Goal: Task Accomplishment & Management: Manage account settings

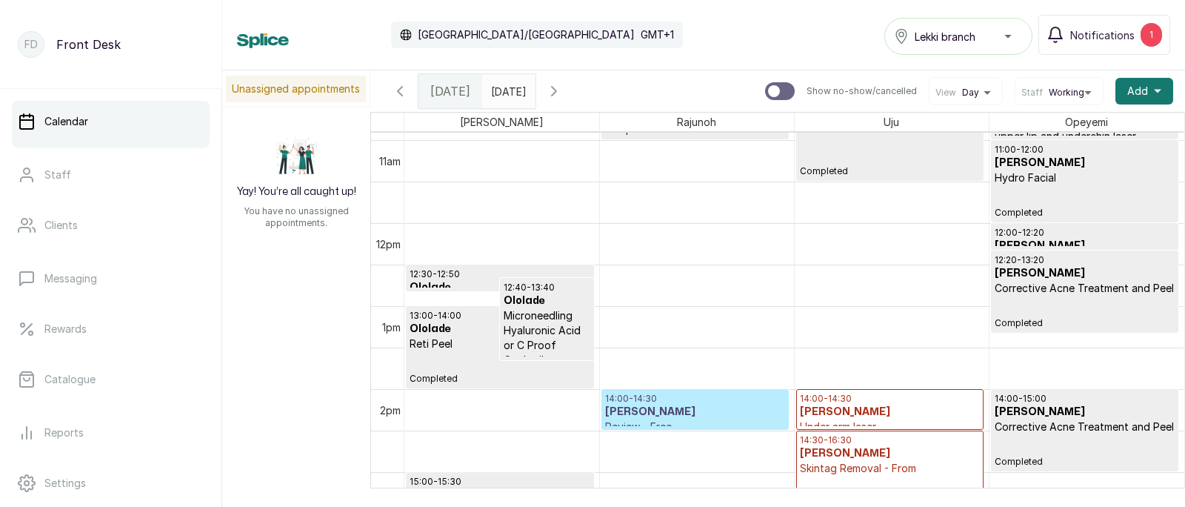
scroll to position [771, 0]
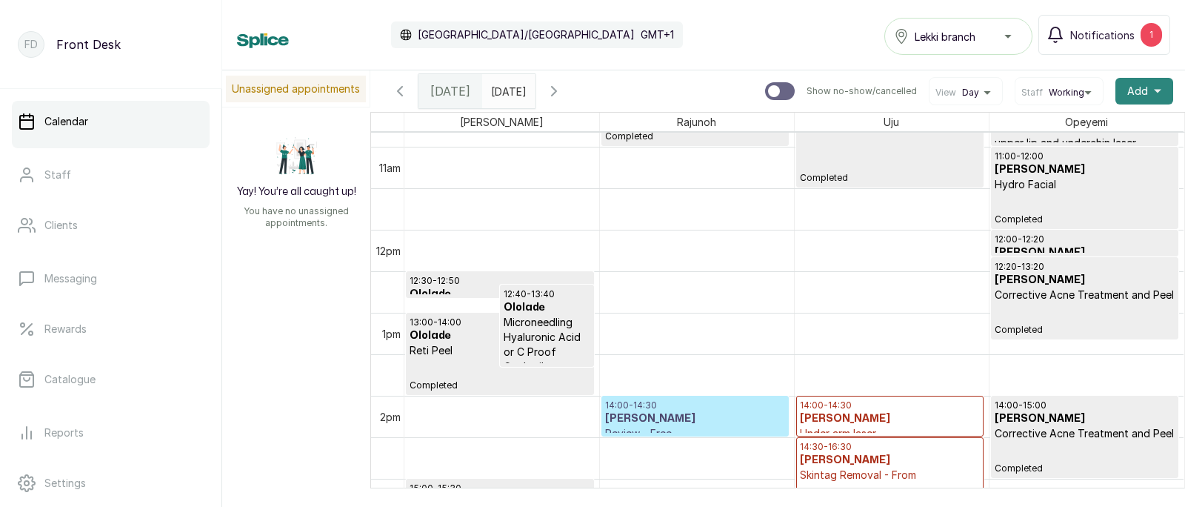
click at [1145, 87] on span "Add" at bounding box center [1137, 91] width 21 height 15
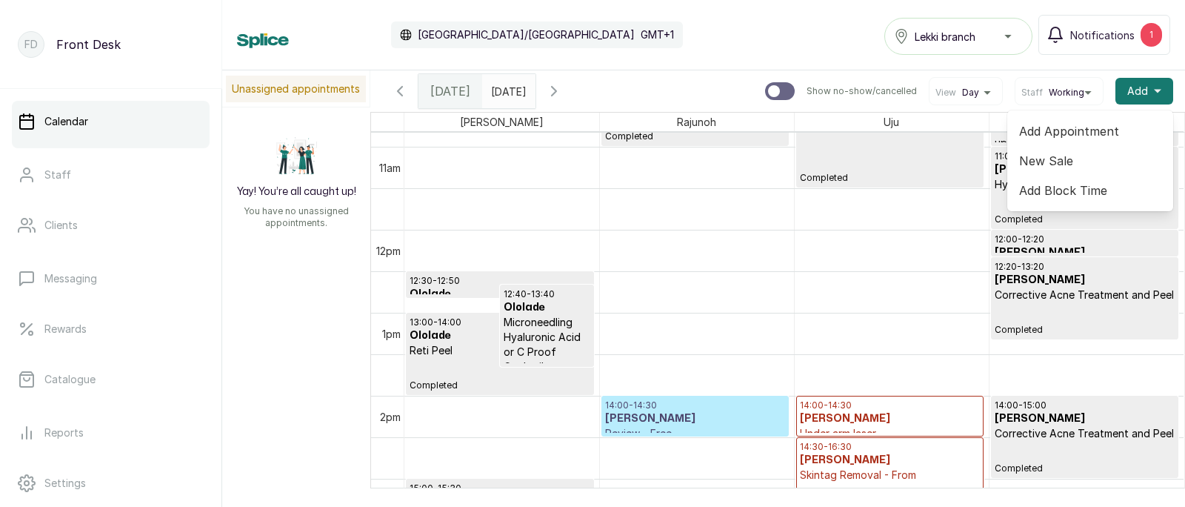
click at [1062, 128] on span "Add Appointment" at bounding box center [1090, 131] width 142 height 18
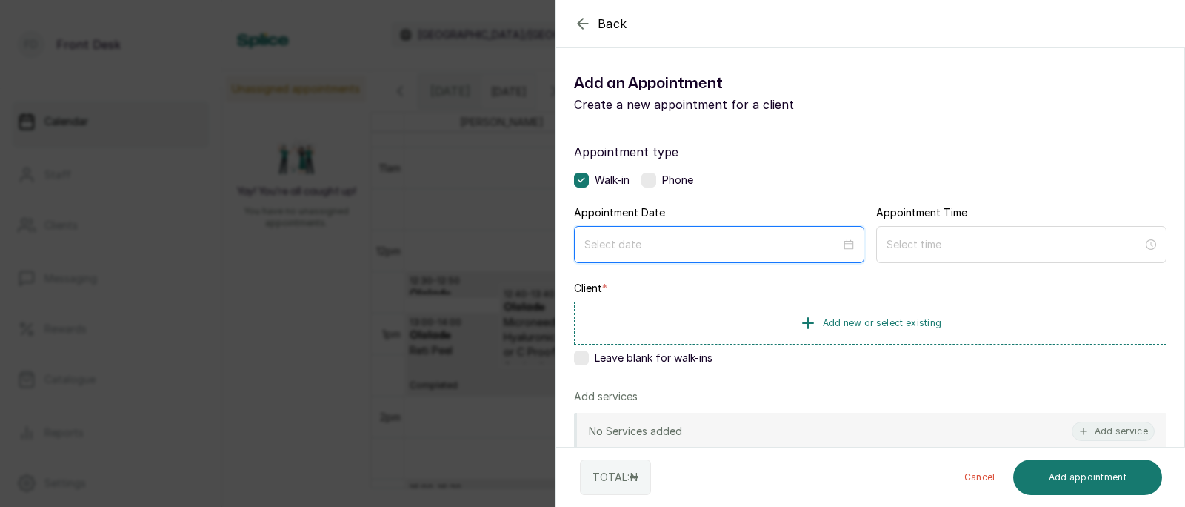
click at [624, 245] on input at bounding box center [712, 244] width 256 height 16
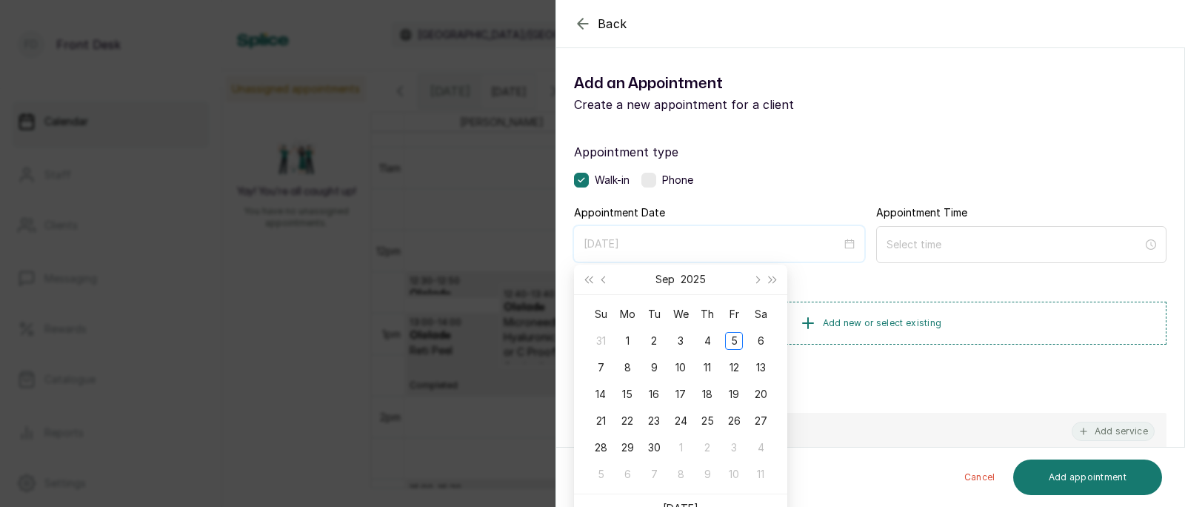
type input "[DATE]"
click at [680, 502] on link "[DATE]" at bounding box center [681, 508] width 36 height 13
type input "[DATE]"
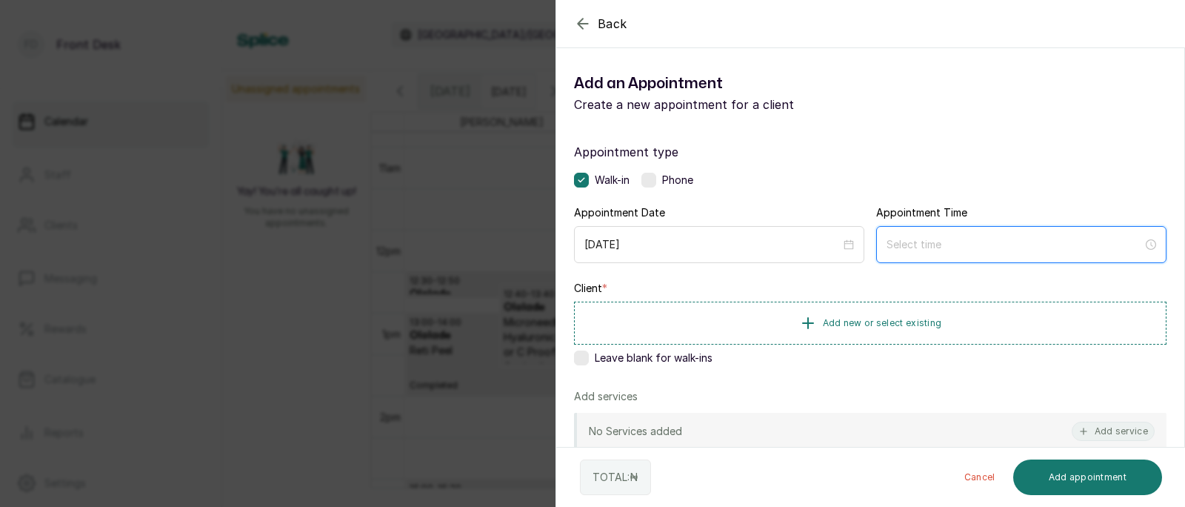
click at [934, 251] on input at bounding box center [1015, 244] width 256 height 16
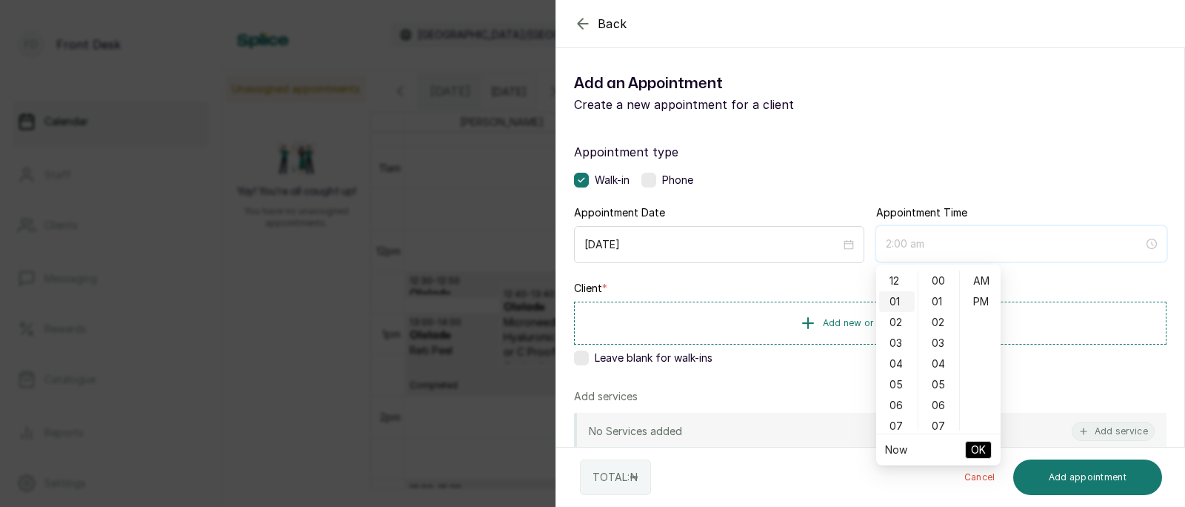
type input "1:00 am"
type input "2:00 am"
type input "4:00 am"
click at [459, 253] on div "Back Add Appointment Add an Appointment Create a new appointment for a client A…" at bounding box center [592, 253] width 1185 height 507
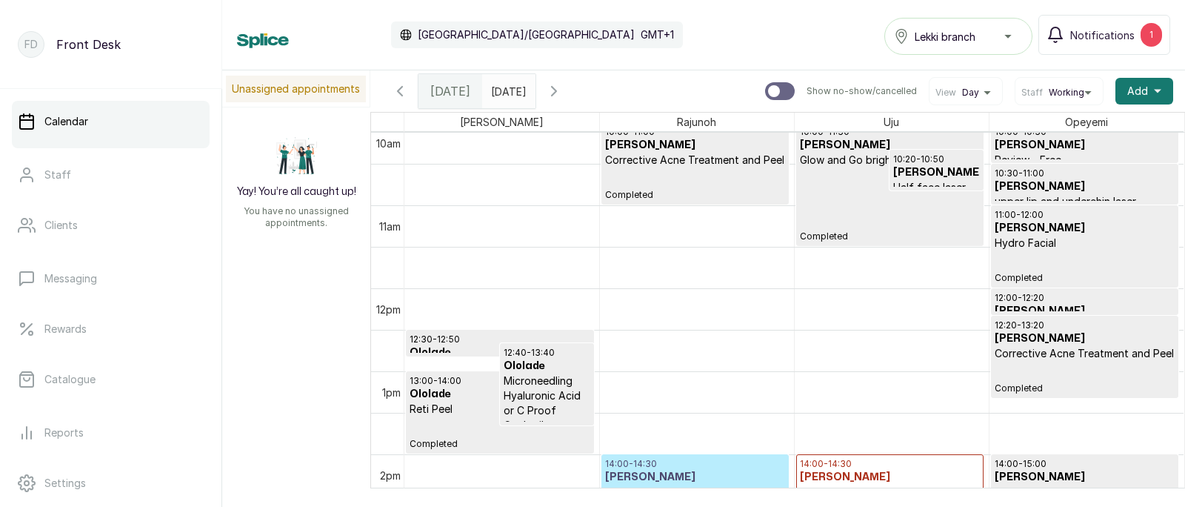
scroll to position [839, 0]
click at [1139, 93] on span "Add" at bounding box center [1137, 91] width 21 height 15
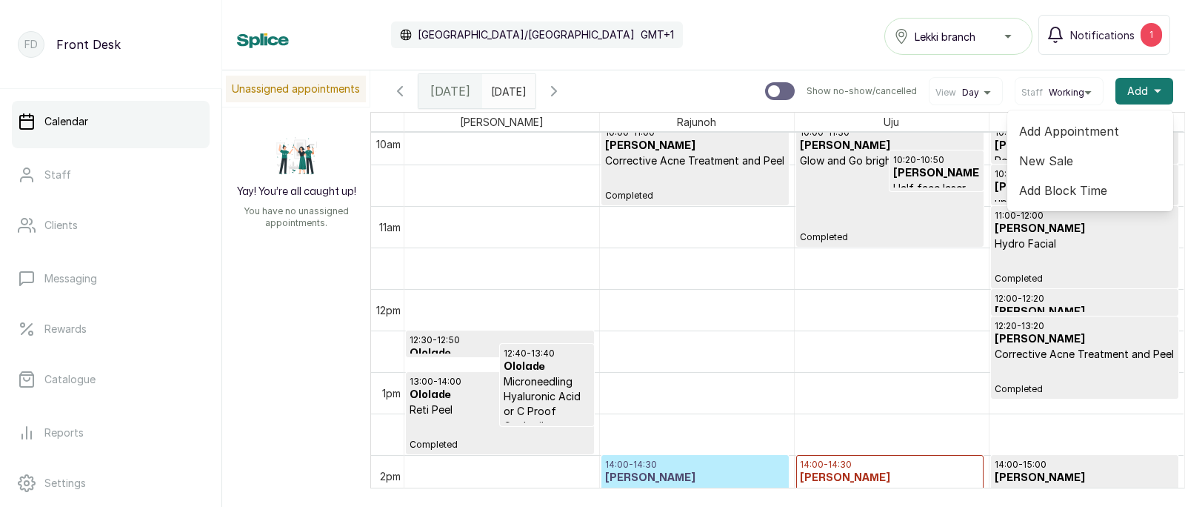
click at [1070, 130] on span "Add Appointment" at bounding box center [1090, 131] width 142 height 18
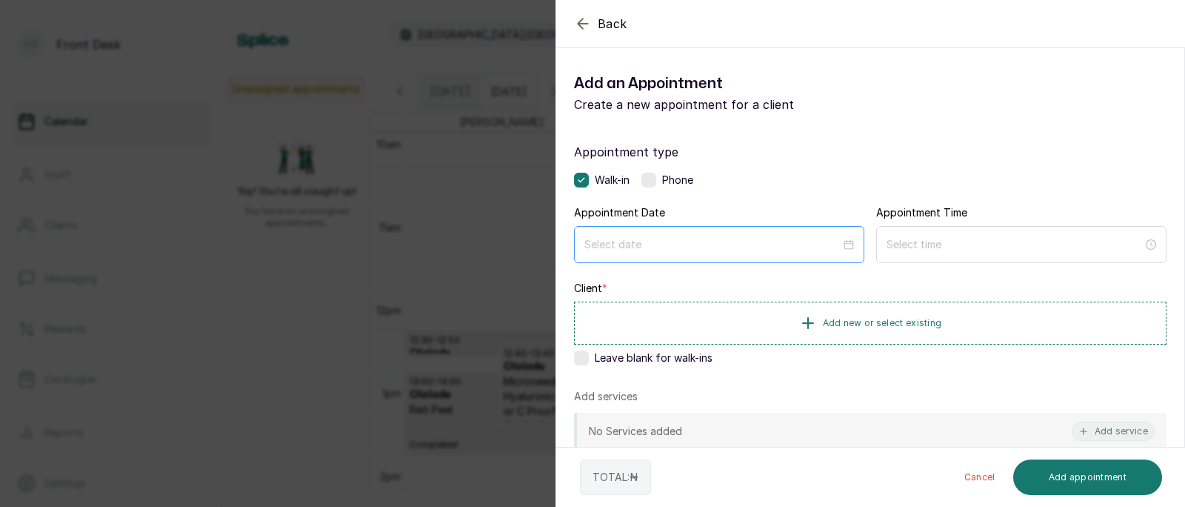
click at [650, 254] on div at bounding box center [719, 244] width 290 height 37
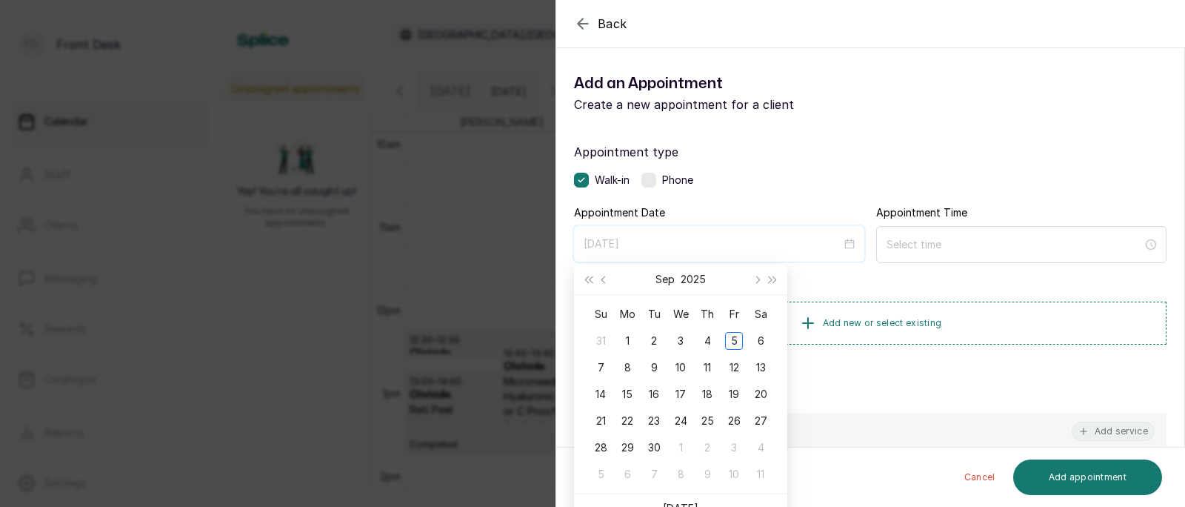
type input "[DATE]"
click at [689, 502] on link "[DATE]" at bounding box center [681, 508] width 36 height 13
type input "[DATE]"
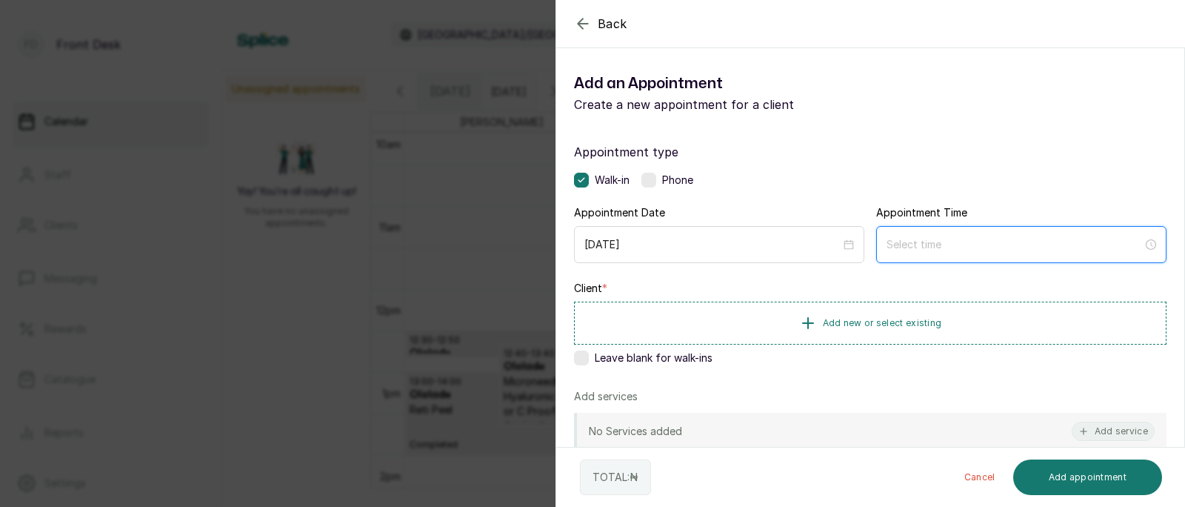
click at [973, 240] on input at bounding box center [1015, 244] width 256 height 16
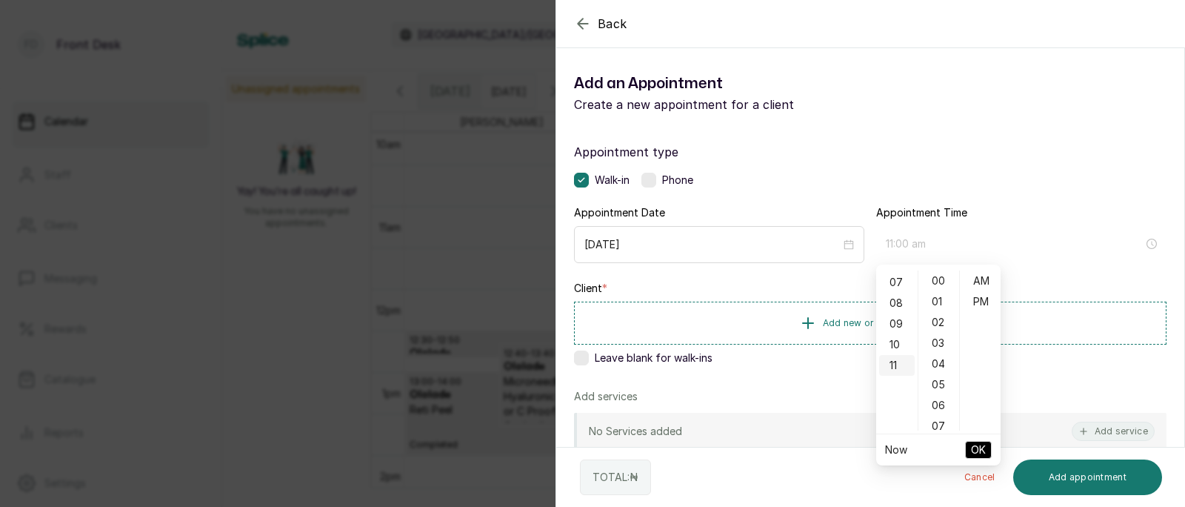
click at [893, 360] on div "11" at bounding box center [897, 365] width 36 height 21
click at [938, 354] on div "30" at bounding box center [940, 357] width 36 height 21
type input "11:30 am"
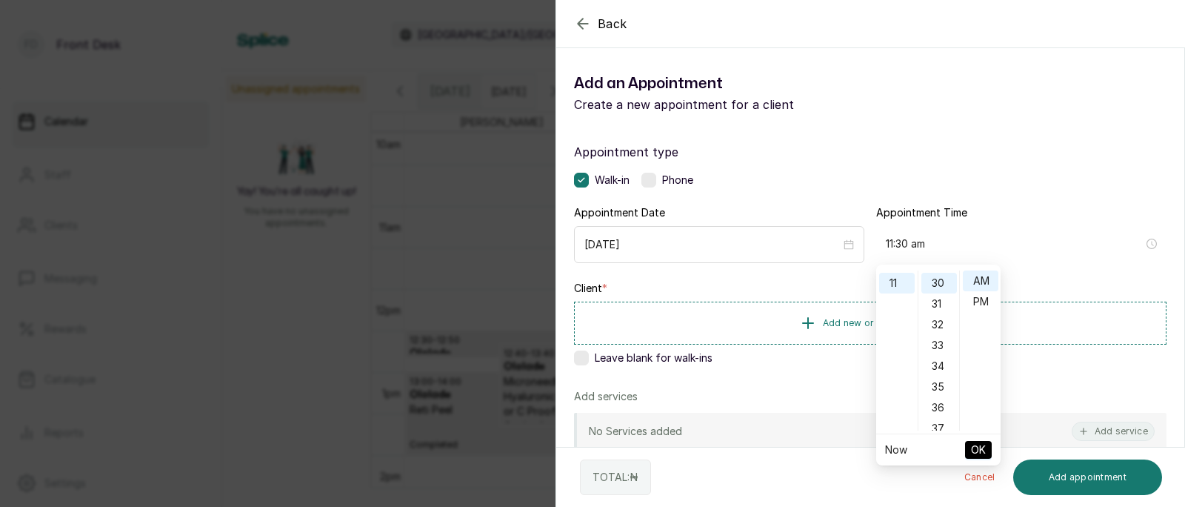
click at [979, 444] on span "OK" at bounding box center [978, 450] width 15 height 28
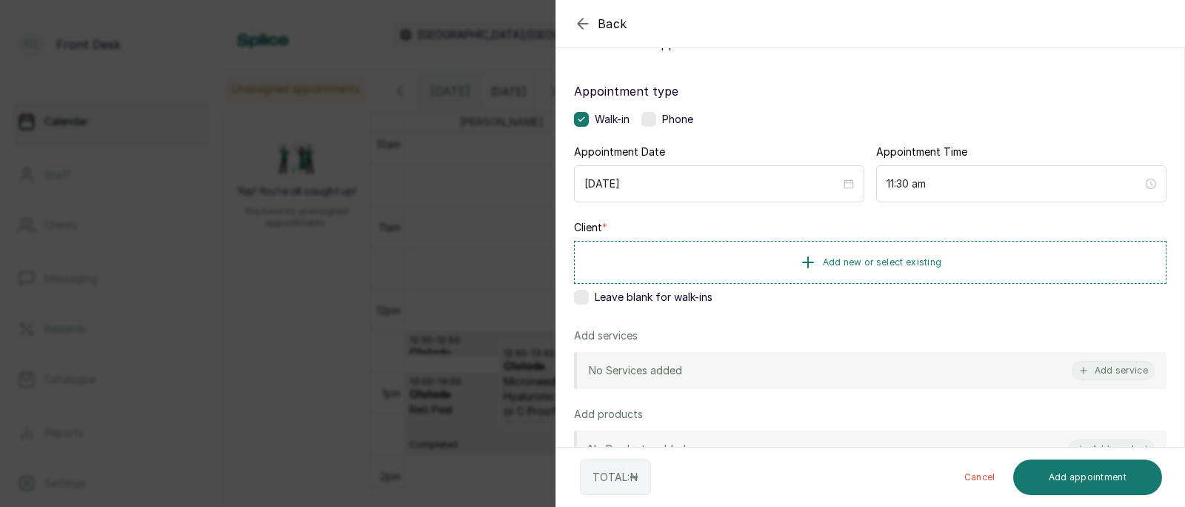
scroll to position [78, 0]
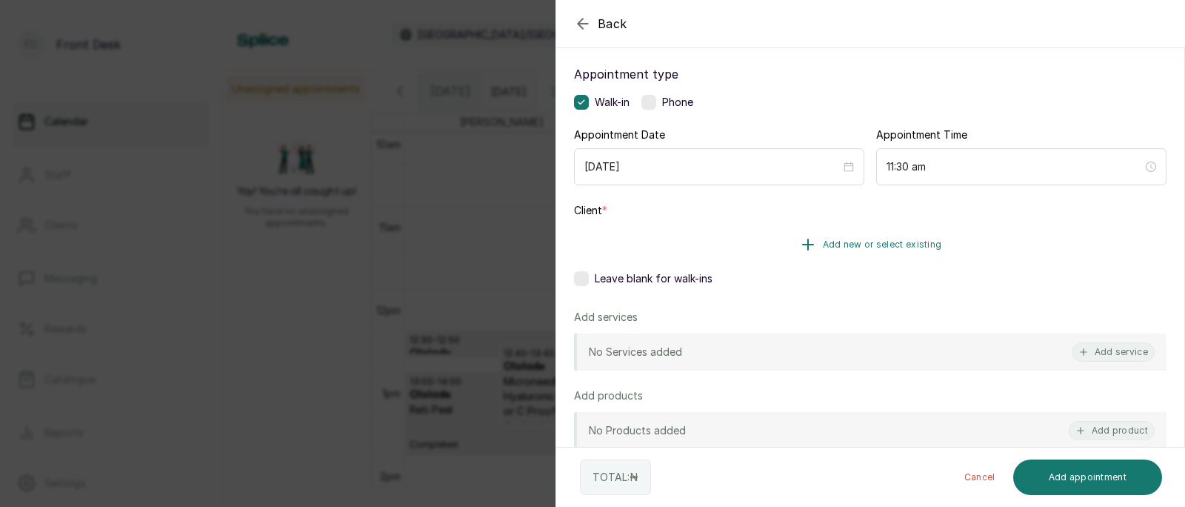
click at [853, 245] on span "Add new or select existing" at bounding box center [882, 245] width 119 height 12
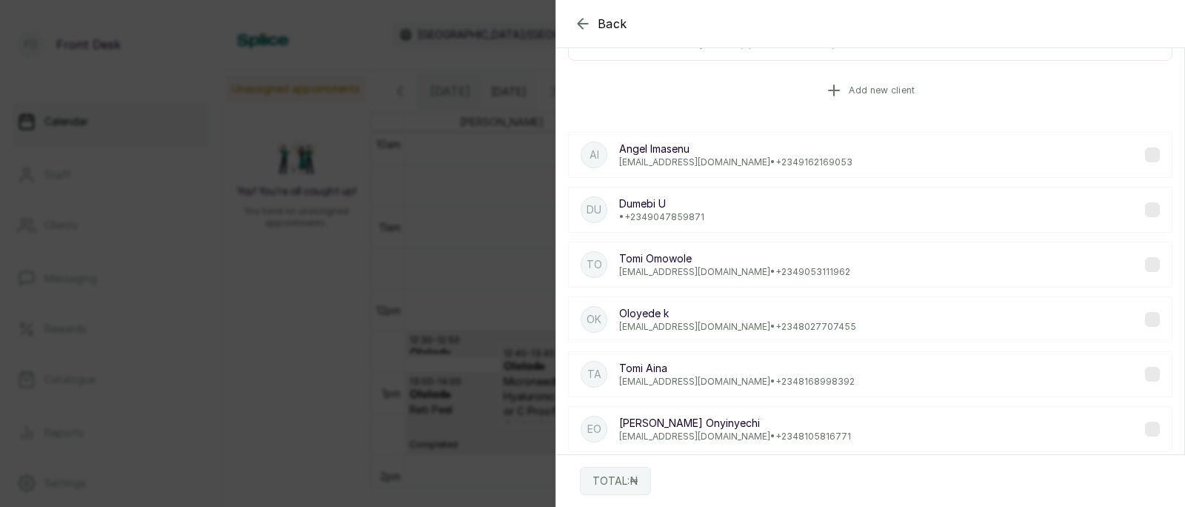
scroll to position [0, 0]
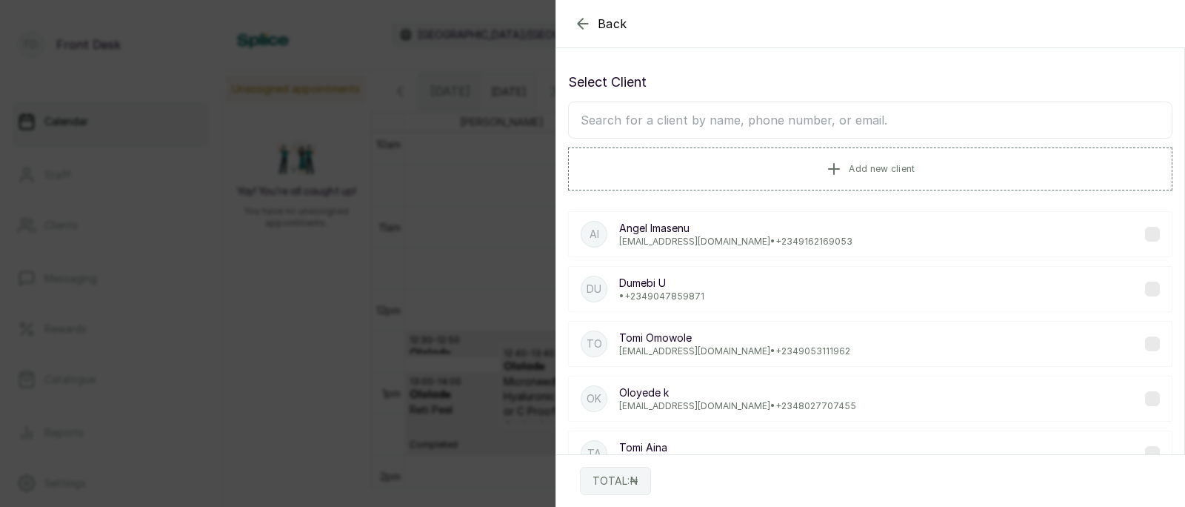
click at [813, 120] on input "text" at bounding box center [870, 119] width 604 height 37
click at [706, 124] on input "text" at bounding box center [870, 119] width 604 height 37
type input "olo"
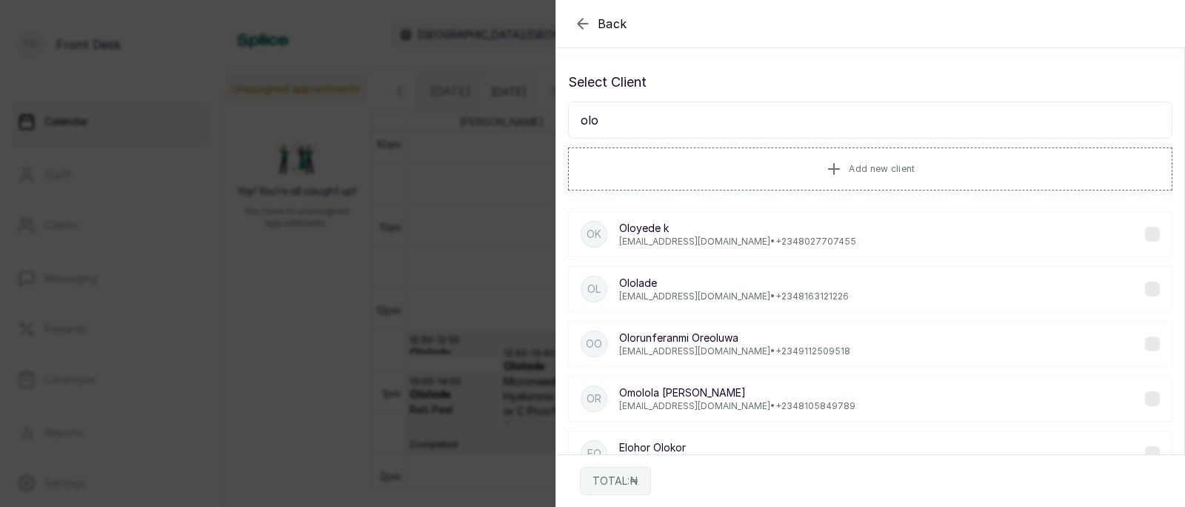
click at [702, 246] on p "[EMAIL_ADDRESS][DOMAIN_NAME] • [PHONE_NUMBER]" at bounding box center [737, 242] width 237 height 12
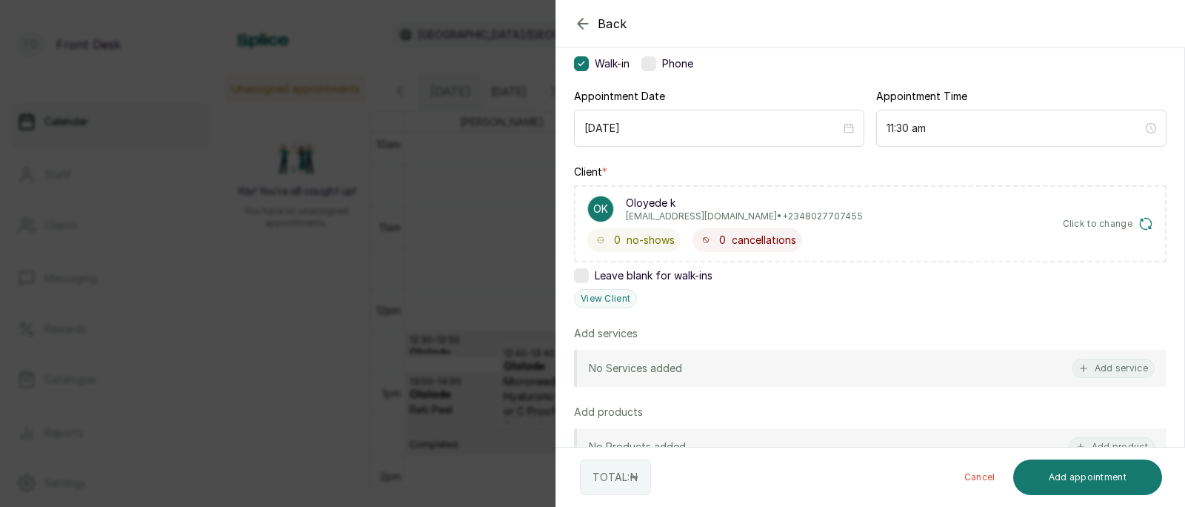
scroll to position [141, 0]
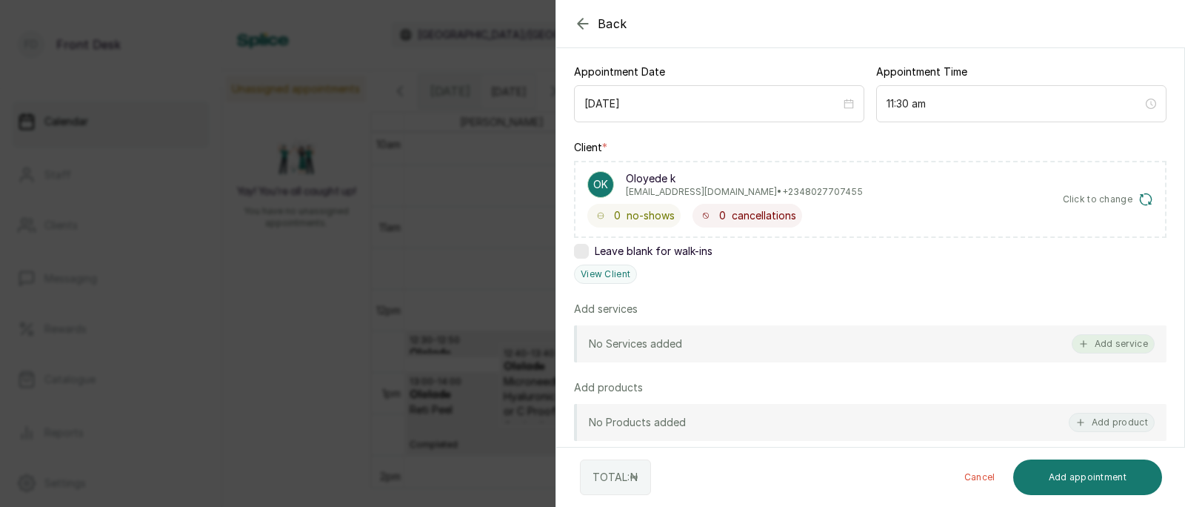
click at [1118, 339] on button "Add service" at bounding box center [1113, 343] width 83 height 19
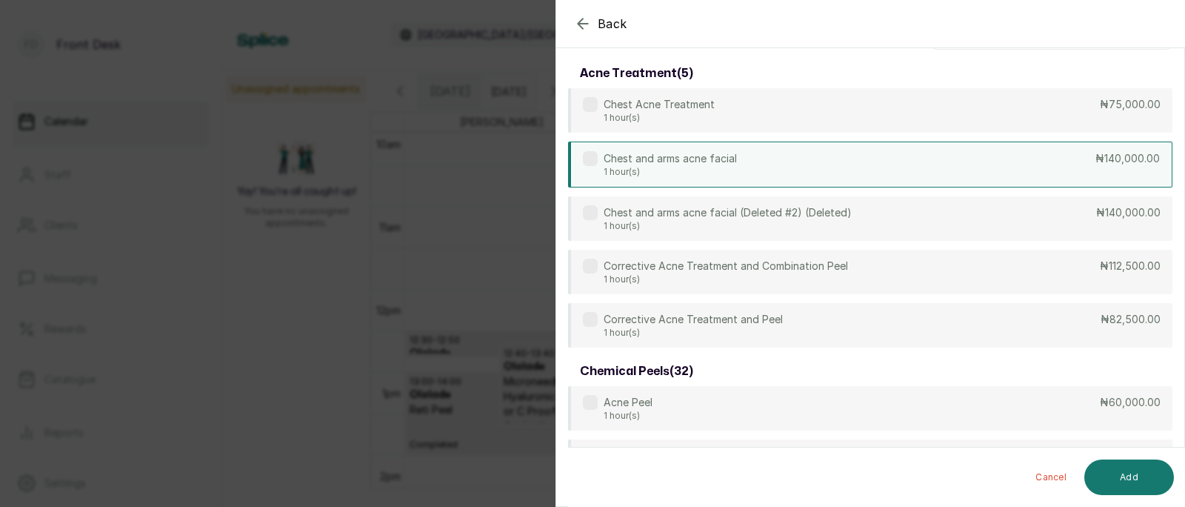
scroll to position [0, 0]
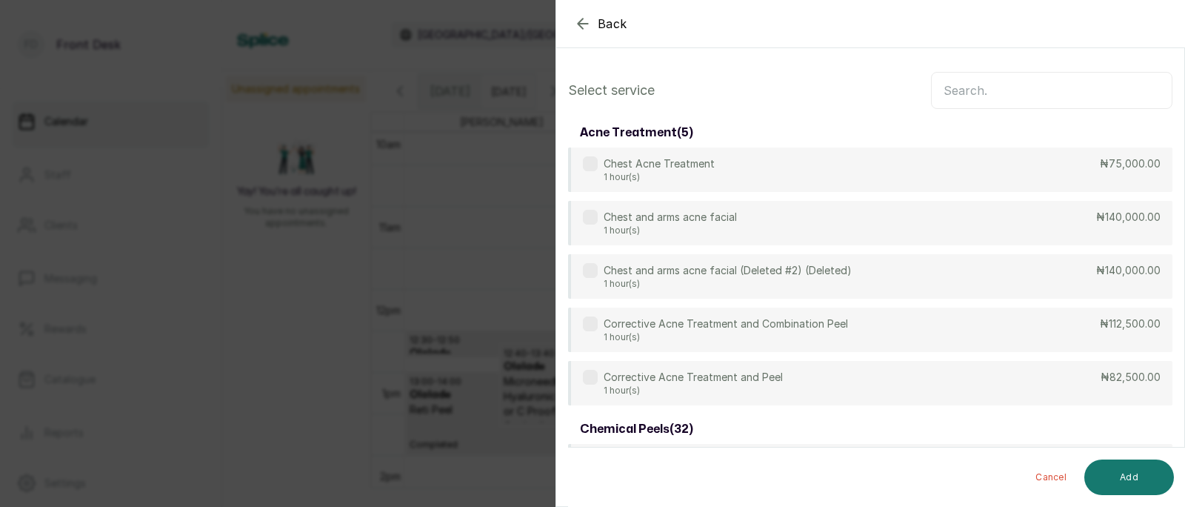
click at [983, 99] on input "text" at bounding box center [1051, 90] width 241 height 37
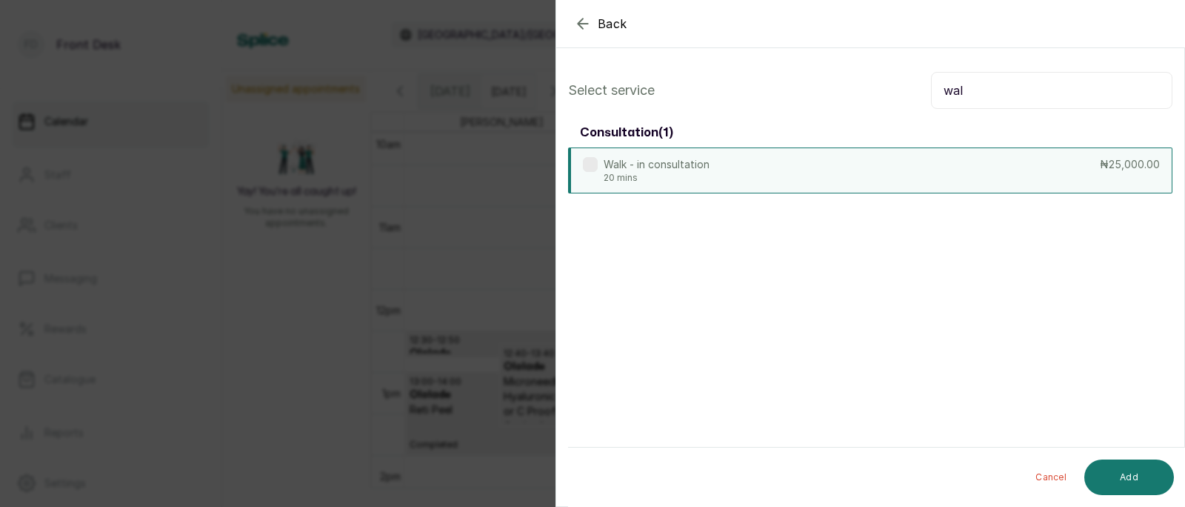
click at [829, 174] on div "Walk - in consultation 20 mins ₦25,000.00" at bounding box center [870, 170] width 604 height 46
click at [982, 99] on input "wal" at bounding box center [1051, 90] width 241 height 37
type input "w"
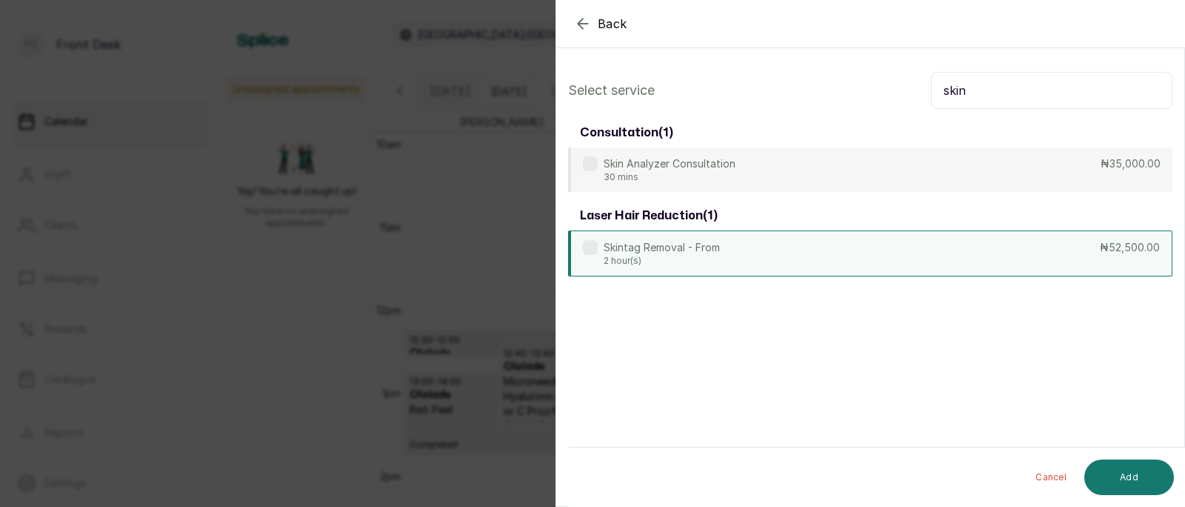
type input "skin"
click at [698, 249] on p "Skintag Removal - From" at bounding box center [662, 247] width 116 height 15
click at [1129, 476] on button "Add" at bounding box center [1130, 477] width 90 height 36
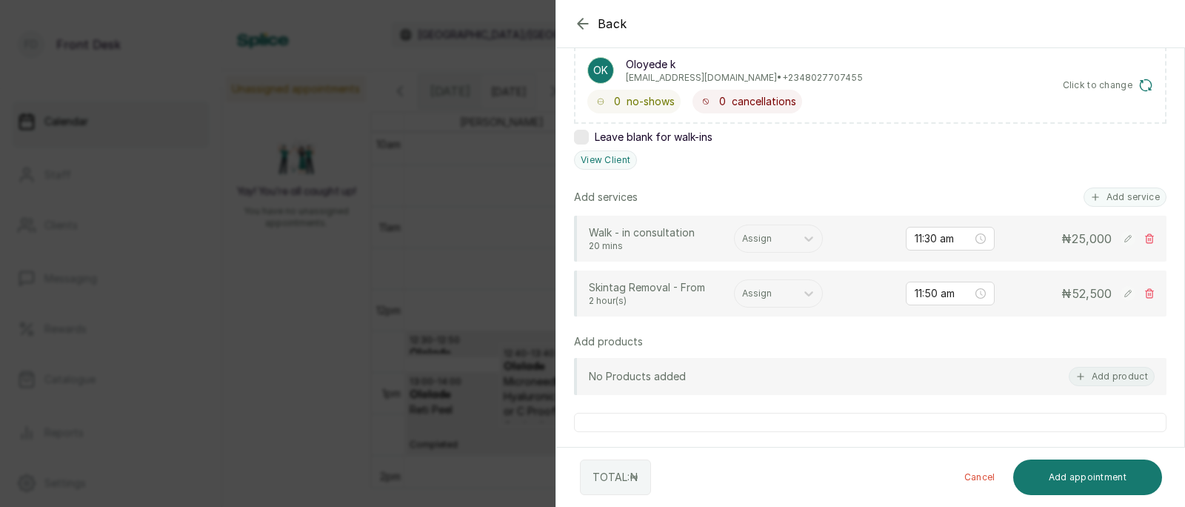
scroll to position [261, 0]
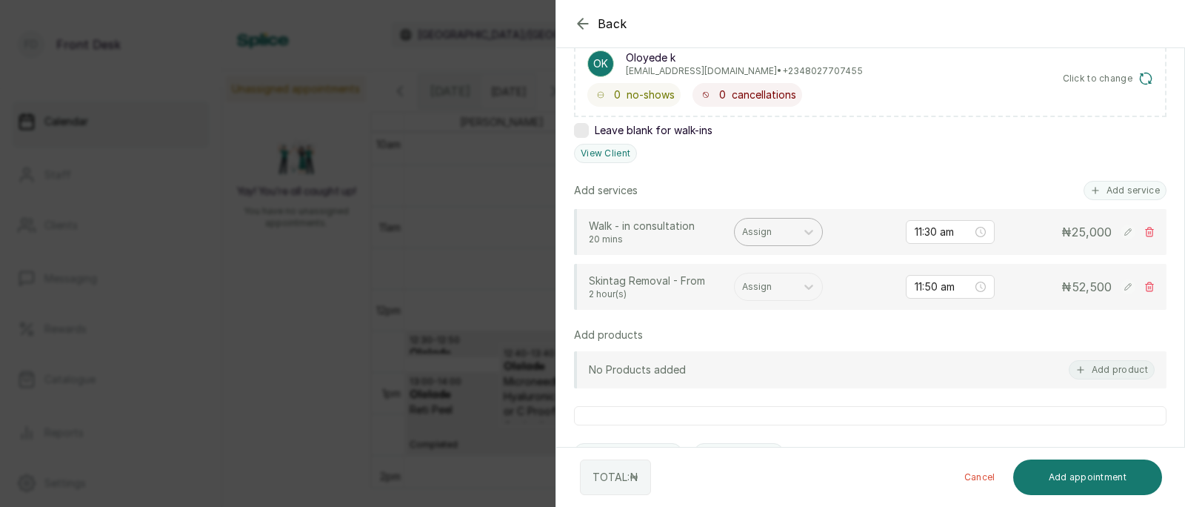
click at [754, 230] on div at bounding box center [765, 231] width 46 height 13
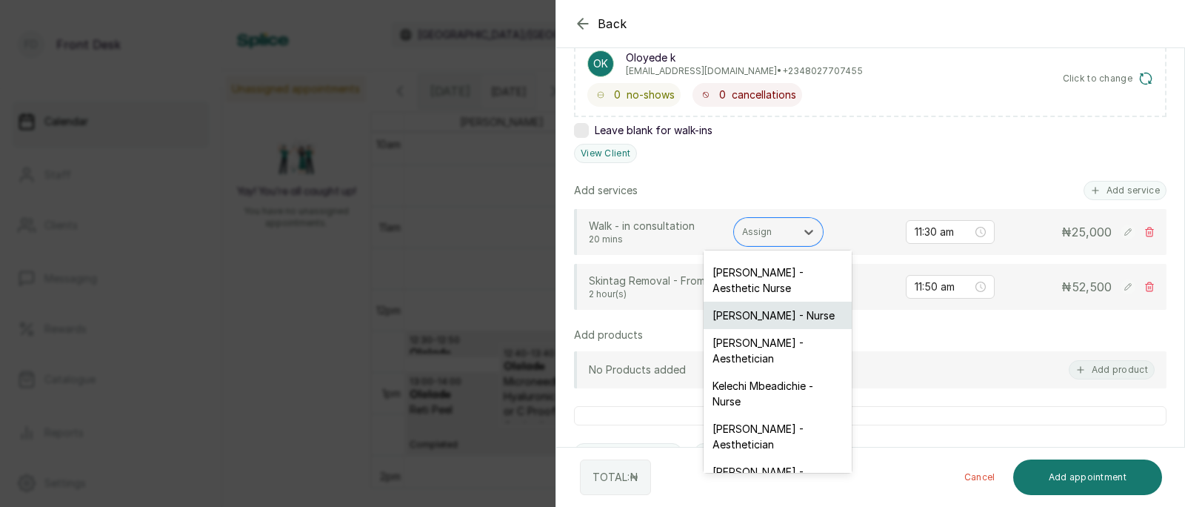
scroll to position [38, 0]
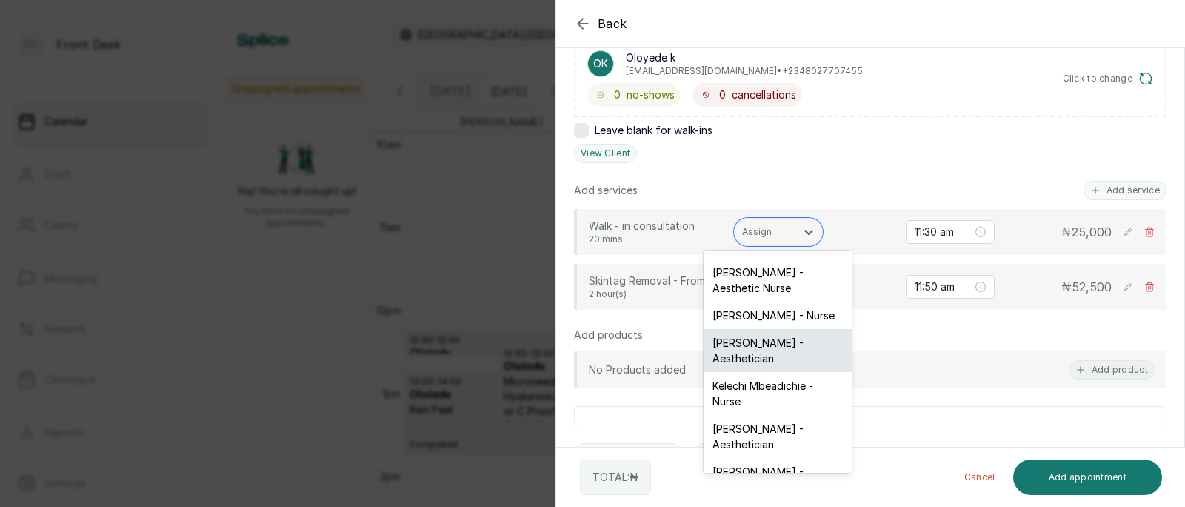
click at [759, 329] on div "[PERSON_NAME] - Aesthetician" at bounding box center [778, 350] width 148 height 43
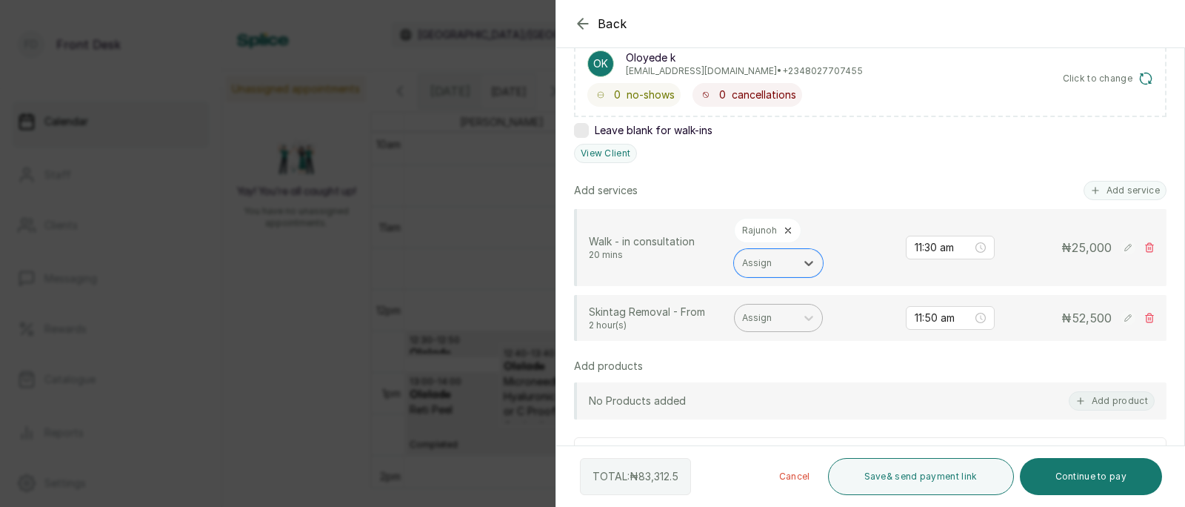
click at [774, 320] on div at bounding box center [765, 317] width 46 height 13
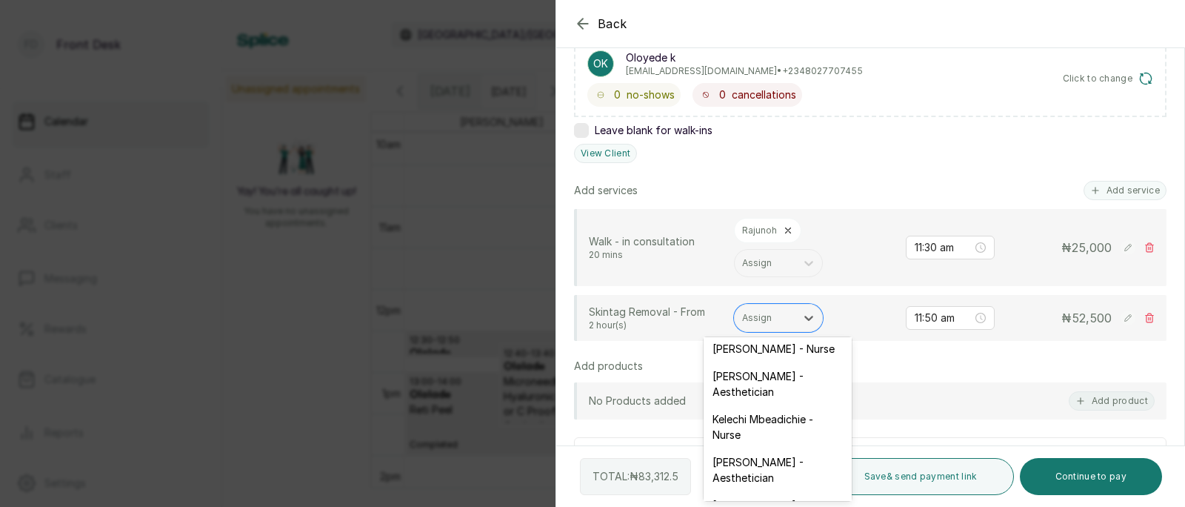
scroll to position [96, 0]
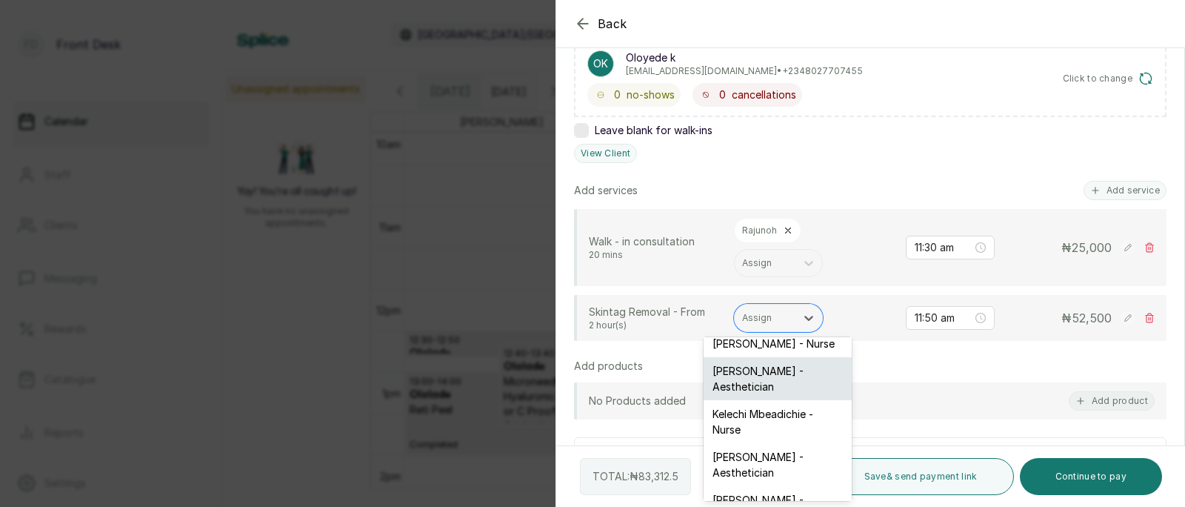
click at [770, 363] on div "[PERSON_NAME] - Aesthetician" at bounding box center [778, 378] width 148 height 43
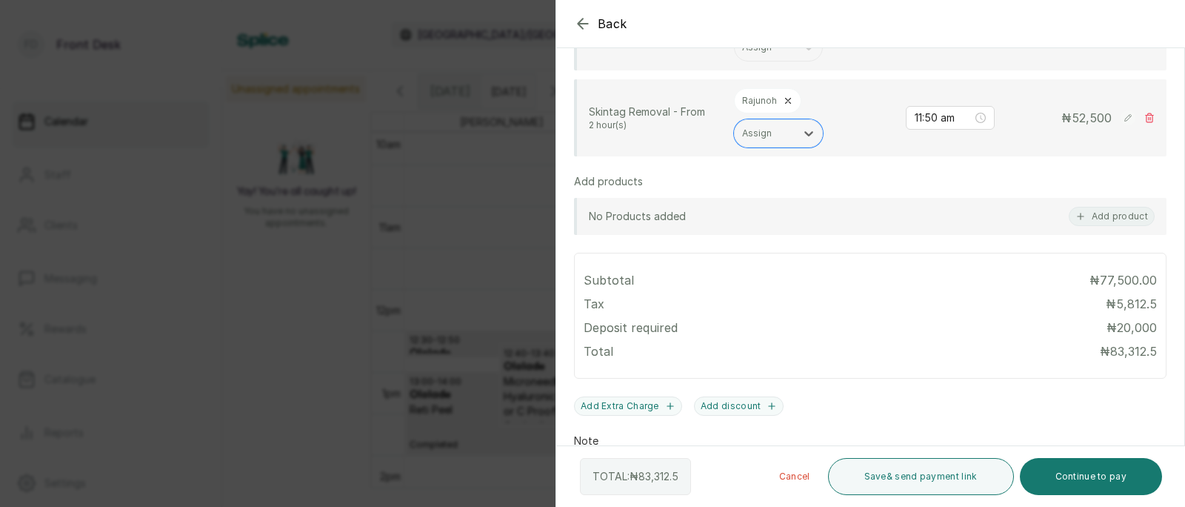
scroll to position [604, 0]
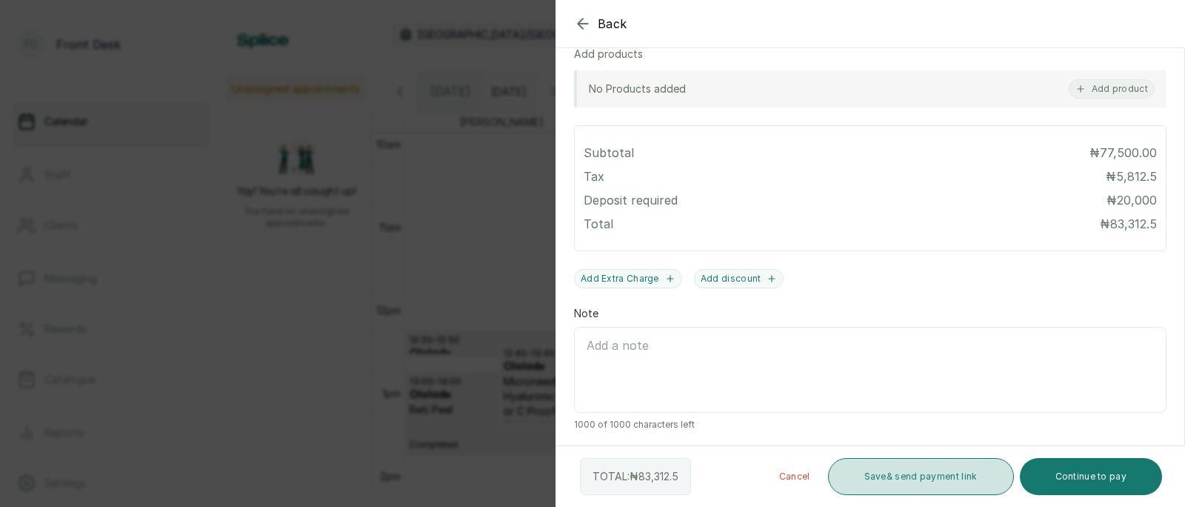
click at [931, 471] on button "Save & send payment link" at bounding box center [921, 476] width 186 height 37
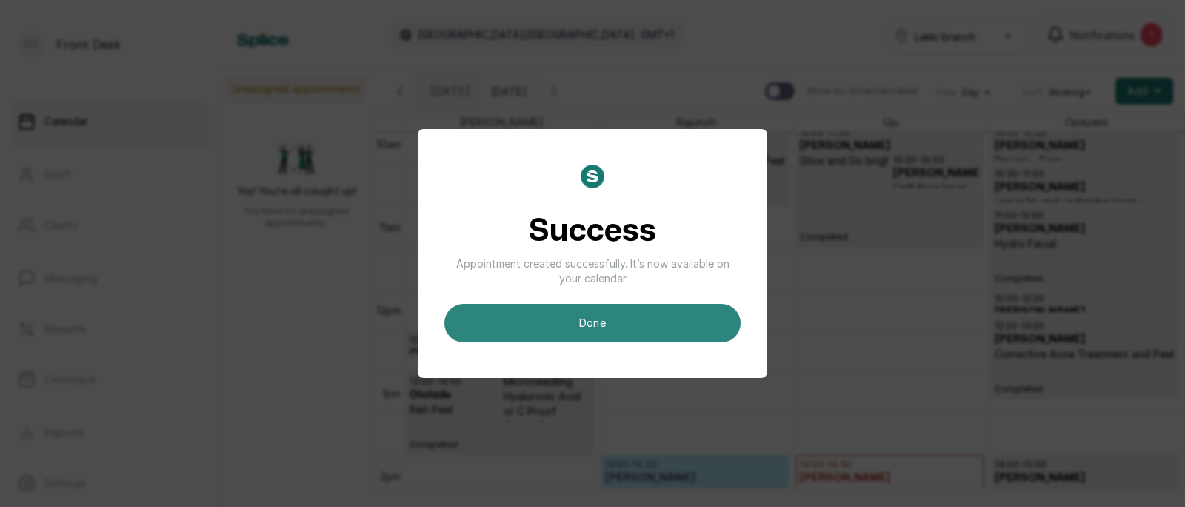
click at [641, 315] on button "done" at bounding box center [592, 323] width 296 height 39
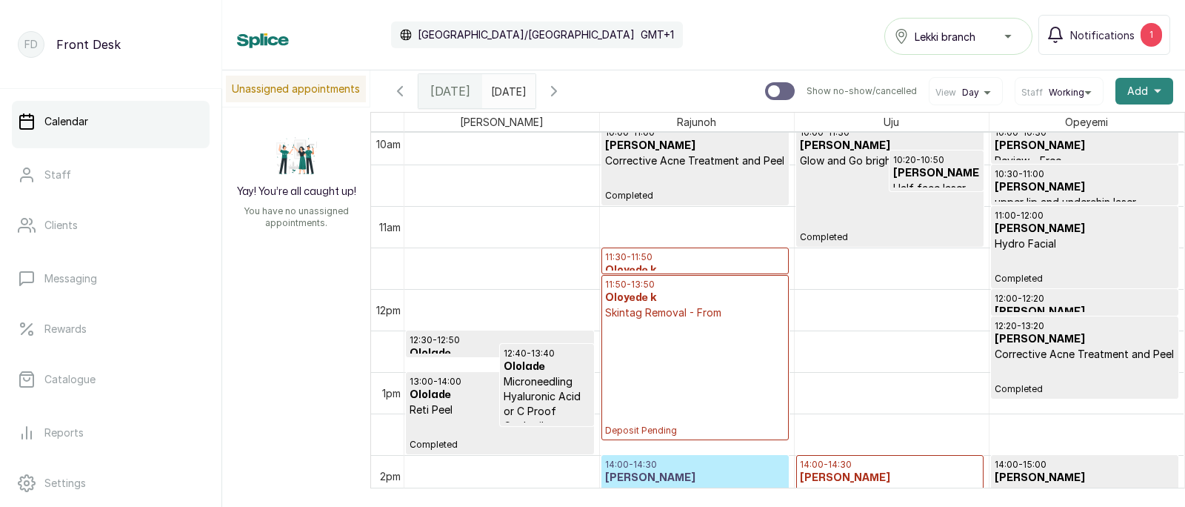
click at [1136, 87] on span "Add" at bounding box center [1137, 91] width 21 height 15
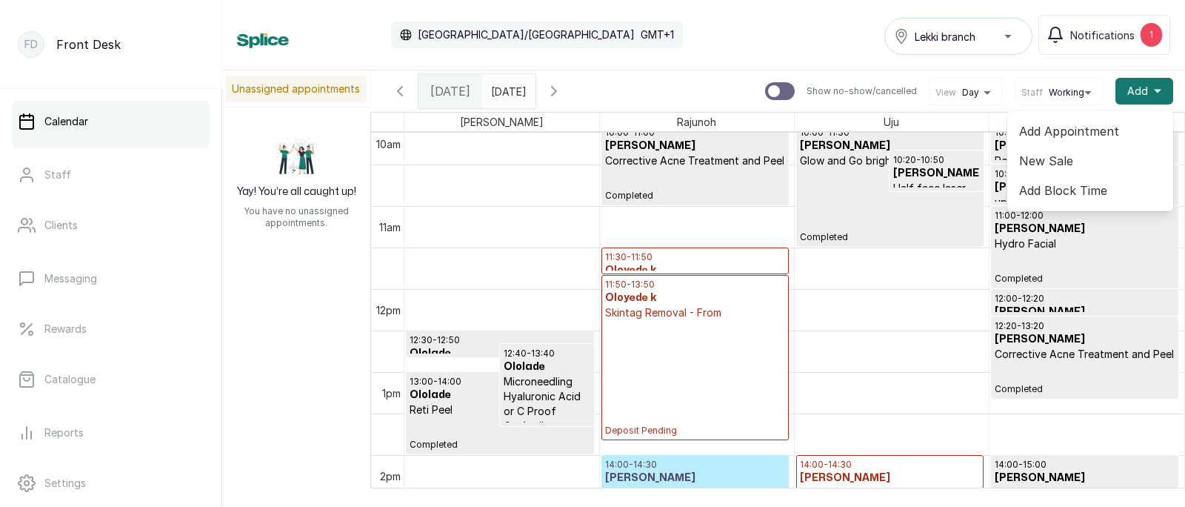
click at [1059, 129] on span "Add Appointment" at bounding box center [1090, 131] width 142 height 18
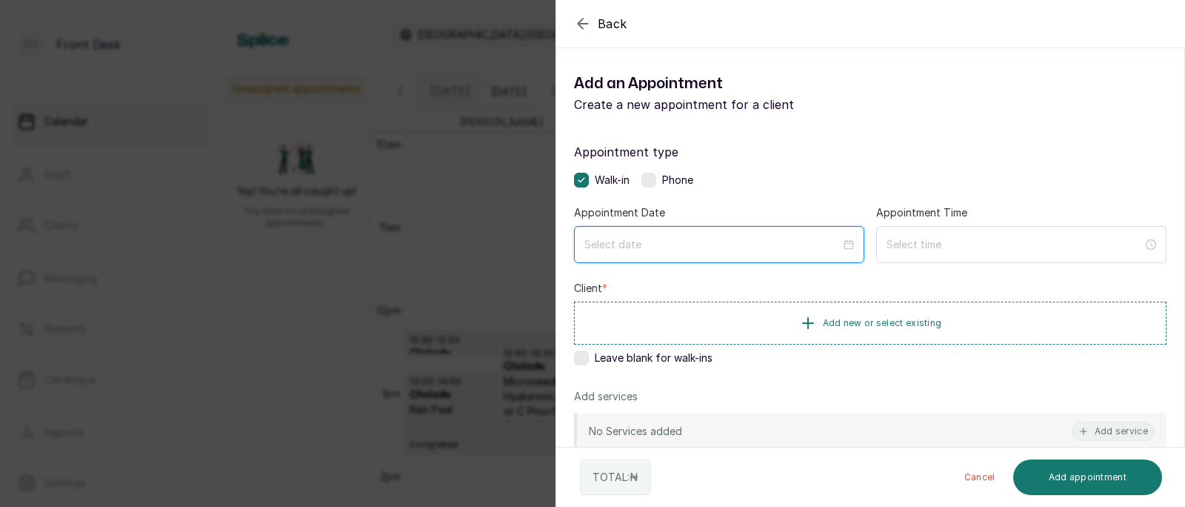
click at [658, 244] on input at bounding box center [712, 244] width 256 height 16
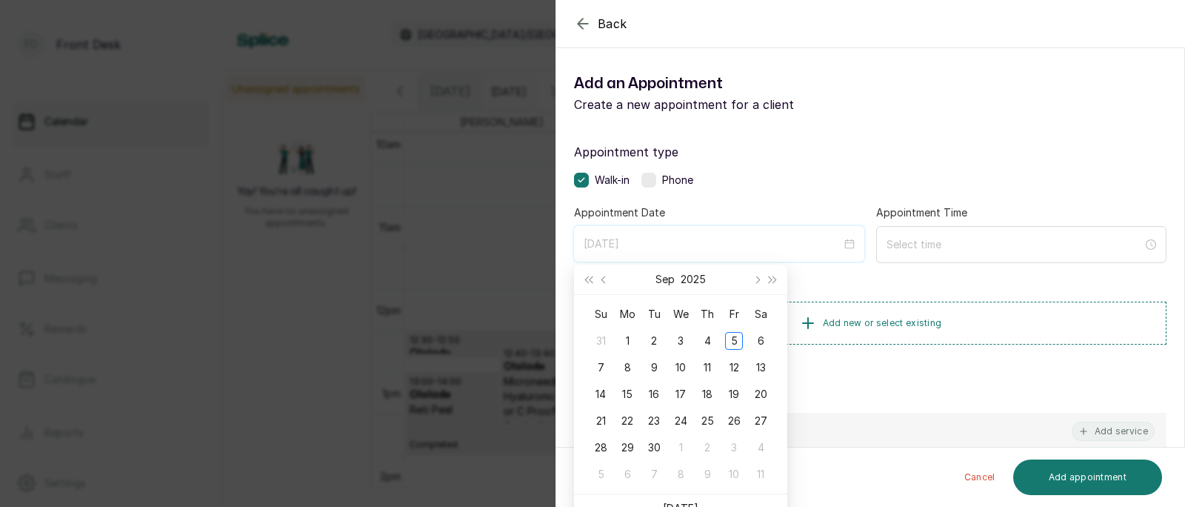
type input "[DATE]"
click at [604, 279] on span "Previous month (PageUp)" at bounding box center [605, 279] width 7 height 7
type input "[DATE]"
click at [734, 442] on div "29" at bounding box center [734, 448] width 18 height 18
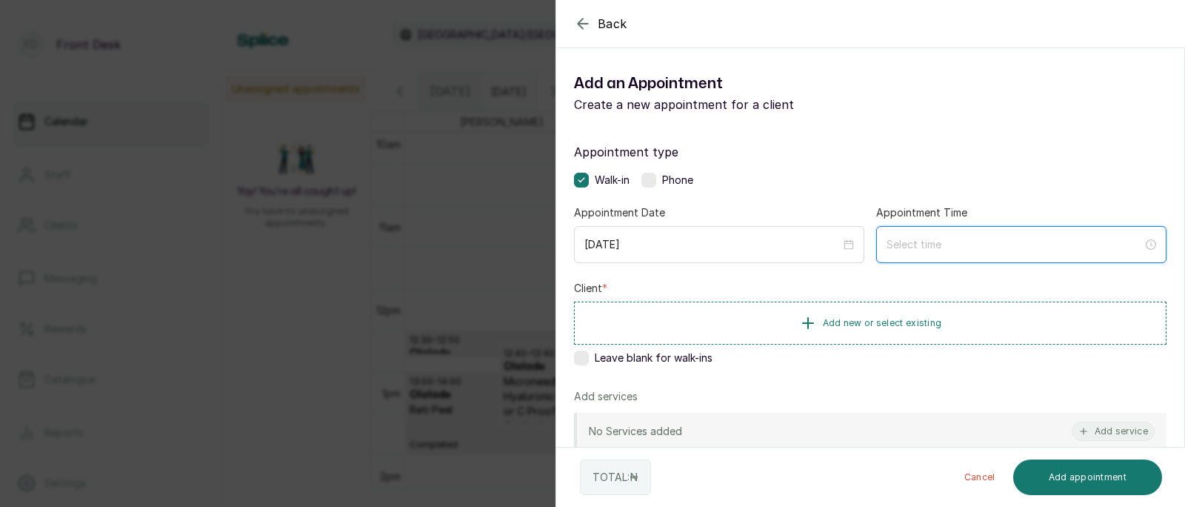
click at [992, 247] on input at bounding box center [1015, 244] width 256 height 16
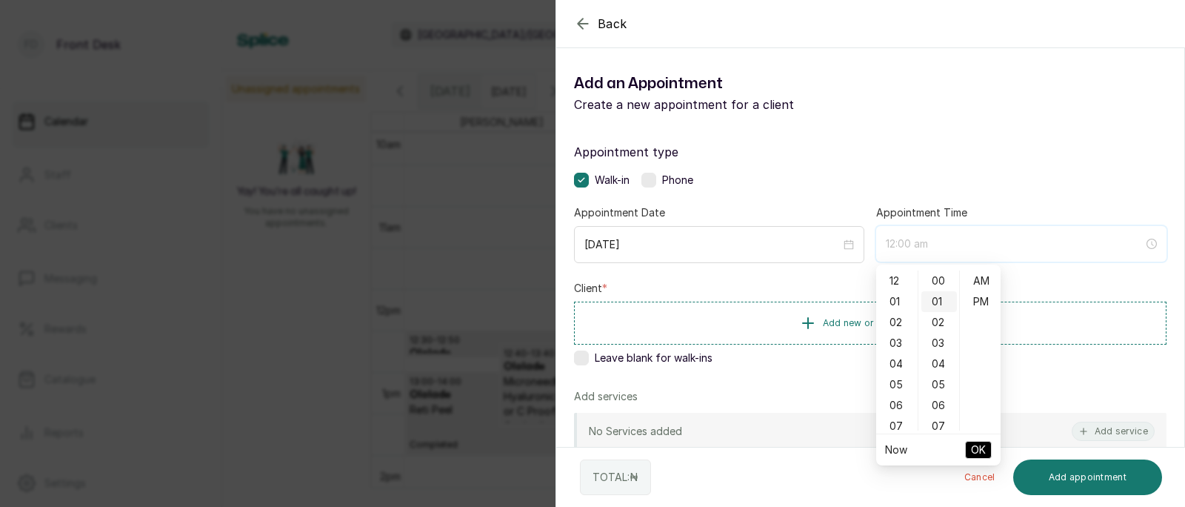
type input "12:01 am"
click at [896, 322] on div "04" at bounding box center [897, 323] width 36 height 21
type input "4:00 pm"
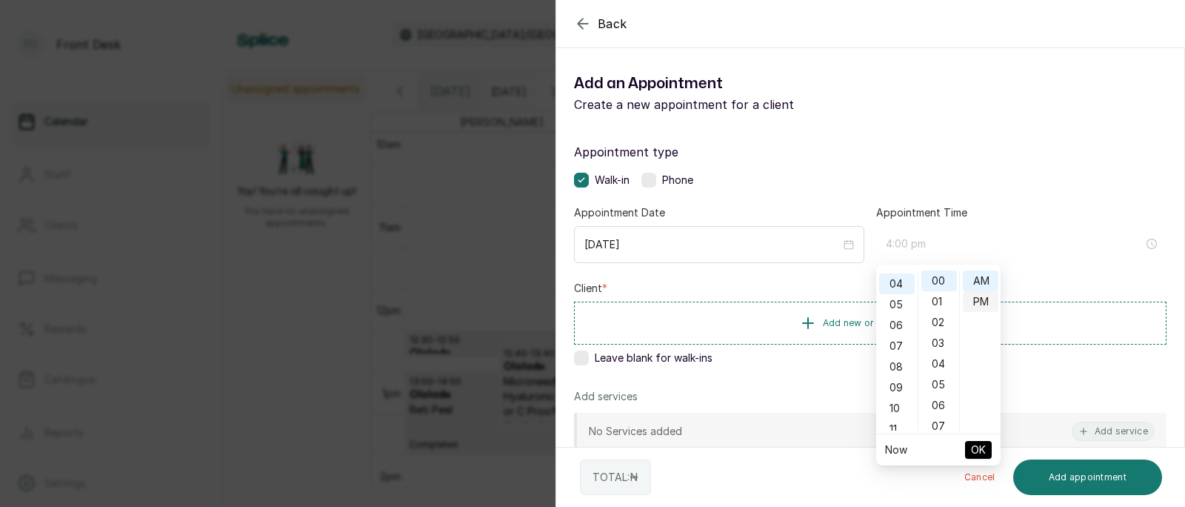
click at [986, 298] on div "PM" at bounding box center [981, 301] width 36 height 21
click at [975, 442] on span "OK" at bounding box center [978, 450] width 15 height 28
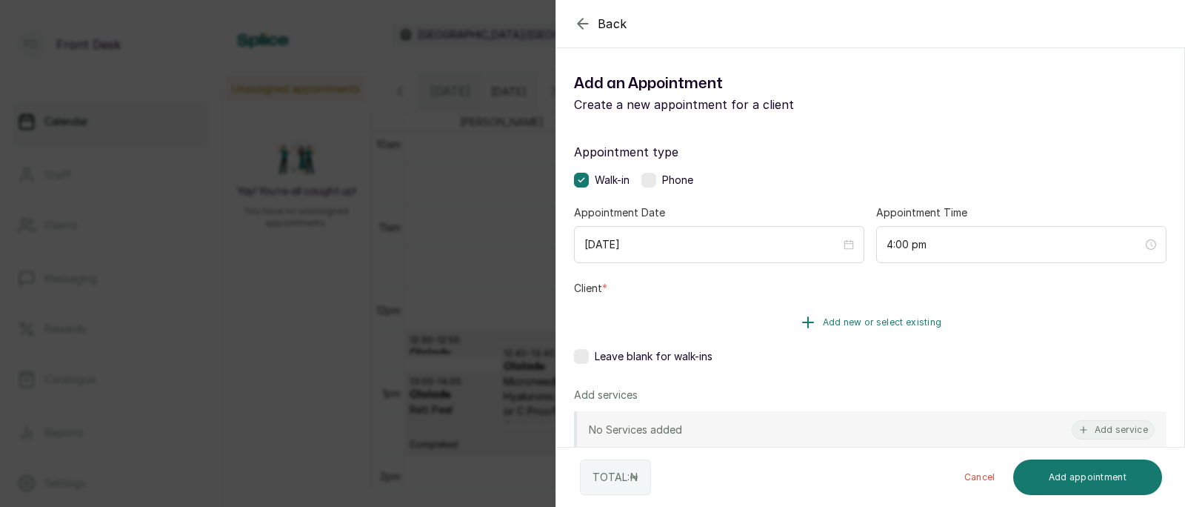
click at [897, 316] on span "Add new or select existing" at bounding box center [882, 322] width 119 height 12
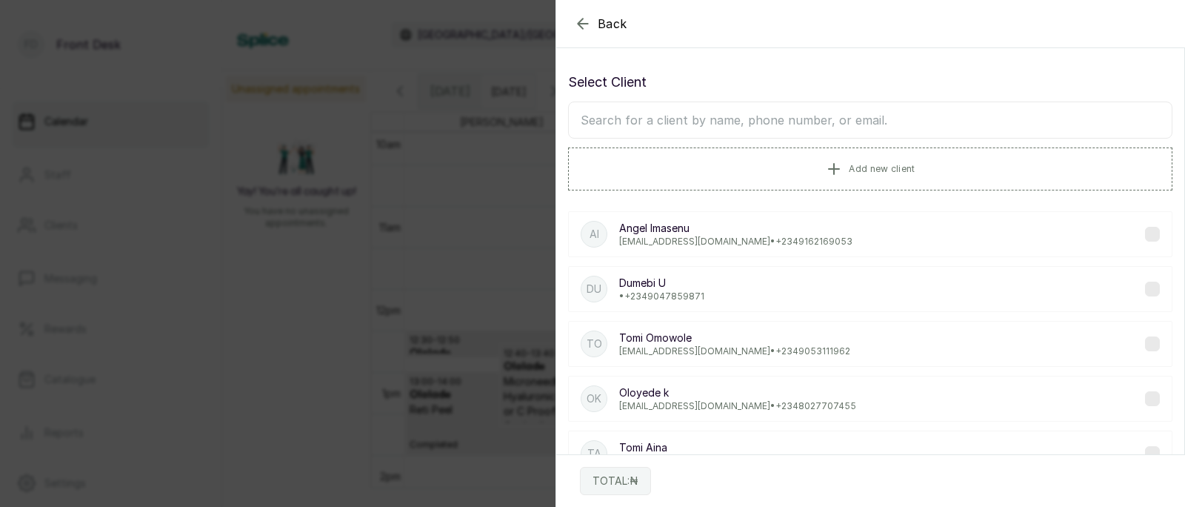
click at [793, 127] on input "text" at bounding box center [870, 119] width 604 height 37
type input "laure"
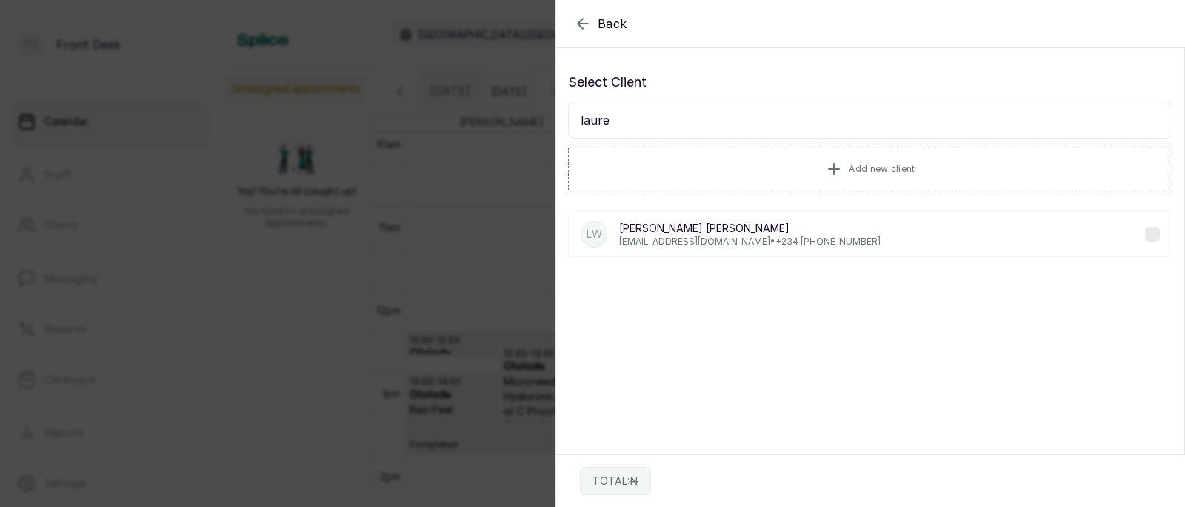
click at [689, 229] on p "[PERSON_NAME]" at bounding box center [749, 228] width 261 height 15
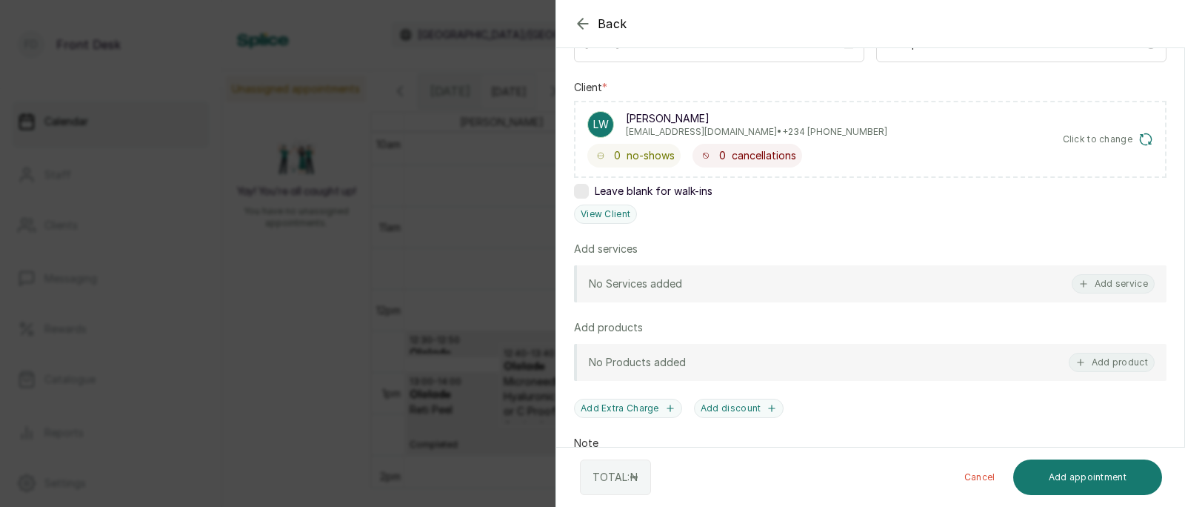
scroll to position [193, 0]
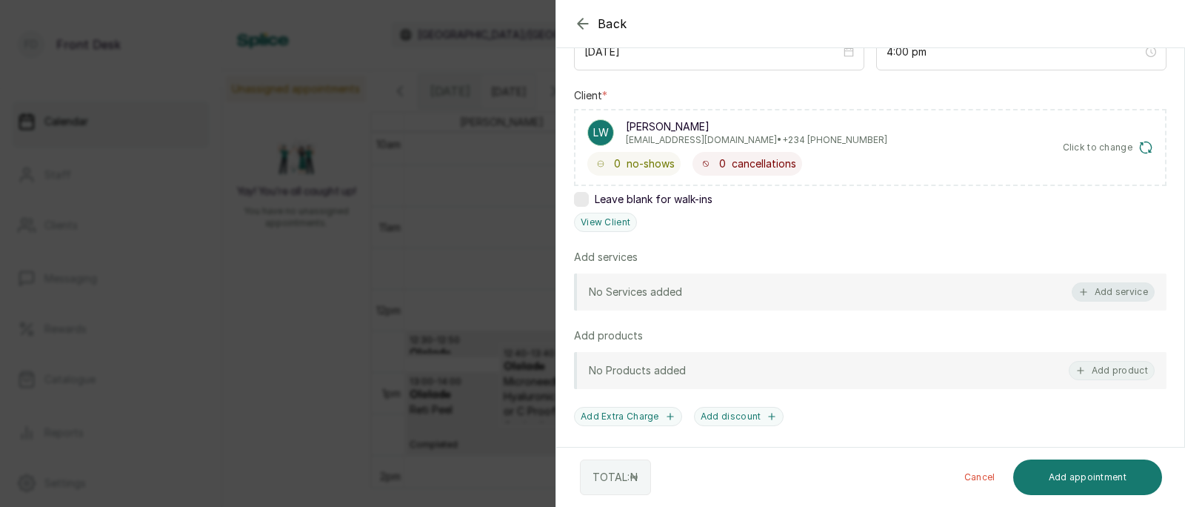
click at [1113, 289] on button "Add service" at bounding box center [1113, 291] width 83 height 19
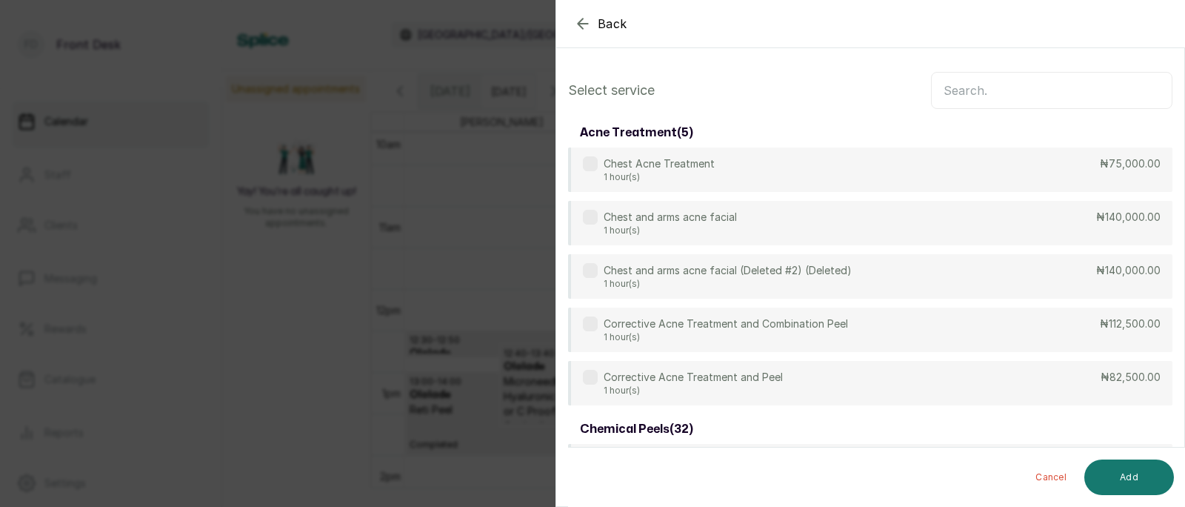
click at [1003, 96] on input "text" at bounding box center [1051, 90] width 241 height 37
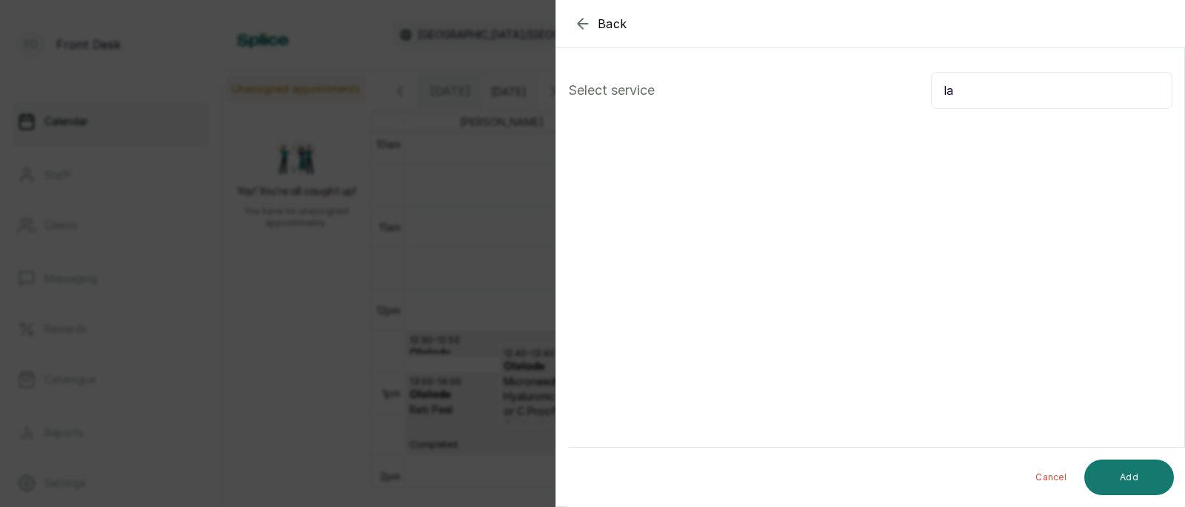
type input "l"
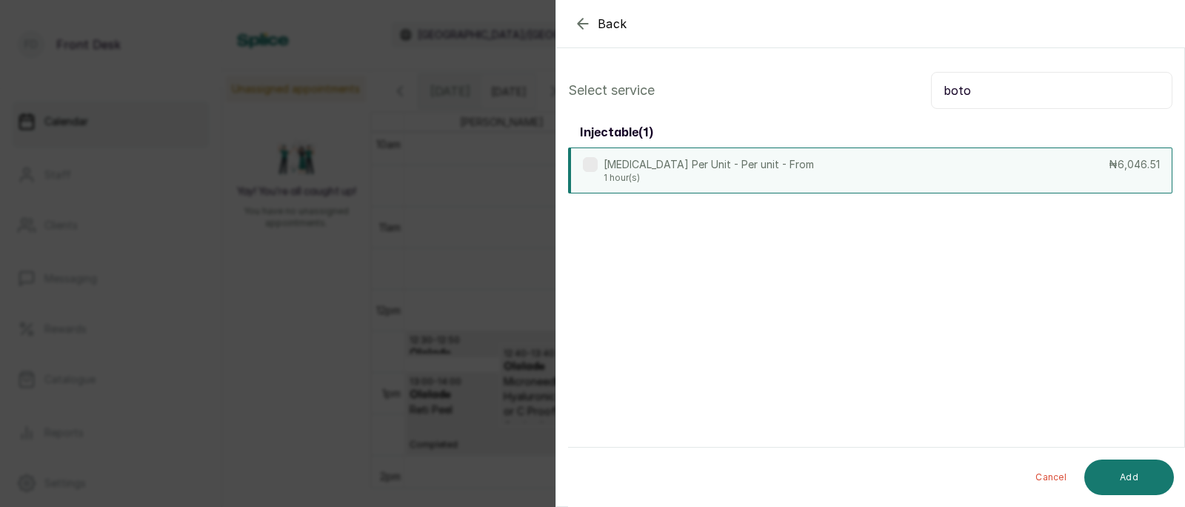
type input "boto"
click at [896, 156] on div "[MEDICAL_DATA] Per Unit - Per unit - From 1 hour(s) ₦6,046.51" at bounding box center [870, 170] width 604 height 46
click at [1129, 475] on button "Add" at bounding box center [1130, 477] width 90 height 36
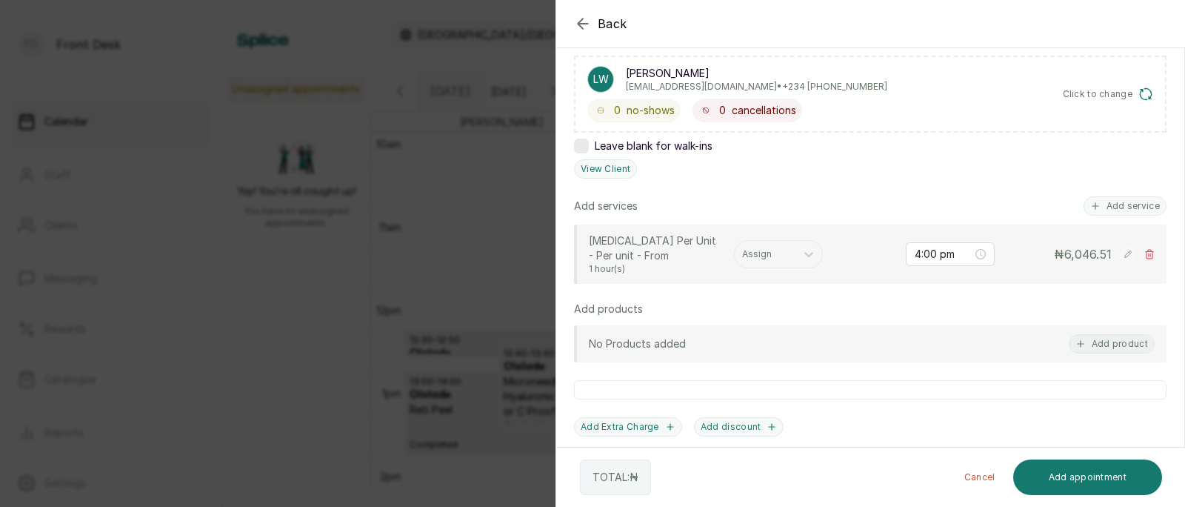
scroll to position [254, 0]
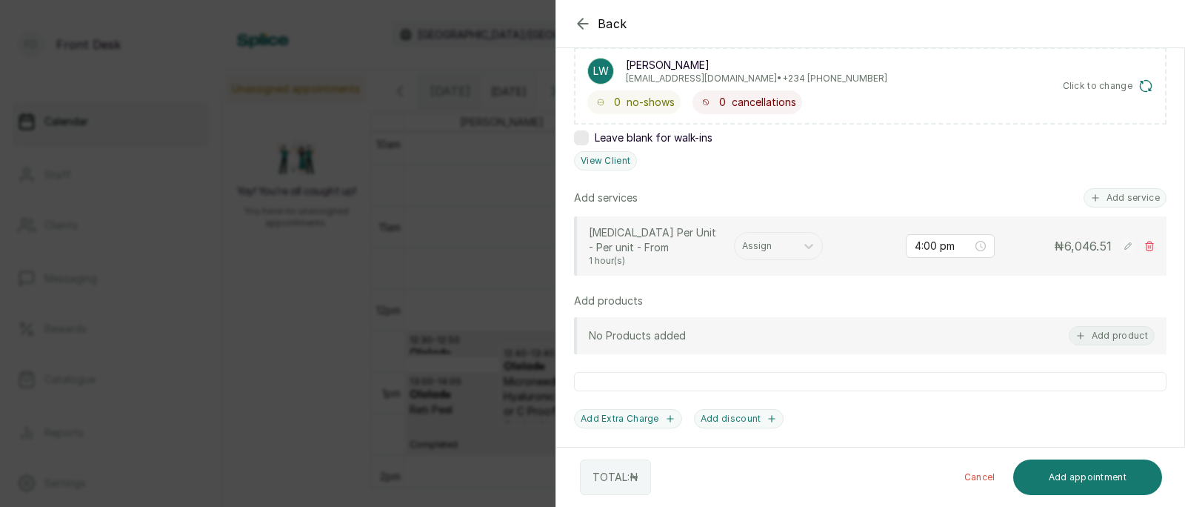
click at [1127, 244] on rect at bounding box center [1128, 246] width 15 height 15
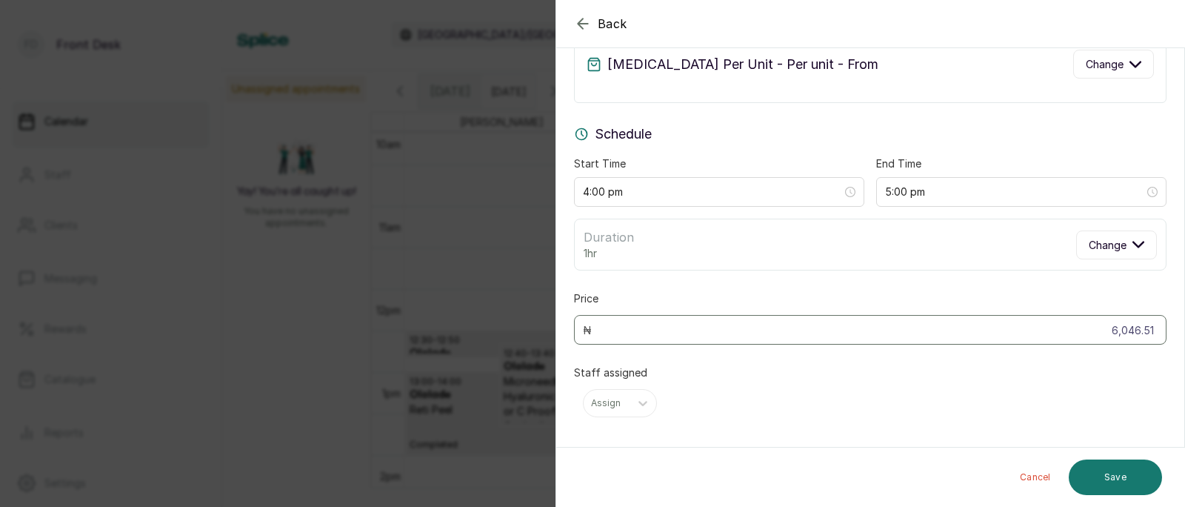
scroll to position [73, 0]
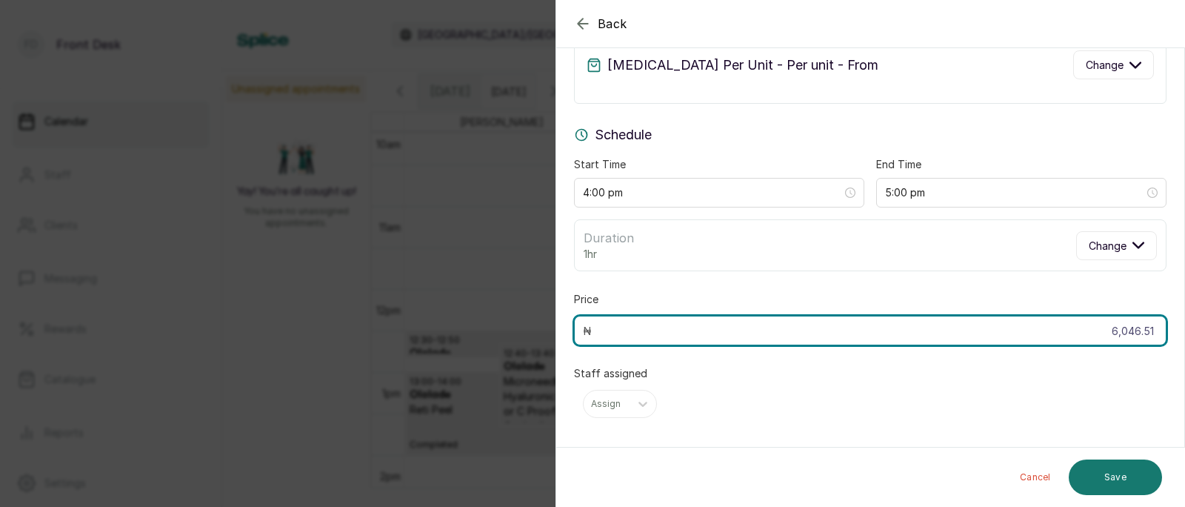
click at [1158, 331] on input "6,046.51" at bounding box center [870, 331] width 593 height 30
type input "6"
type input "906,976.5"
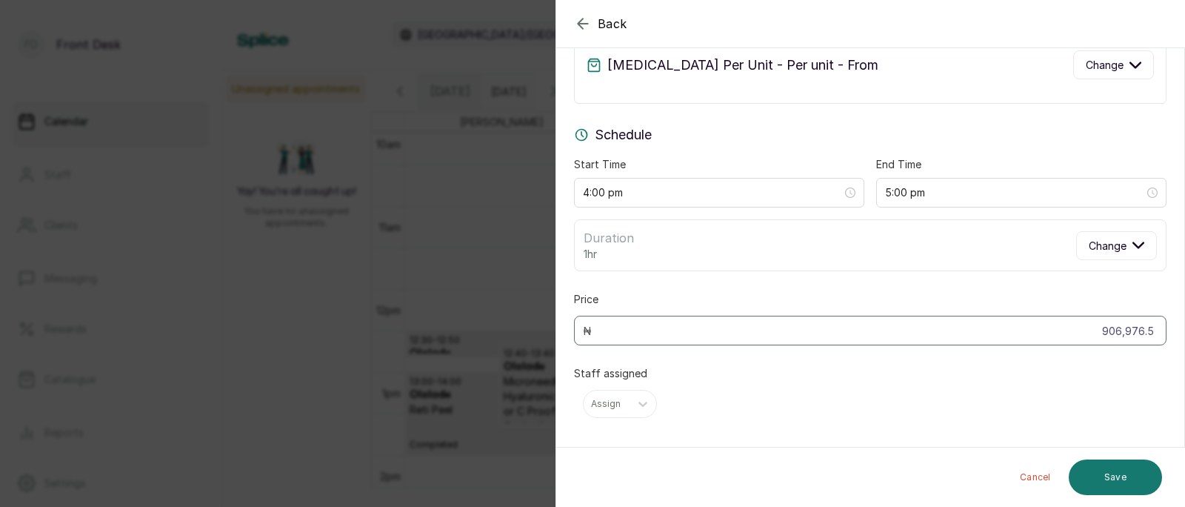
click at [1087, 372] on div "Staff assigned Assign" at bounding box center [870, 392] width 593 height 52
click at [1117, 476] on button "Save" at bounding box center [1115, 477] width 93 height 36
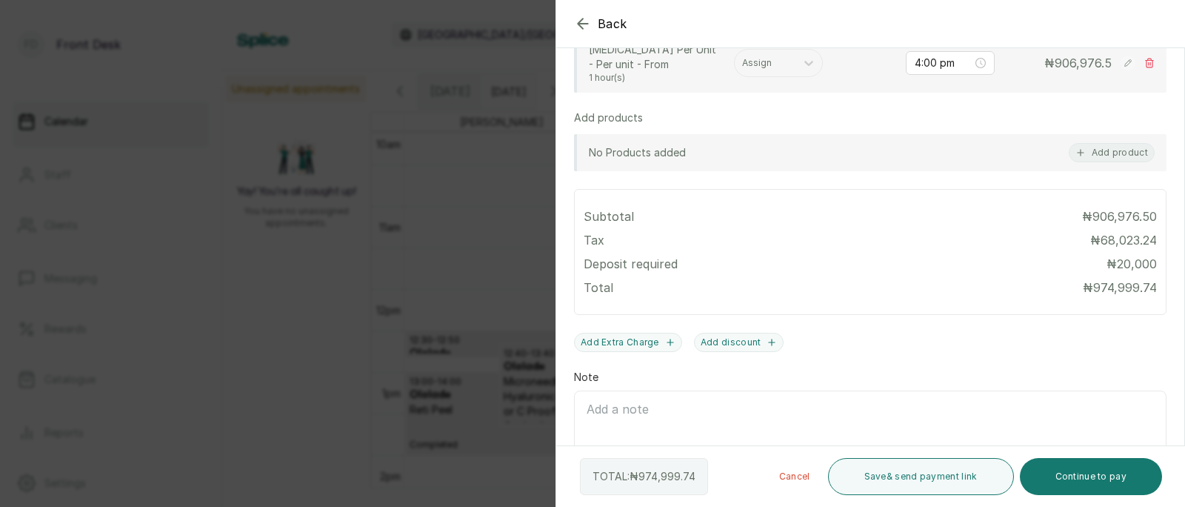
scroll to position [501, 0]
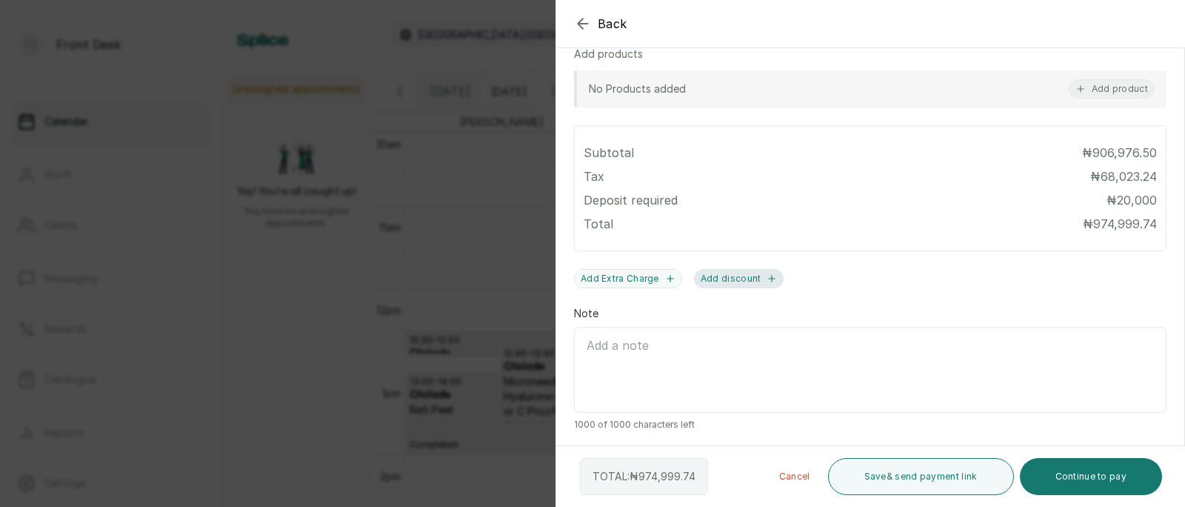
click at [734, 273] on button "Add discount" at bounding box center [739, 278] width 90 height 19
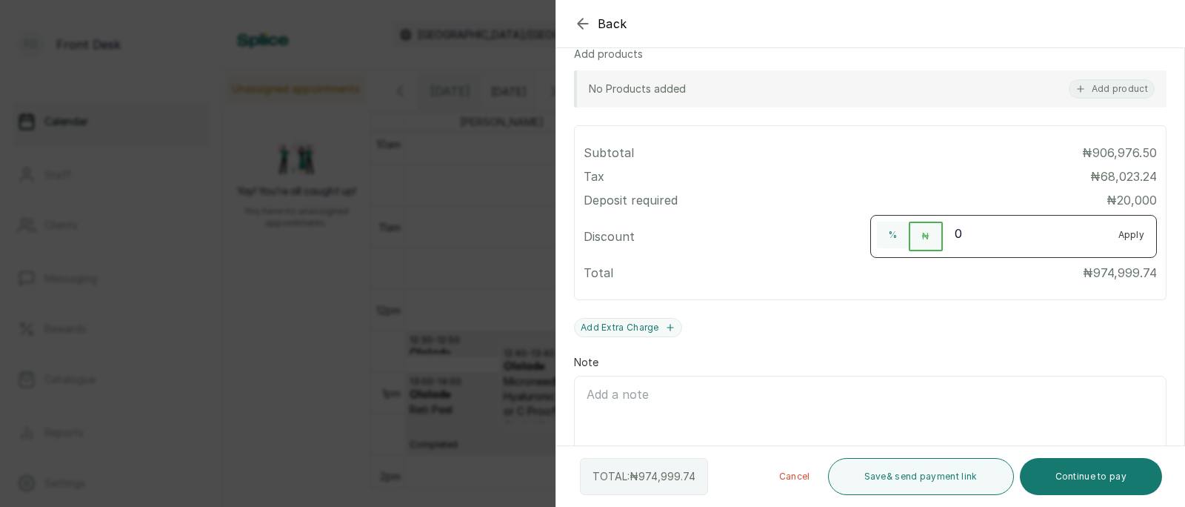
click at [976, 231] on input "0" at bounding box center [1025, 233] width 164 height 24
type input "7.5"
click at [890, 233] on button "%" at bounding box center [893, 234] width 32 height 27
click at [1139, 235] on button "Apply" at bounding box center [1132, 234] width 50 height 27
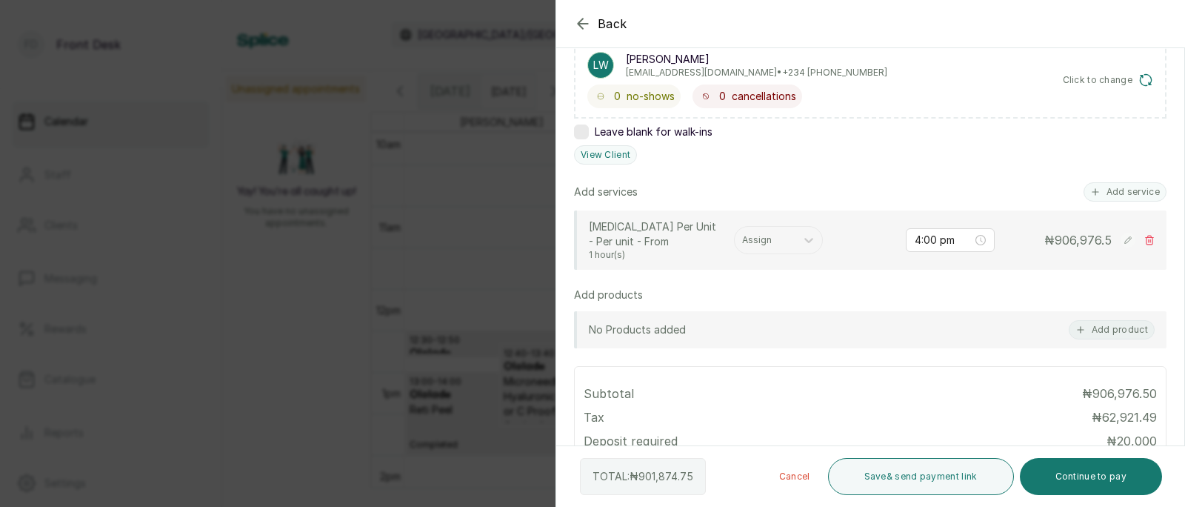
scroll to position [270, 0]
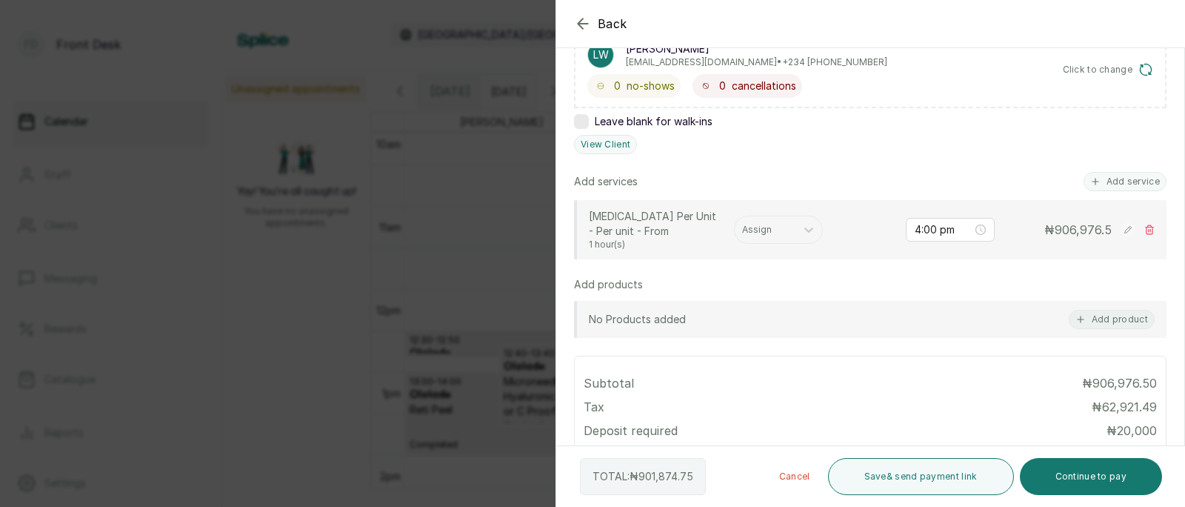
click at [1126, 227] on rect at bounding box center [1128, 229] width 15 height 15
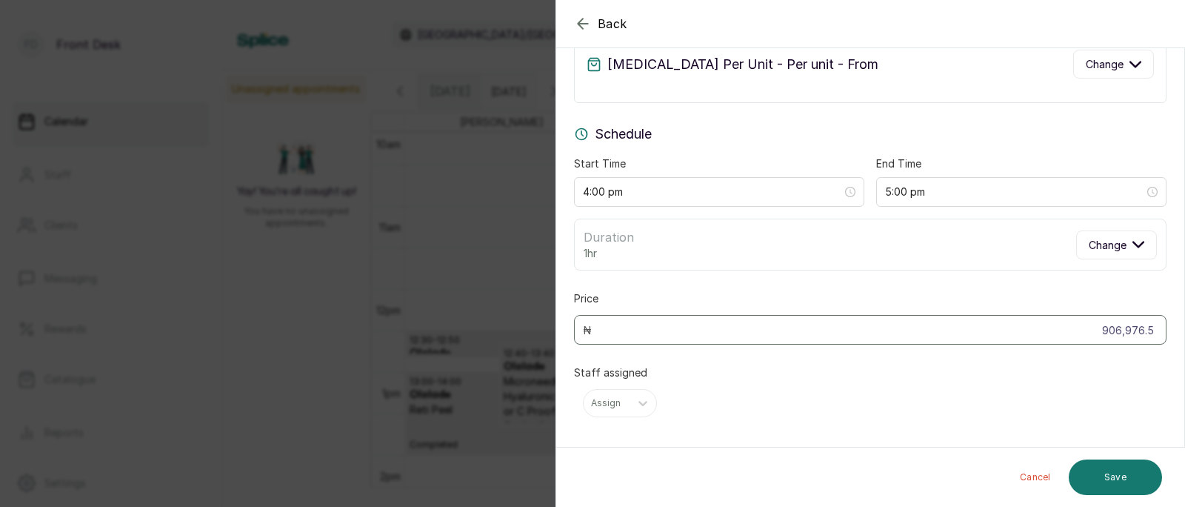
scroll to position [73, 0]
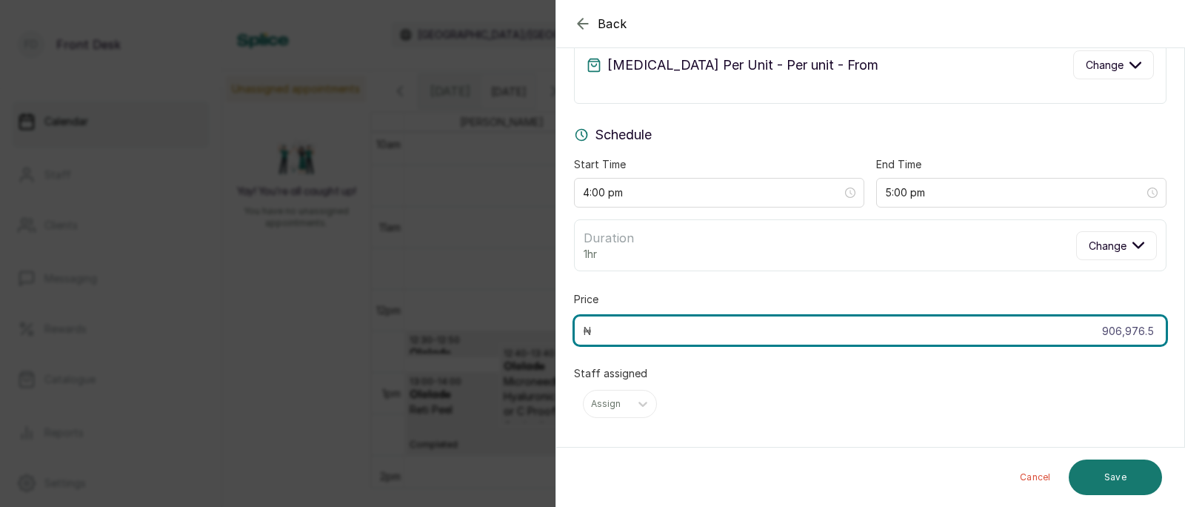
click at [1155, 330] on input "906,976.5" at bounding box center [870, 331] width 593 height 30
click at [1156, 329] on input "906,976.5" at bounding box center [870, 331] width 593 height 30
type input "9"
type input "604,651"
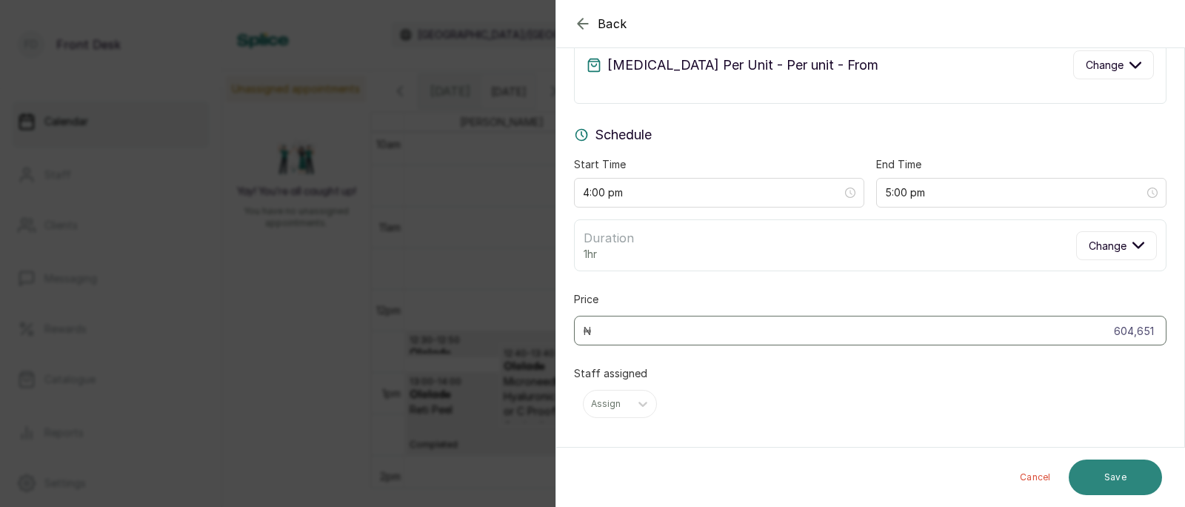
click at [1117, 481] on button "Save" at bounding box center [1115, 477] width 93 height 36
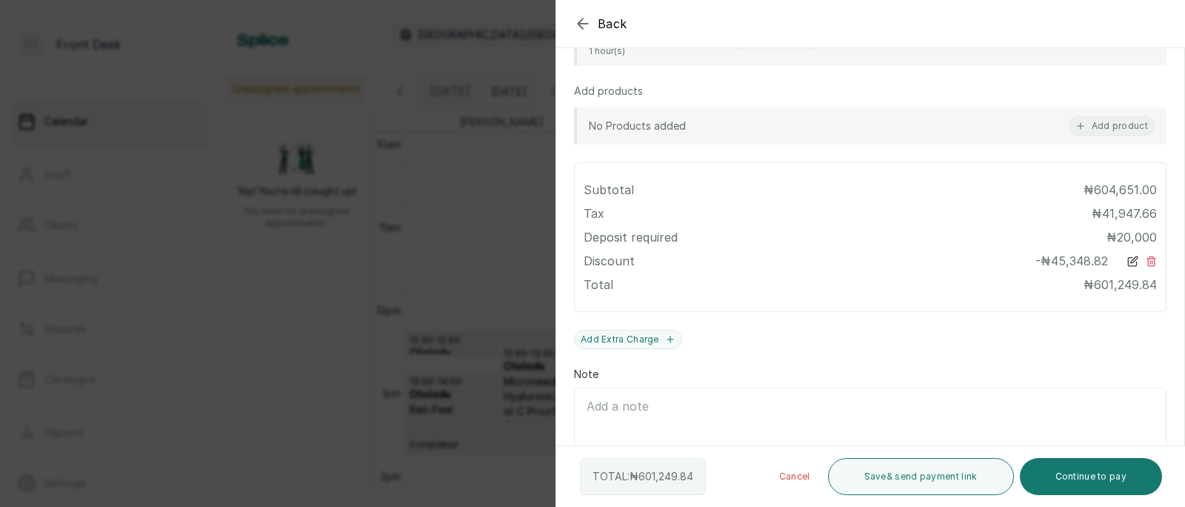
scroll to position [471, 0]
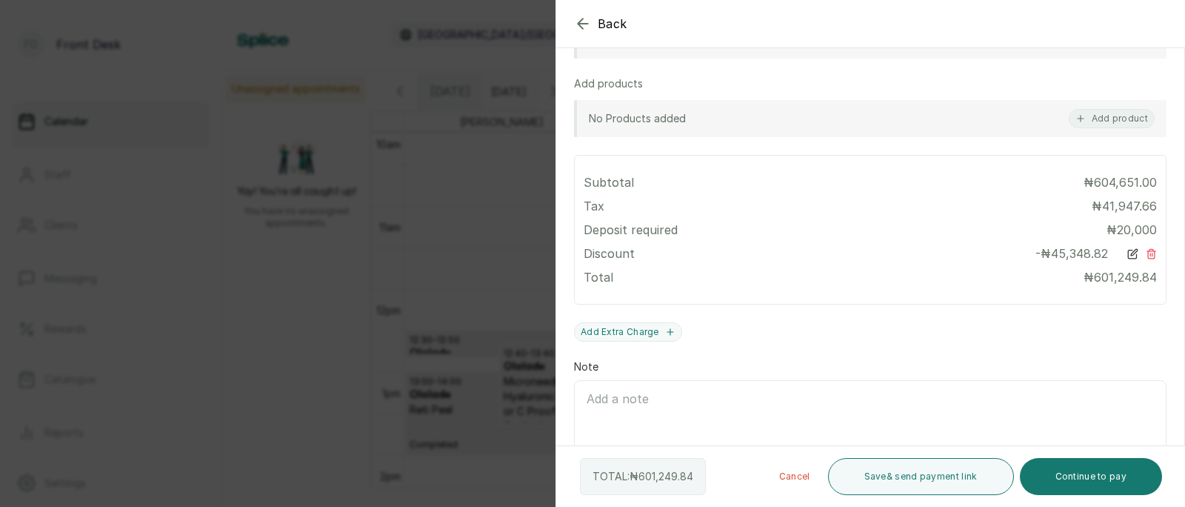
click at [1134, 248] on icon at bounding box center [1132, 253] width 11 height 11
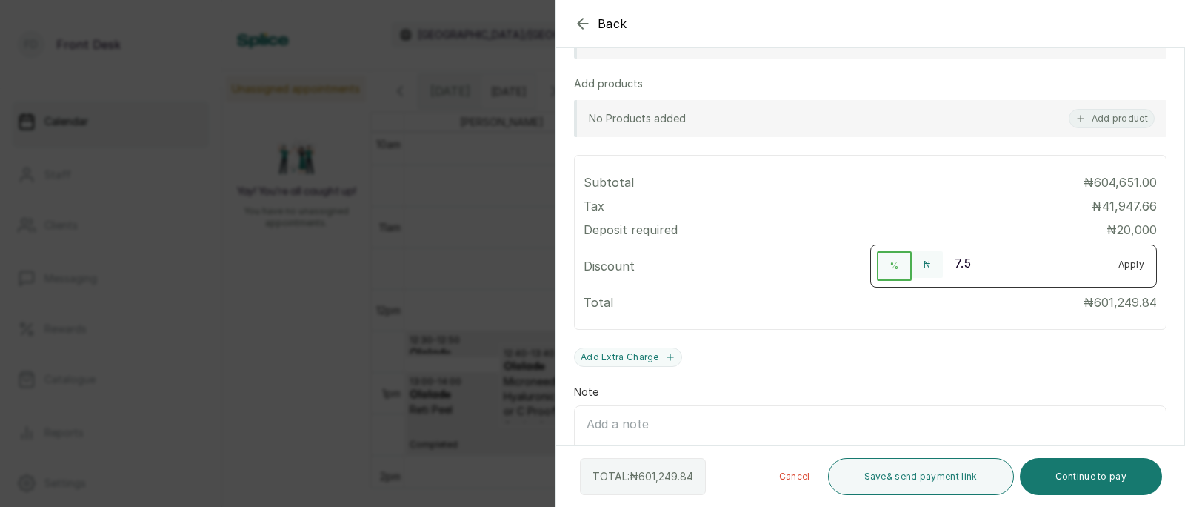
click at [987, 264] on input "7.5" at bounding box center [1025, 263] width 164 height 24
type input "7"
click at [1142, 257] on button "Apply" at bounding box center [1132, 264] width 50 height 27
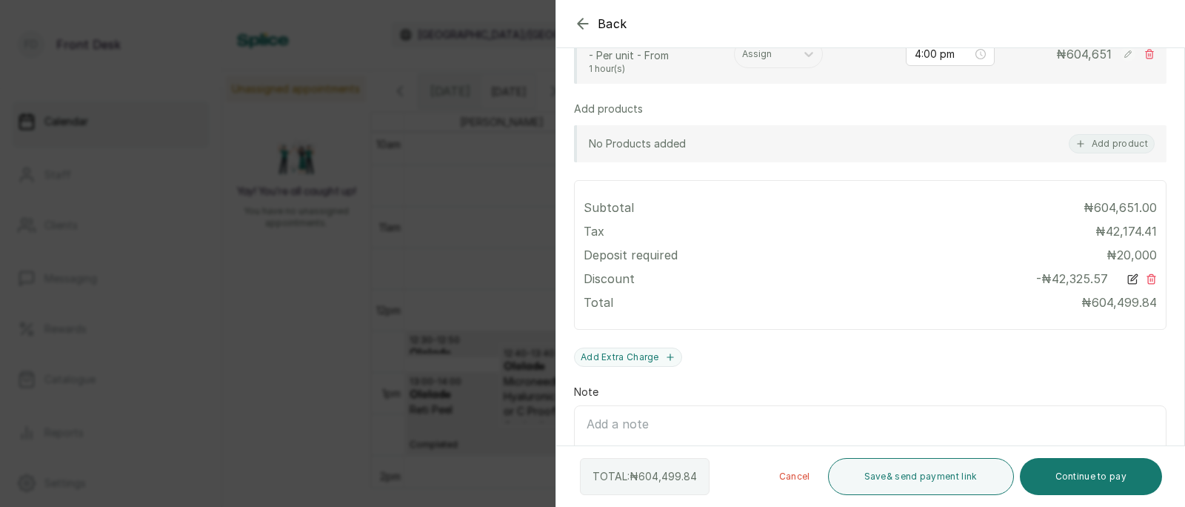
scroll to position [440, 0]
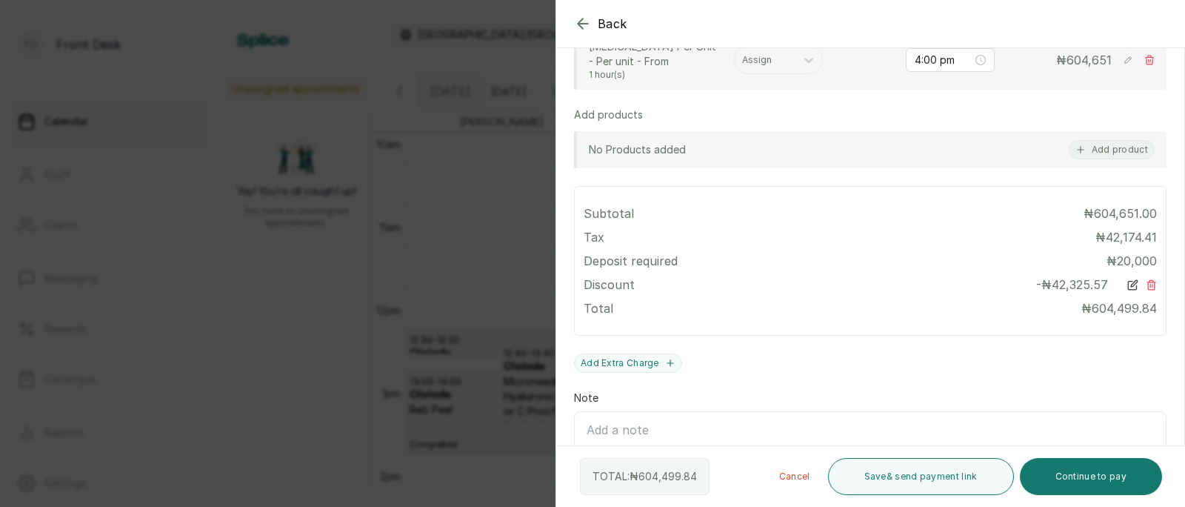
click at [1151, 282] on icon at bounding box center [1151, 284] width 11 height 11
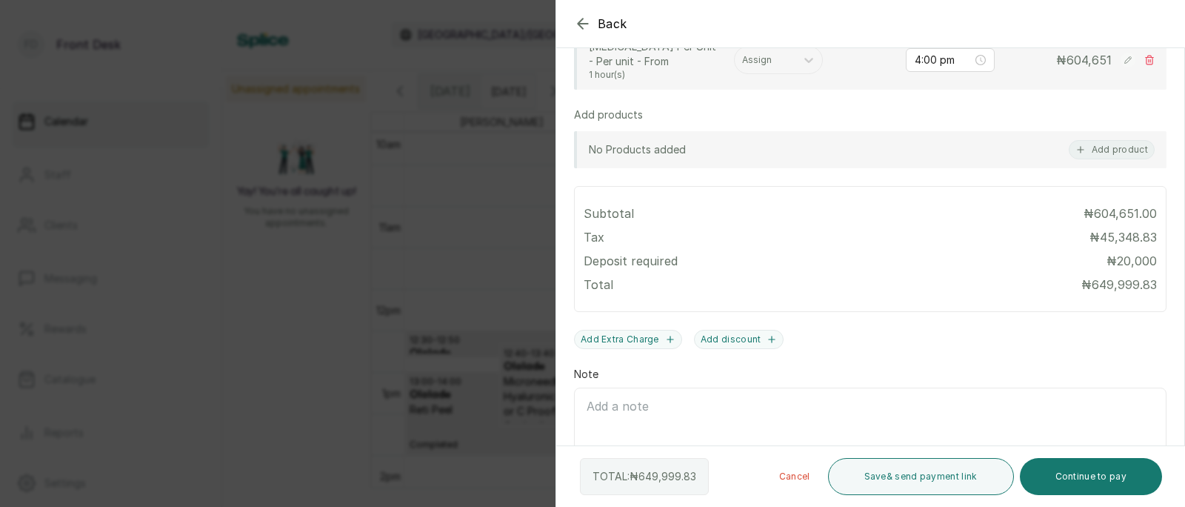
click at [1125, 60] on div at bounding box center [1037, 61] width 296 height 74
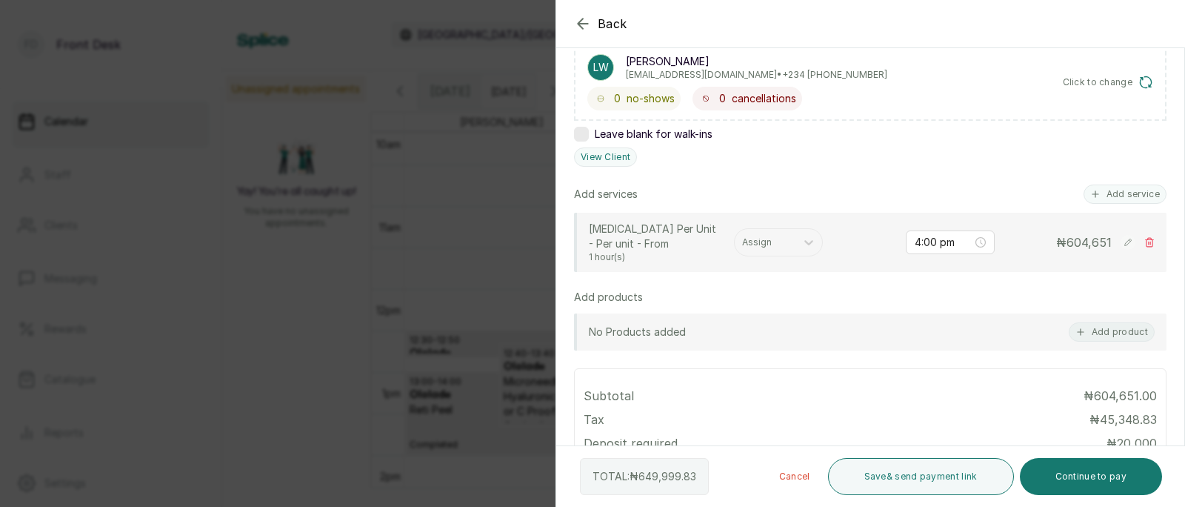
scroll to position [273, 0]
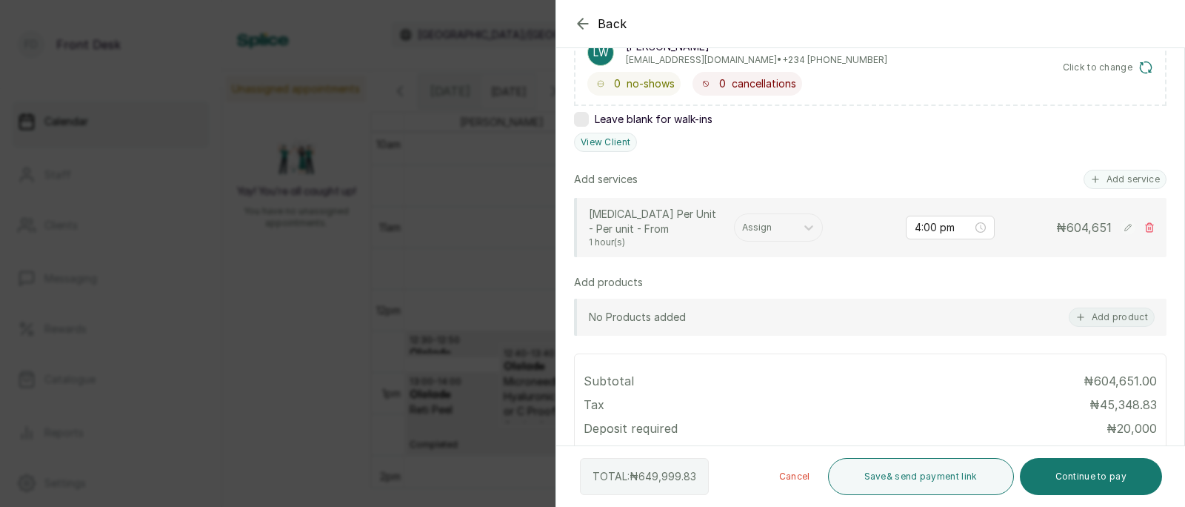
click at [1127, 227] on icon at bounding box center [1128, 227] width 7 height 7
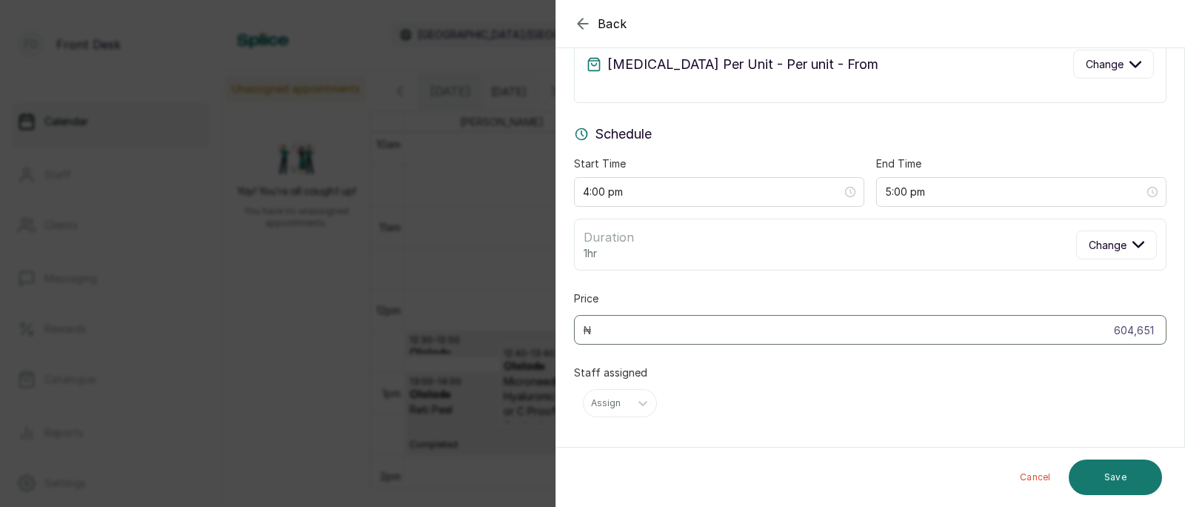
scroll to position [73, 0]
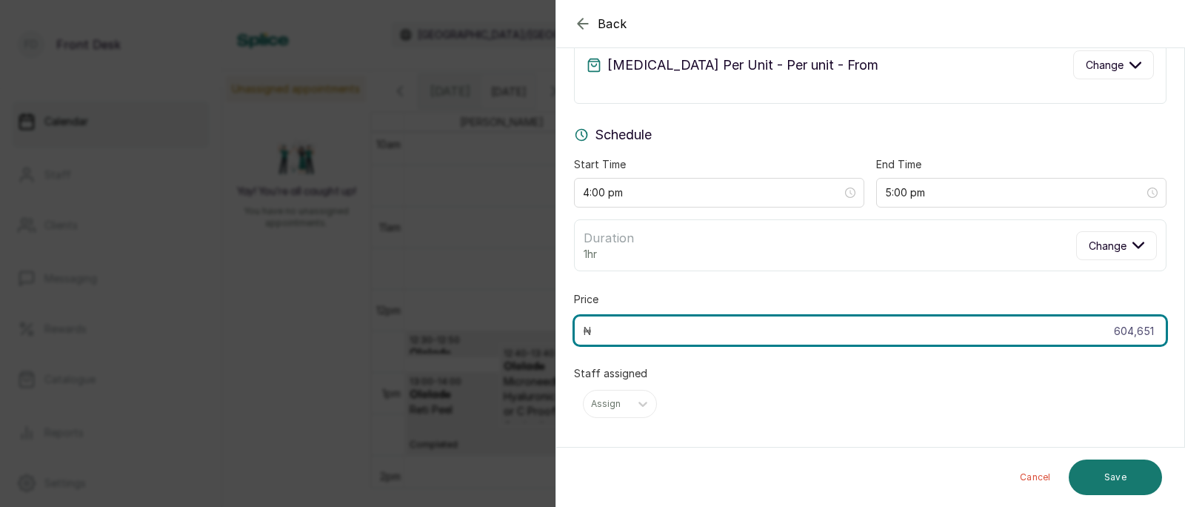
click at [1156, 332] on input "604,651" at bounding box center [870, 331] width 593 height 30
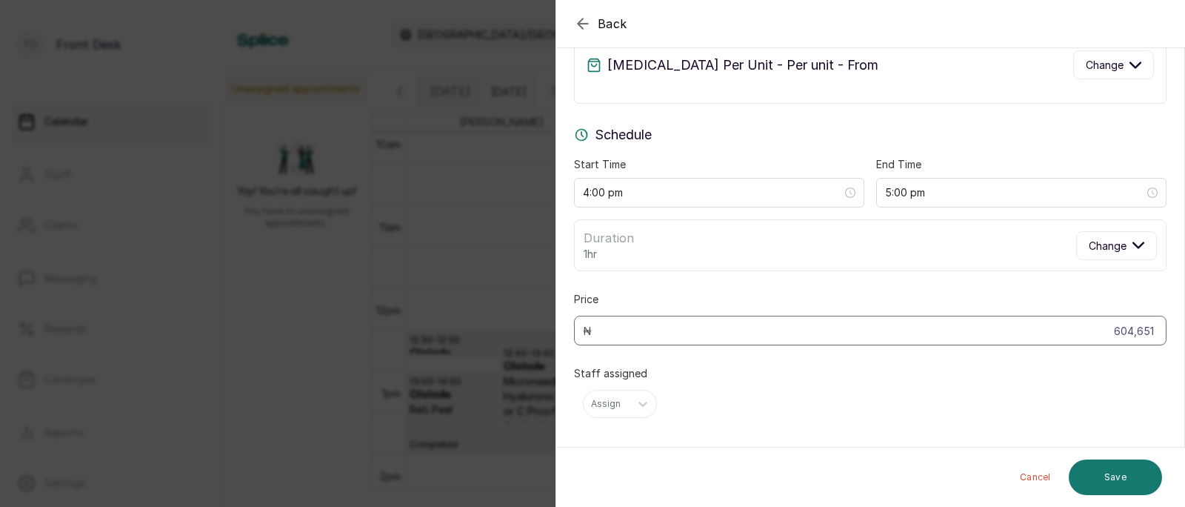
click at [1052, 141] on h3 "Schedule" at bounding box center [870, 134] width 593 height 21
click at [1010, 384] on div "Staff assigned Assign" at bounding box center [870, 392] width 593 height 52
click at [1042, 478] on button "Cancel" at bounding box center [1035, 477] width 55 height 36
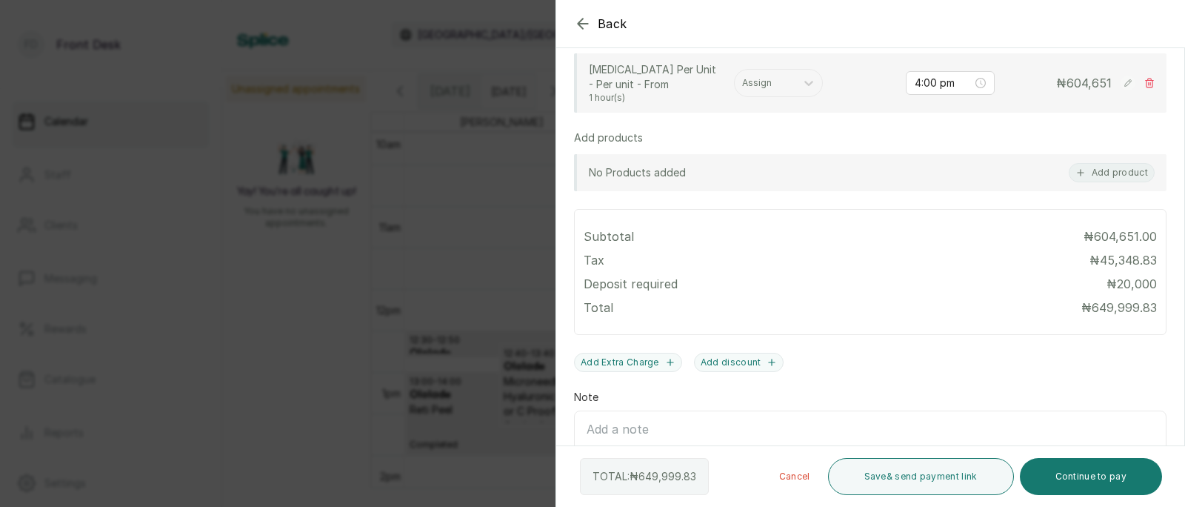
scroll to position [422, 0]
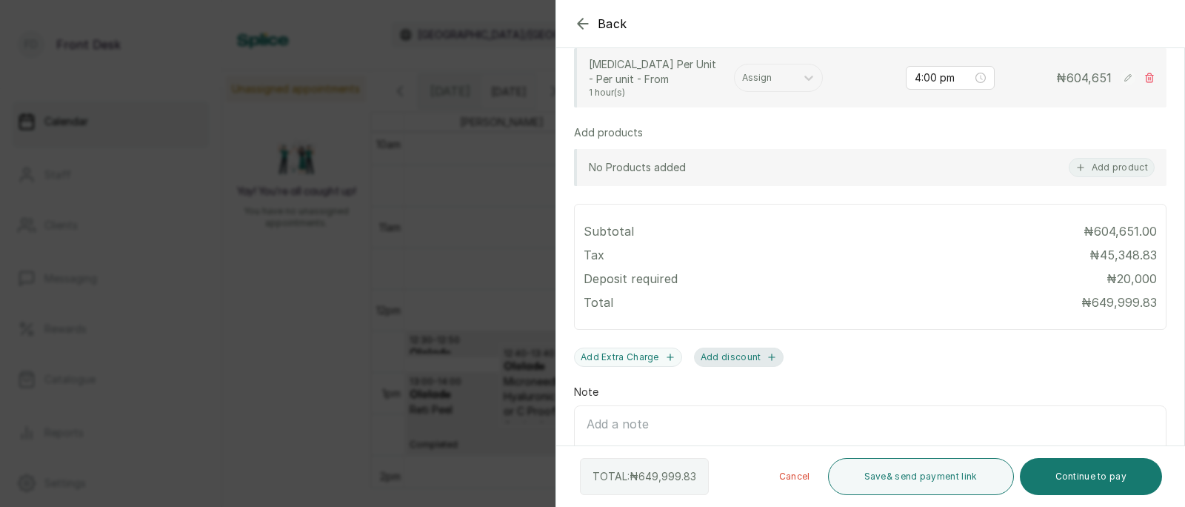
click at [725, 357] on button "Add discount" at bounding box center [739, 356] width 90 height 19
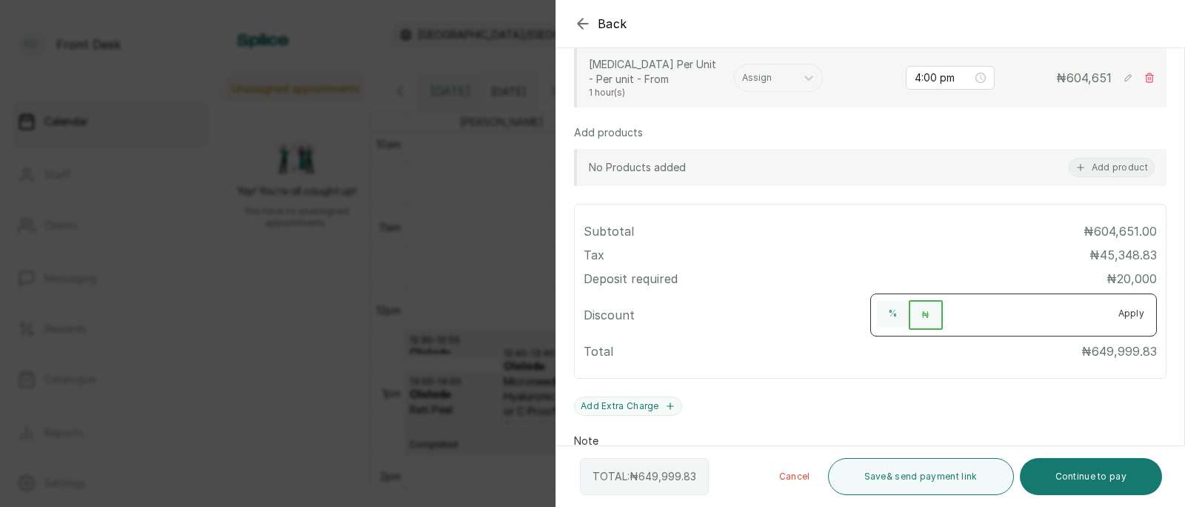
click at [985, 311] on input "number" at bounding box center [1025, 312] width 164 height 24
type input "7.5"
click at [890, 307] on button "%" at bounding box center [893, 313] width 32 height 27
click at [1135, 315] on button "Apply" at bounding box center [1132, 313] width 50 height 27
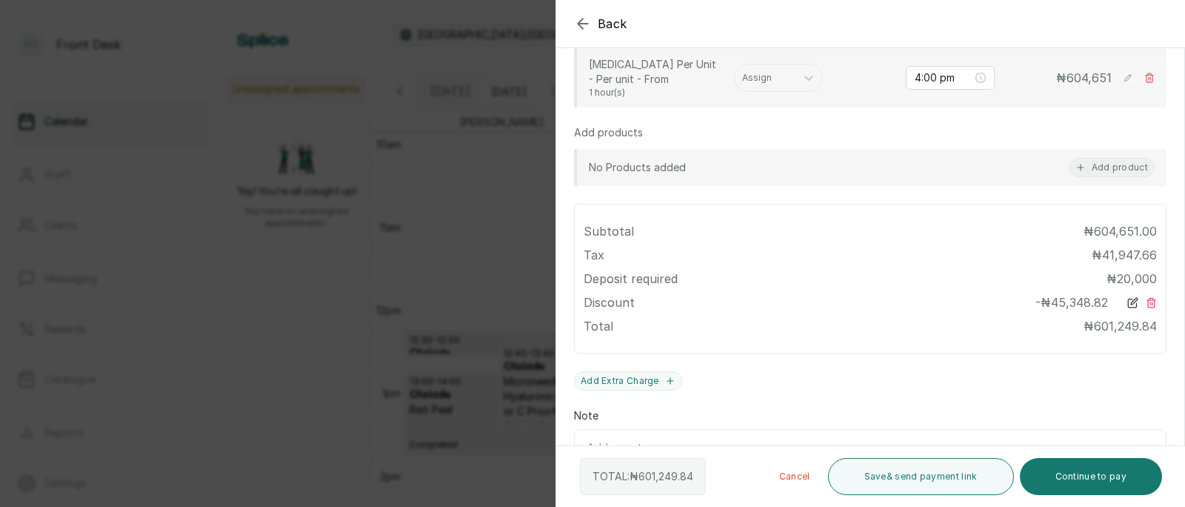
click at [1133, 301] on icon at bounding box center [1132, 302] width 11 height 11
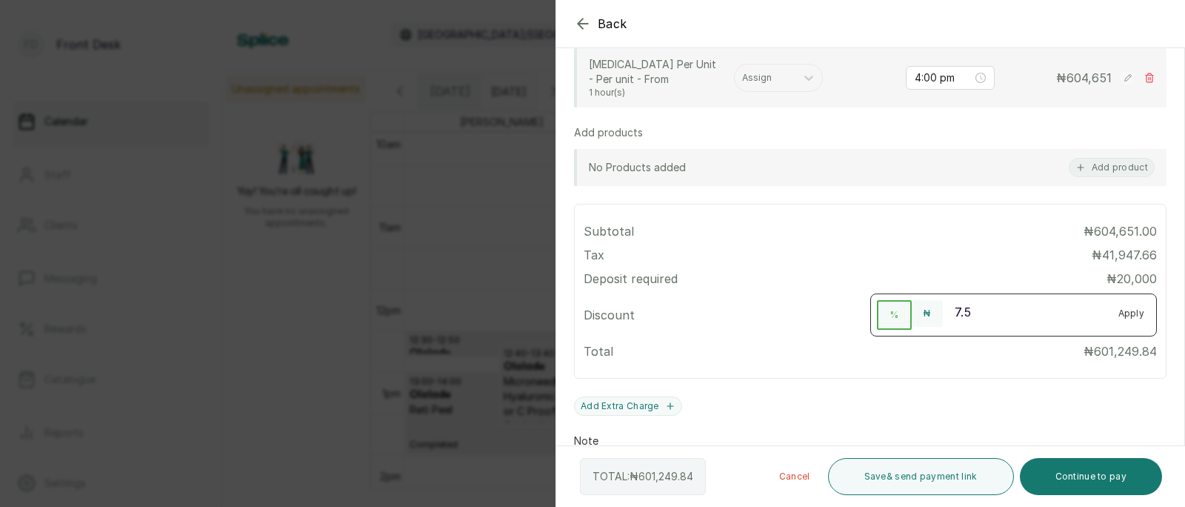
click at [978, 310] on input "7.5" at bounding box center [1025, 312] width 164 height 24
type input "7"
click at [1135, 317] on button "Apply" at bounding box center [1132, 313] width 50 height 27
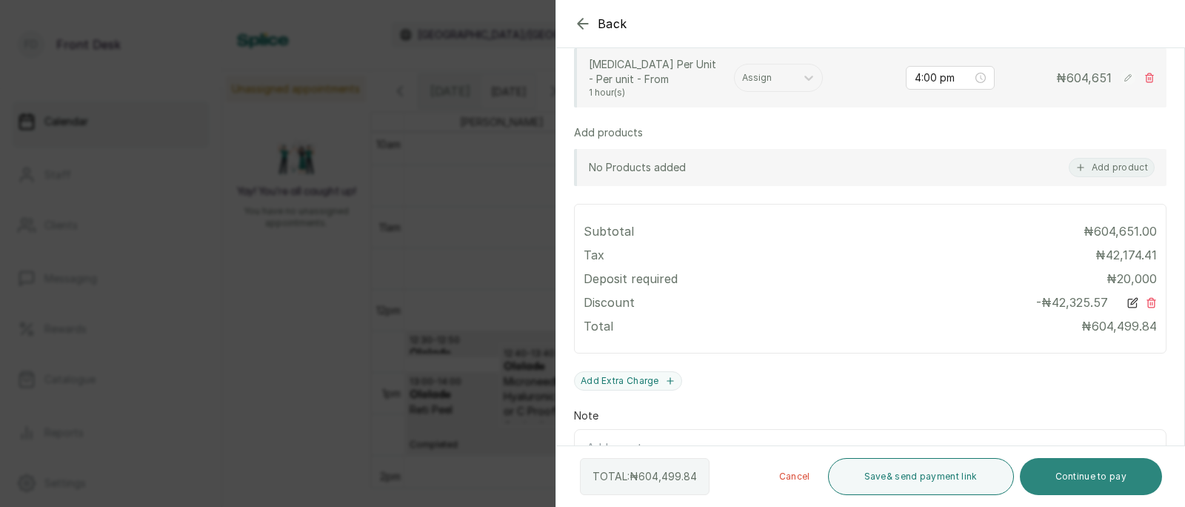
click at [1102, 480] on button "Continue to pay" at bounding box center [1091, 476] width 143 height 37
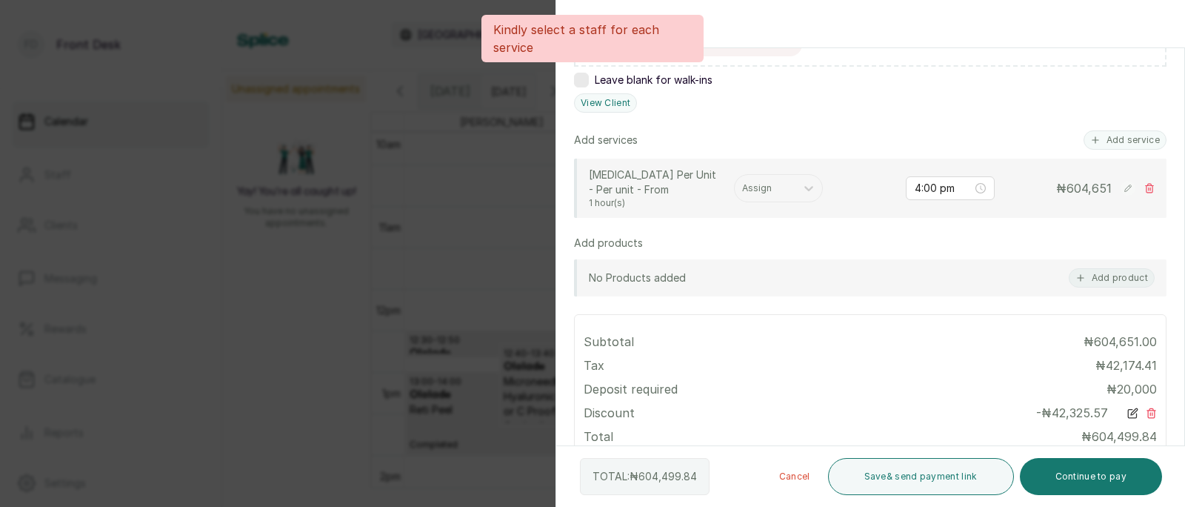
scroll to position [302, 0]
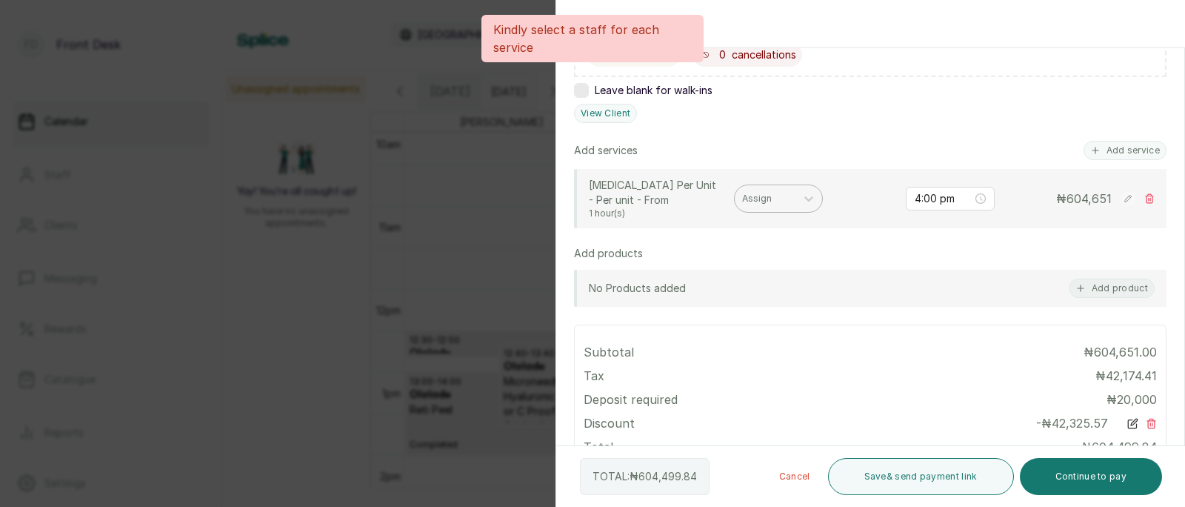
click at [783, 196] on div at bounding box center [765, 198] width 46 height 13
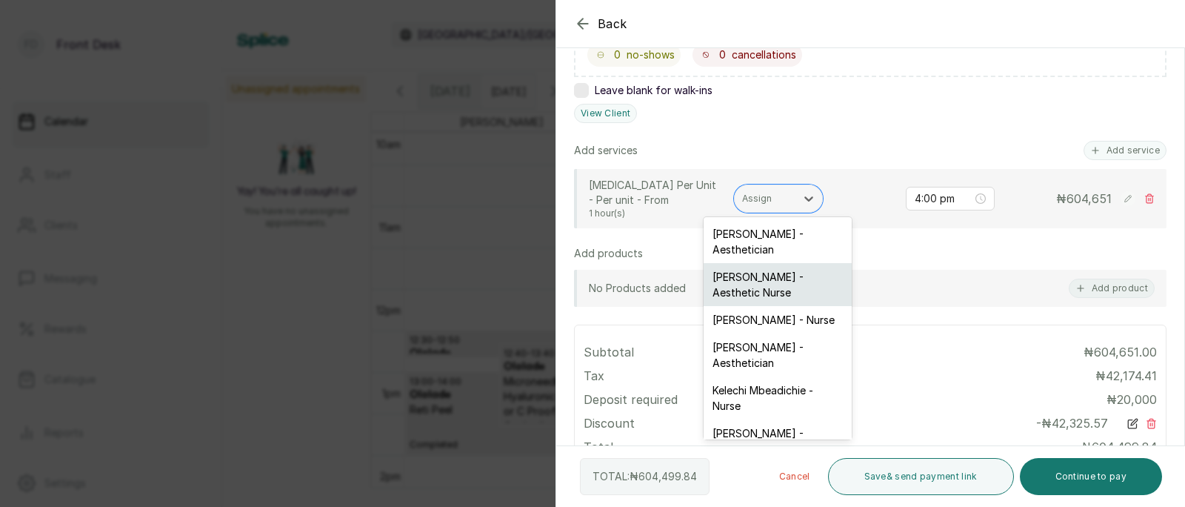
click at [770, 275] on div "[PERSON_NAME] - Aesthetic Nurse" at bounding box center [778, 284] width 148 height 43
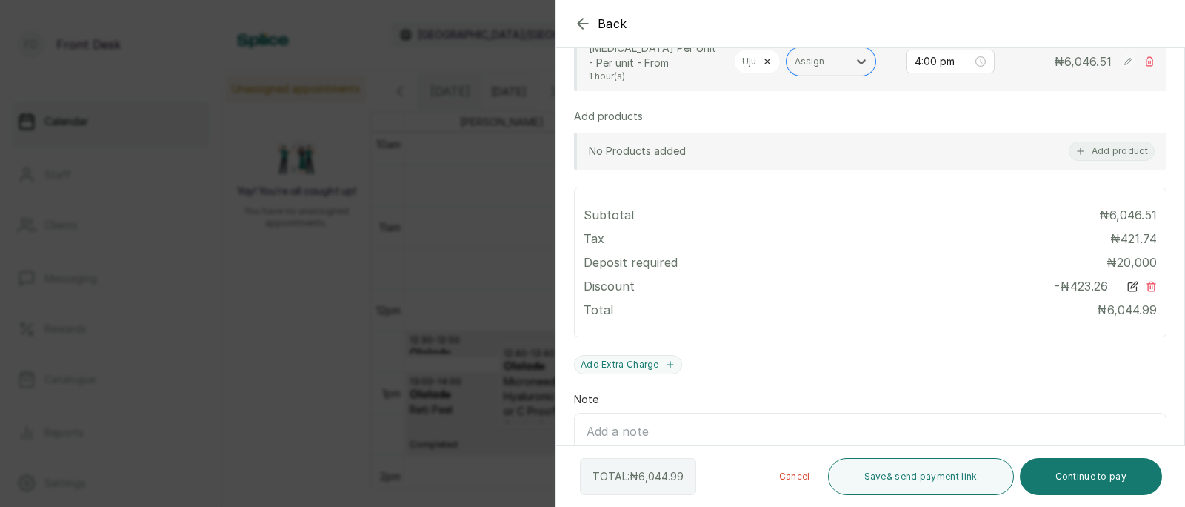
scroll to position [524, 0]
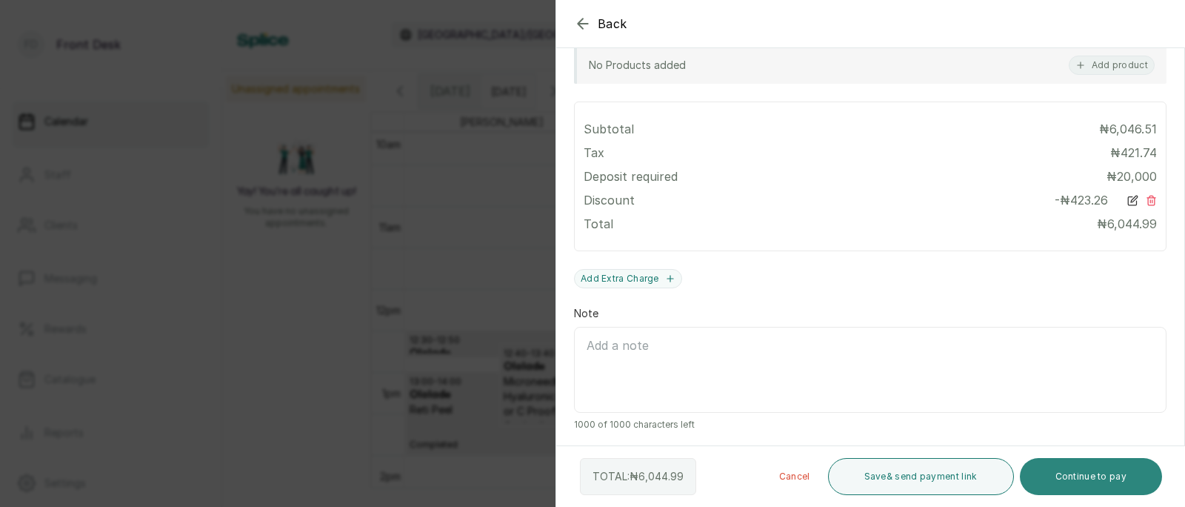
click at [1095, 482] on button "Continue to pay" at bounding box center [1091, 476] width 143 height 37
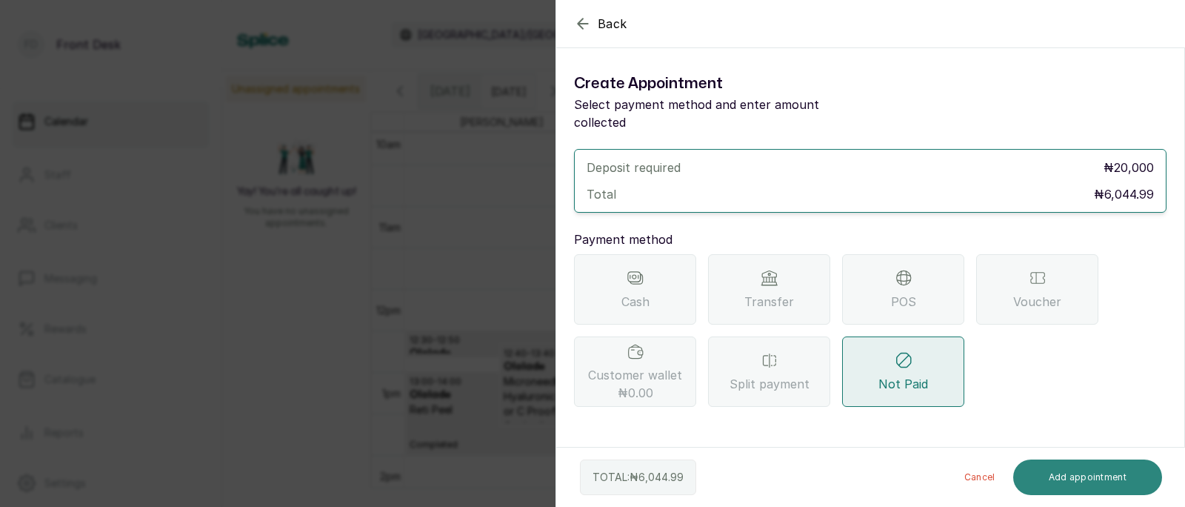
scroll to position [0, 0]
click at [581, 24] on icon "button" at bounding box center [583, 24] width 10 height 10
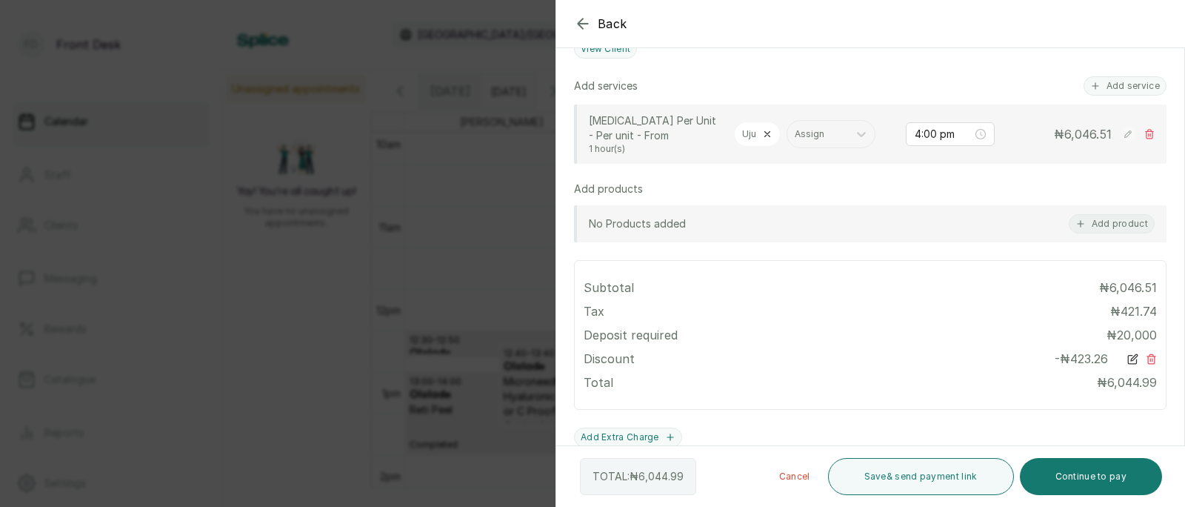
scroll to position [385, 0]
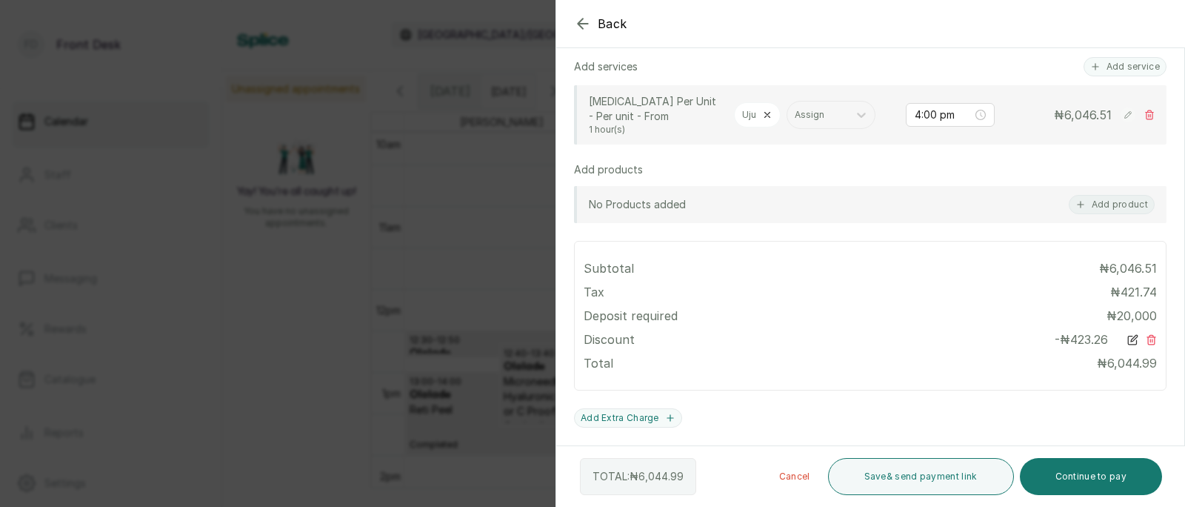
click at [1124, 111] on rect at bounding box center [1128, 114] width 15 height 15
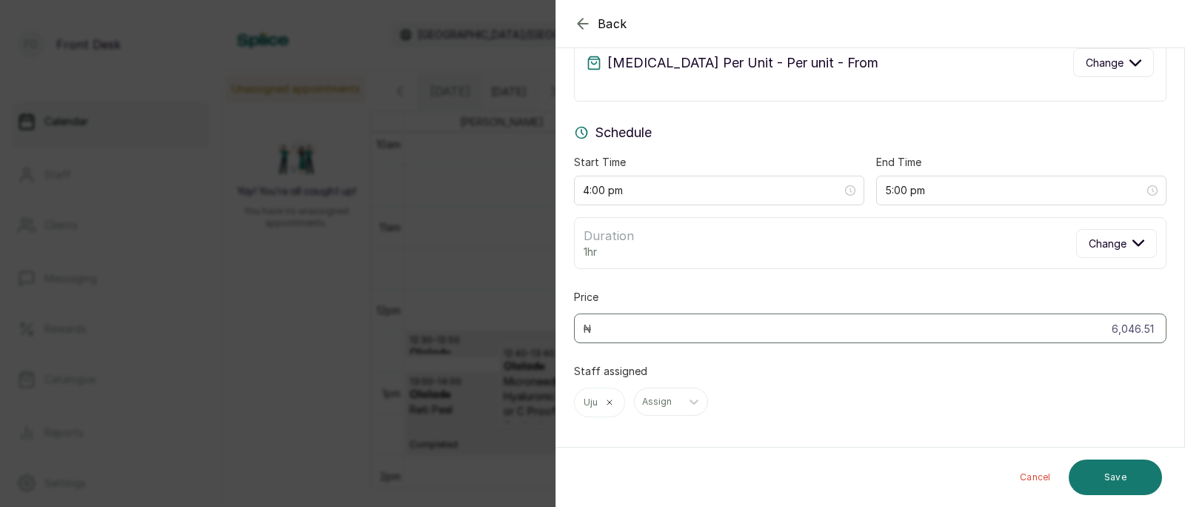
scroll to position [75, 0]
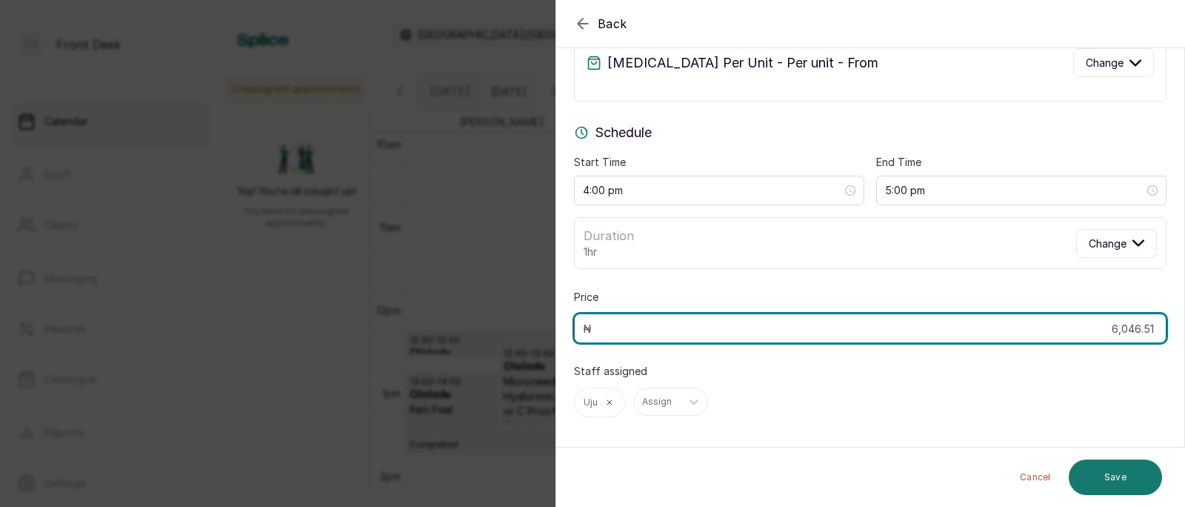
click at [1157, 328] on input "6,046.51" at bounding box center [870, 328] width 593 height 30
click at [1156, 330] on input "6,046.51" at bounding box center [870, 328] width 593 height 30
type input "6"
type input "604,651"
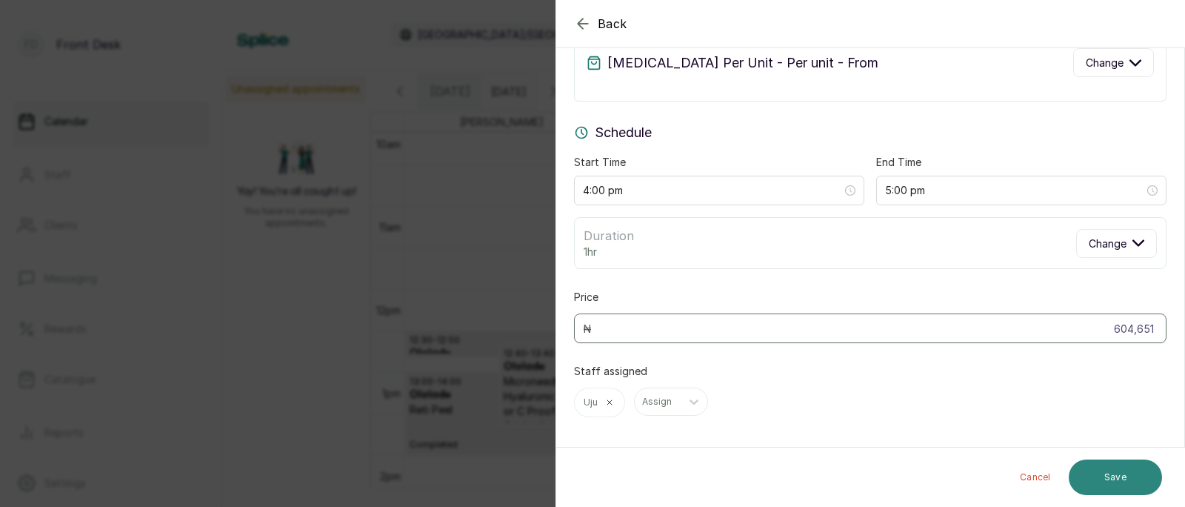
click at [1104, 477] on button "Save" at bounding box center [1115, 477] width 93 height 36
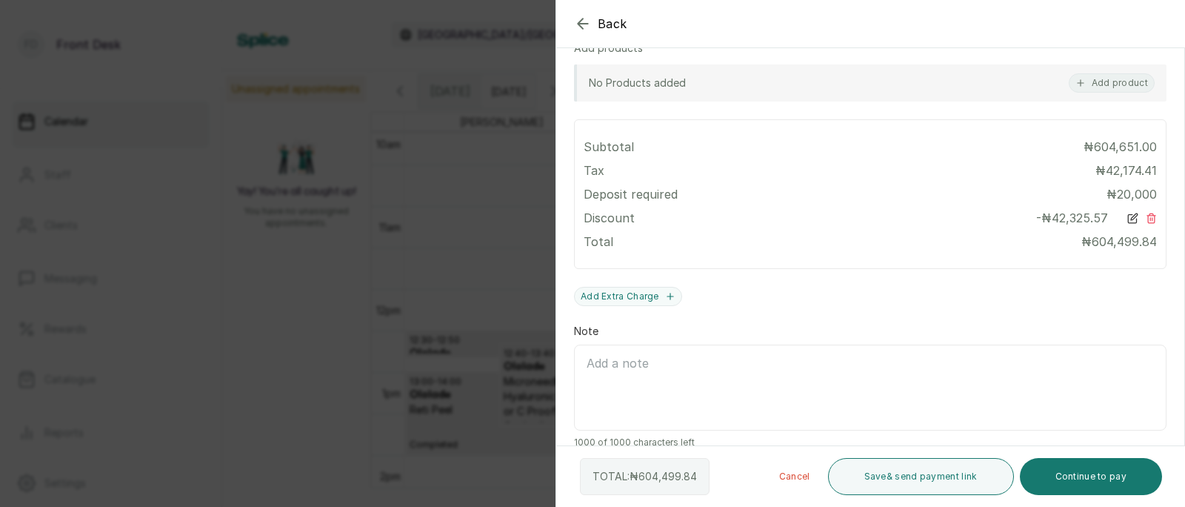
scroll to position [524, 0]
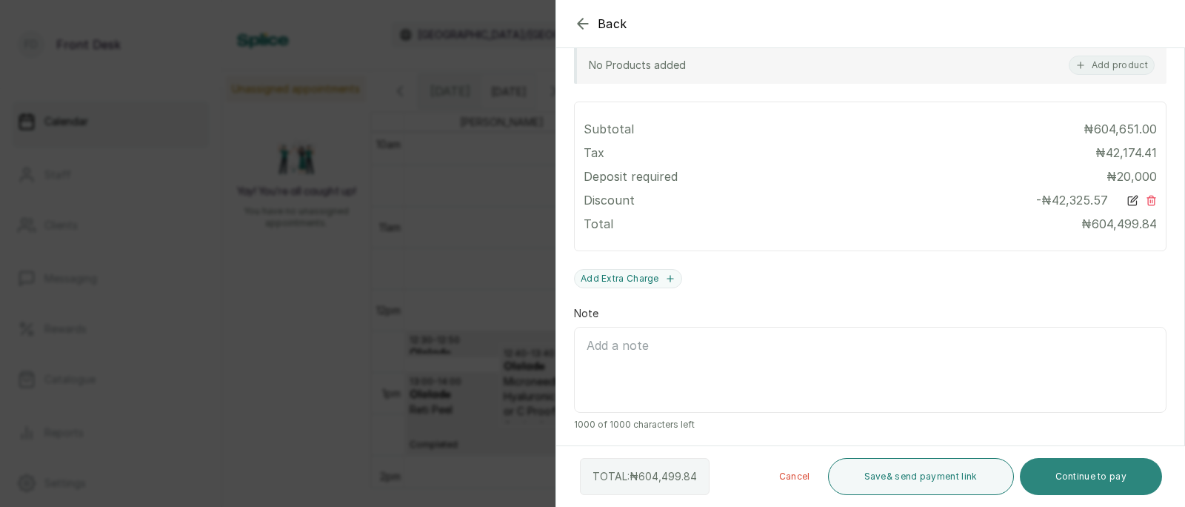
click at [1112, 473] on button "Continue to pay" at bounding box center [1091, 476] width 143 height 37
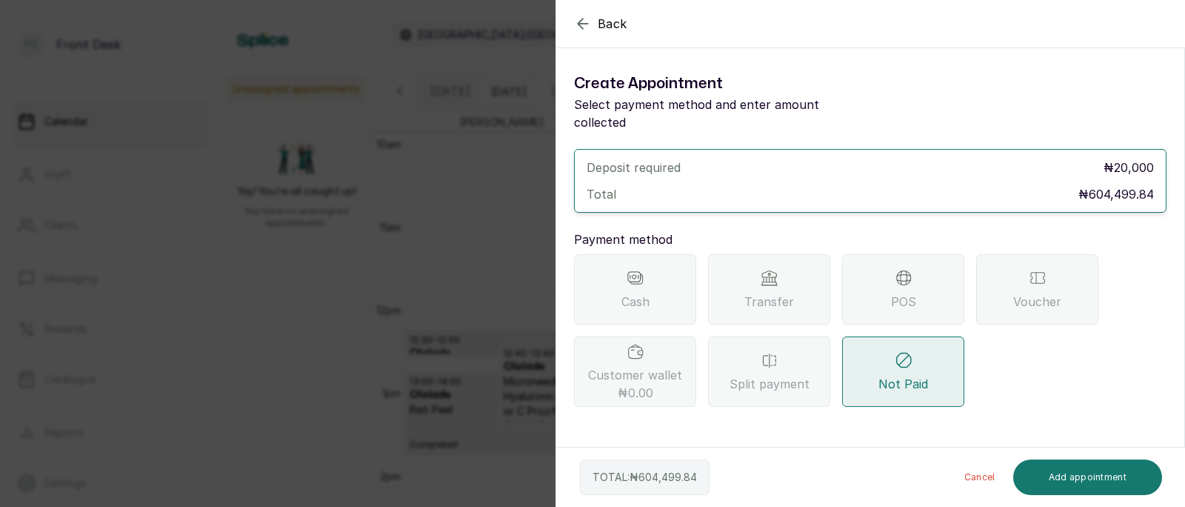
click at [774, 273] on div "Transfer" at bounding box center [769, 289] width 122 height 70
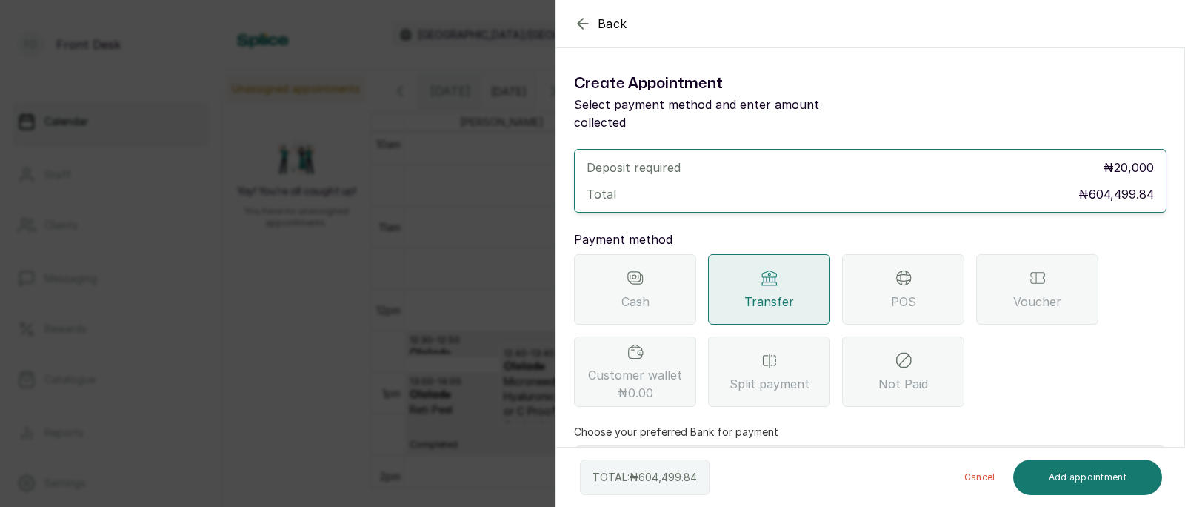
scroll to position [108, 0]
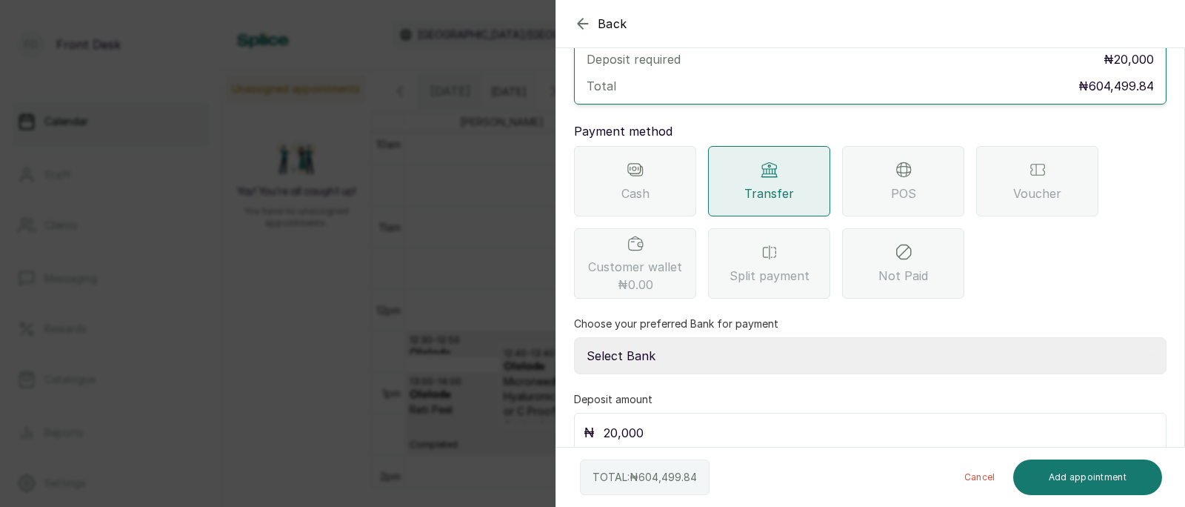
click at [691, 341] on select "Select Bank [PERSON_NAME] Fairmoney Microfinance Bank SKN ANALYTICS MED AESTH. …" at bounding box center [870, 355] width 593 height 37
select select "43272bc0-21c6-4b19-b9fb-c2093b8603c2"
click at [654, 422] on input "20,000" at bounding box center [880, 432] width 553 height 21
type input "2"
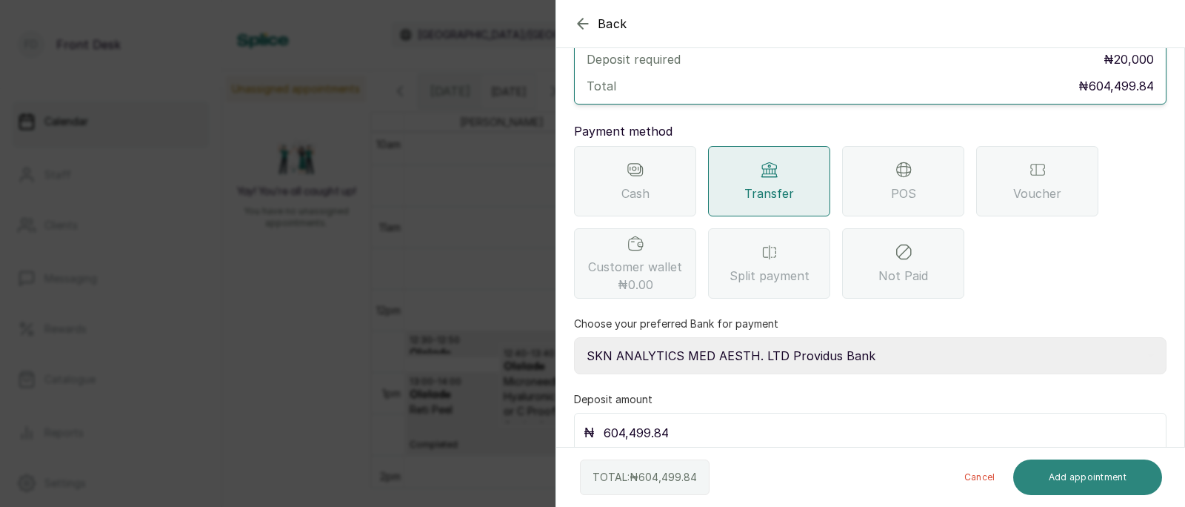
type input "604,499.84"
click at [1082, 487] on button "Add appointment" at bounding box center [1088, 477] width 150 height 36
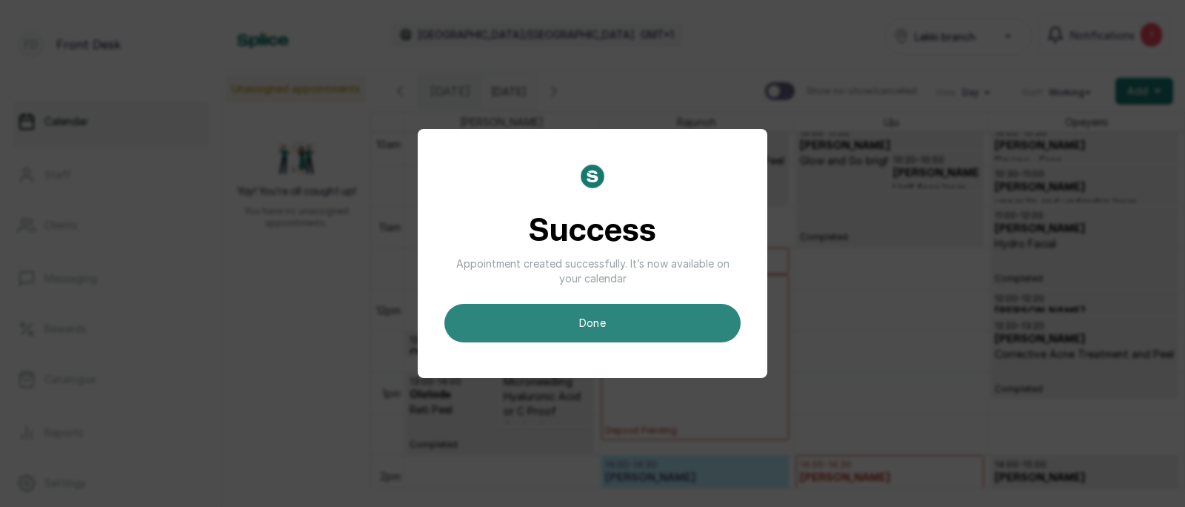
click at [624, 326] on button "done" at bounding box center [592, 323] width 296 height 39
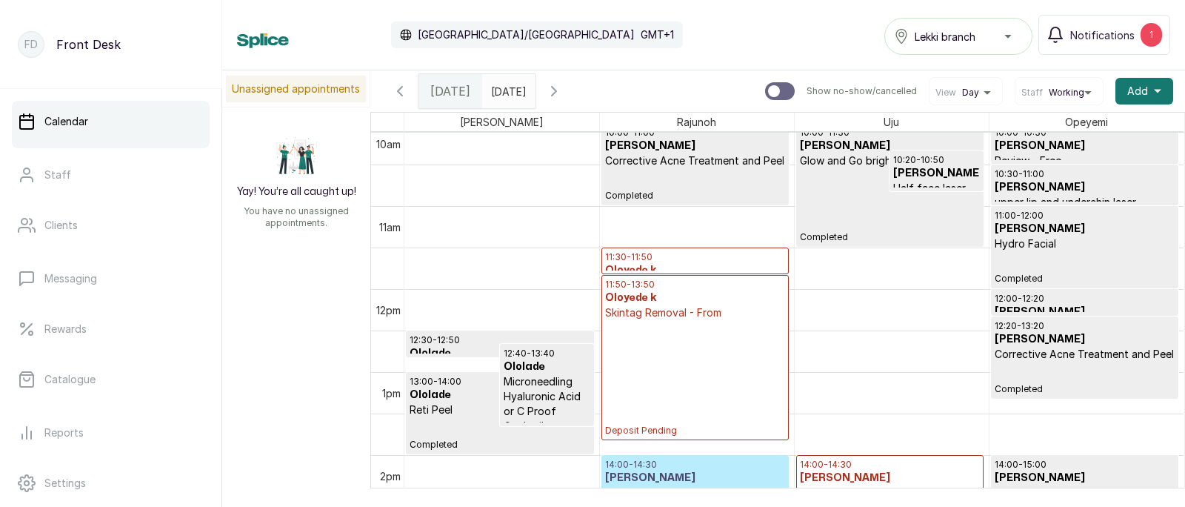
click at [507, 88] on input "text" at bounding box center [495, 87] width 24 height 25
type input "dd/MM/yyyy"
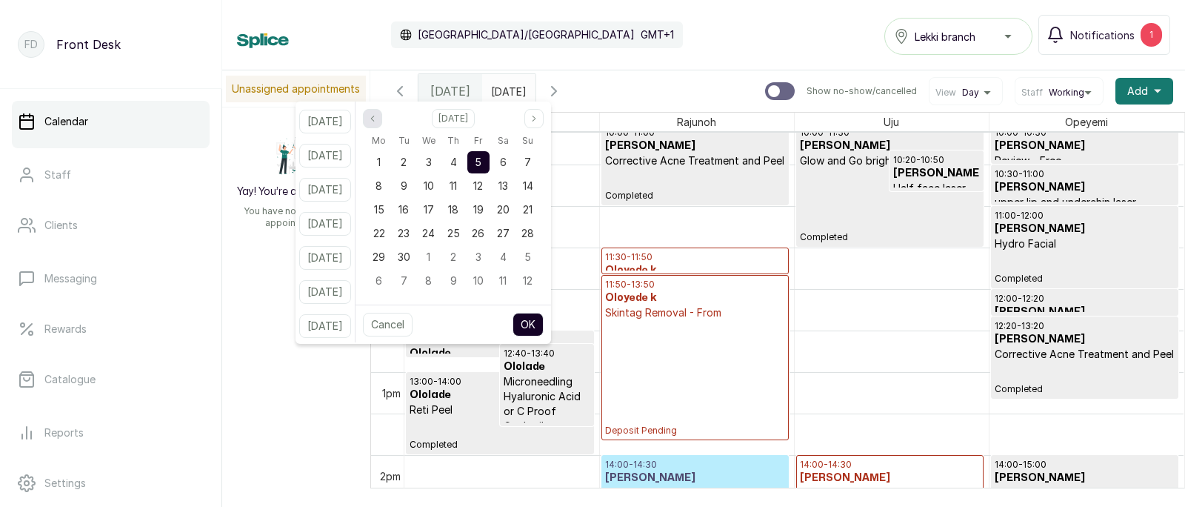
click at [377, 119] on icon "page previous" at bounding box center [372, 118] width 9 height 9
click at [484, 253] on span "29" at bounding box center [478, 256] width 13 height 13
click at [544, 321] on button "OK" at bounding box center [528, 325] width 31 height 24
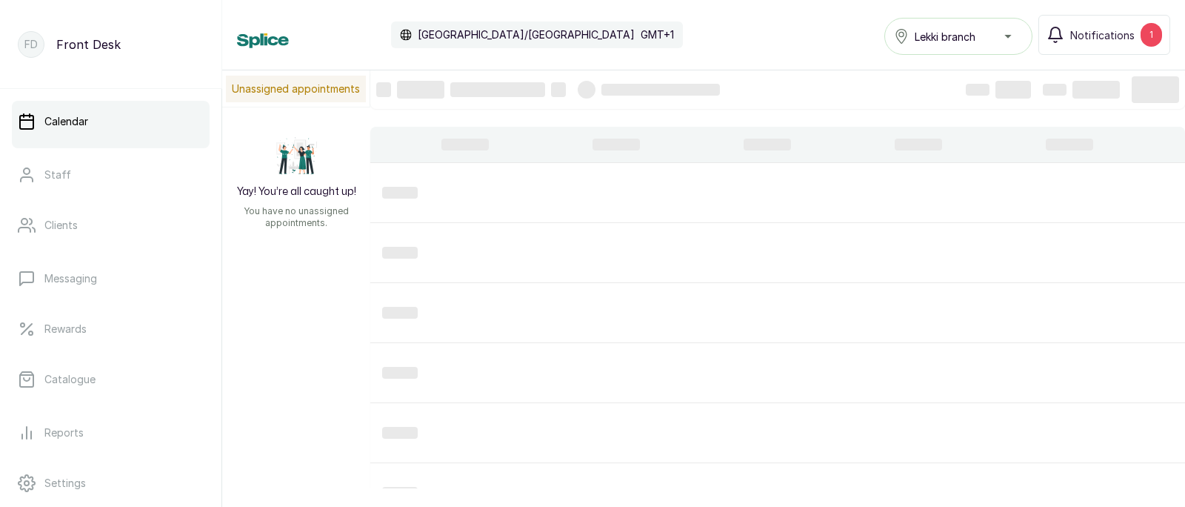
type input "[DATE]"
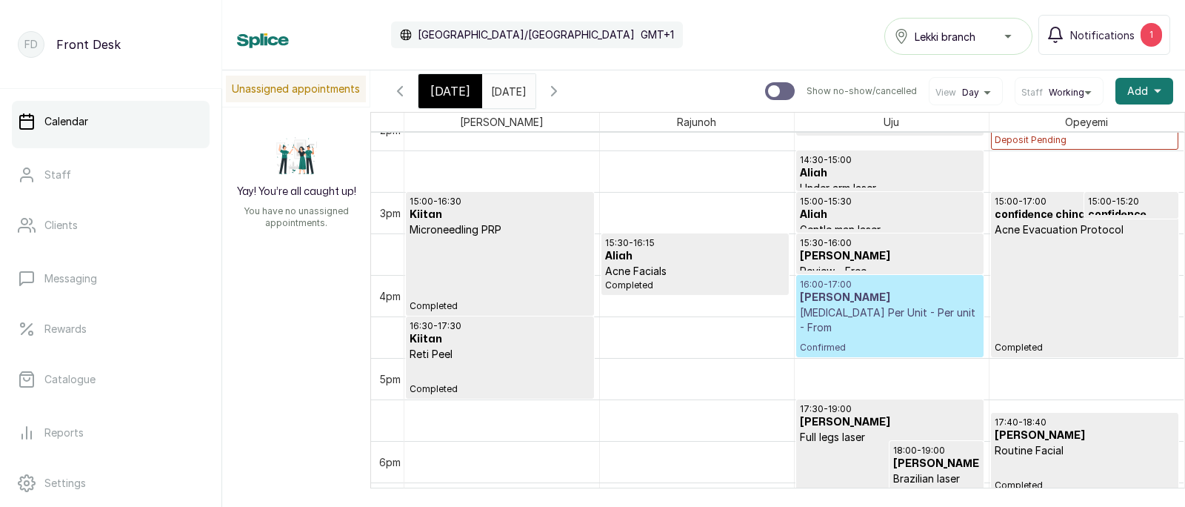
scroll to position [1196, 0]
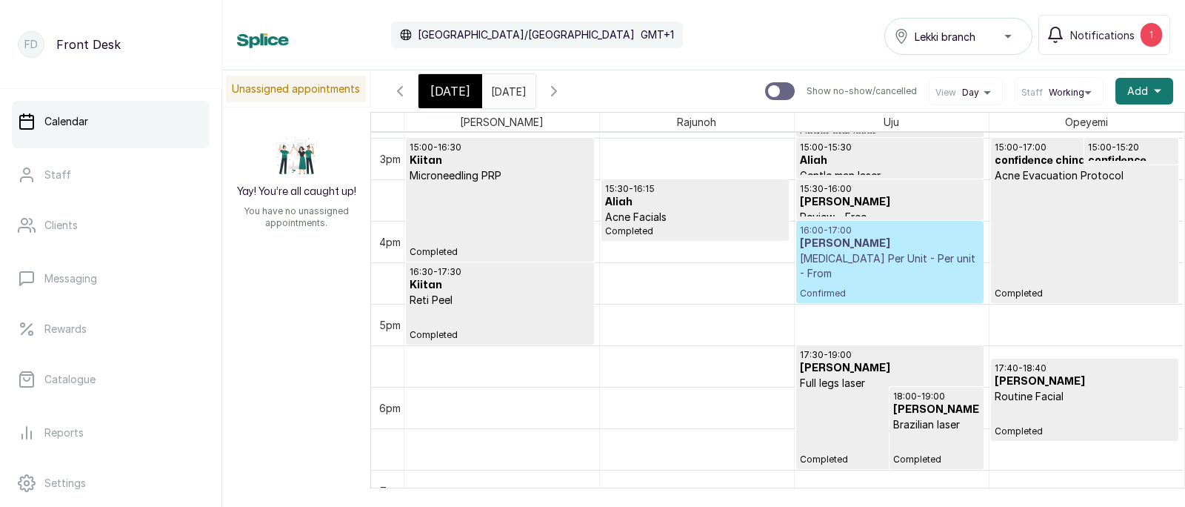
click at [890, 264] on p "[MEDICAL_DATA] Per Unit - Per unit - From" at bounding box center [890, 266] width 180 height 30
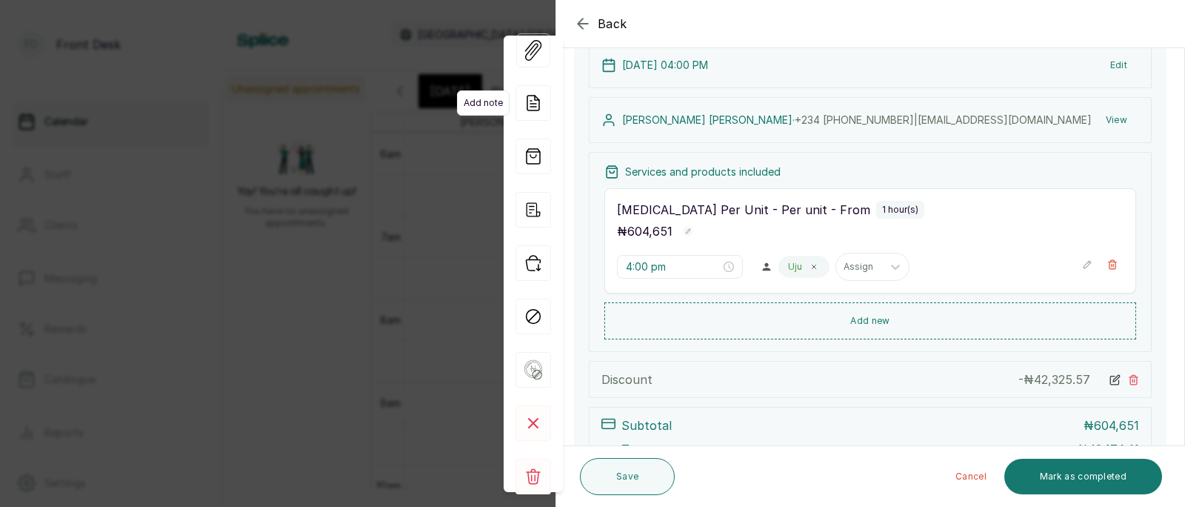
click at [534, 112] on icon at bounding box center [534, 103] width 36 height 36
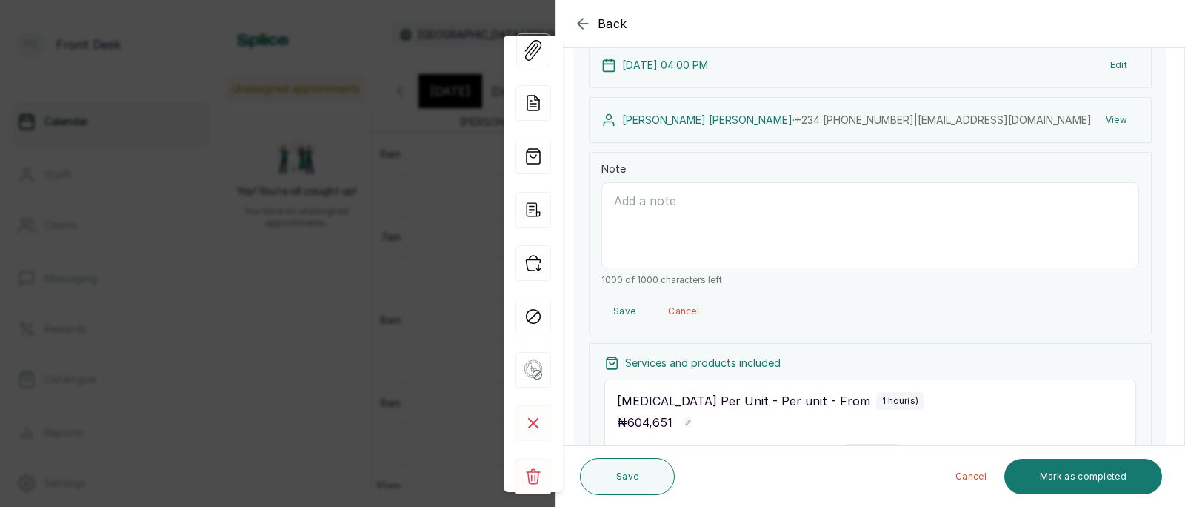
click at [694, 213] on textarea "Note" at bounding box center [871, 225] width 538 height 86
type textarea "This is a 100 units of [MEDICAL_DATA]"
click at [622, 309] on button "Save" at bounding box center [625, 311] width 46 height 27
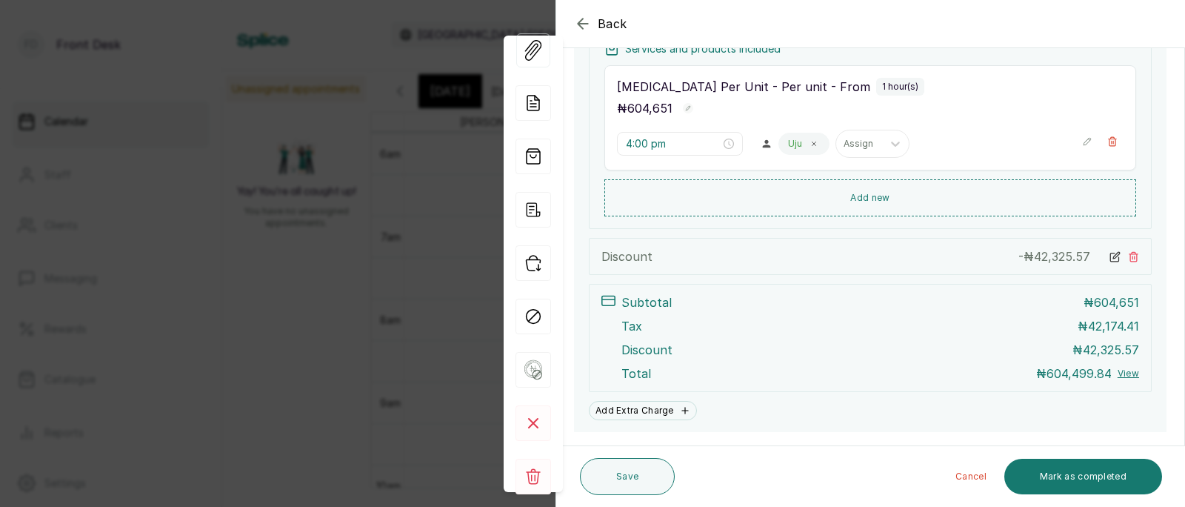
scroll to position [395, 0]
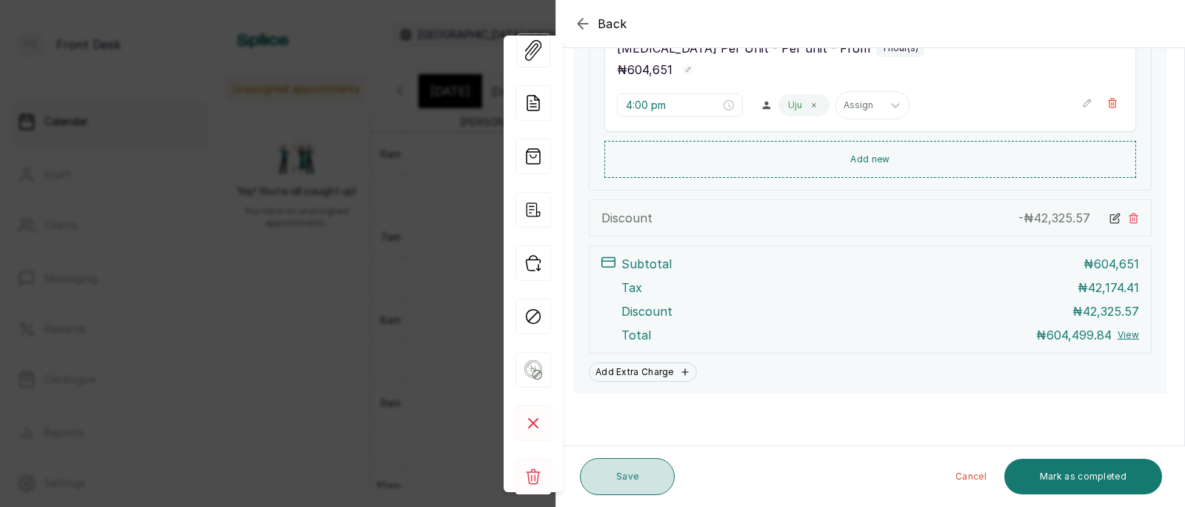
click at [625, 467] on button "Save" at bounding box center [627, 476] width 95 height 37
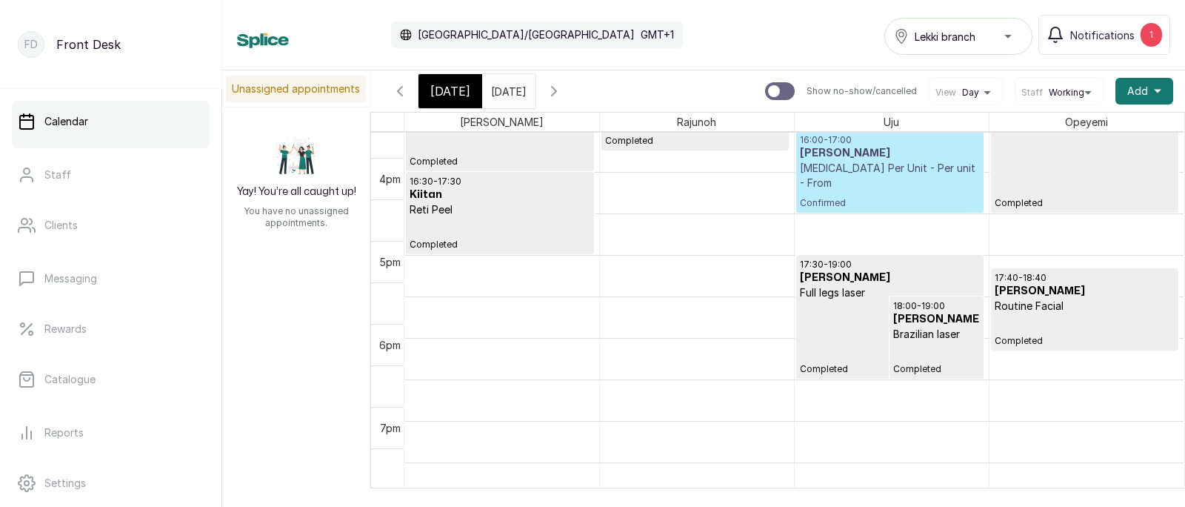
scroll to position [1330, 0]
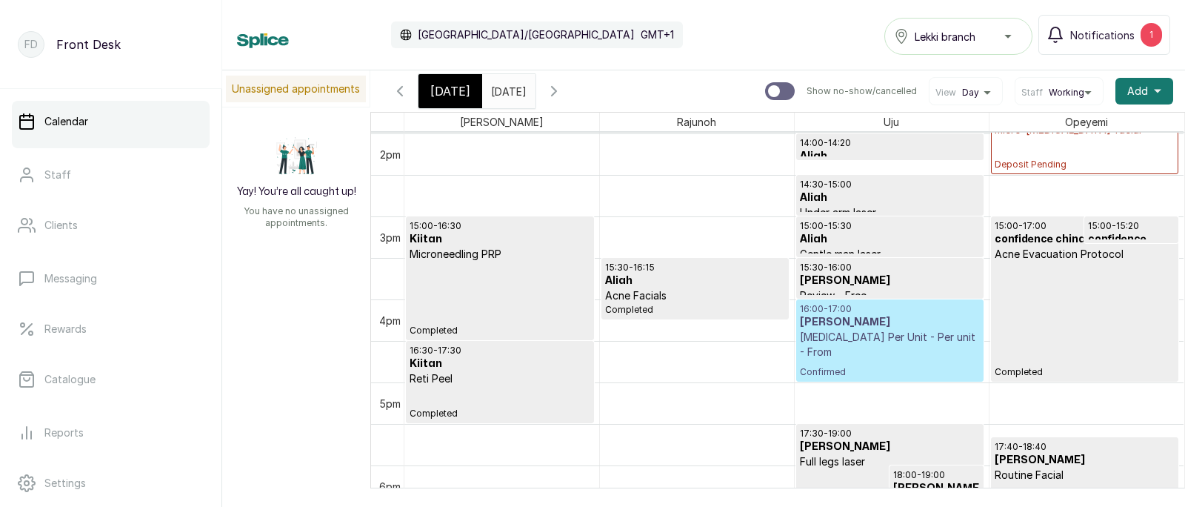
click at [861, 334] on p "[MEDICAL_DATA] Per Unit - Per unit - From" at bounding box center [890, 345] width 180 height 30
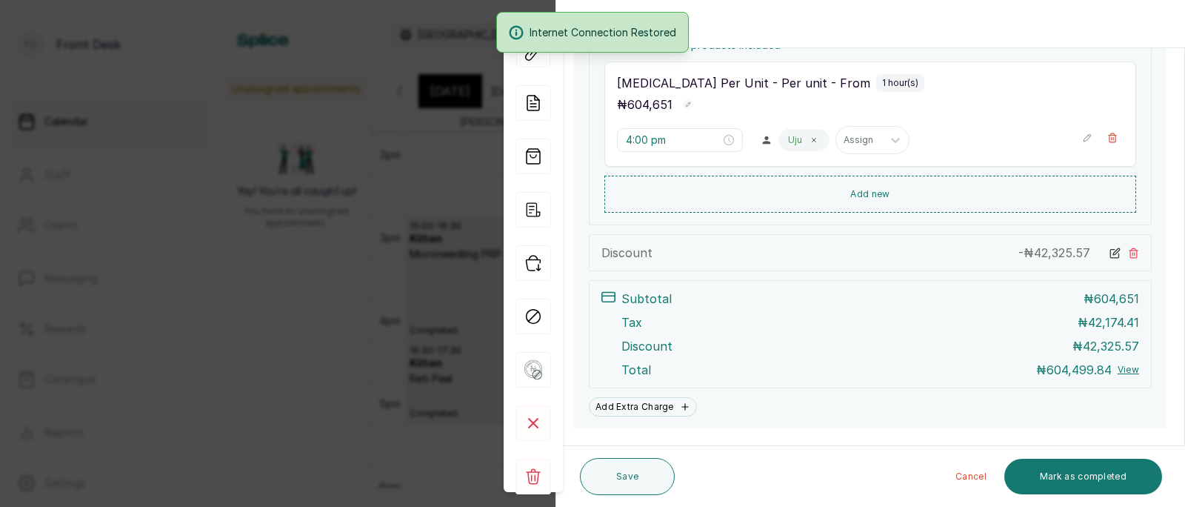
scroll to position [395, 0]
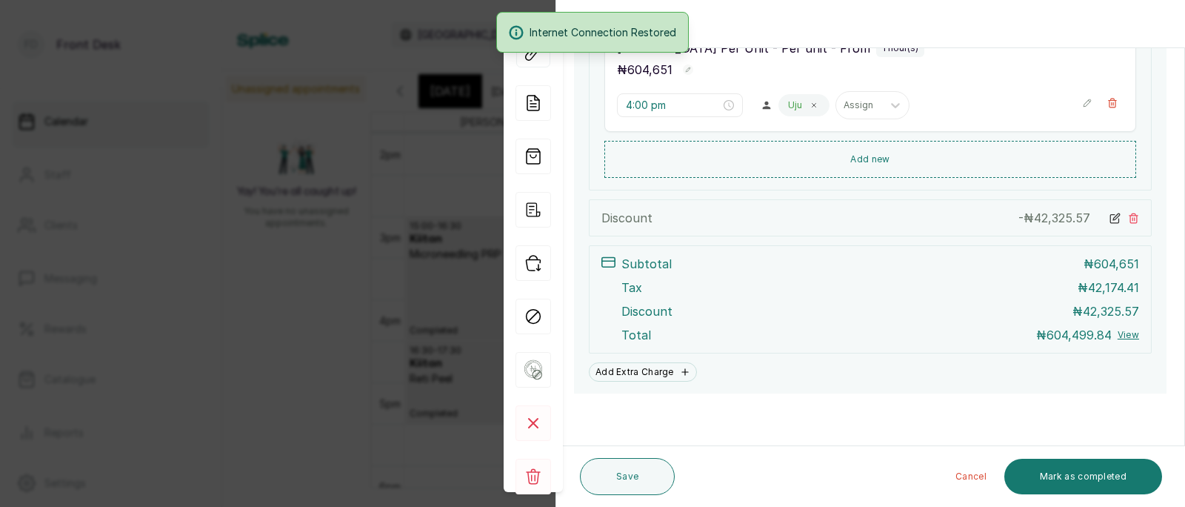
click at [386, 360] on div "Back Appointment Details Edit appointment 🚶 Walk-in (booked by Front Desk) Make…" at bounding box center [592, 253] width 1185 height 507
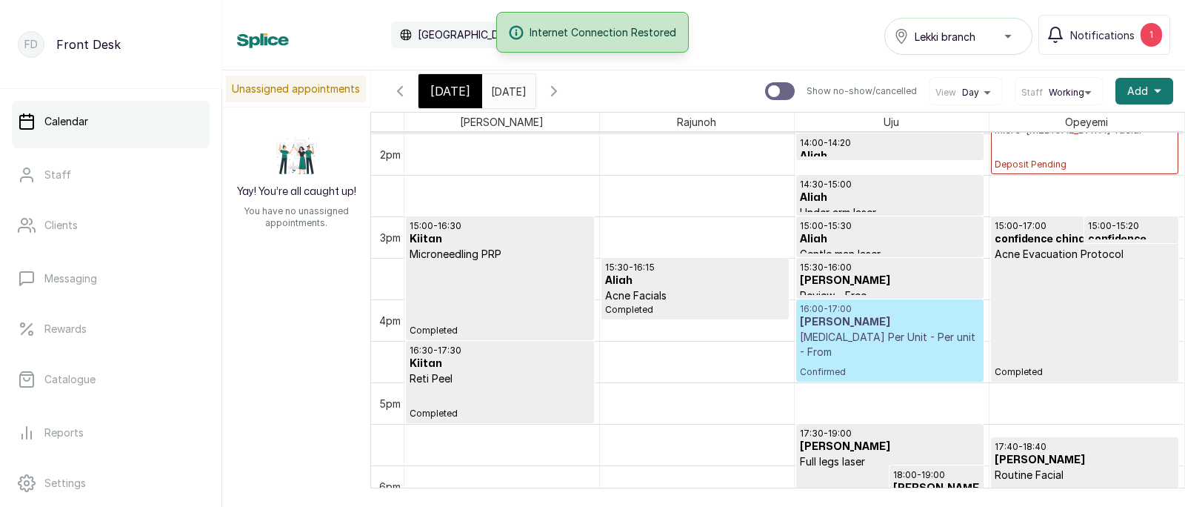
click at [889, 340] on p "[MEDICAL_DATA] Per Unit - Per unit - From" at bounding box center [890, 345] width 180 height 30
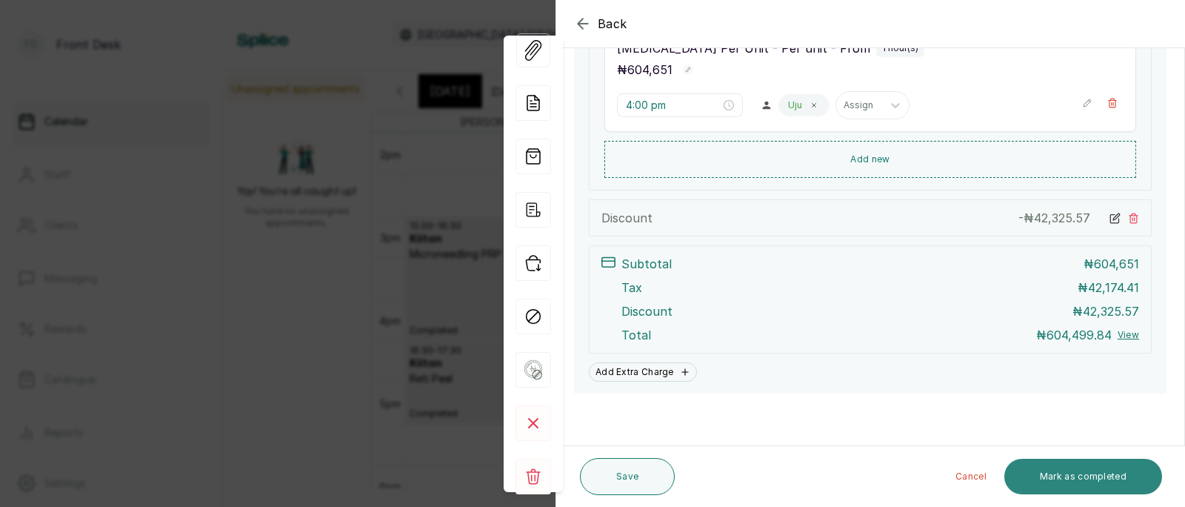
click at [1066, 471] on button "Mark as completed" at bounding box center [1084, 477] width 158 height 36
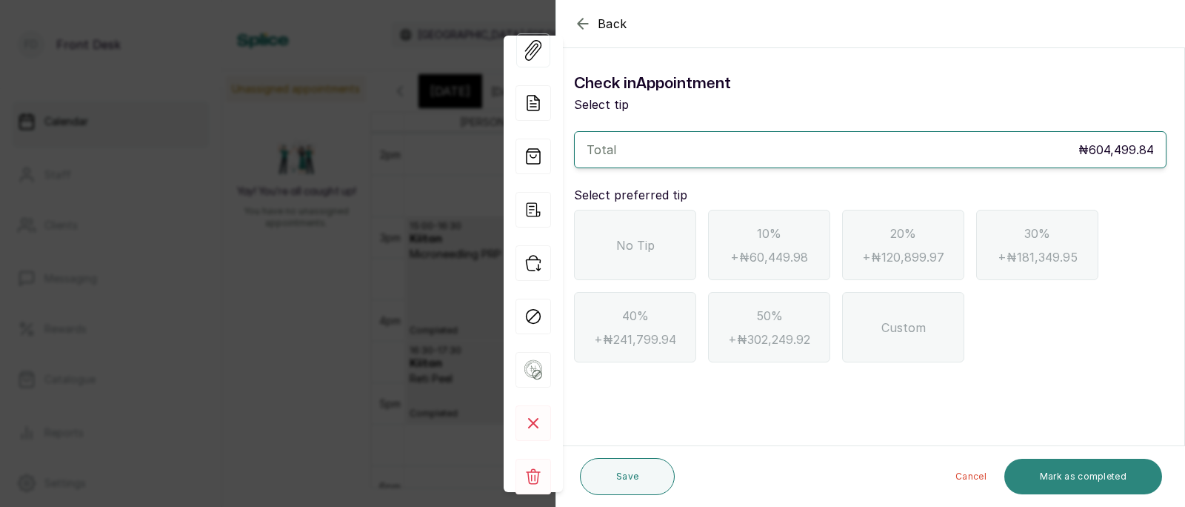
scroll to position [0, 0]
click at [648, 241] on span "No Tip" at bounding box center [635, 245] width 39 height 18
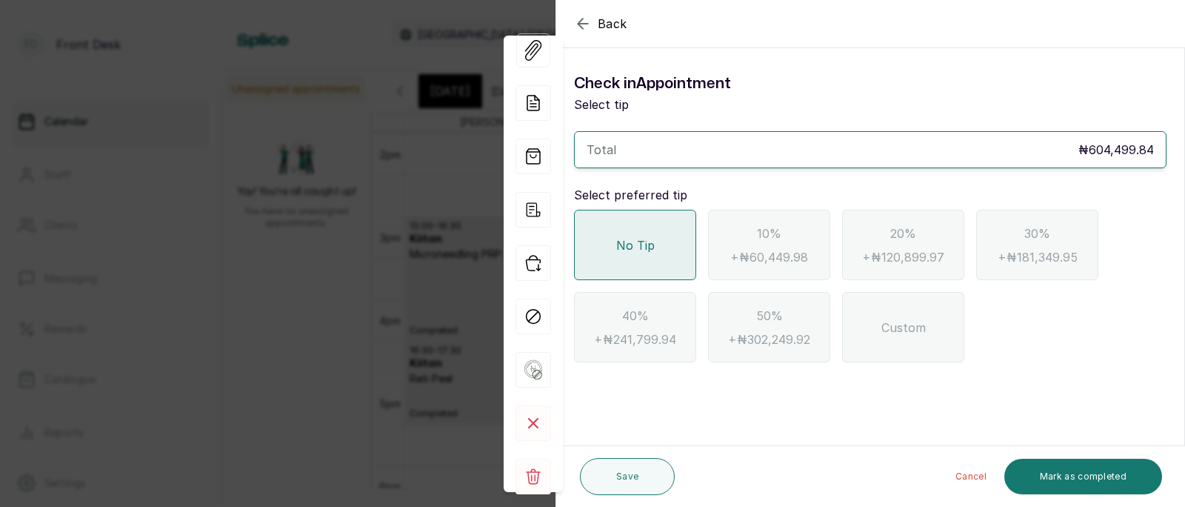
click at [581, 16] on icon "button" at bounding box center [583, 24] width 18 height 18
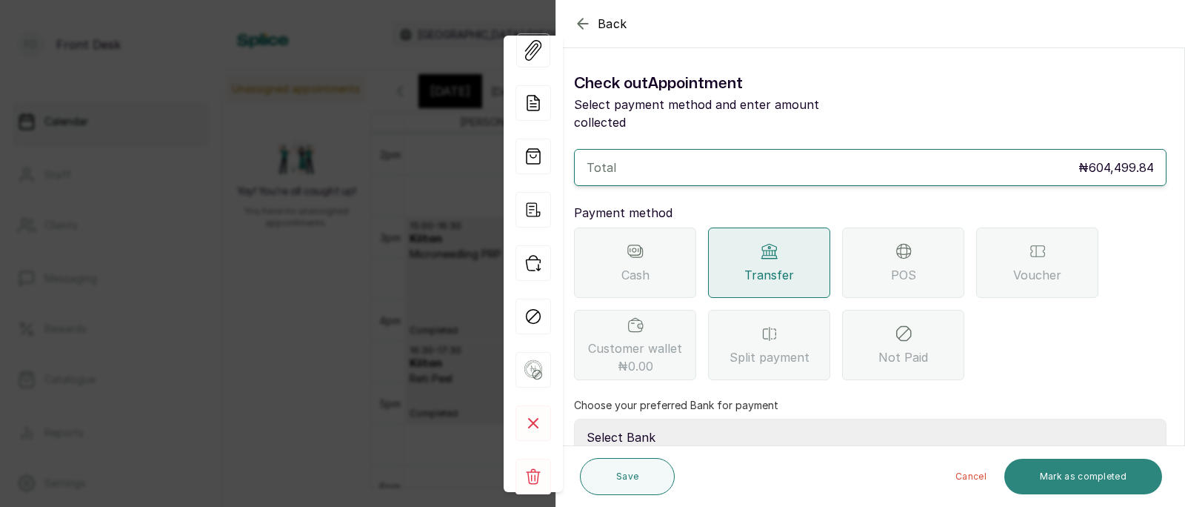
click at [1076, 475] on button "Mark as completed" at bounding box center [1084, 477] width 158 height 36
click at [1088, 478] on button "Mark as completed" at bounding box center [1084, 477] width 158 height 36
click at [1082, 471] on button "Mark as completed" at bounding box center [1084, 477] width 158 height 36
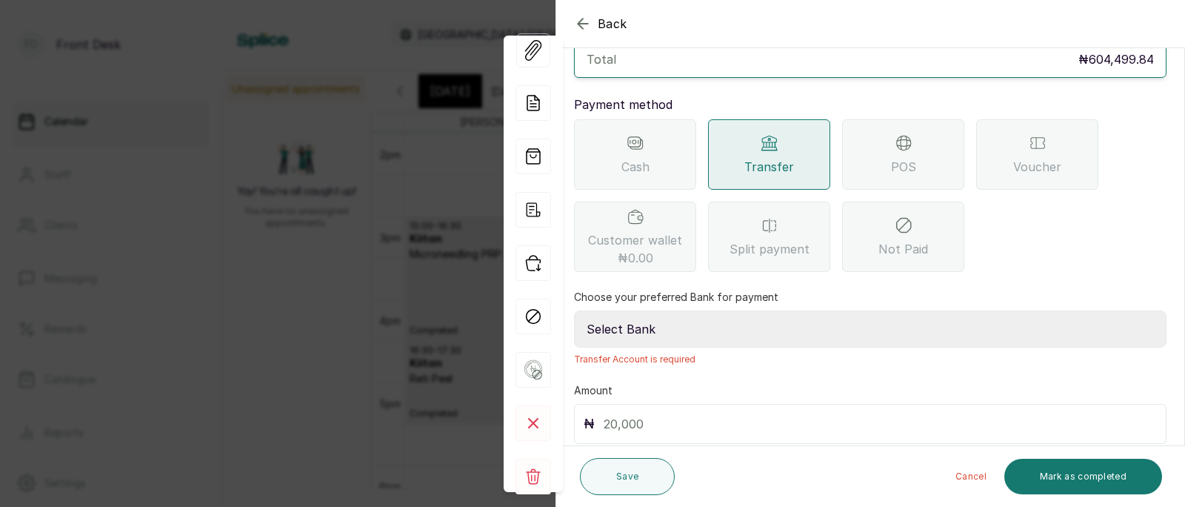
scroll to position [101, 0]
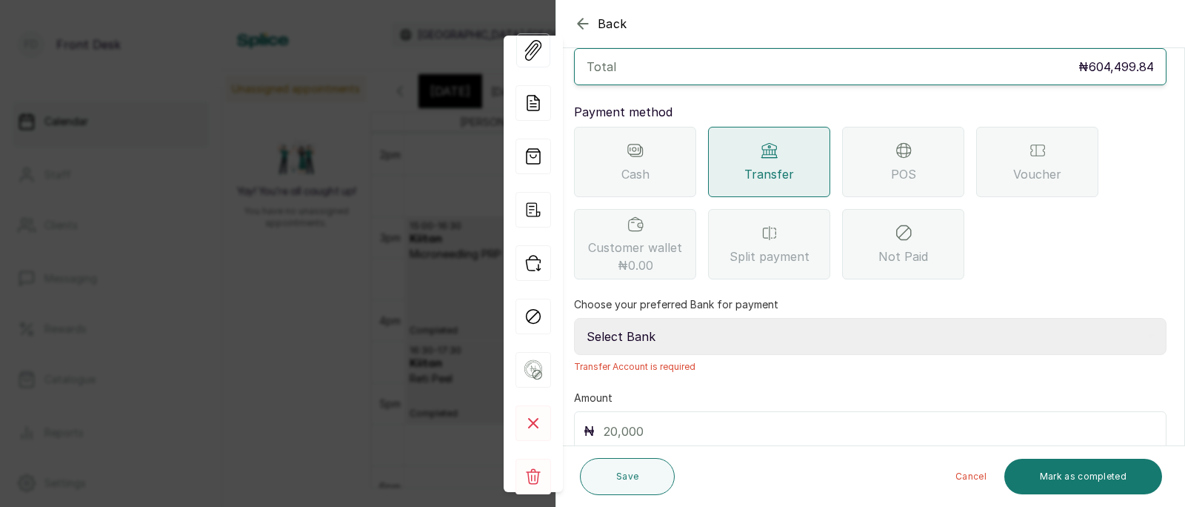
click at [763, 318] on select "Select Bank [PERSON_NAME] Fairmoney Microfinance Bank SKN ANALYTICS MED AESTH. …" at bounding box center [870, 336] width 593 height 37
select select "43272bc0-21c6-4b19-b9fb-c2093b8603c2"
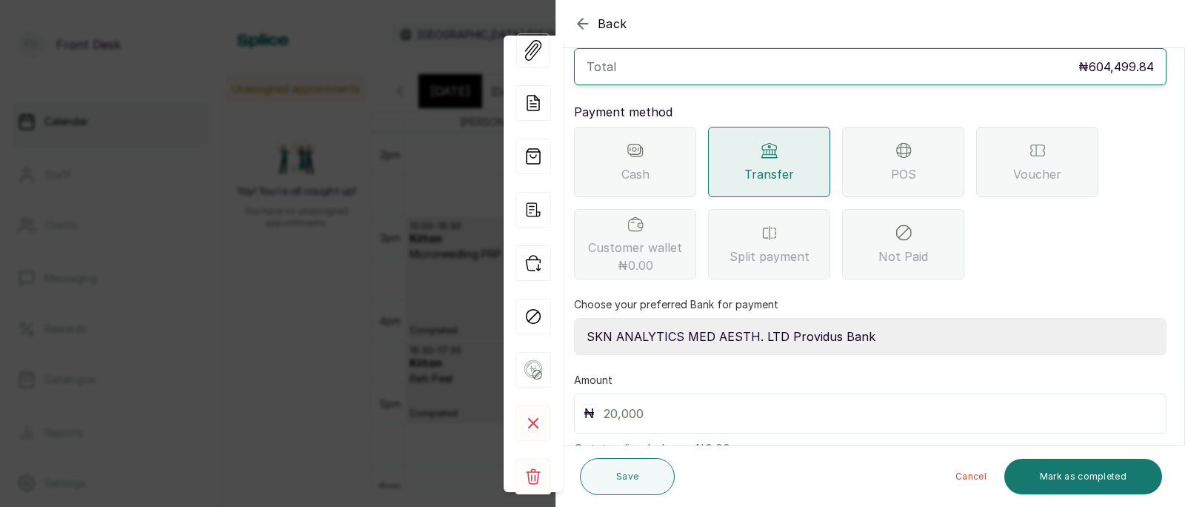
scroll to position [135, 0]
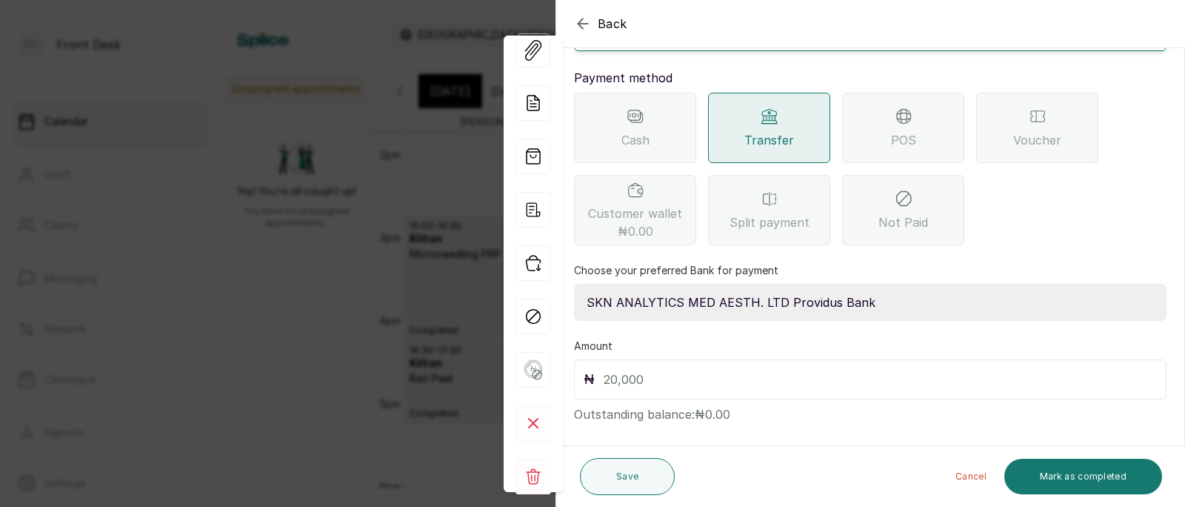
click at [579, 20] on icon "button" at bounding box center [583, 24] width 18 height 18
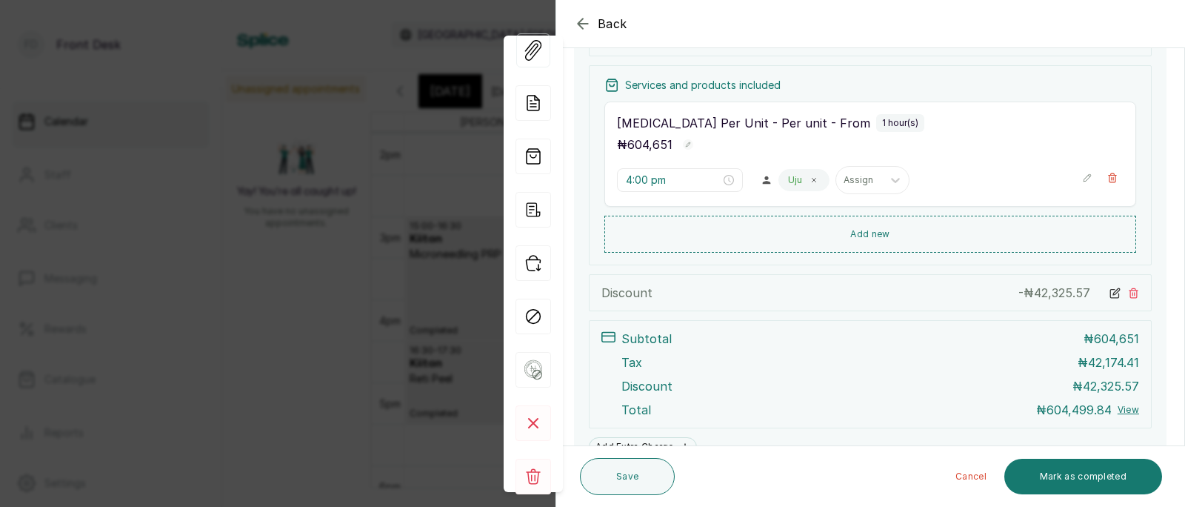
scroll to position [395, 0]
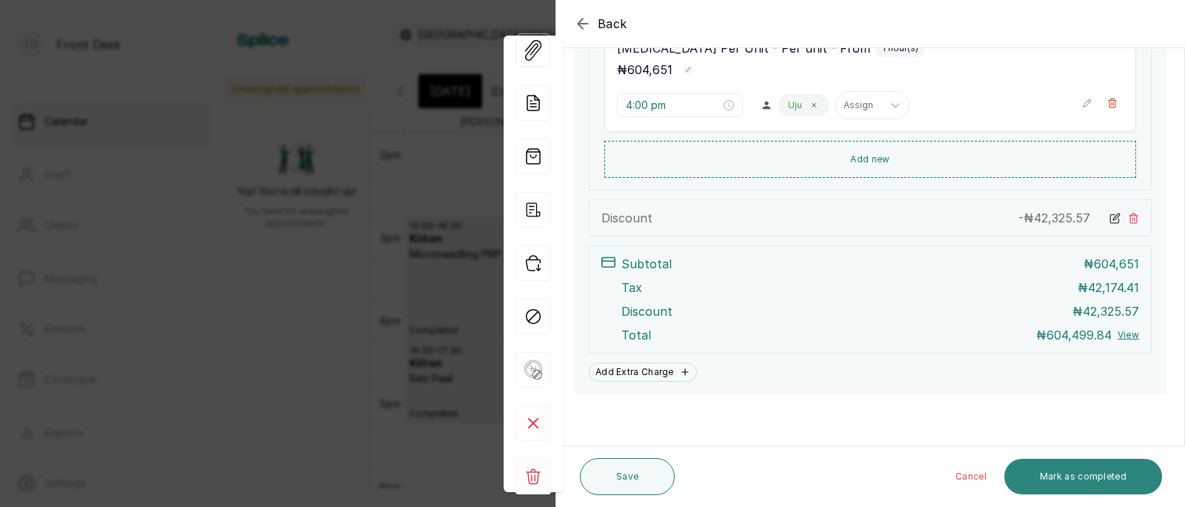
click at [1071, 467] on button "Mark as completed" at bounding box center [1084, 477] width 158 height 36
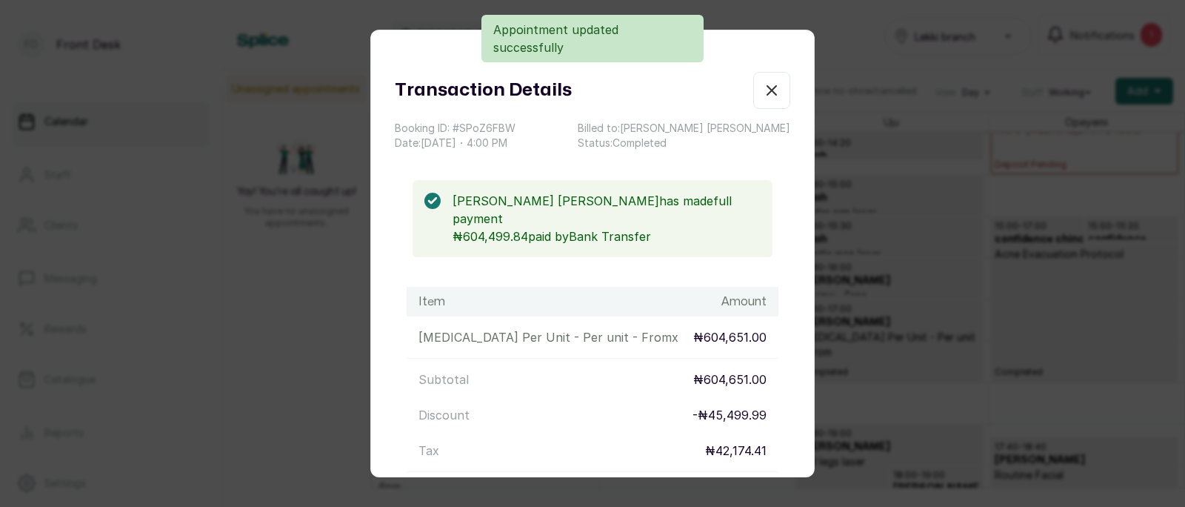
scroll to position [170, 0]
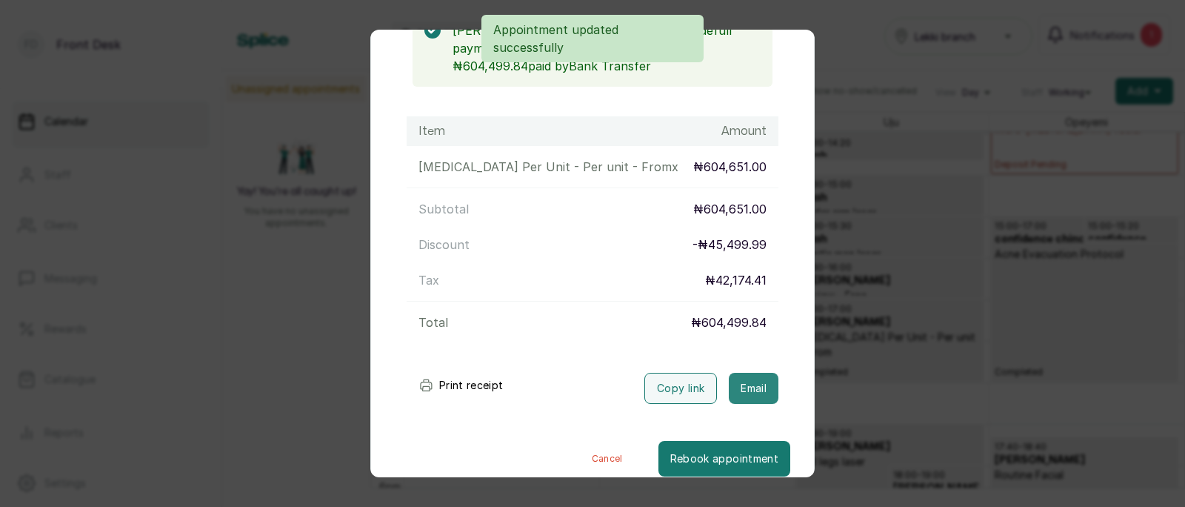
click at [749, 373] on button "Email" at bounding box center [754, 388] width 50 height 31
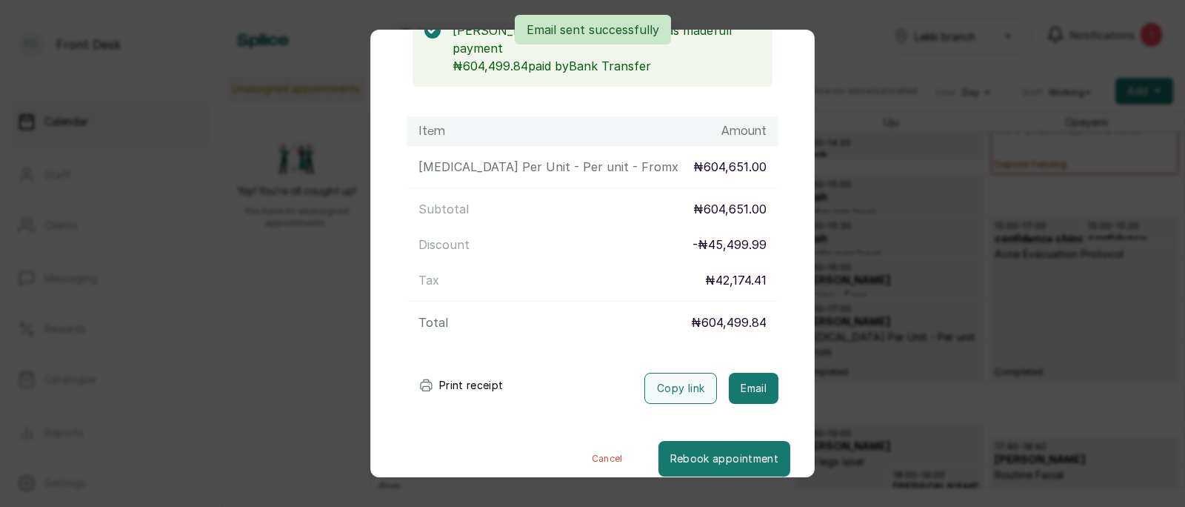
click at [927, 314] on div "Transaction Details Booking ID: # SPoZ6FBW Date: [DATE] ・ 4:00 PM Billed to: [P…" at bounding box center [592, 253] width 1185 height 507
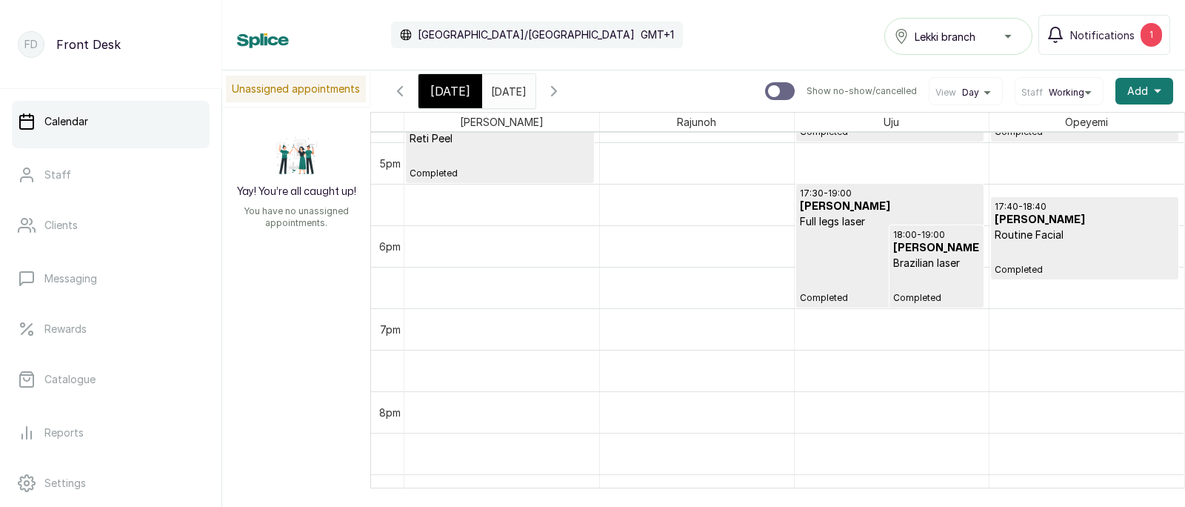
scroll to position [1426, 0]
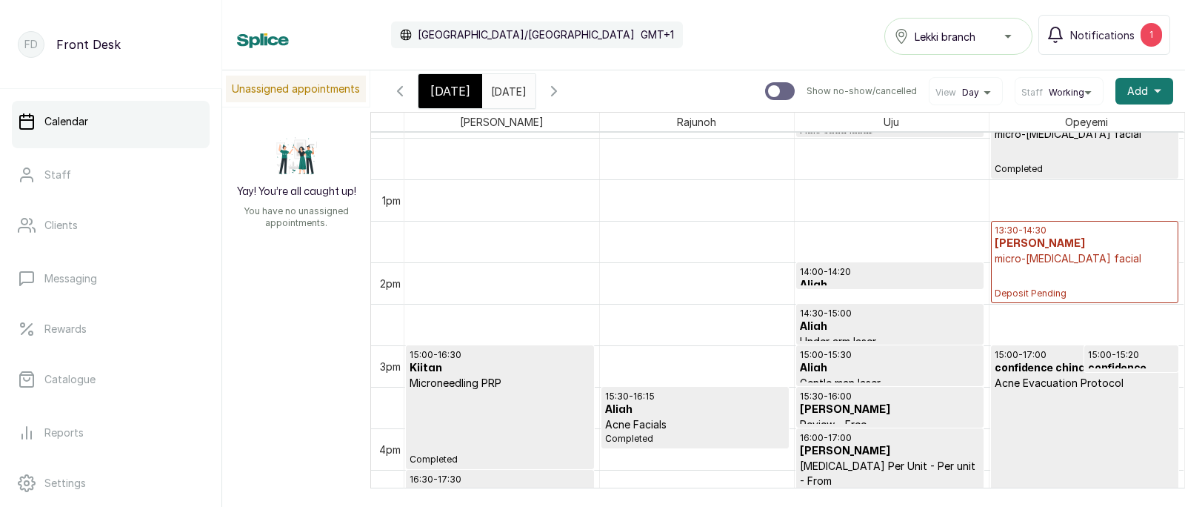
click at [1086, 279] on div "13:30 - 14:30 [PERSON_NAME] micro-[MEDICAL_DATA] facial Deposit Pending" at bounding box center [1085, 261] width 181 height 75
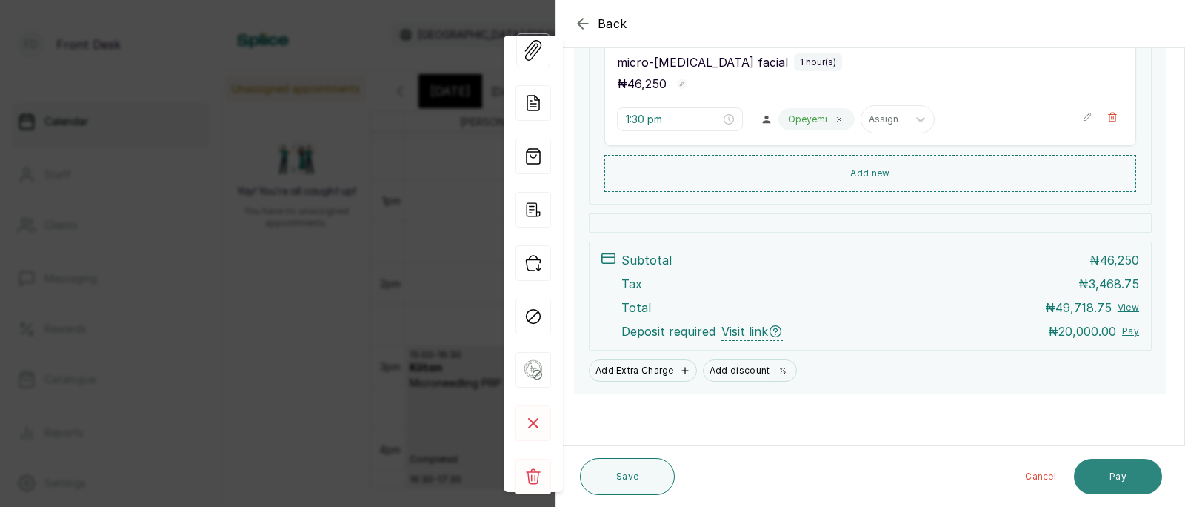
click at [1117, 473] on button "Pay" at bounding box center [1118, 477] width 88 height 36
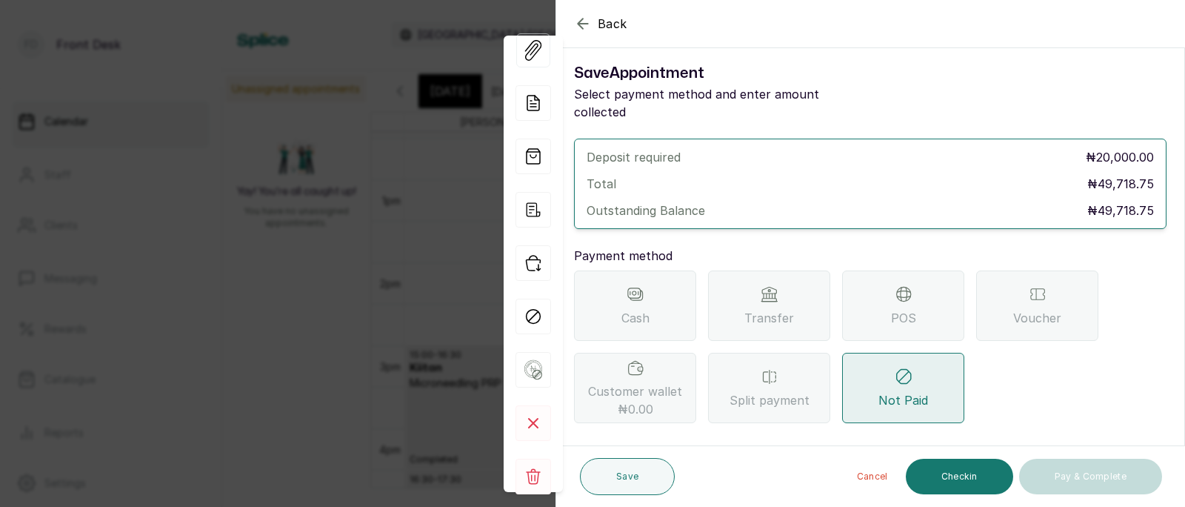
click at [764, 285] on icon at bounding box center [770, 294] width 18 height 18
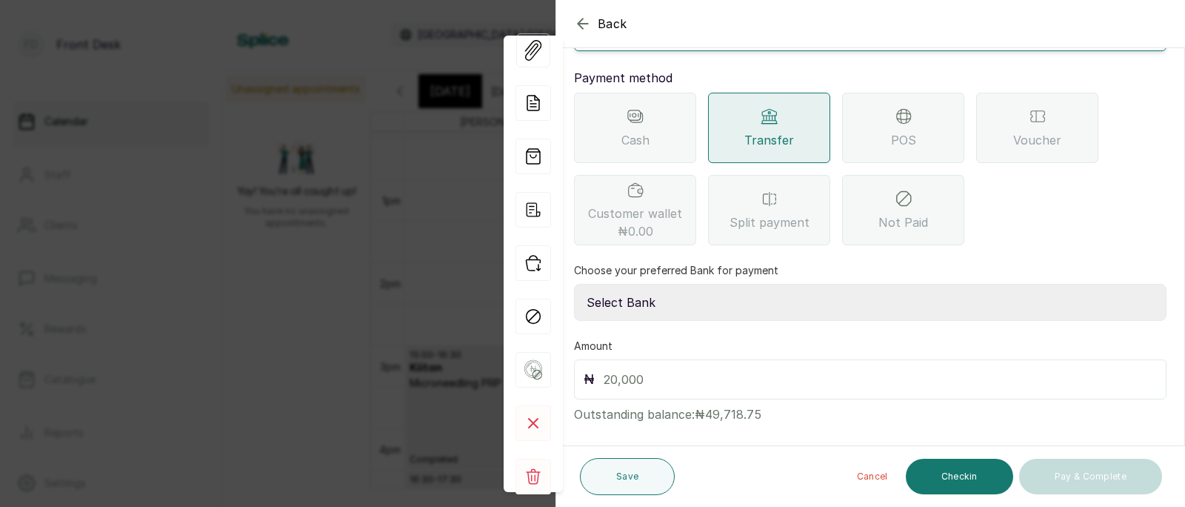
click at [678, 289] on select "Select Bank [PERSON_NAME] Fairmoney Microfinance Bank SKN ANALYTICS MED AESTH. …" at bounding box center [870, 302] width 593 height 37
select select "43272bc0-21c6-4b19-b9fb-c2093b8603c2"
click at [644, 369] on input "text" at bounding box center [880, 379] width 553 height 21
type input "20,000"
click at [623, 492] on button "Save" at bounding box center [627, 476] width 95 height 37
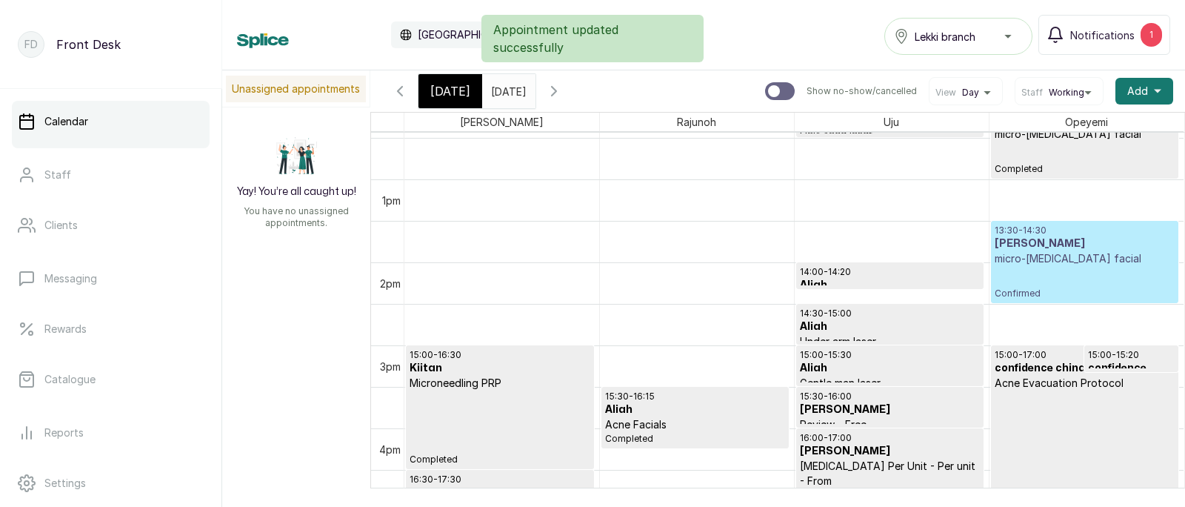
click at [1048, 248] on h3 "[PERSON_NAME]" at bounding box center [1085, 243] width 181 height 15
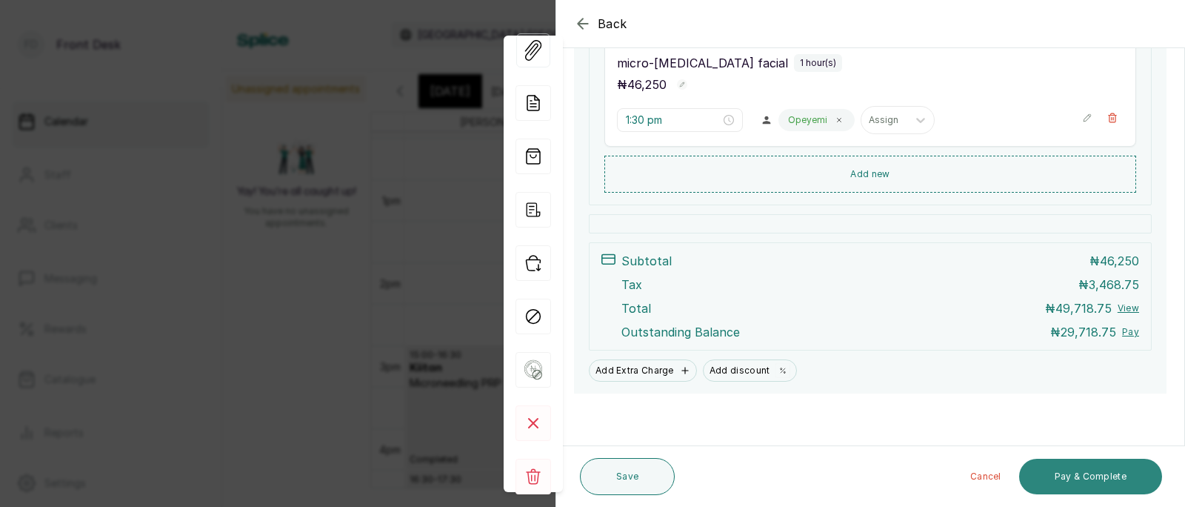
click at [1114, 476] on button "Pay & Complete" at bounding box center [1090, 477] width 143 height 36
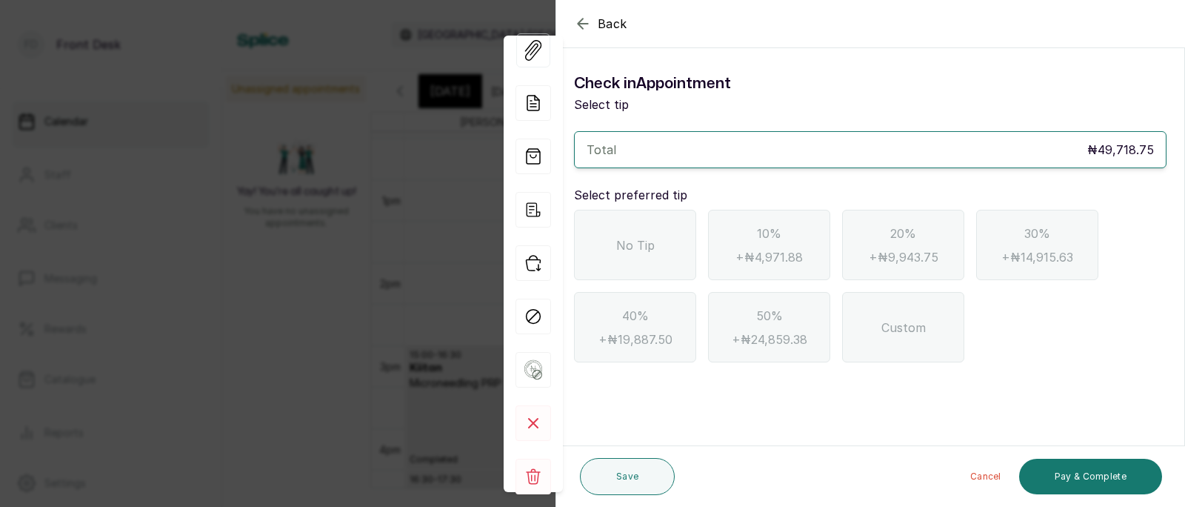
click at [587, 21] on icon "button" at bounding box center [583, 24] width 18 height 18
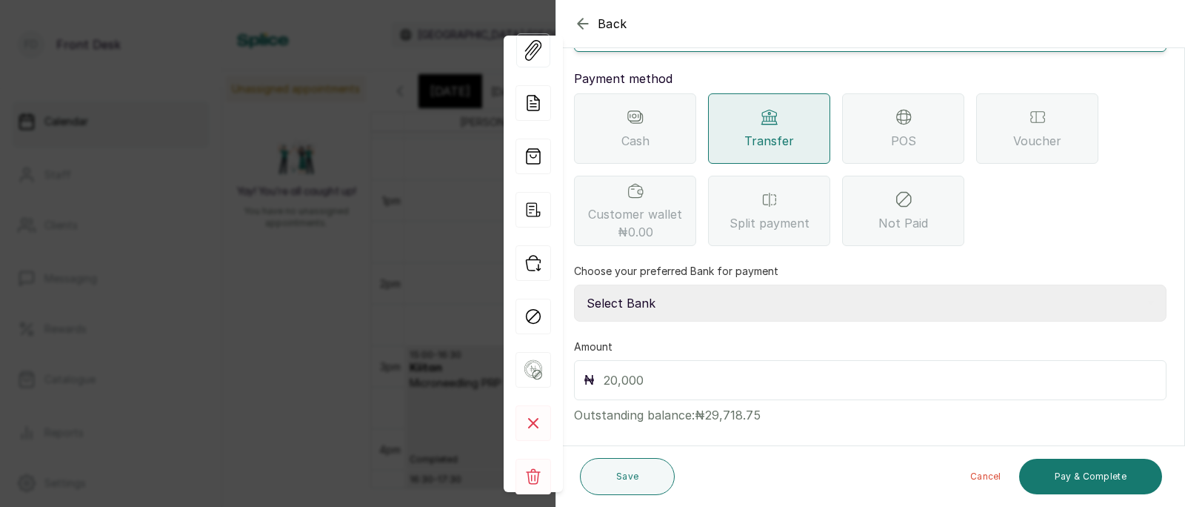
click at [700, 287] on select "Select Bank [PERSON_NAME] Fairmoney Microfinance Bank SKN ANALYTICS MED AESTH. …" at bounding box center [870, 302] width 593 height 37
select select "43272bc0-21c6-4b19-b9fb-c2093b8603c2"
click at [663, 370] on input "text" at bounding box center [880, 380] width 553 height 21
type input "29,718.75"
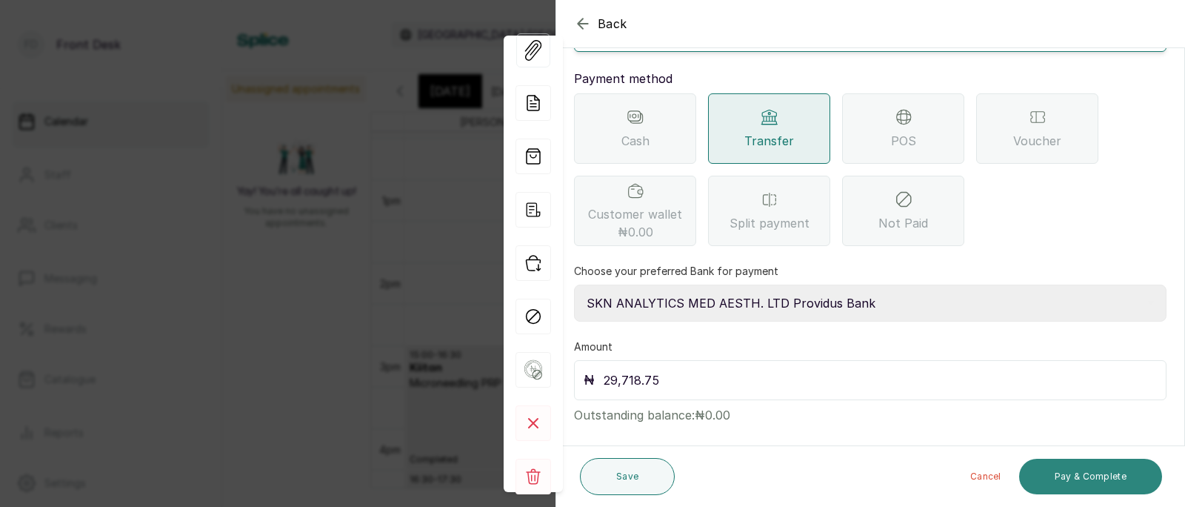
click at [1103, 478] on button "Pay & Complete" at bounding box center [1090, 477] width 143 height 36
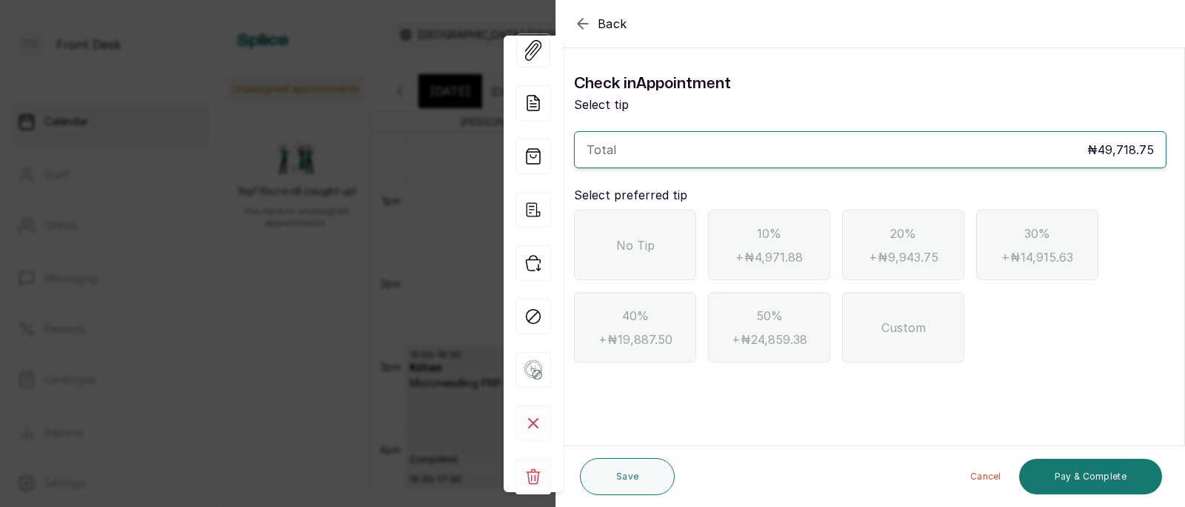
click at [633, 246] on span "No Tip" at bounding box center [635, 245] width 39 height 18
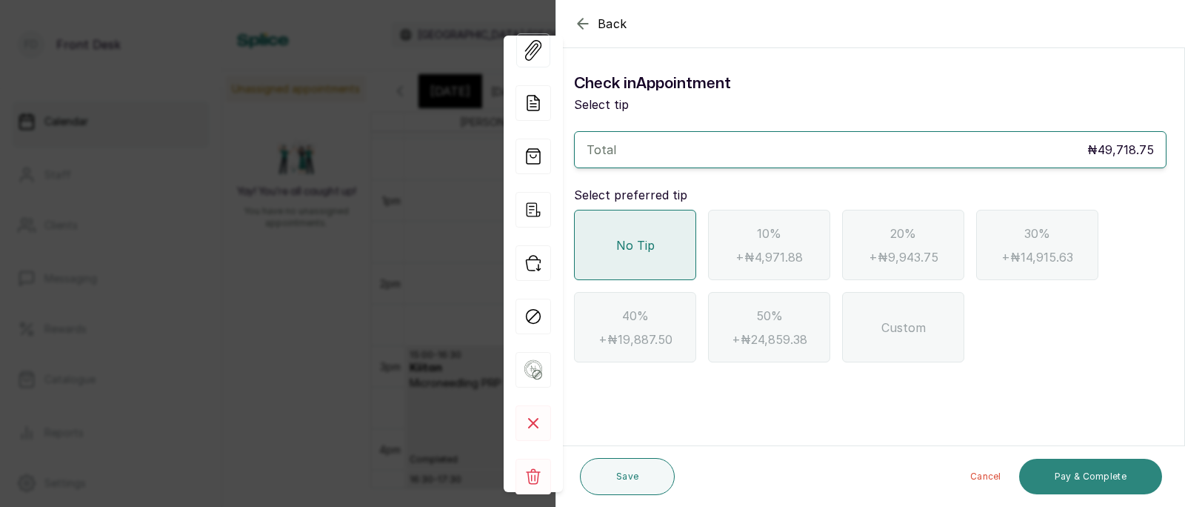
click at [1076, 471] on button "Pay & Complete" at bounding box center [1090, 477] width 143 height 36
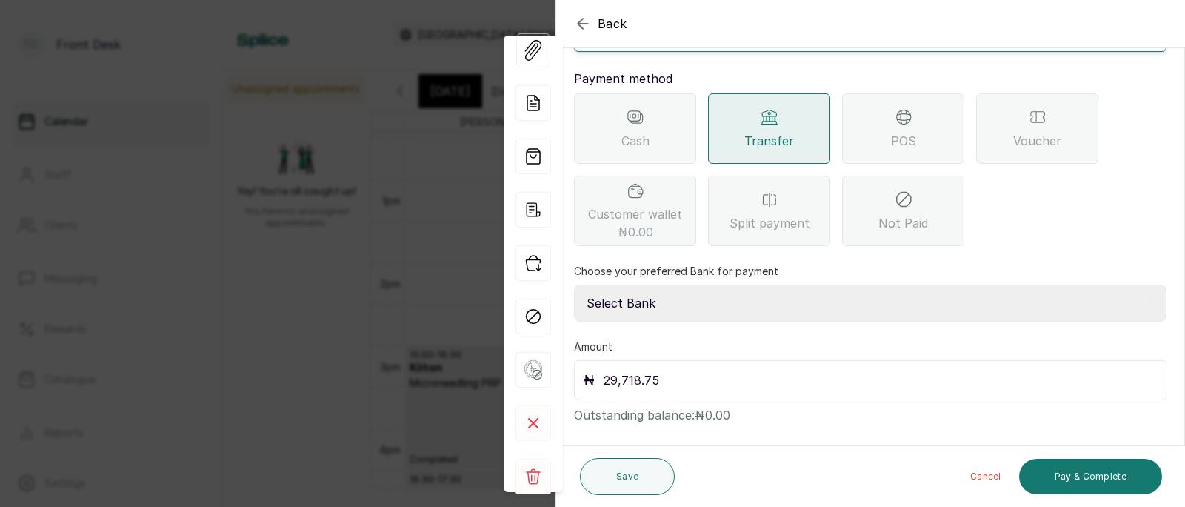
click at [722, 287] on select "Select Bank [PERSON_NAME] Fairmoney Microfinance Bank SKN ANALYTICS MED AESTH. …" at bounding box center [870, 302] width 593 height 37
select select "43272bc0-21c6-4b19-b9fb-c2093b8603c2"
click at [1102, 477] on button "Pay & Complete" at bounding box center [1090, 477] width 143 height 36
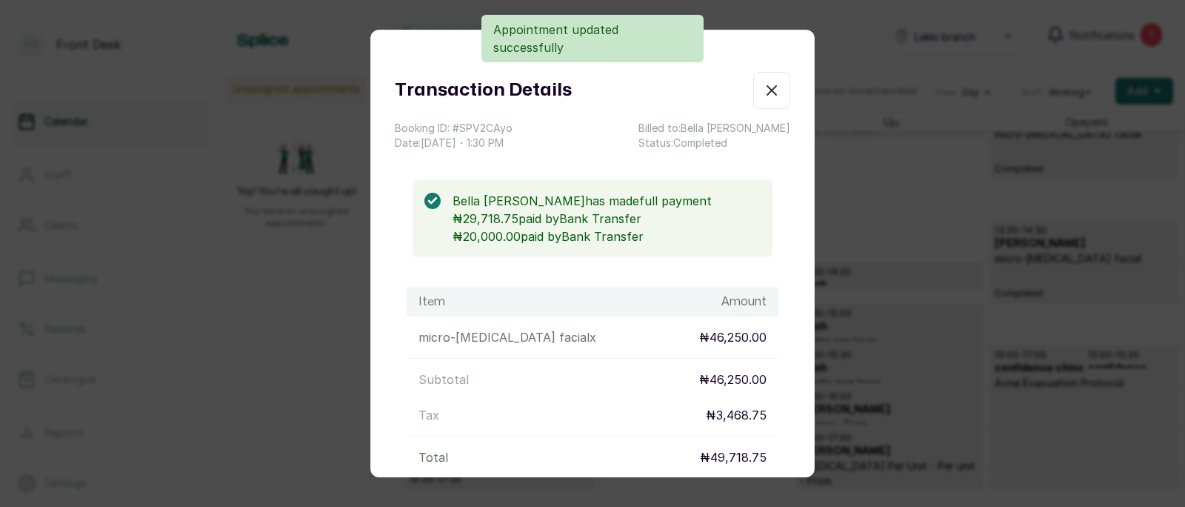
scroll to position [152, 0]
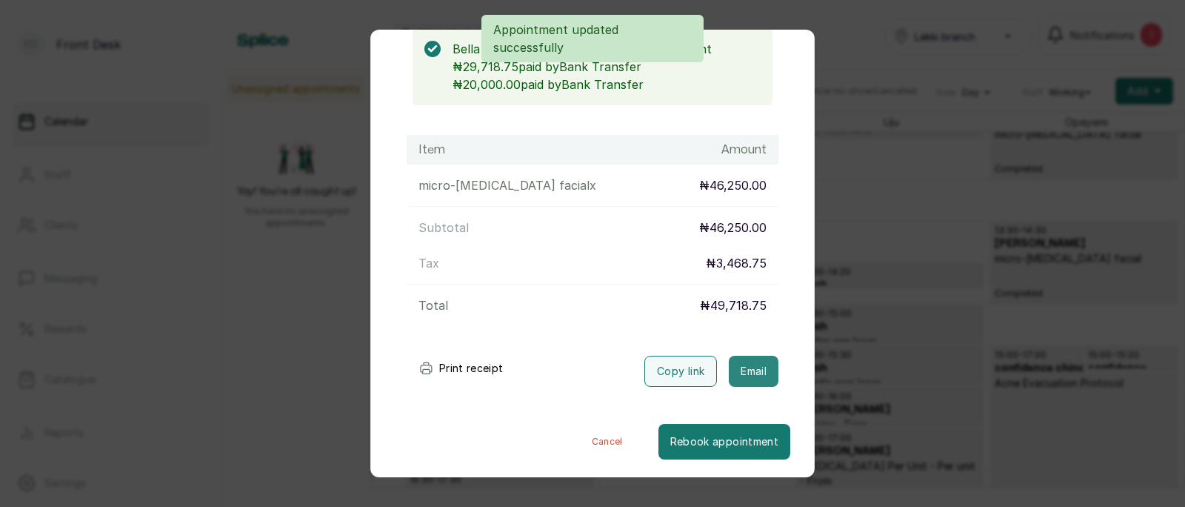
click at [750, 370] on button "Email" at bounding box center [754, 371] width 50 height 31
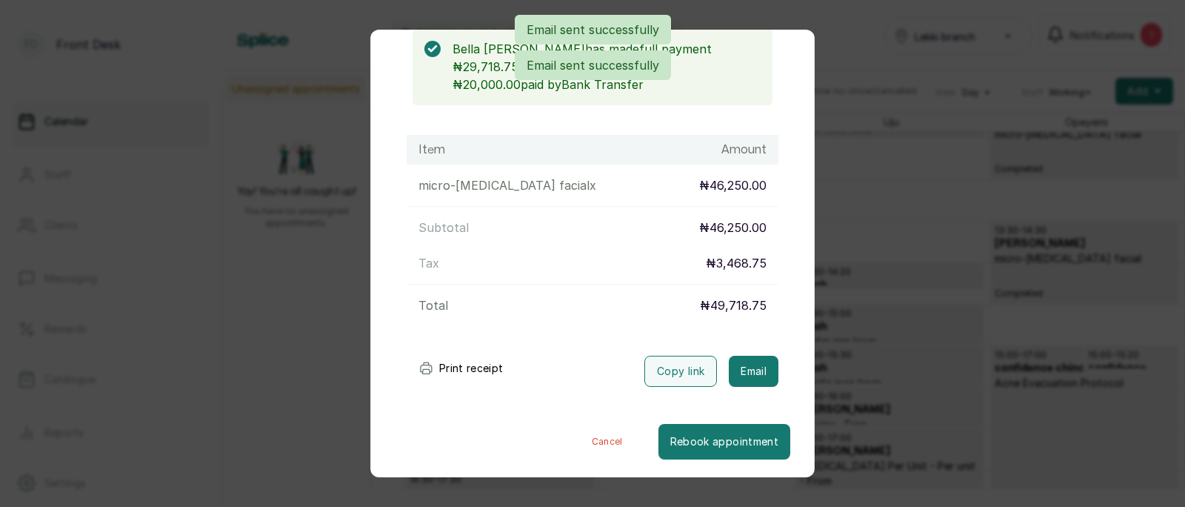
click at [857, 370] on div "Transaction Details Booking ID: # SPV2CAyo Date: [DATE] ・ 1:30 PM Billed to: [P…" at bounding box center [592, 253] width 1185 height 507
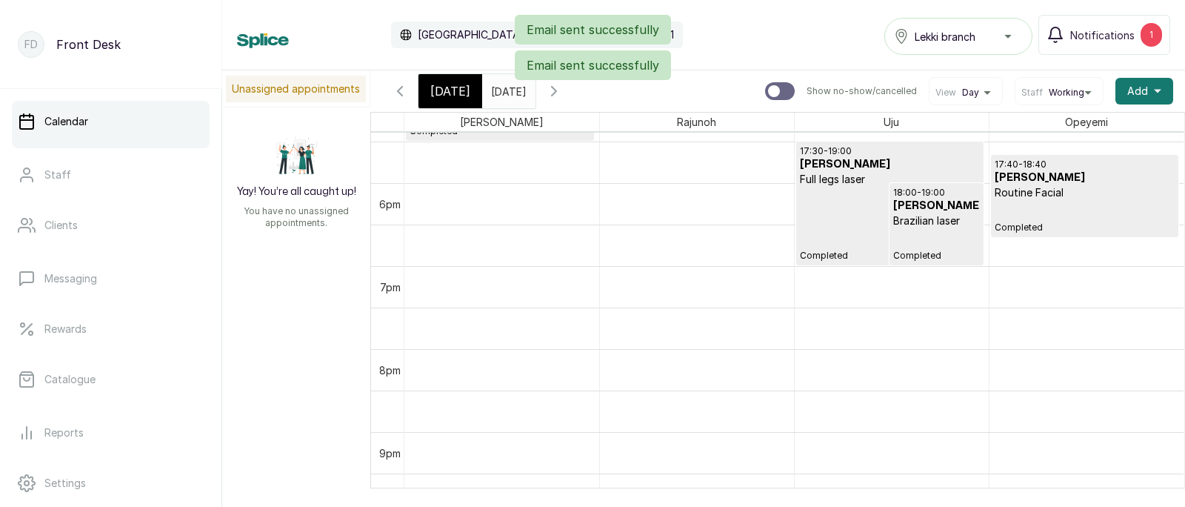
scroll to position [1459, 0]
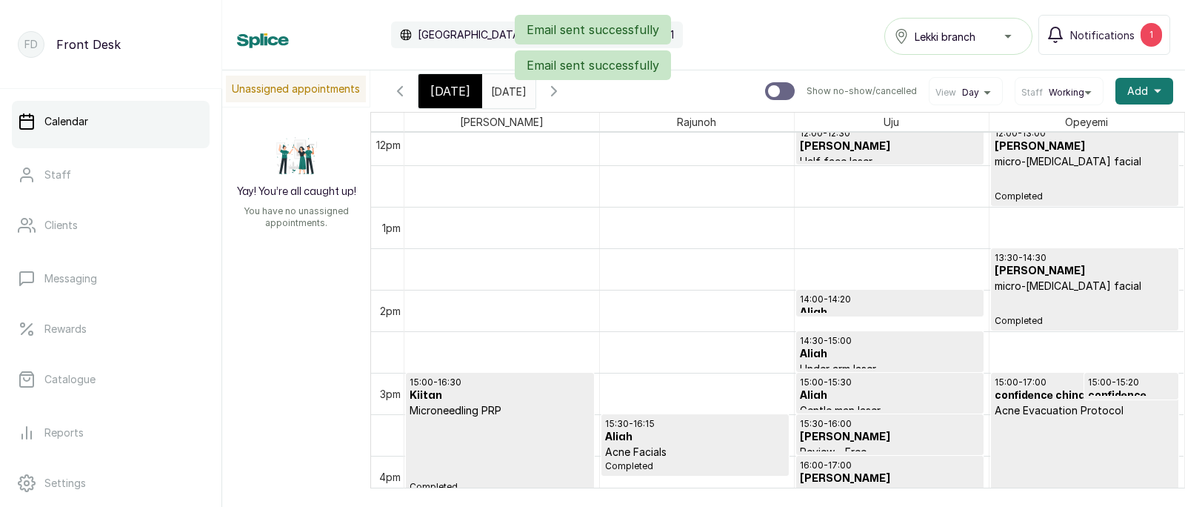
click at [444, 90] on span "[DATE]" at bounding box center [450, 91] width 40 height 18
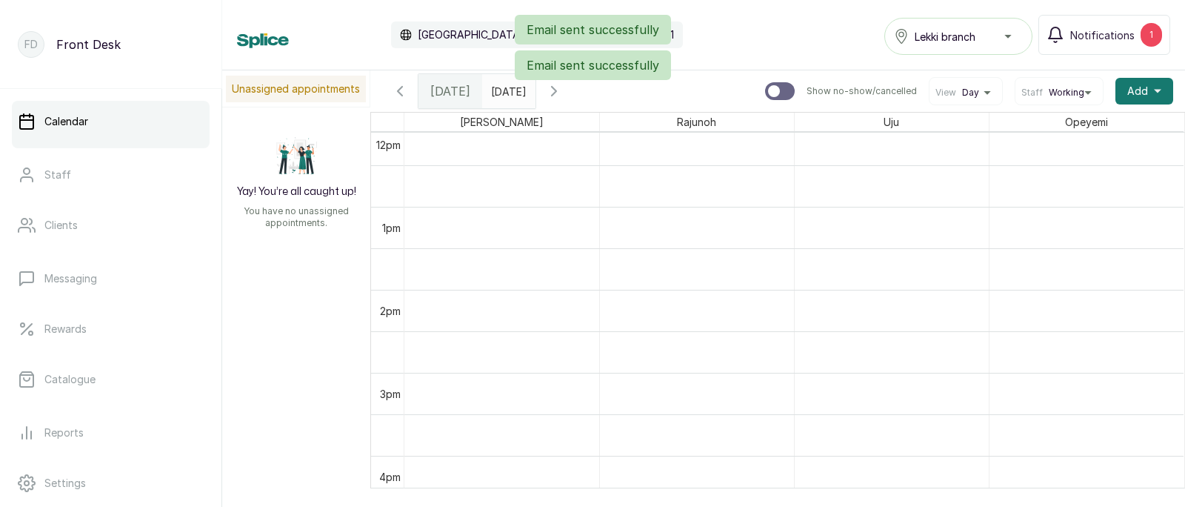
scroll to position [498, 0]
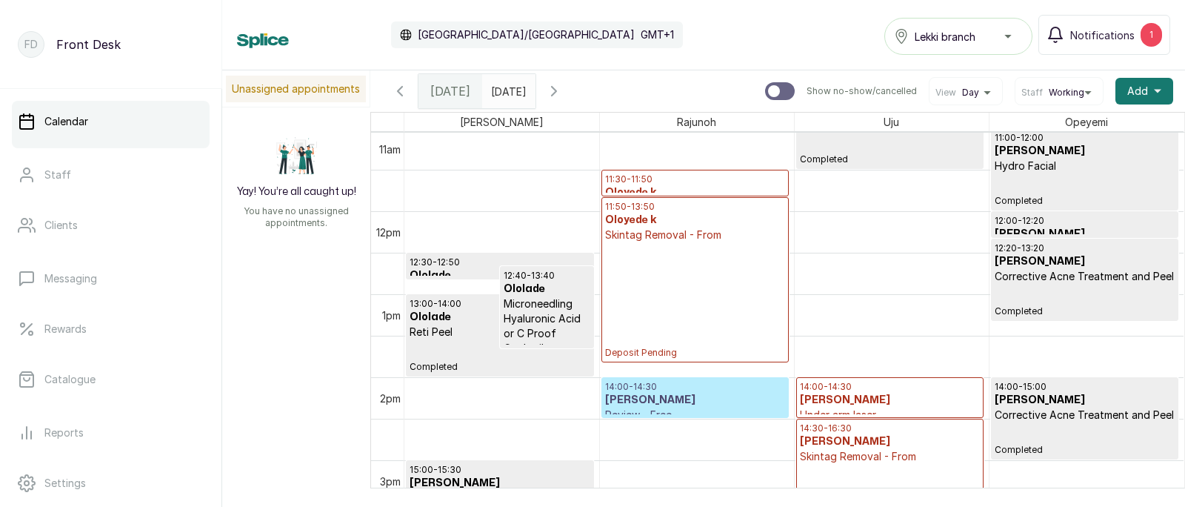
click at [852, 459] on p "Skintag Removal - From" at bounding box center [890, 456] width 180 height 15
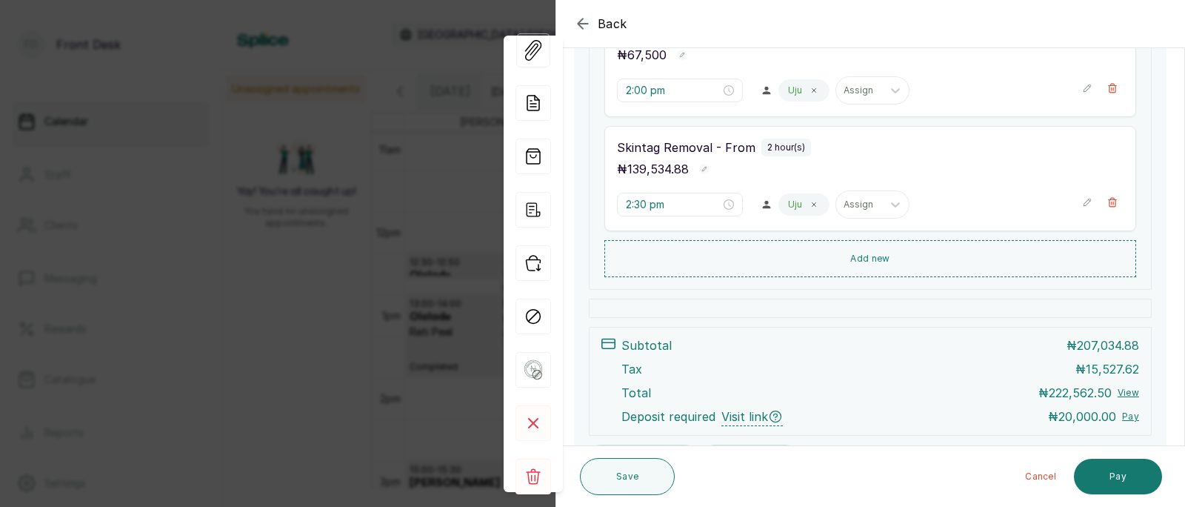
click at [406, 311] on div "Back Appointment Details Edit appointment 🚶 Walk-in (booked by Front Desk) Make…" at bounding box center [592, 253] width 1185 height 507
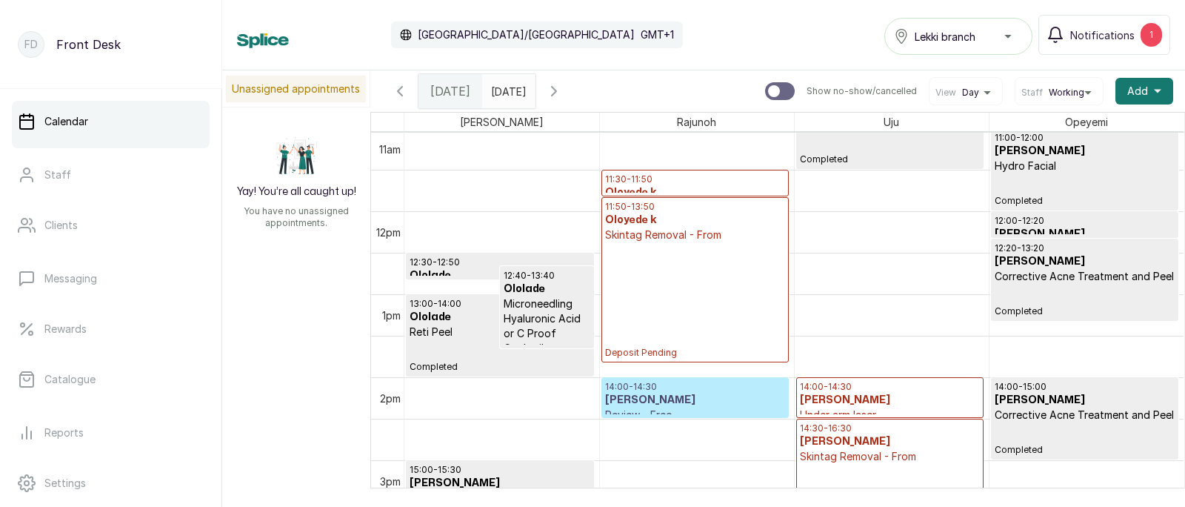
click at [686, 234] on p "Skintag Removal - From" at bounding box center [695, 234] width 180 height 15
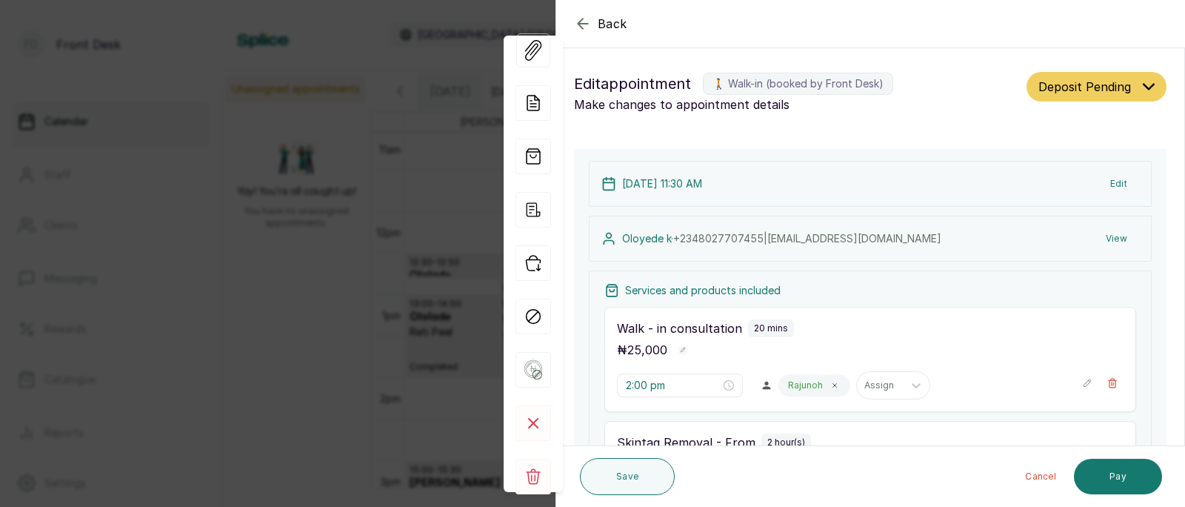
type input "11:30 am"
type input "11:50 am"
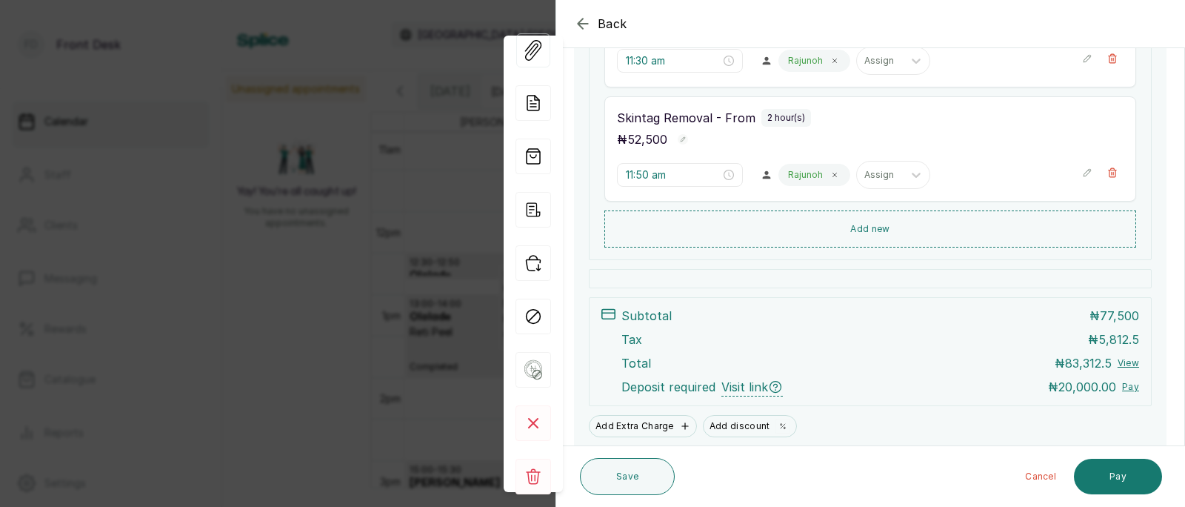
scroll to position [323, 0]
click at [683, 136] on icon "button" at bounding box center [683, 141] width 10 height 10
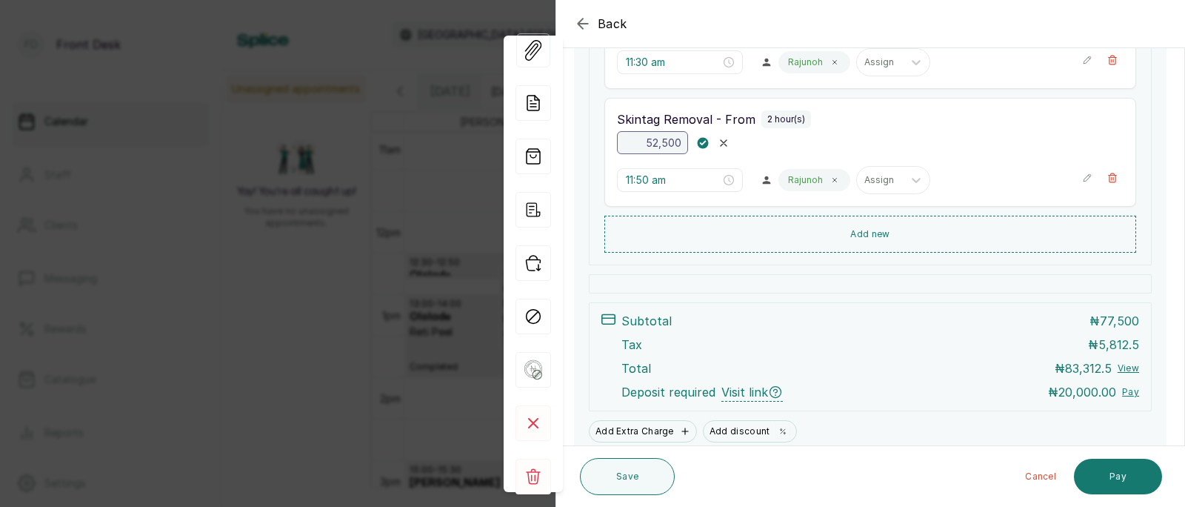
click at [684, 143] on input "52,500" at bounding box center [652, 142] width 71 height 23
type input "5"
type input "232,558.14"
click at [704, 138] on rect "button" at bounding box center [703, 142] width 13 height 13
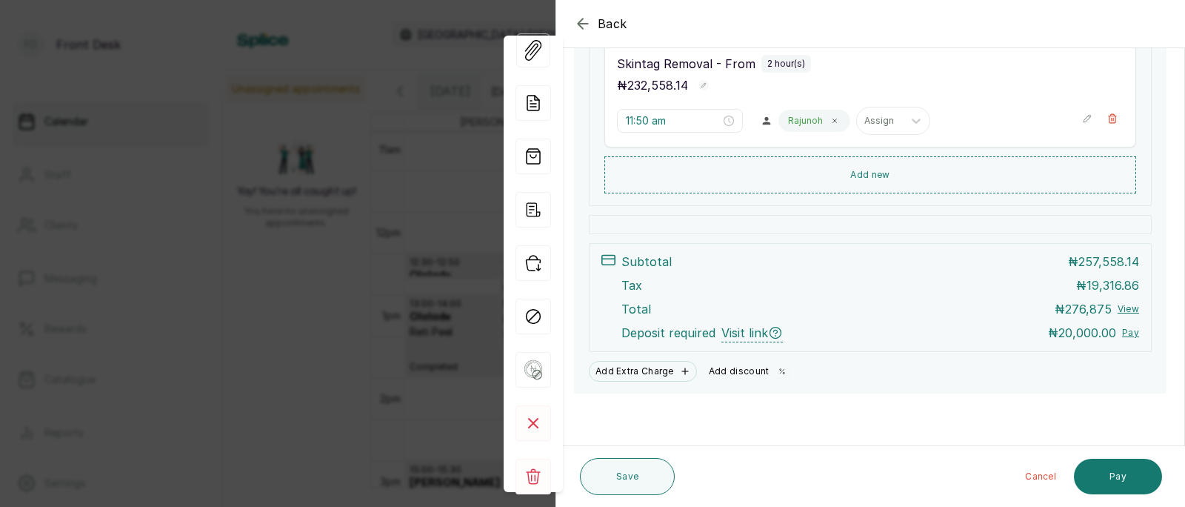
scroll to position [379, 0]
click at [739, 368] on button "Add discount" at bounding box center [749, 371] width 93 height 21
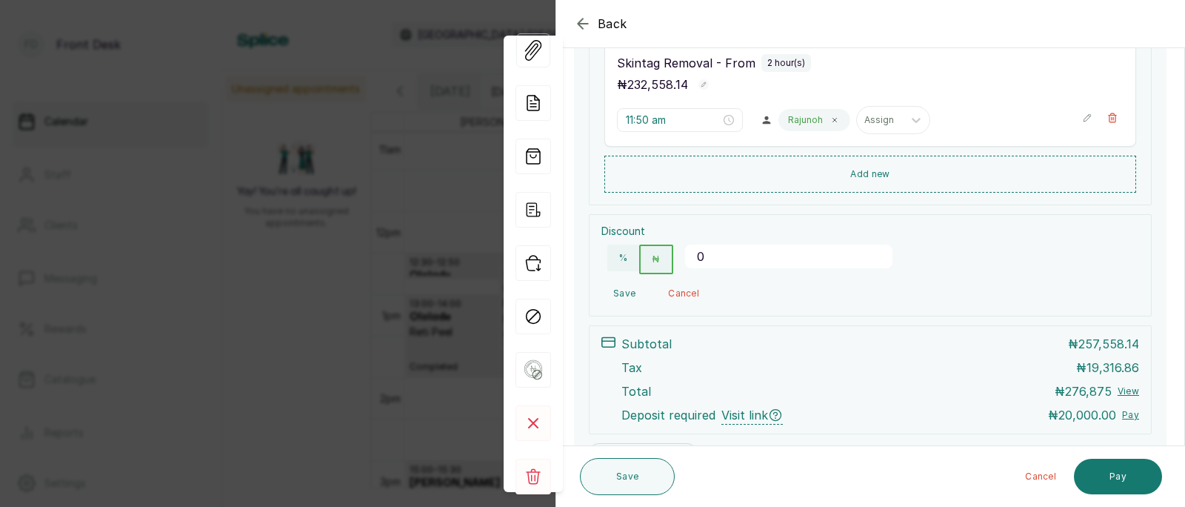
click at [773, 261] on input "0" at bounding box center [788, 256] width 207 height 24
type input "25000"
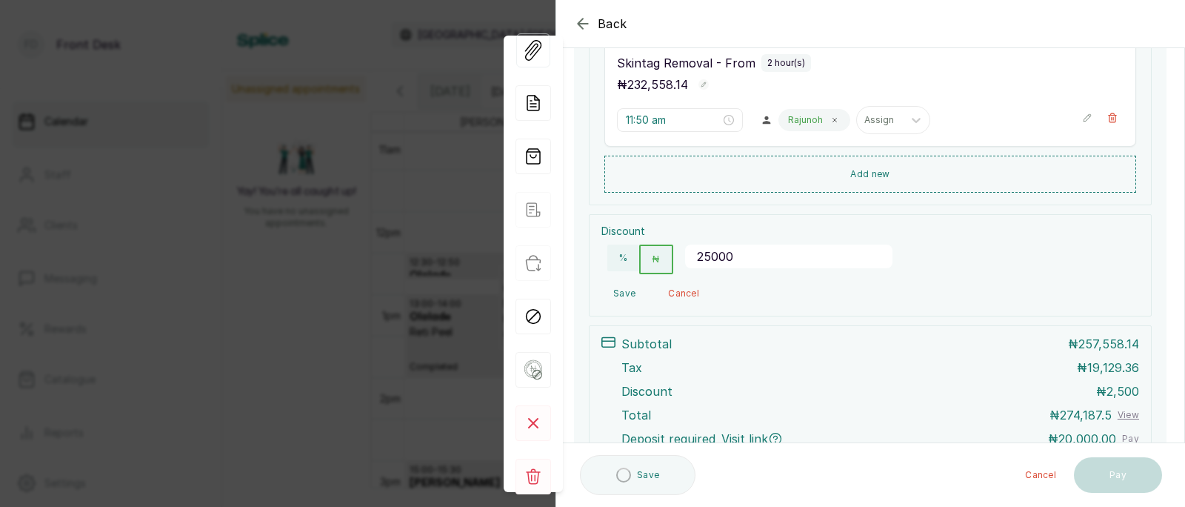
click at [620, 290] on button "Save" at bounding box center [625, 293] width 46 height 27
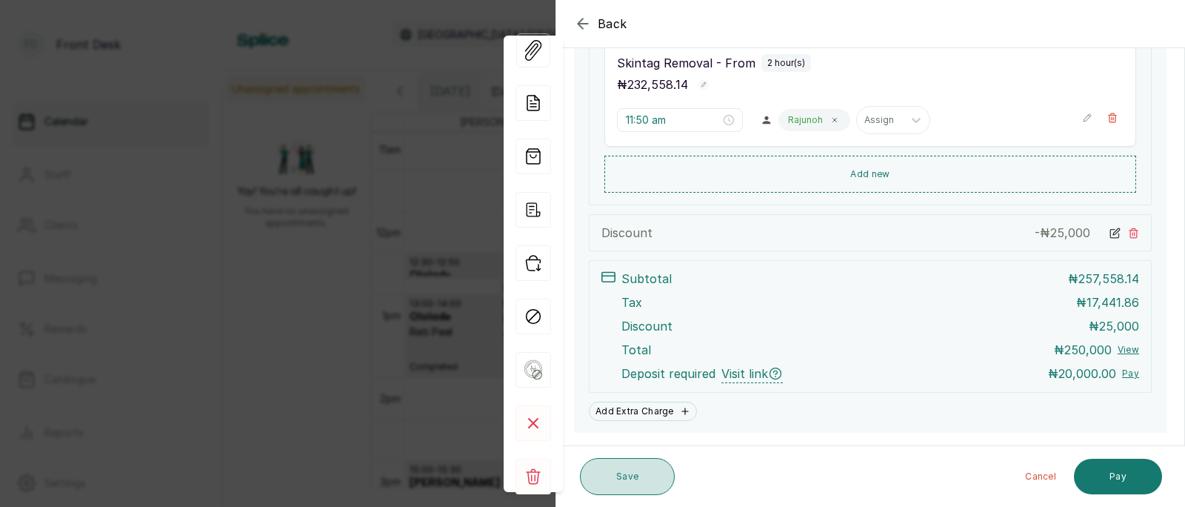
click at [615, 482] on button "Save" at bounding box center [627, 476] width 95 height 37
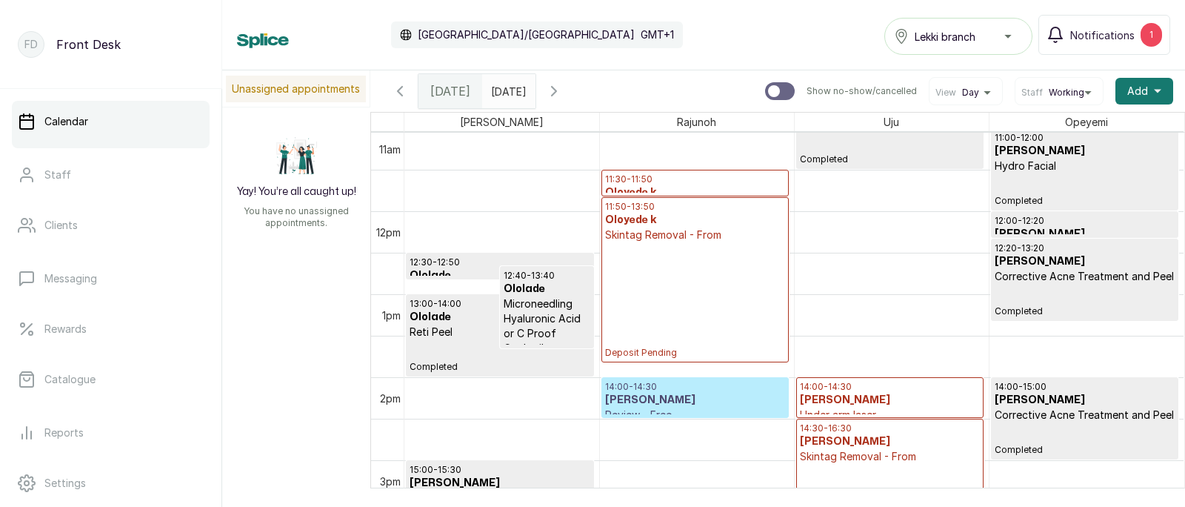
click at [716, 298] on div "11:50 - 13:50 Oloyede k Skintag Removal - From Deposit Pending" at bounding box center [695, 280] width 180 height 158
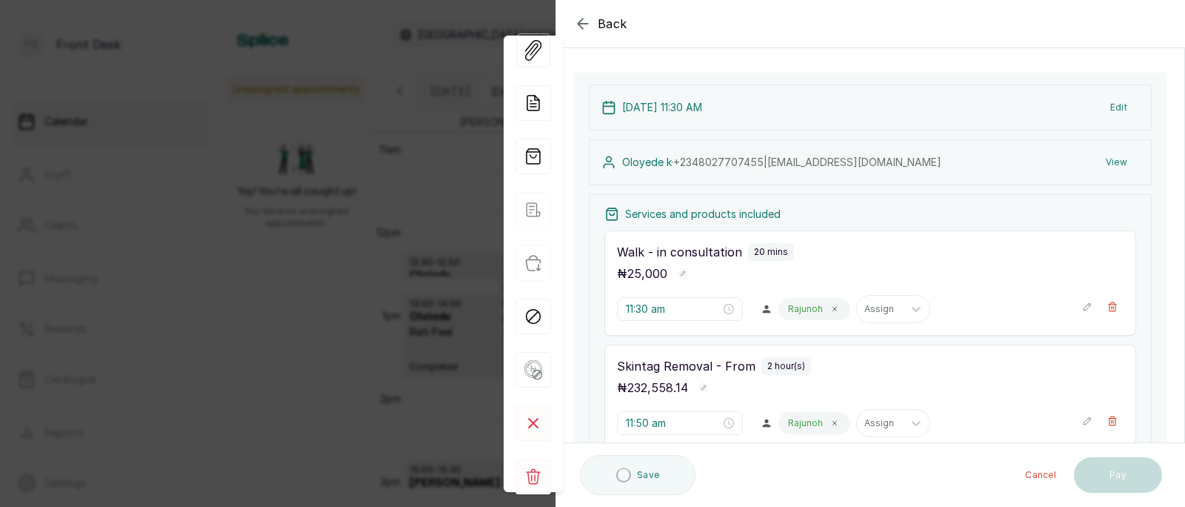
scroll to position [419, 0]
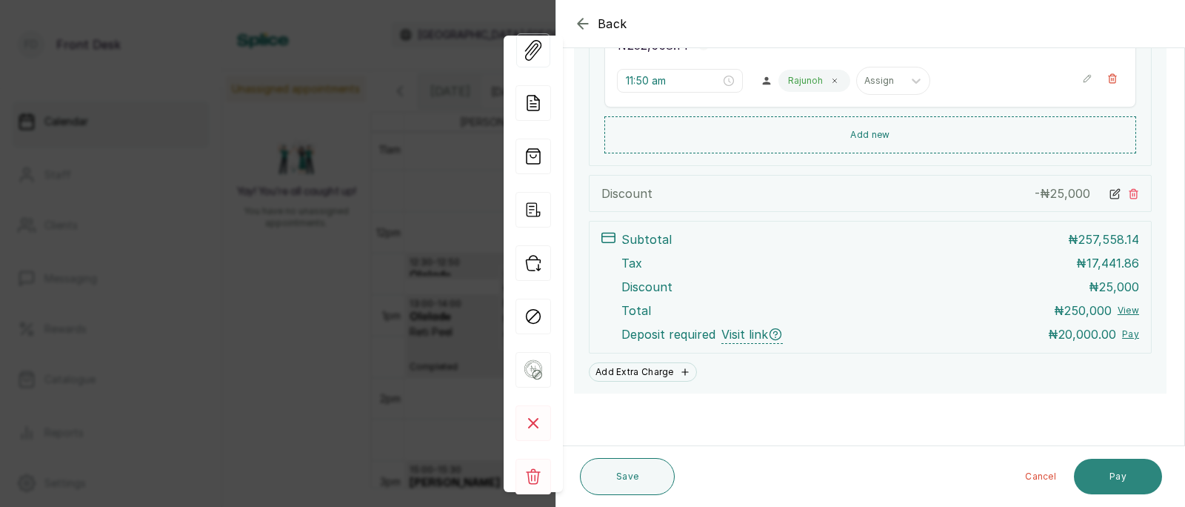
click at [1108, 476] on button "Pay" at bounding box center [1118, 477] width 88 height 36
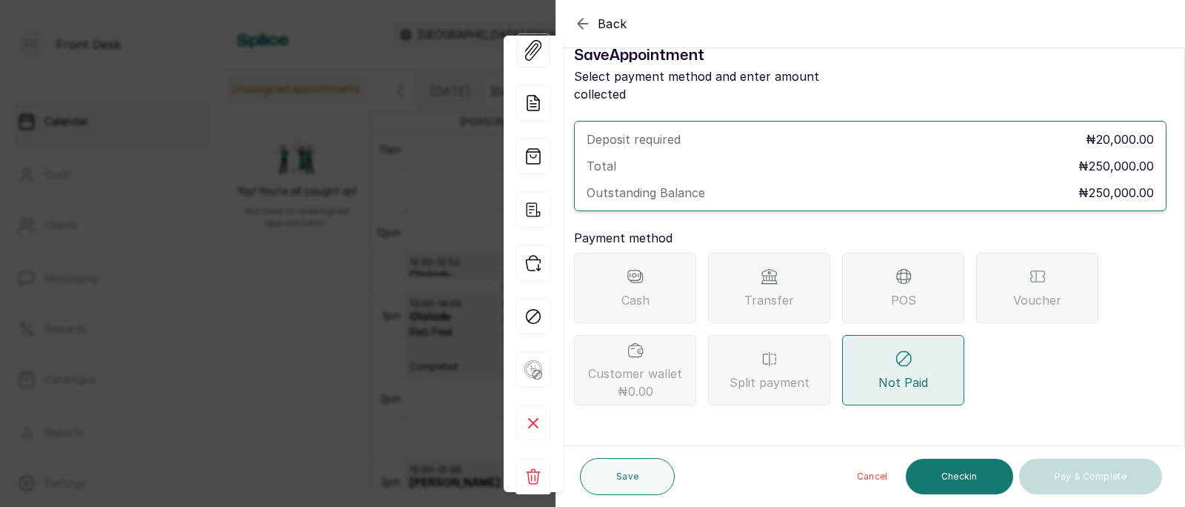
scroll to position [10, 0]
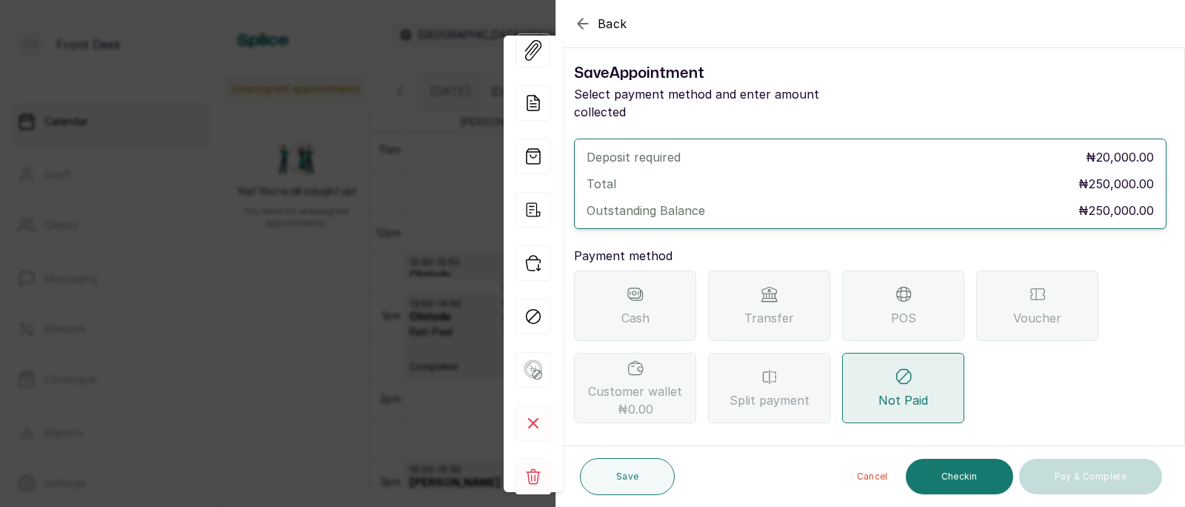
click at [749, 287] on div "Transfer" at bounding box center [769, 305] width 122 height 70
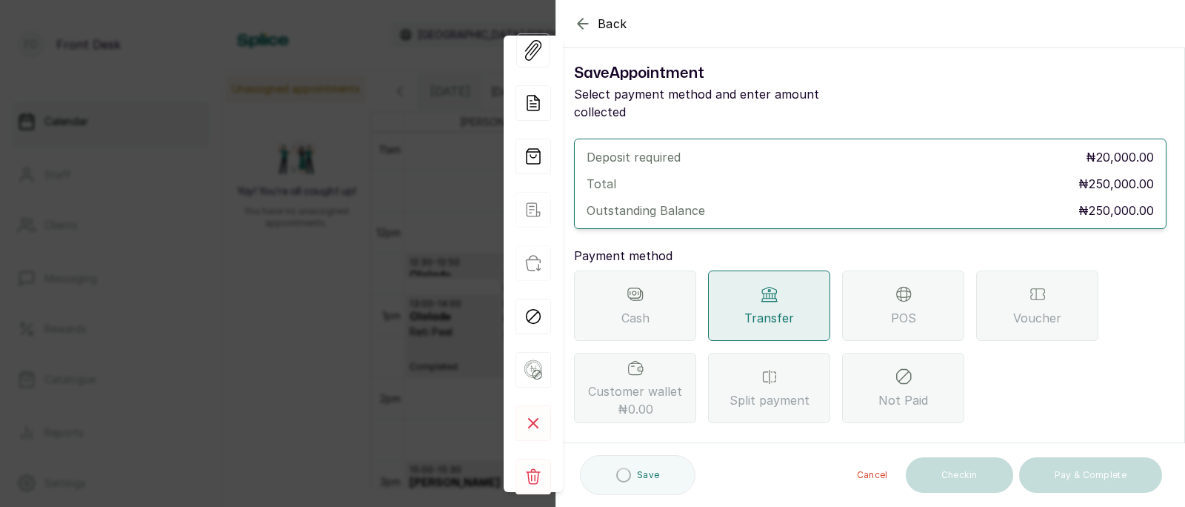
scroll to position [188, 0]
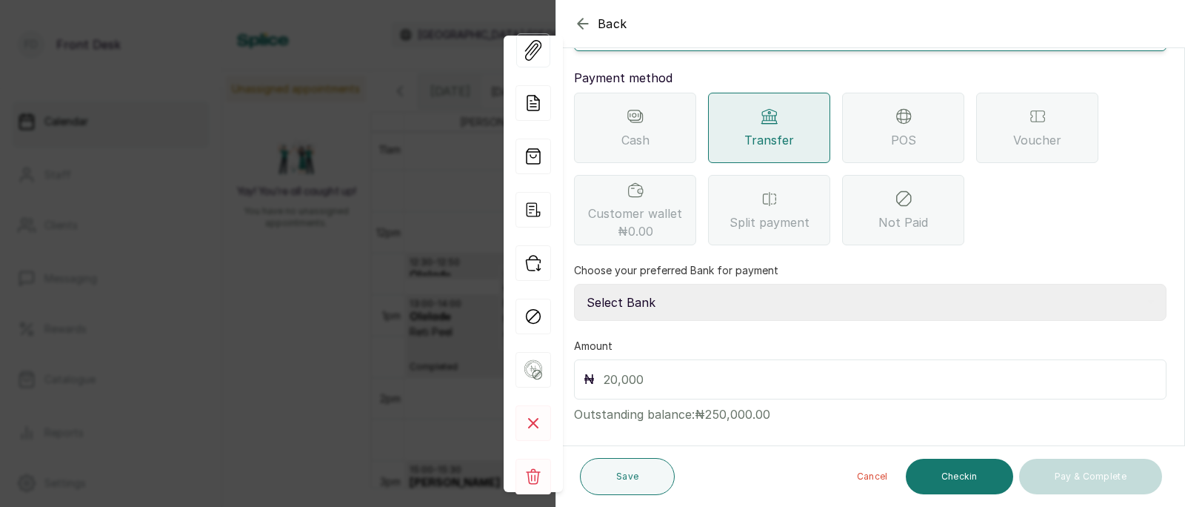
click at [687, 288] on select "Select Bank [PERSON_NAME] Fairmoney Microfinance Bank SKN ANALYTICS MED AESTH. …" at bounding box center [870, 302] width 593 height 37
click at [430, 27] on div "Back Appointment Details Save Appointment Select payment method and enter amoun…" at bounding box center [592, 253] width 1185 height 507
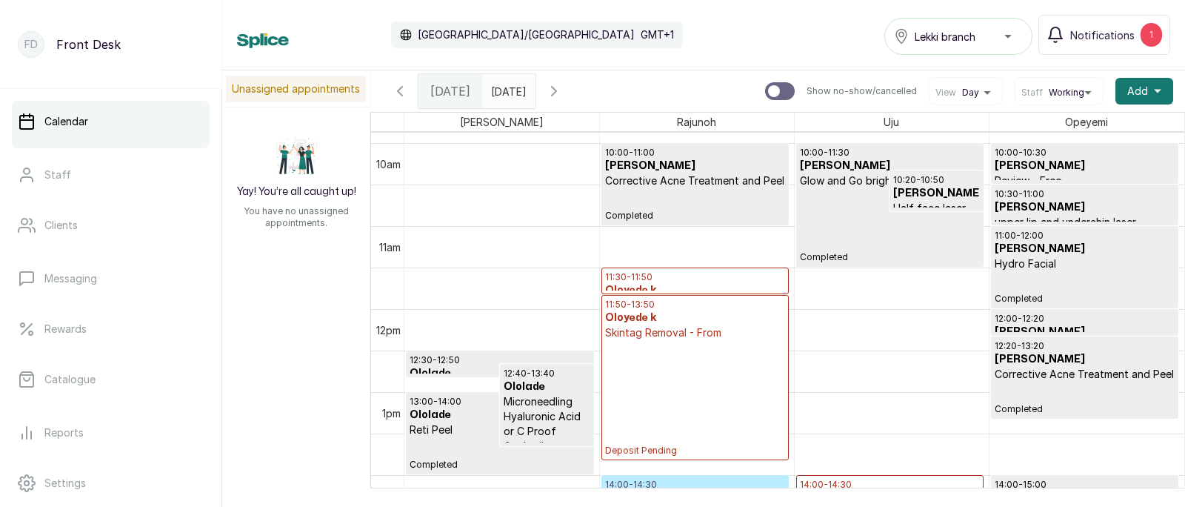
scroll to position [812, 0]
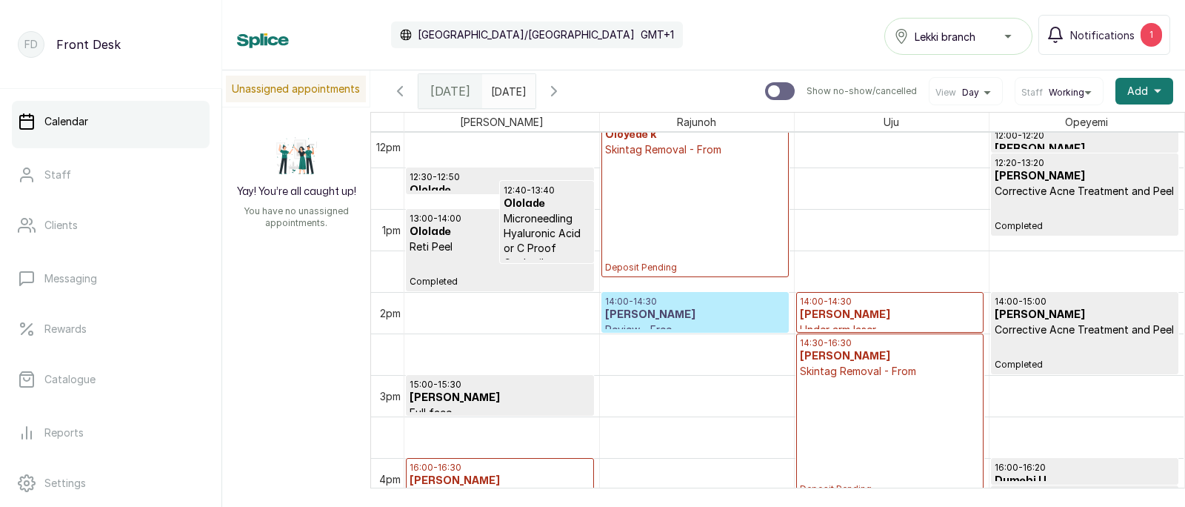
click at [887, 390] on div "14:30 - 16:30 [PERSON_NAME] Removal - From Deposit Pending" at bounding box center [890, 416] width 180 height 158
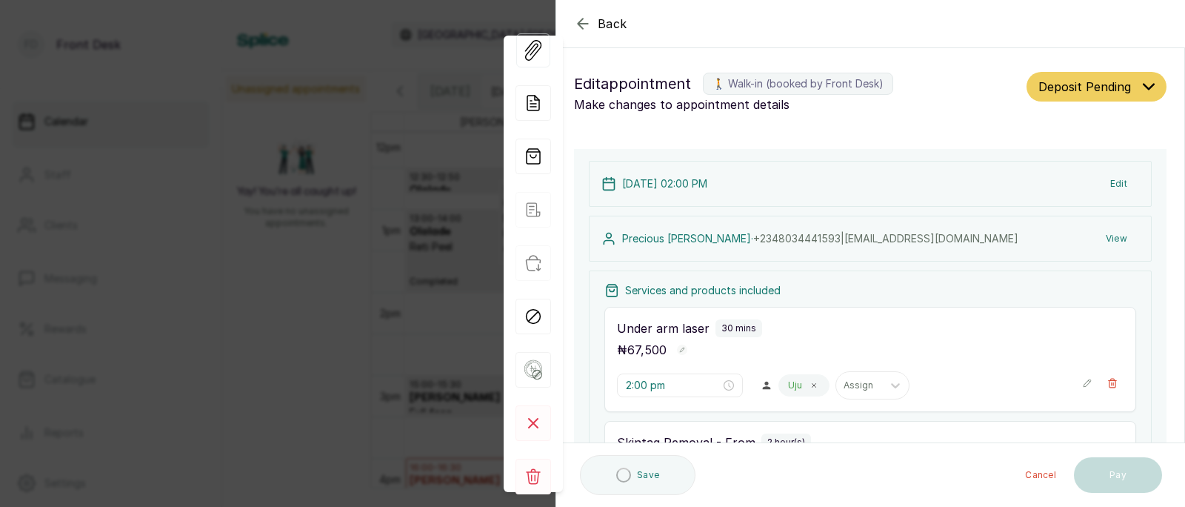
type input "2:00 pm"
type input "2:30 pm"
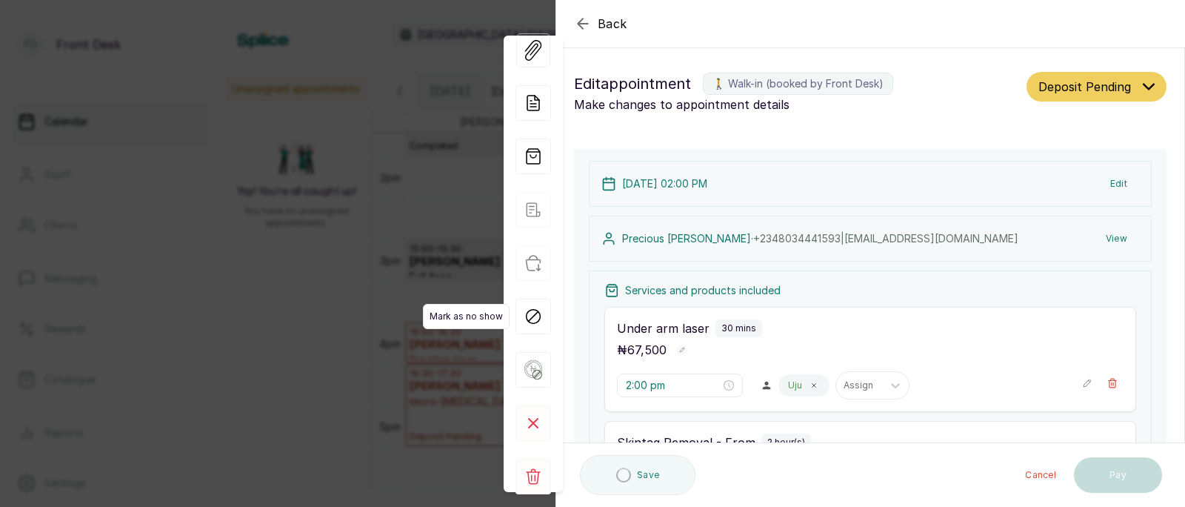
click at [439, 323] on span "Mark as no show" at bounding box center [466, 316] width 87 height 25
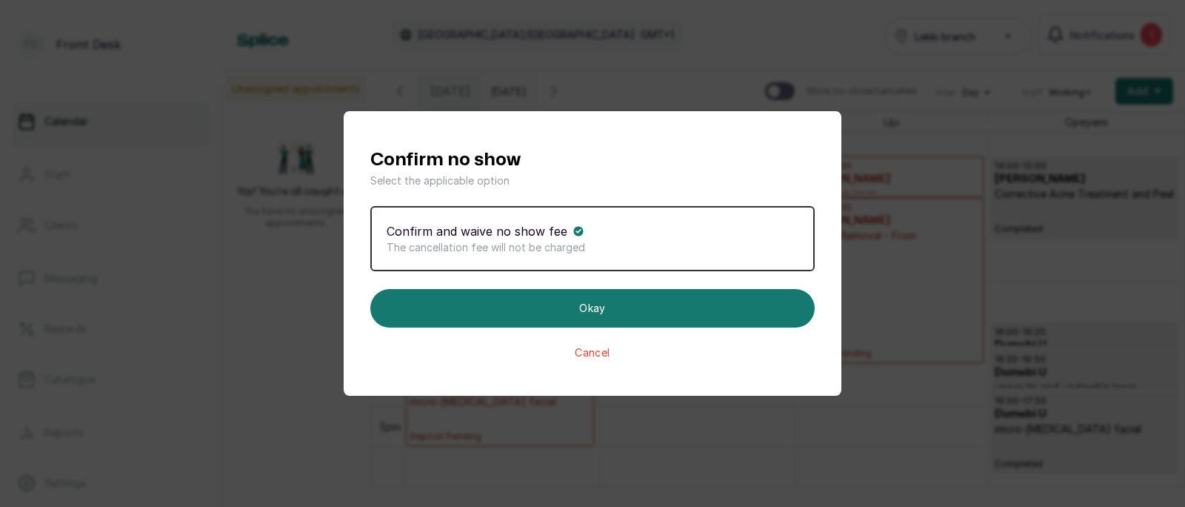
click at [595, 353] on button "Cancel" at bounding box center [592, 352] width 444 height 15
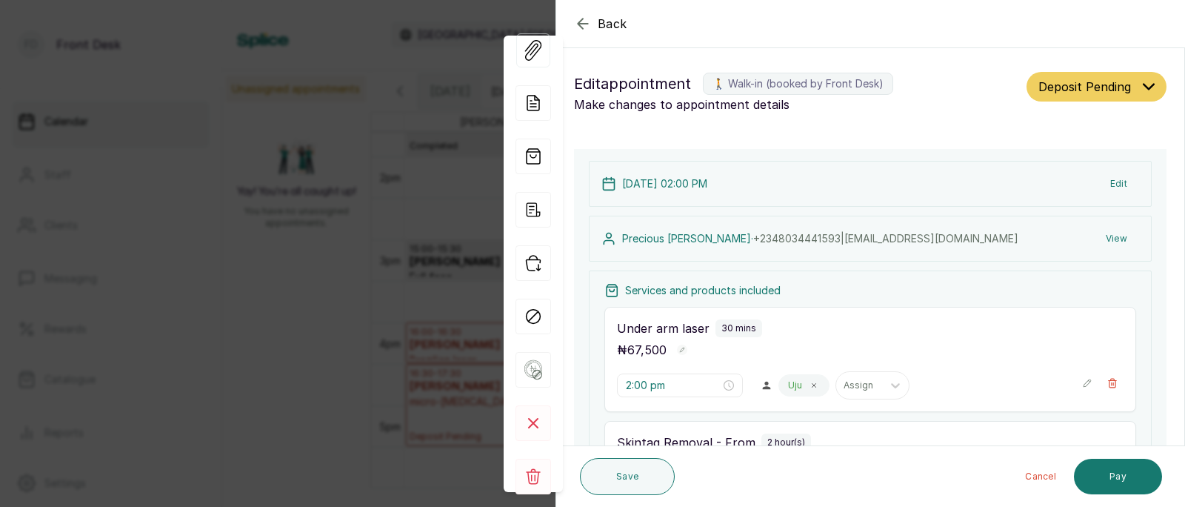
click at [396, 319] on div "Back Appointment Details Edit appointment 🚶 Walk-in (booked by Front Desk) Make…" at bounding box center [592, 253] width 1185 height 507
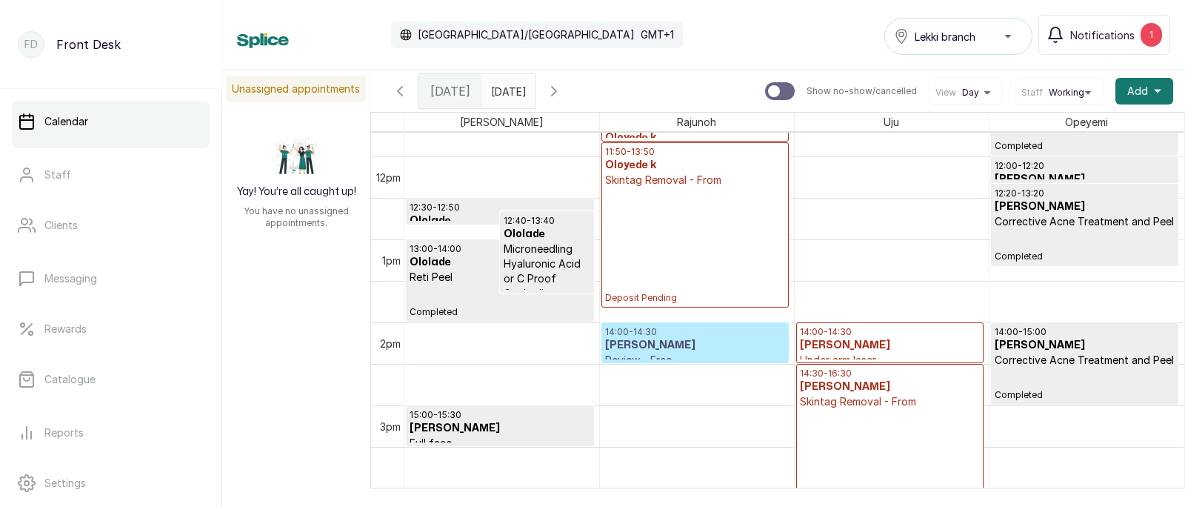
click at [679, 234] on div "11:50 - 13:50 Oloyede k Skintag Removal - From Deposit Pending" at bounding box center [695, 225] width 180 height 158
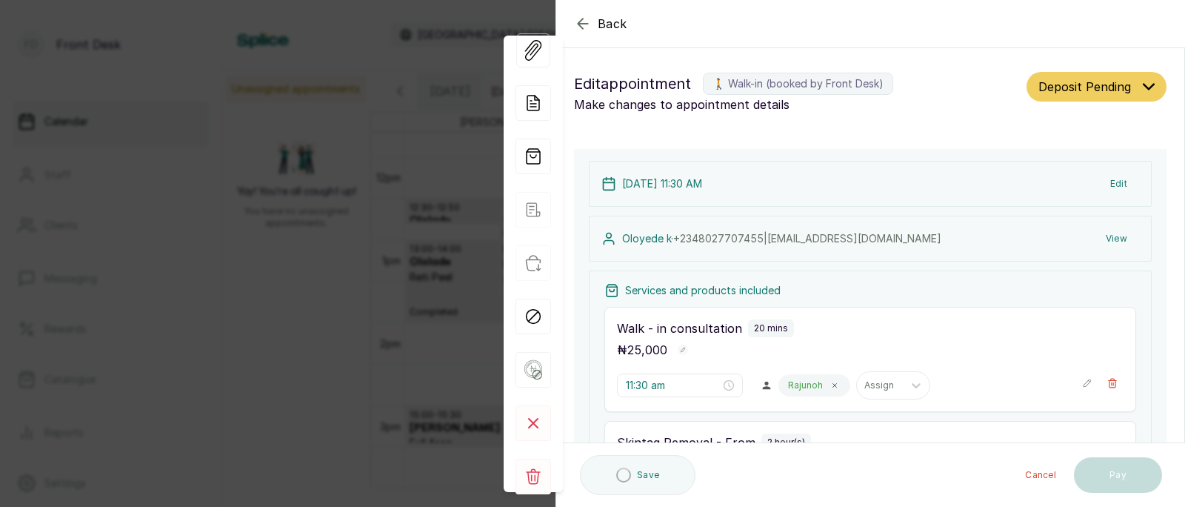
type input "11:30 am"
type input "11:50 am"
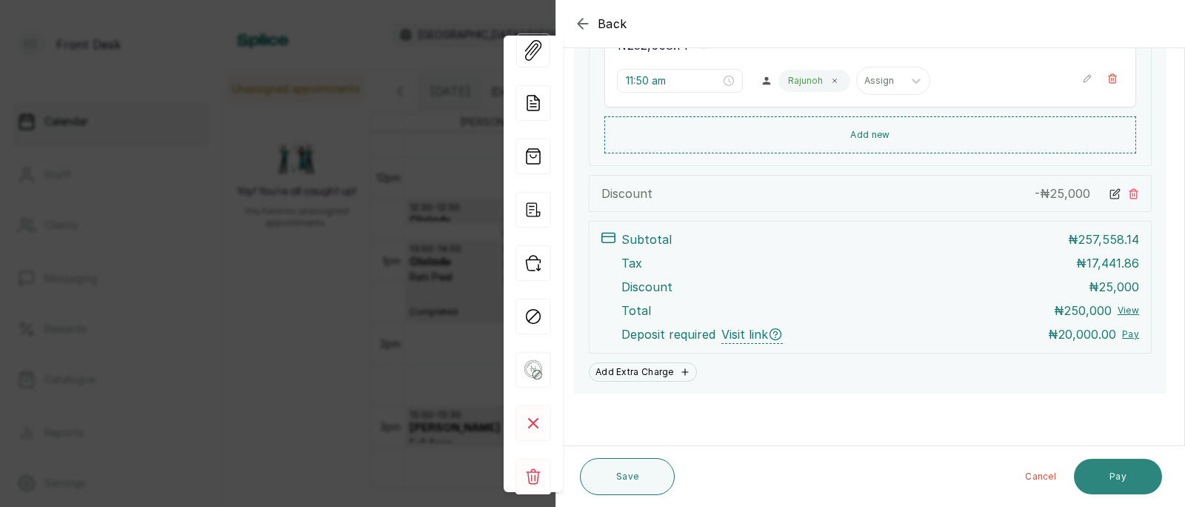
click at [1116, 467] on button "Pay" at bounding box center [1118, 477] width 88 height 36
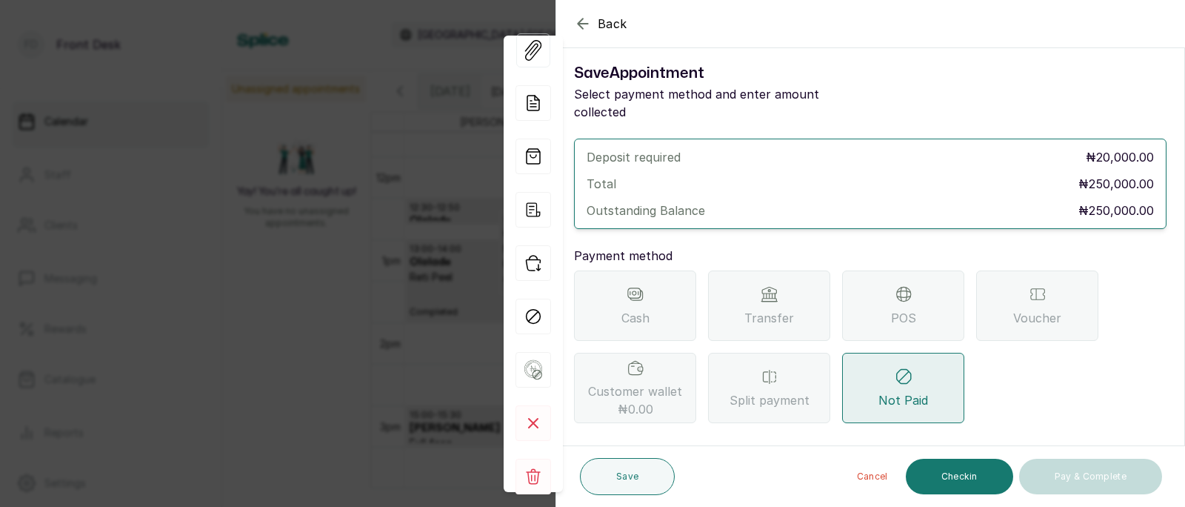
click at [762, 309] on span "Transfer" at bounding box center [769, 318] width 50 height 18
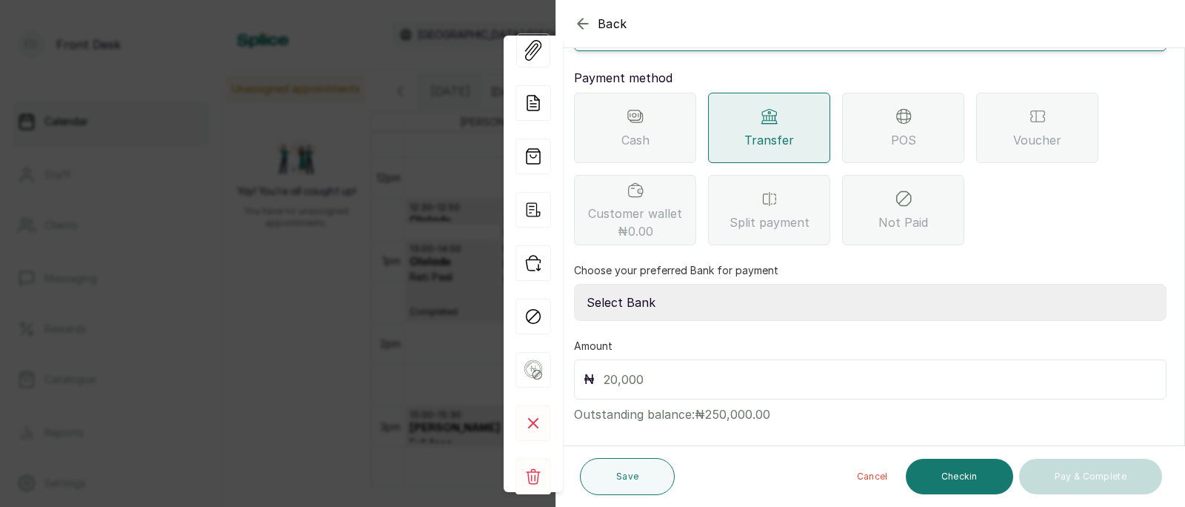
click at [667, 284] on select "Select Bank [PERSON_NAME] Fairmoney Microfinance Bank SKN ANALYTICS MED AESTH. …" at bounding box center [870, 302] width 593 height 37
select select "43272bc0-21c6-4b19-b9fb-c2093b8603c2"
click at [625, 369] on input "text" at bounding box center [880, 379] width 553 height 21
type input "20,000"
click at [622, 469] on button "Save" at bounding box center [627, 476] width 95 height 37
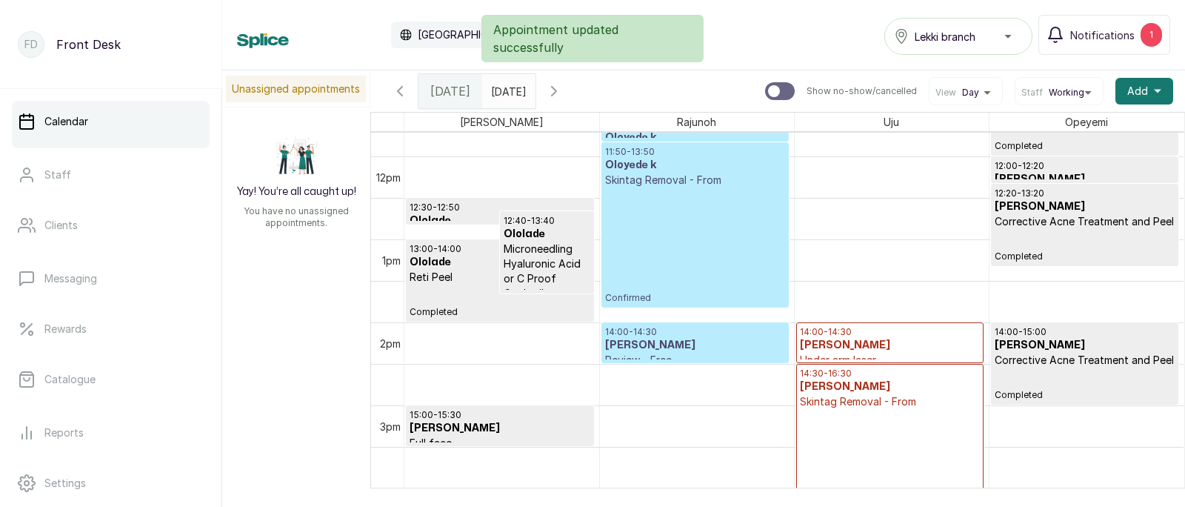
click at [705, 200] on div "11:50 - 13:50 Oloyede k Skintag Removal - From Confirmed" at bounding box center [695, 225] width 180 height 158
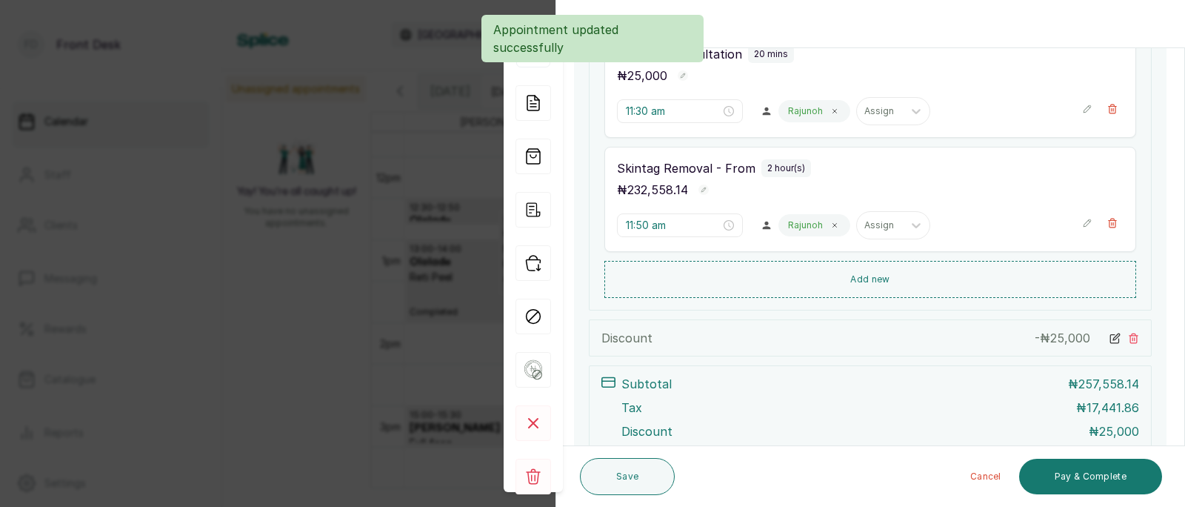
scroll to position [478, 0]
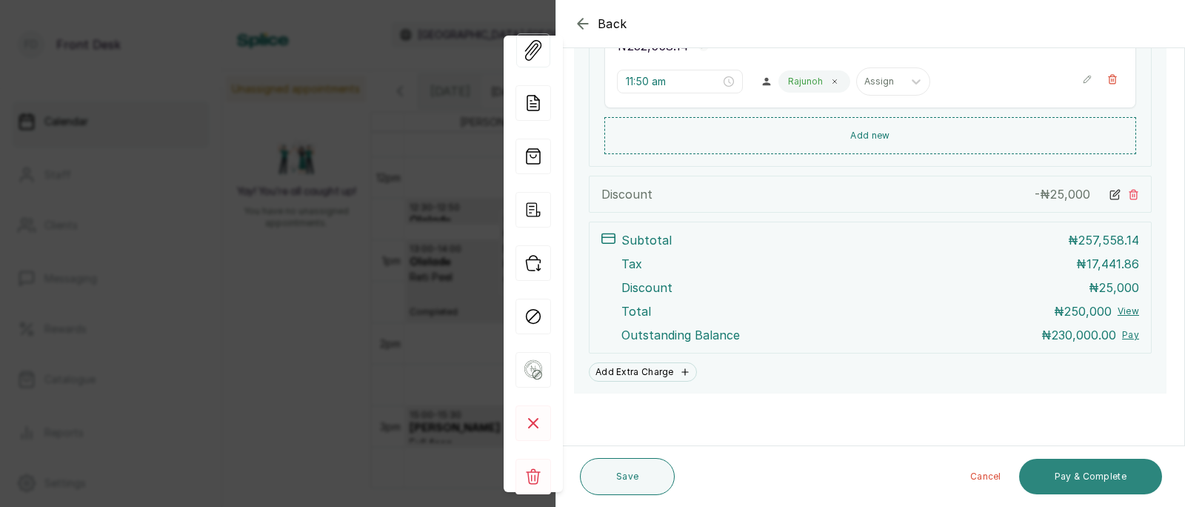
click at [1087, 487] on button "Pay & Complete" at bounding box center [1090, 477] width 143 height 36
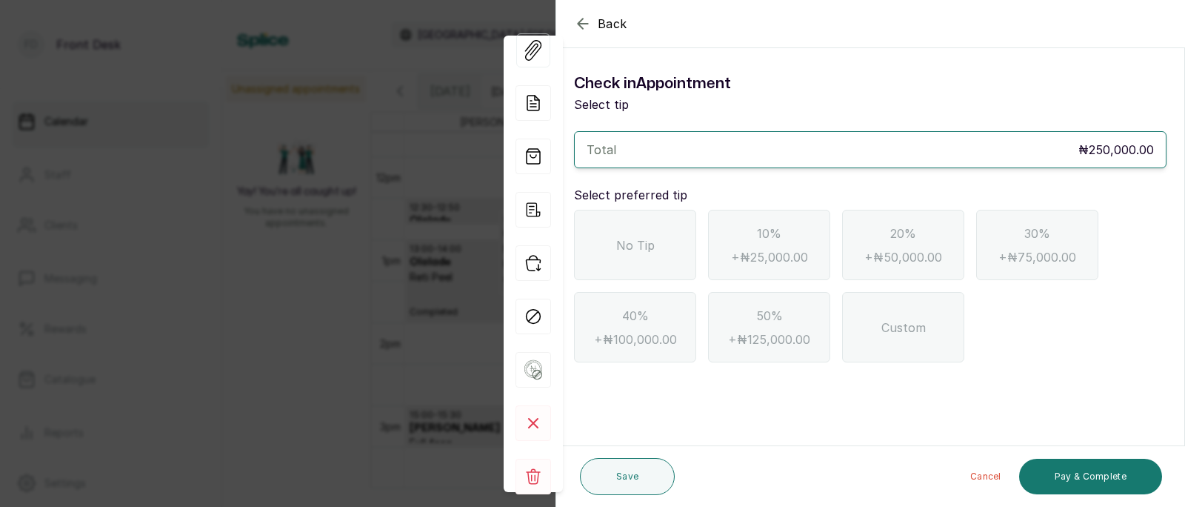
click at [583, 17] on icon "button" at bounding box center [583, 24] width 18 height 18
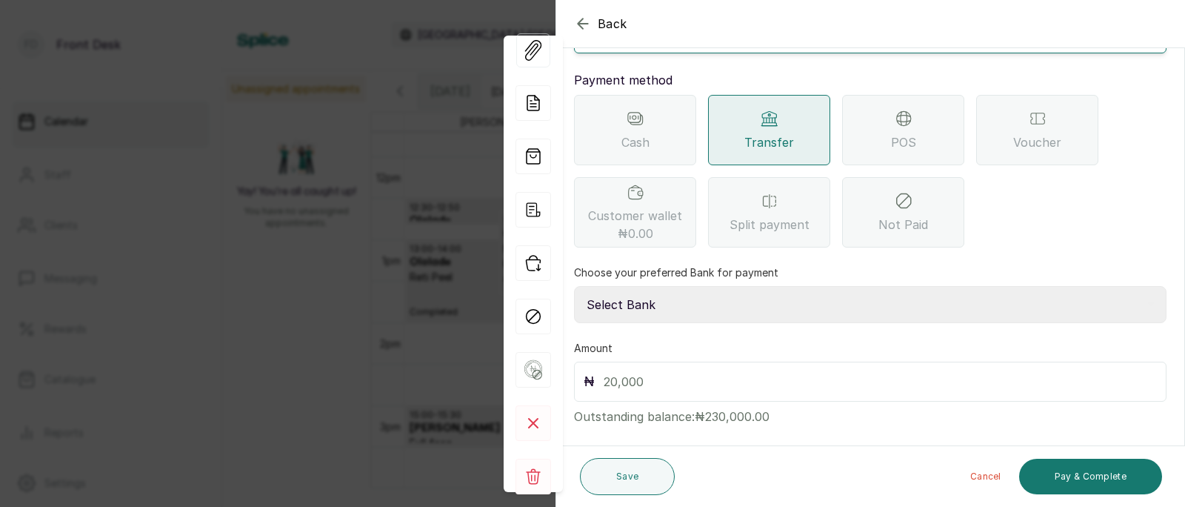
scroll to position [161, 0]
click at [682, 288] on select "Select Bank [PERSON_NAME] Fairmoney Microfinance Bank SKN ANALYTICS MED AESTH. …" at bounding box center [870, 302] width 593 height 37
select select "43272bc0-21c6-4b19-b9fb-c2093b8603c2"
click at [638, 370] on input "text" at bounding box center [880, 380] width 553 height 21
type input "230,000"
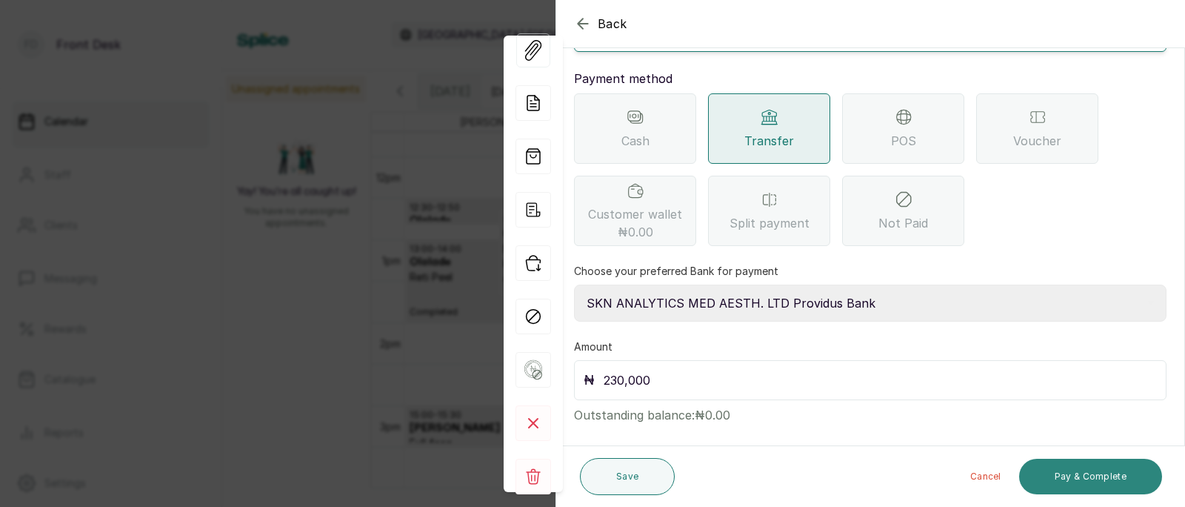
click at [1111, 474] on button "Pay & Complete" at bounding box center [1090, 477] width 143 height 36
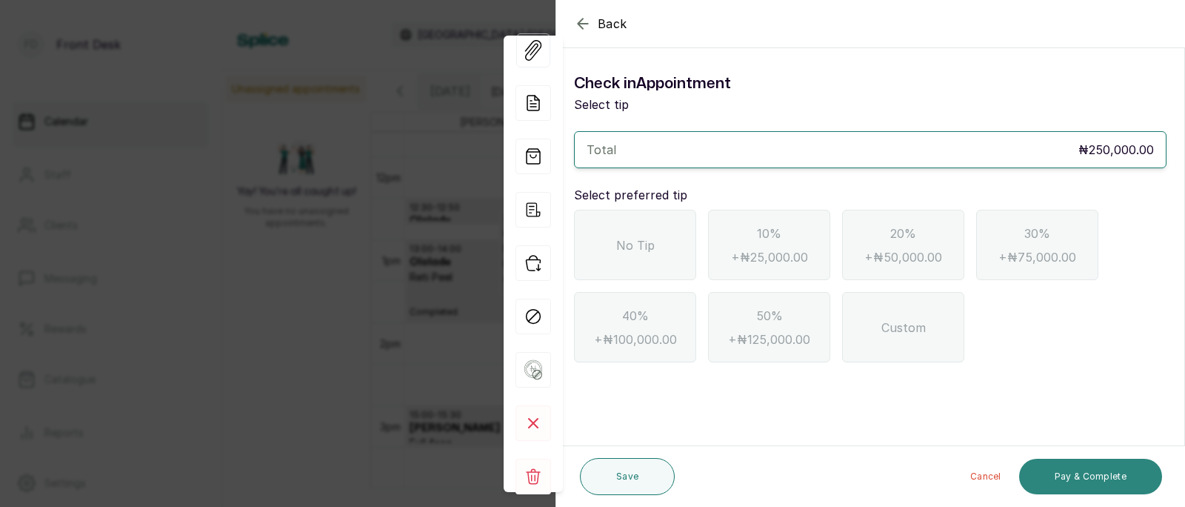
scroll to position [0, 0]
click at [668, 238] on div "No Tip" at bounding box center [635, 245] width 122 height 70
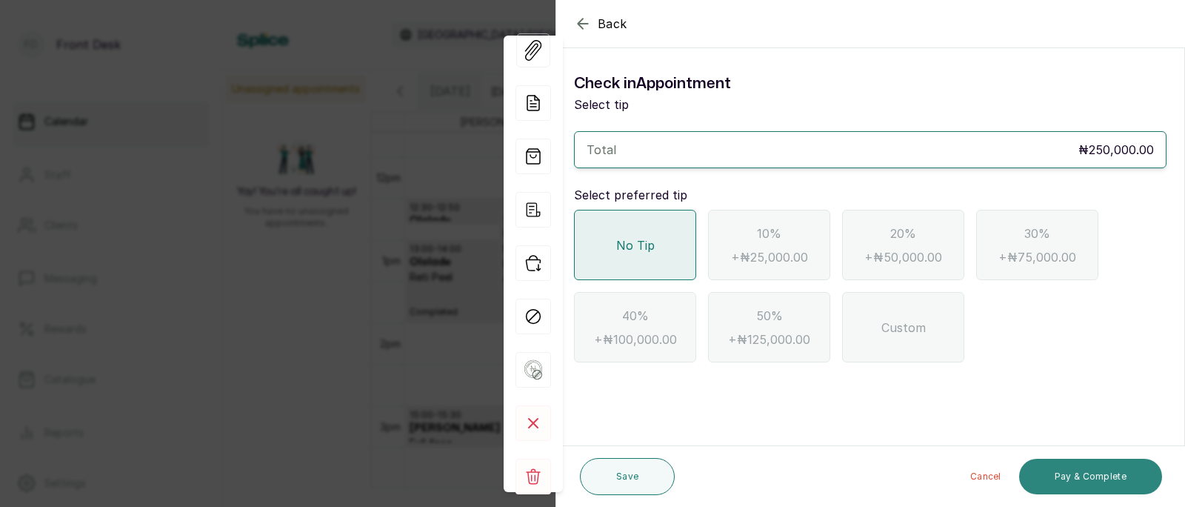
click at [1100, 464] on button "Pay & Complete" at bounding box center [1090, 477] width 143 height 36
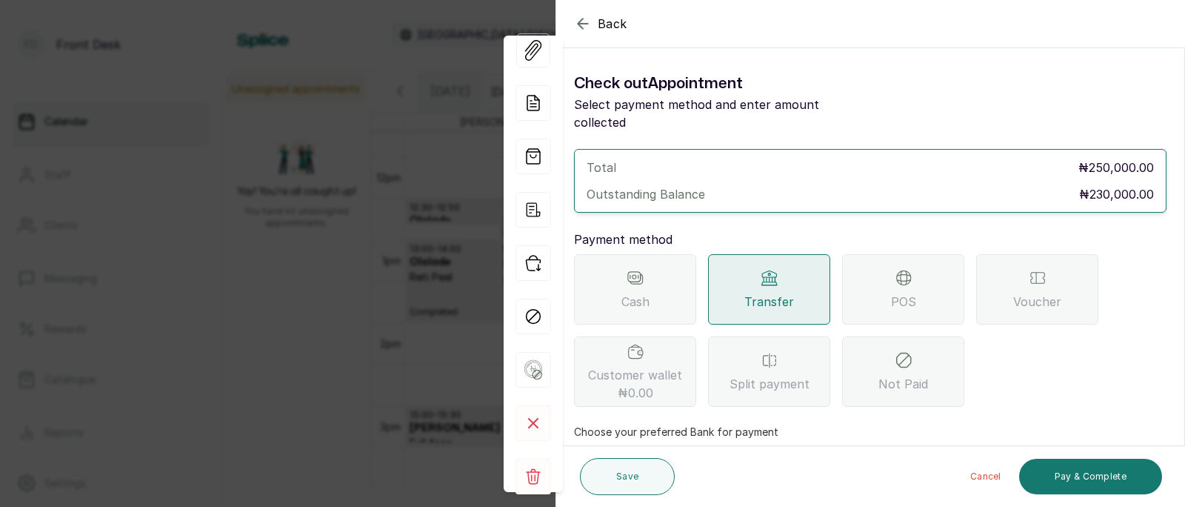
scroll to position [161, 0]
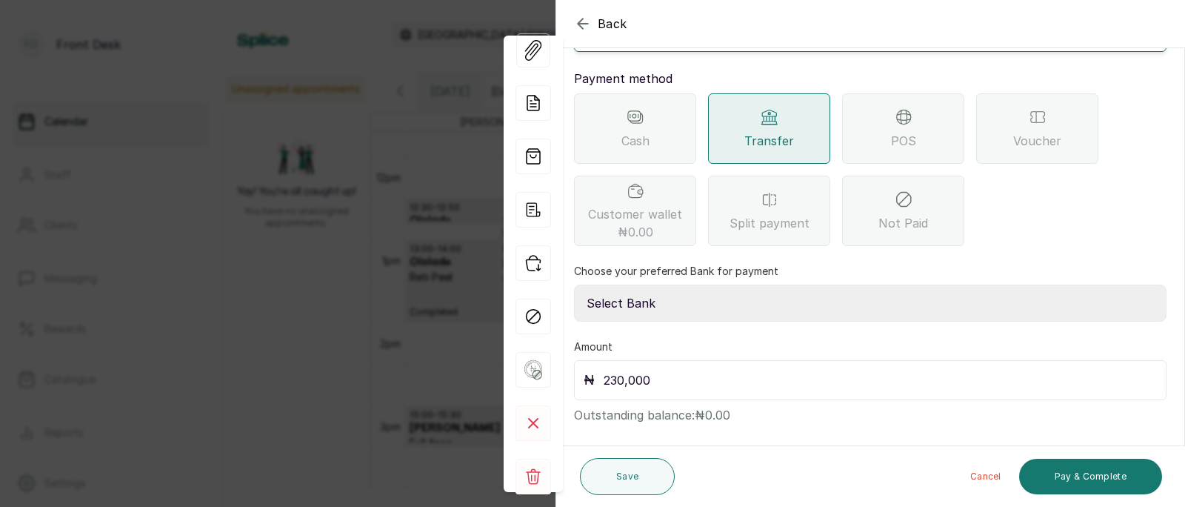
click at [708, 284] on select "Select Bank [PERSON_NAME] Fairmoney Microfinance Bank SKN ANALYTICS MED AESTH. …" at bounding box center [870, 302] width 593 height 37
select select "43272bc0-21c6-4b19-b9fb-c2093b8603c2"
click at [1101, 479] on button "Pay & Complete" at bounding box center [1090, 477] width 143 height 36
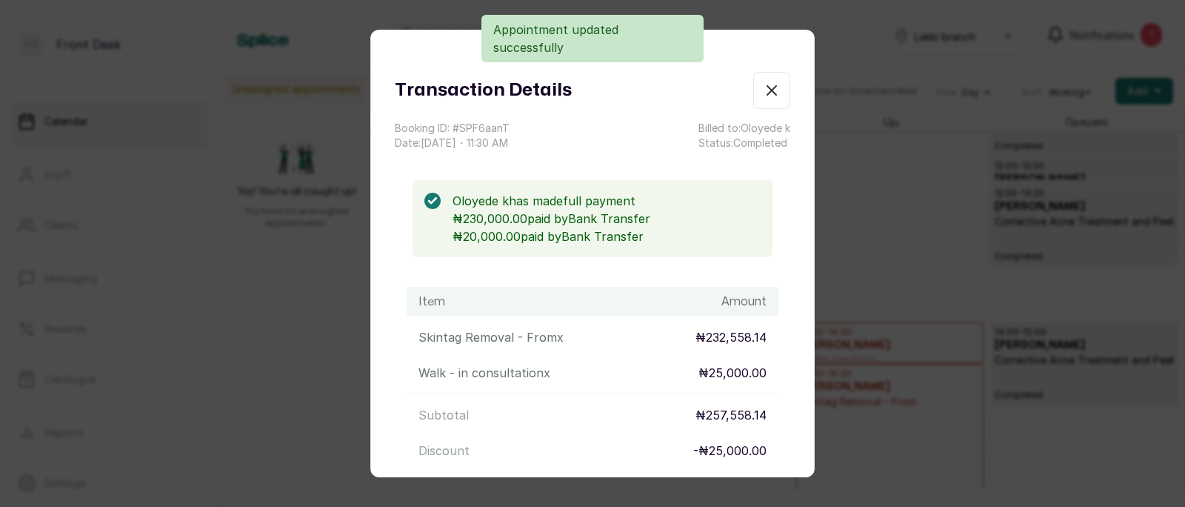
scroll to position [224, 0]
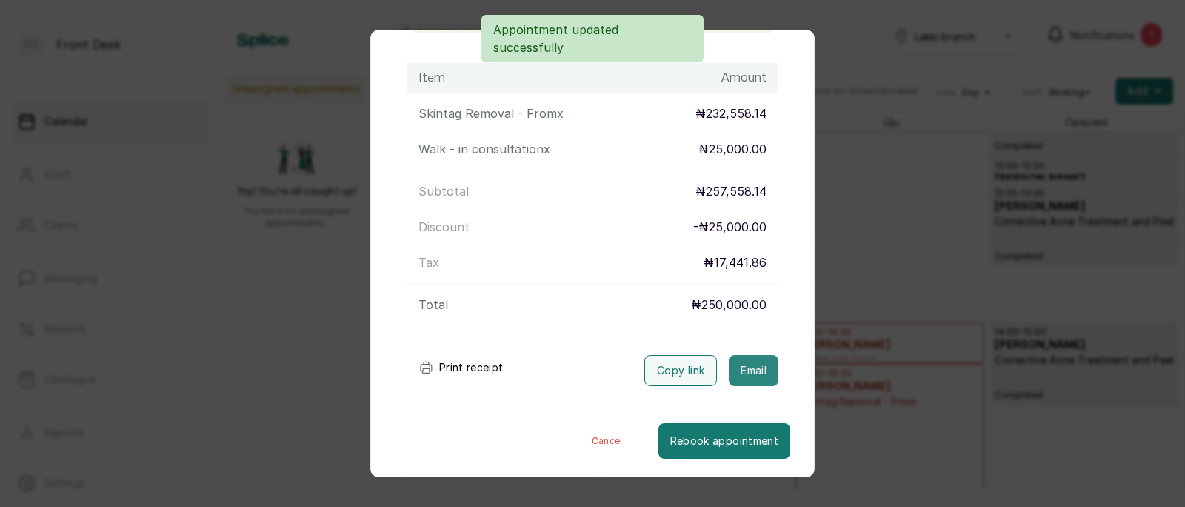
click at [753, 368] on button "Email" at bounding box center [754, 370] width 50 height 31
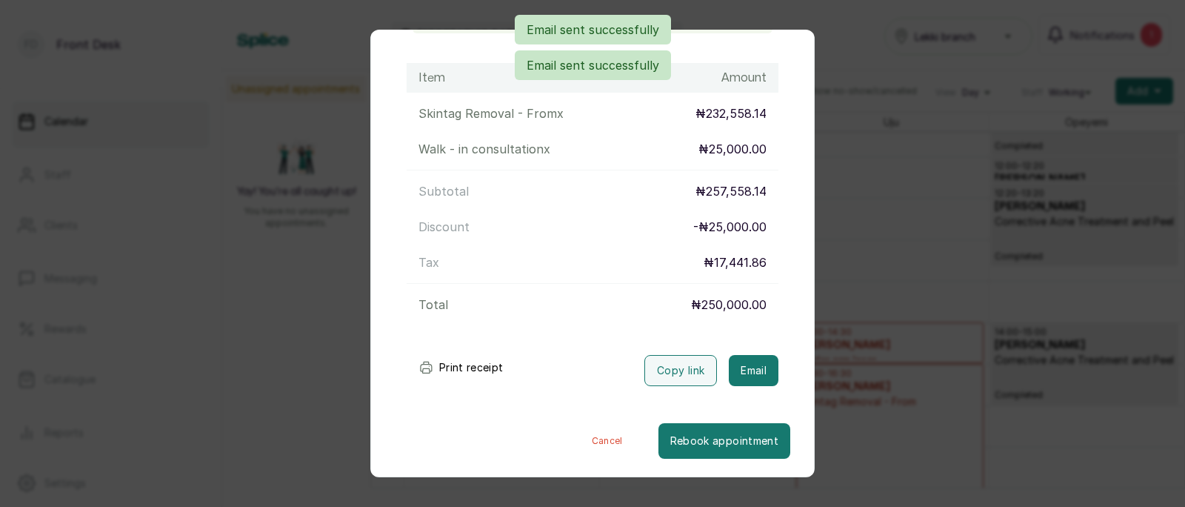
click at [893, 282] on div "Transaction Details Booking ID: # SPF6aanT Date: [DATE] ・ 11:30 AM Billed to: O…" at bounding box center [592, 253] width 1185 height 507
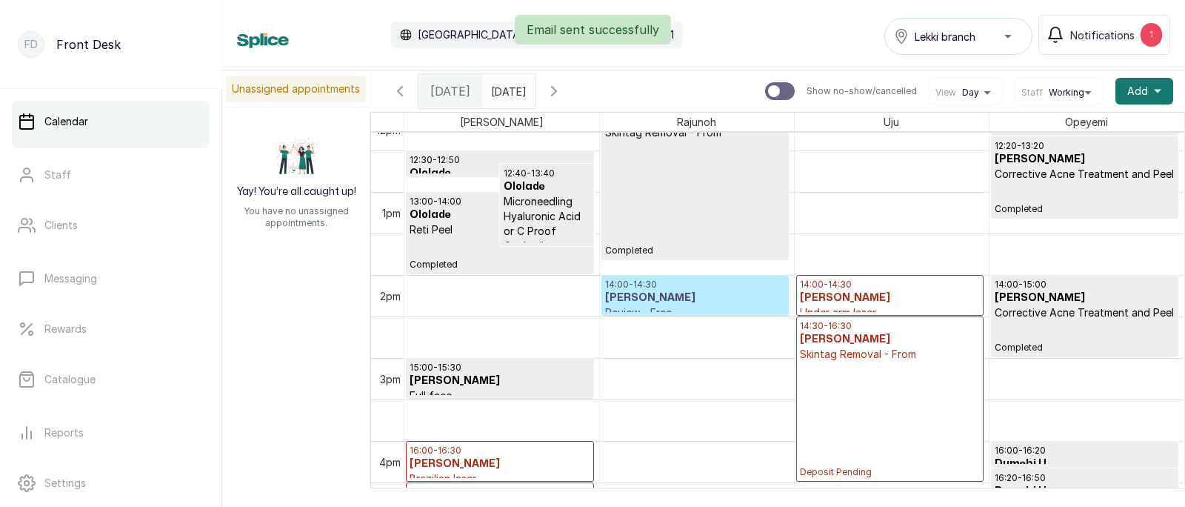
scroll to position [1083, 0]
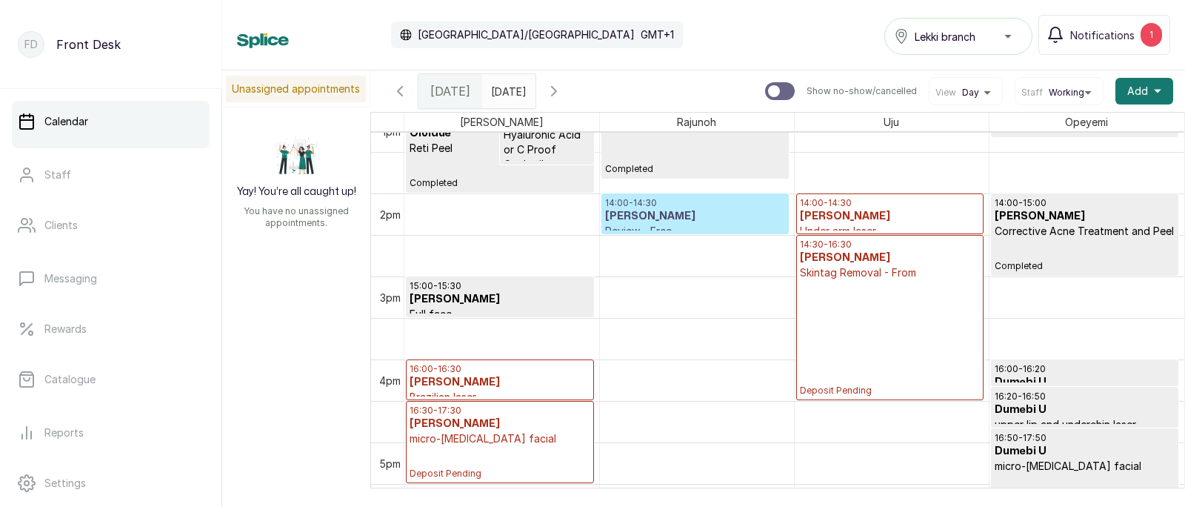
click at [863, 261] on h3 "[PERSON_NAME]" at bounding box center [890, 257] width 180 height 15
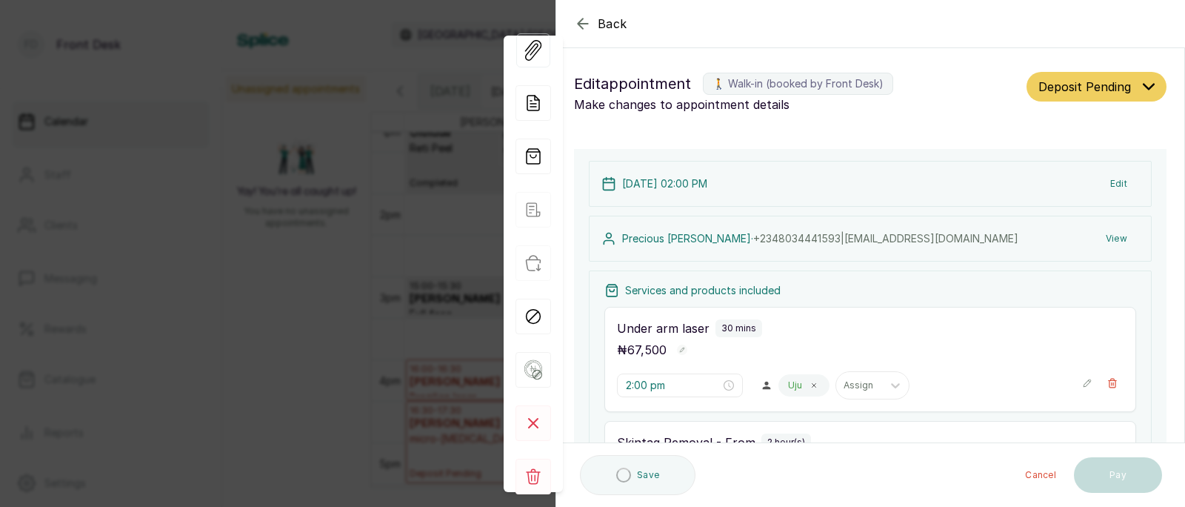
click at [402, 256] on div "Back Appointment Details Edit appointment 🚶 Walk-in (booked by Front Desk) Make…" at bounding box center [592, 253] width 1185 height 507
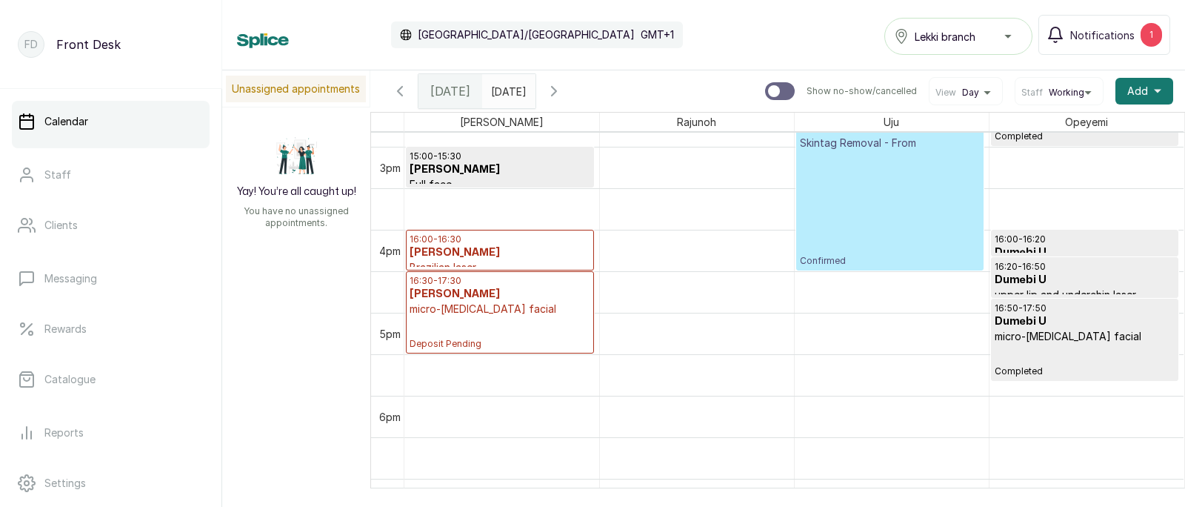
click at [513, 291] on h3 "[PERSON_NAME]" at bounding box center [500, 294] width 181 height 15
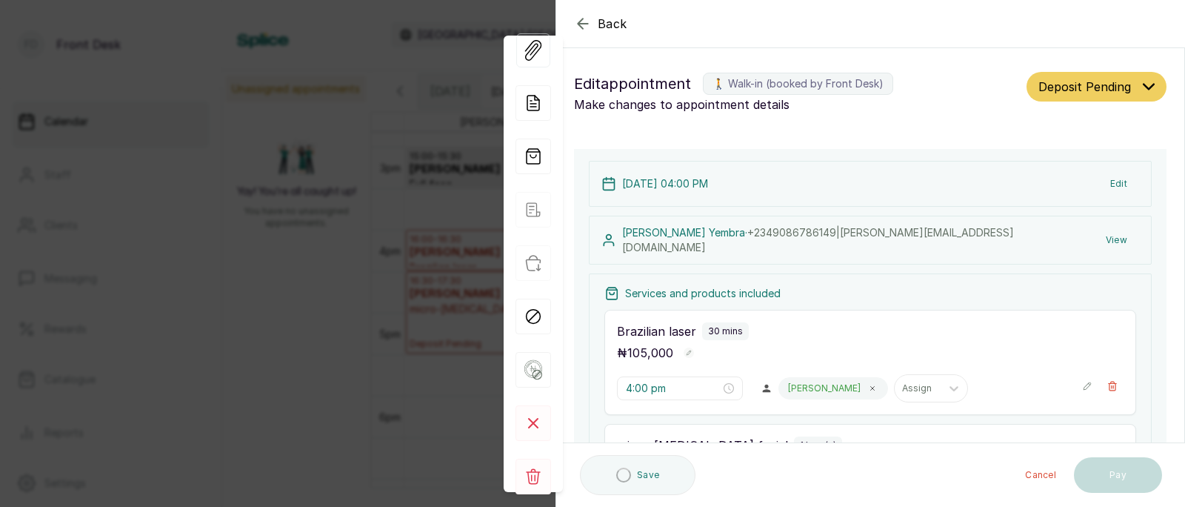
type input "4:00 pm"
type input "4:30 pm"
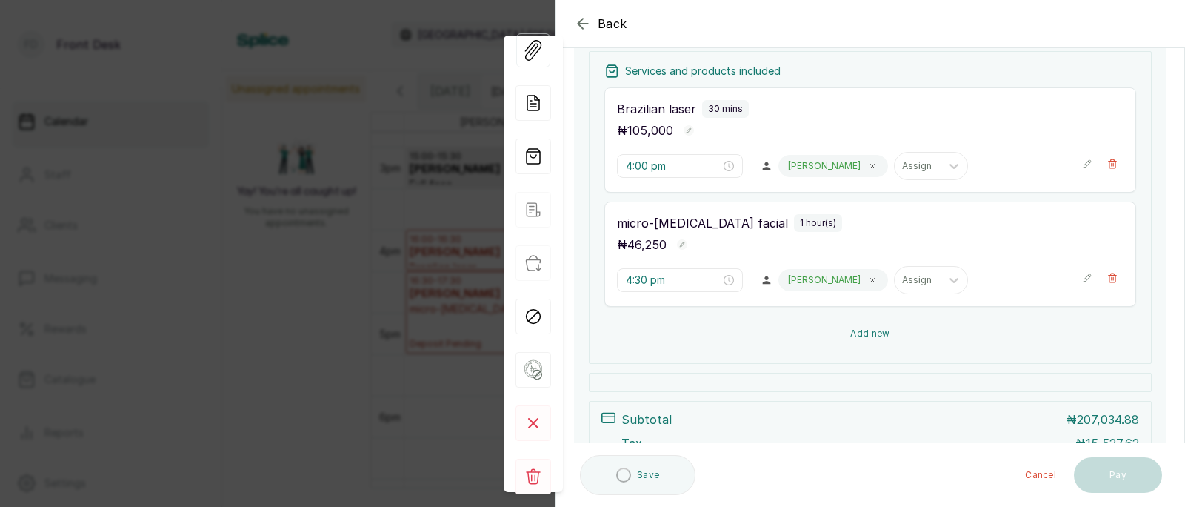
click at [872, 329] on button "Add new" at bounding box center [870, 334] width 532 height 36
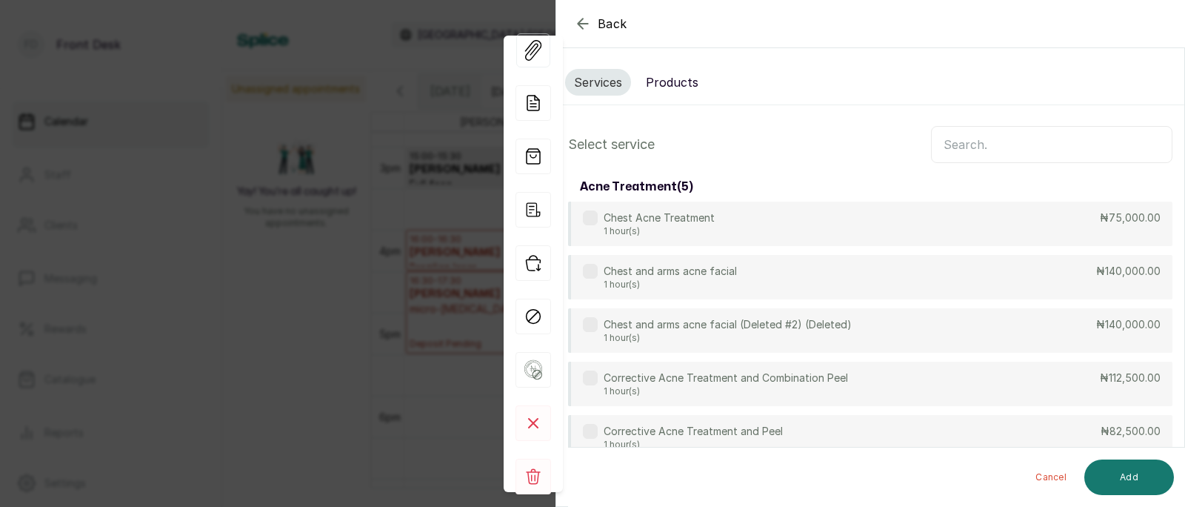
click at [1003, 153] on input "text" at bounding box center [1051, 144] width 241 height 37
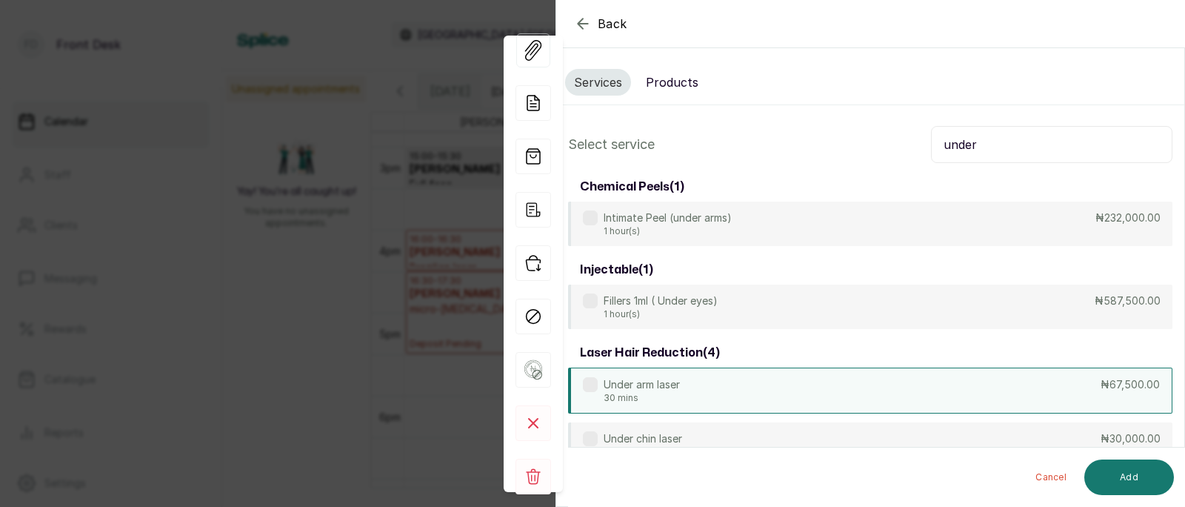
type input "under"
click at [708, 393] on div "Under arm laser 30 mins ₦67,500.00" at bounding box center [870, 390] width 604 height 46
click at [1134, 472] on button "Add" at bounding box center [1130, 477] width 90 height 36
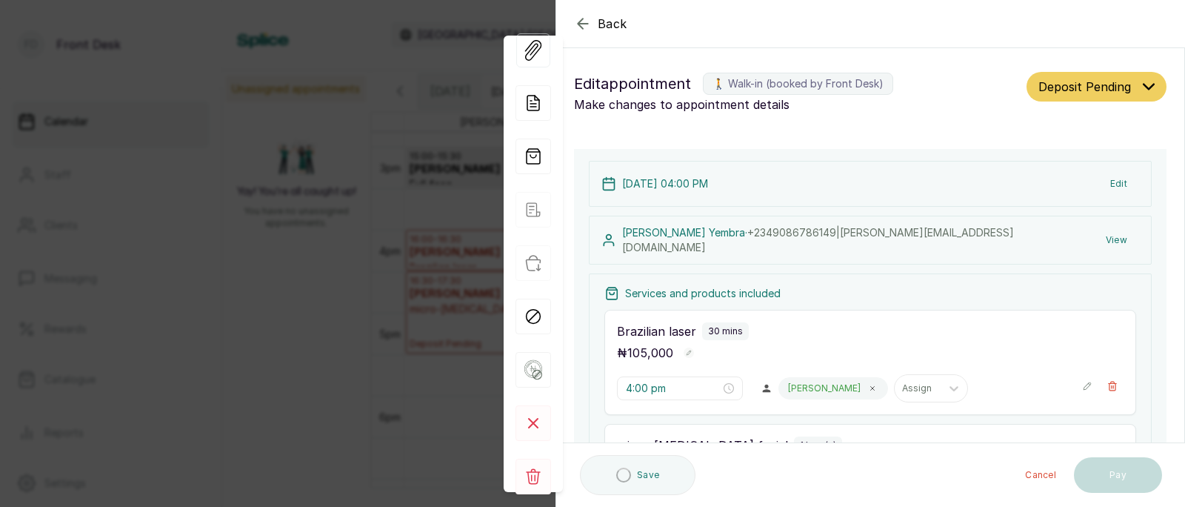
type input "5:30 pm"
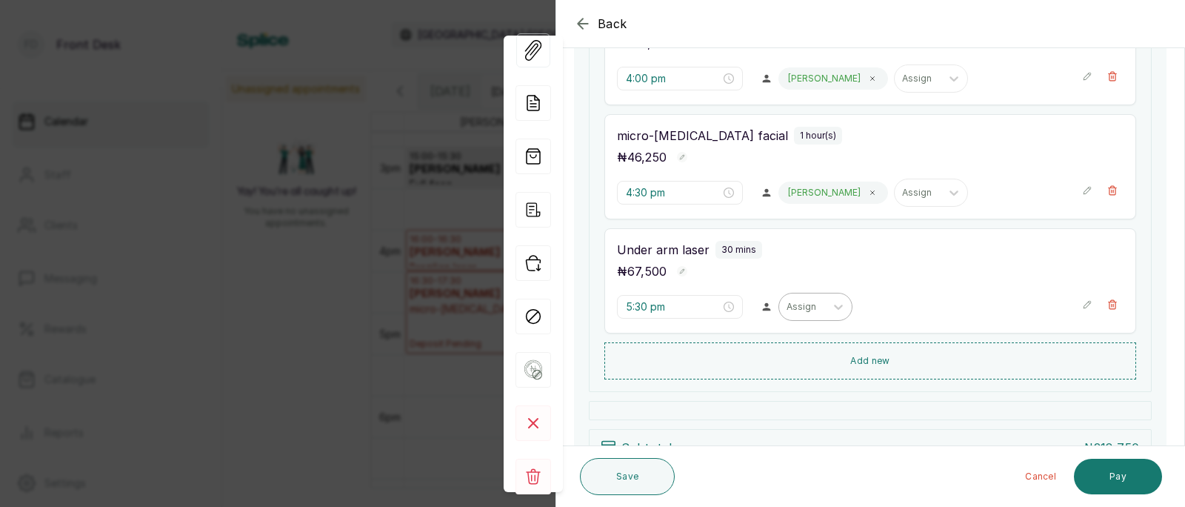
click at [787, 306] on div at bounding box center [802, 306] width 31 height 13
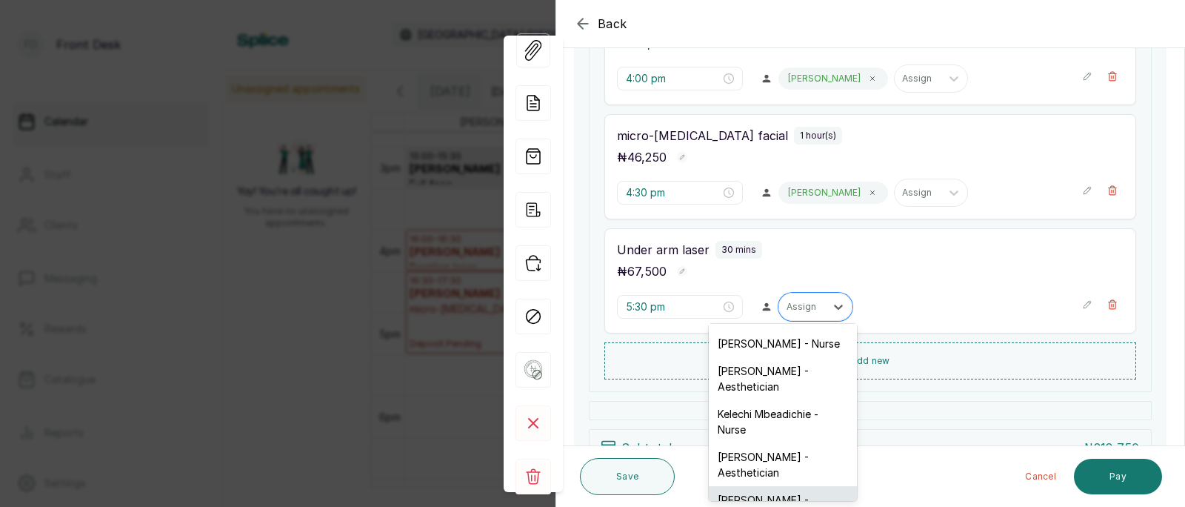
click at [763, 486] on div "[PERSON_NAME] - Aesthetician" at bounding box center [783, 507] width 148 height 43
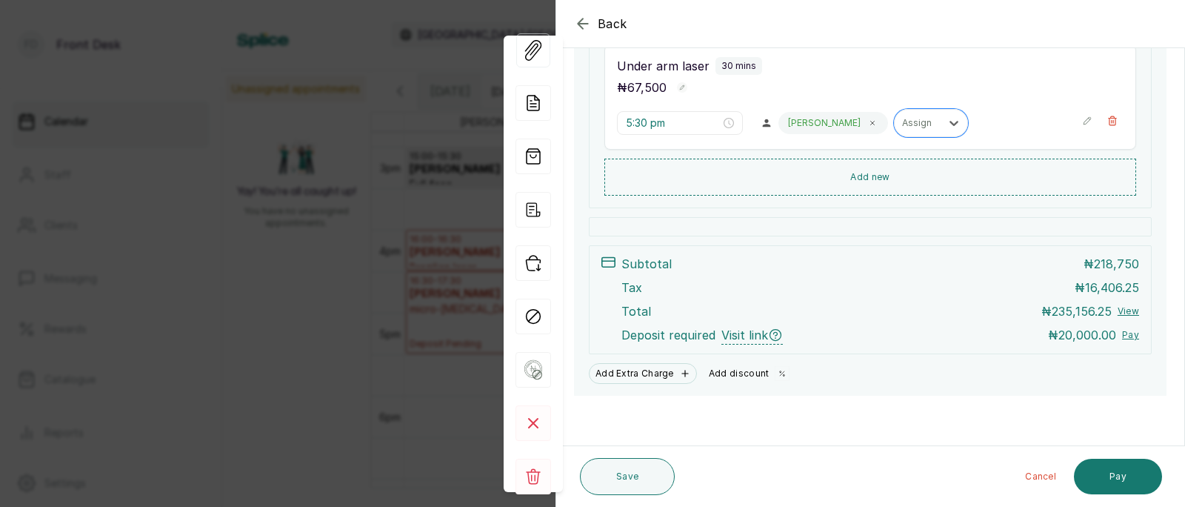
click at [757, 370] on button "Add discount" at bounding box center [749, 373] width 93 height 21
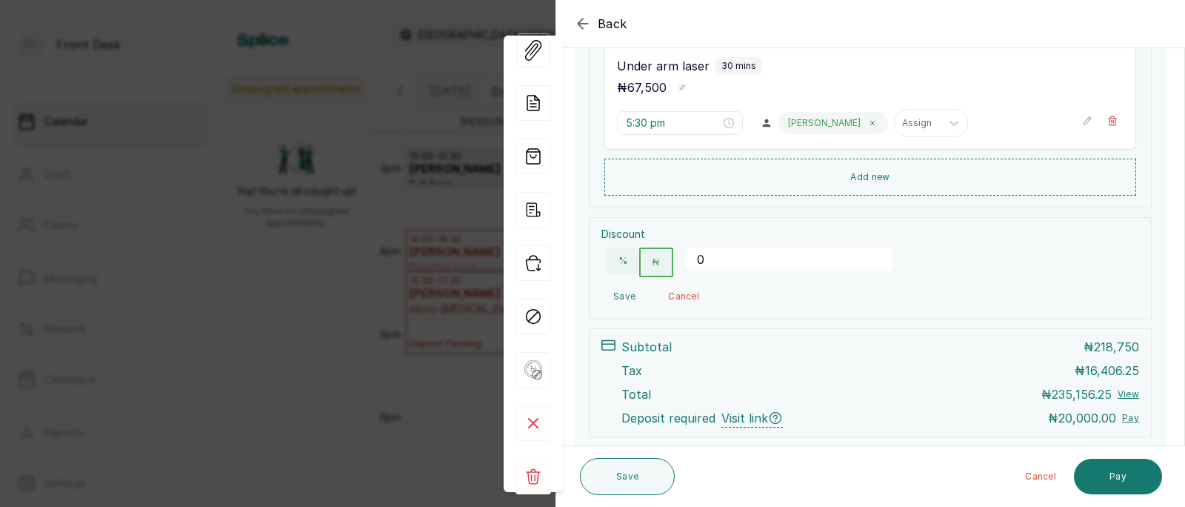
click at [749, 260] on input "0" at bounding box center [788, 259] width 207 height 24
type input "67500"
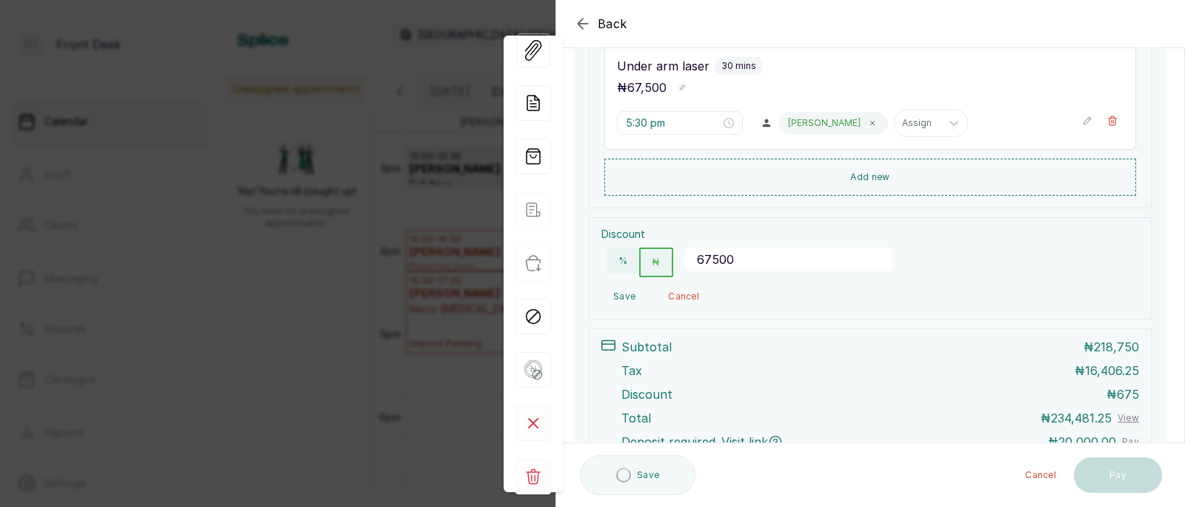
click at [623, 291] on button "Save" at bounding box center [625, 296] width 46 height 27
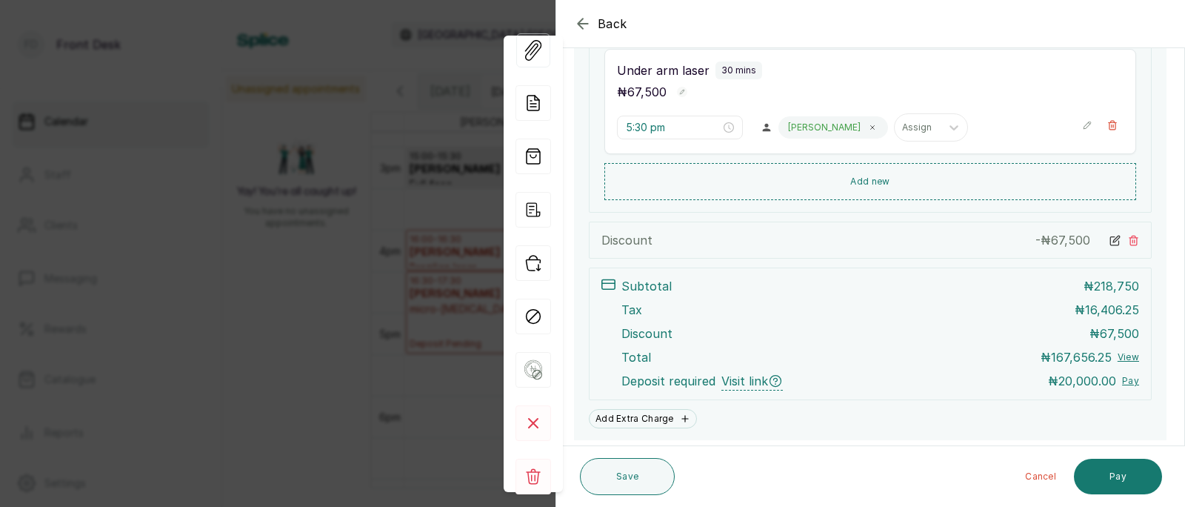
scroll to position [490, 0]
click at [1114, 233] on icon at bounding box center [1115, 238] width 11 height 11
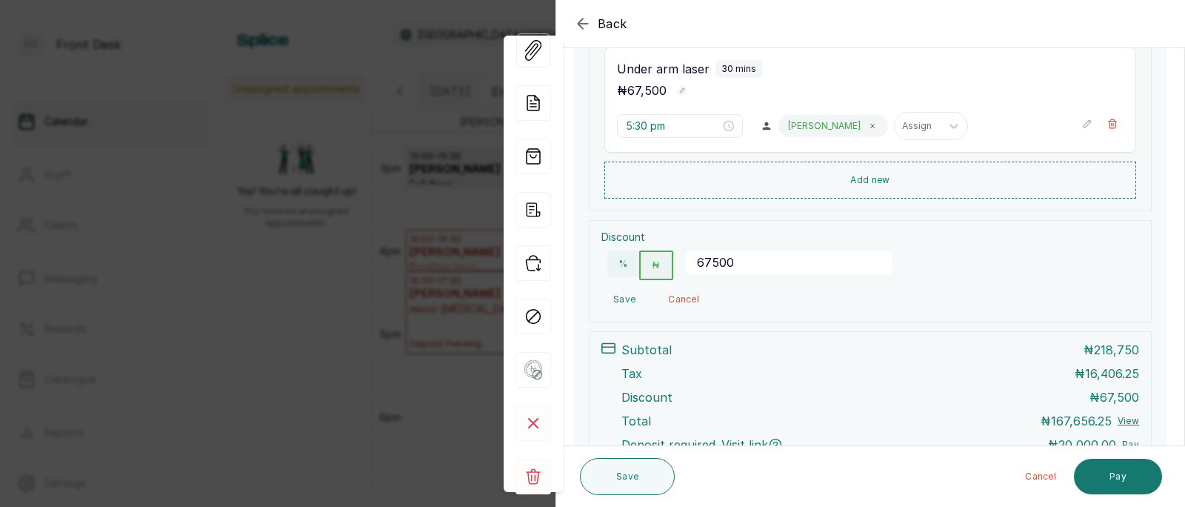
click at [738, 261] on input "67500" at bounding box center [788, 262] width 207 height 24
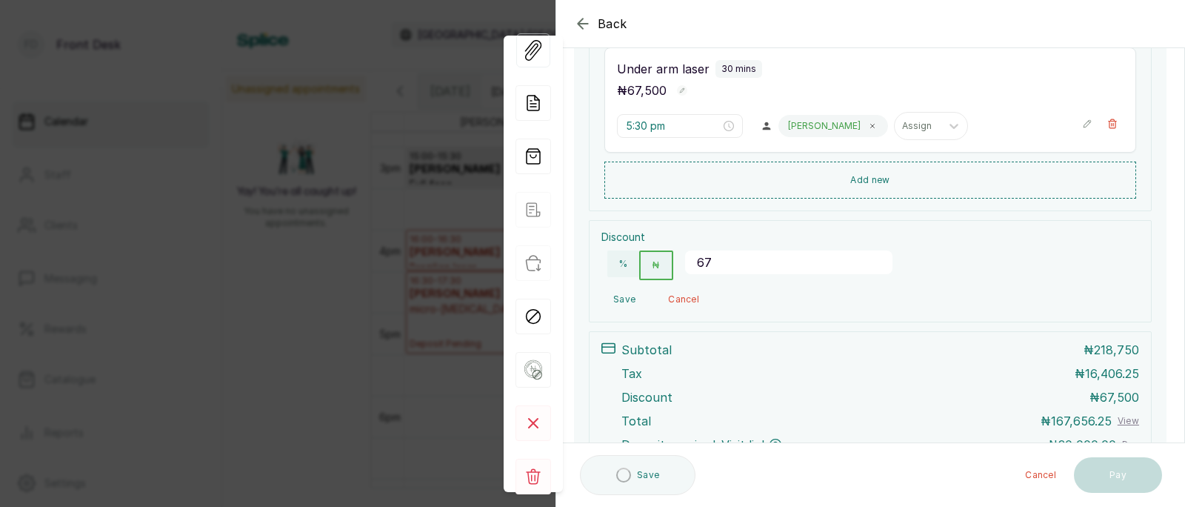
type input "6"
type input "72562.5"
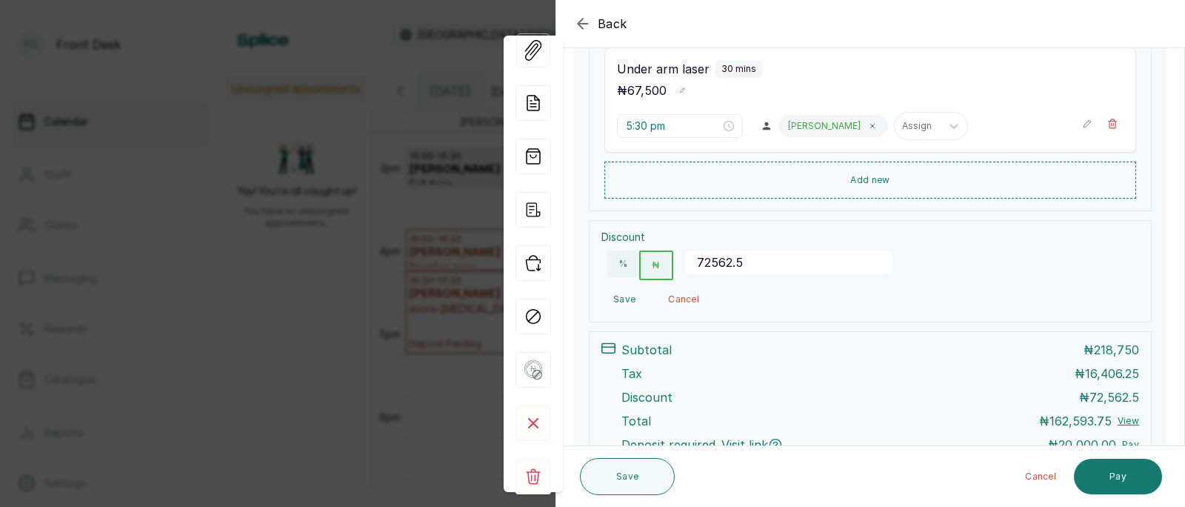
click at [622, 298] on button "Save" at bounding box center [625, 299] width 46 height 27
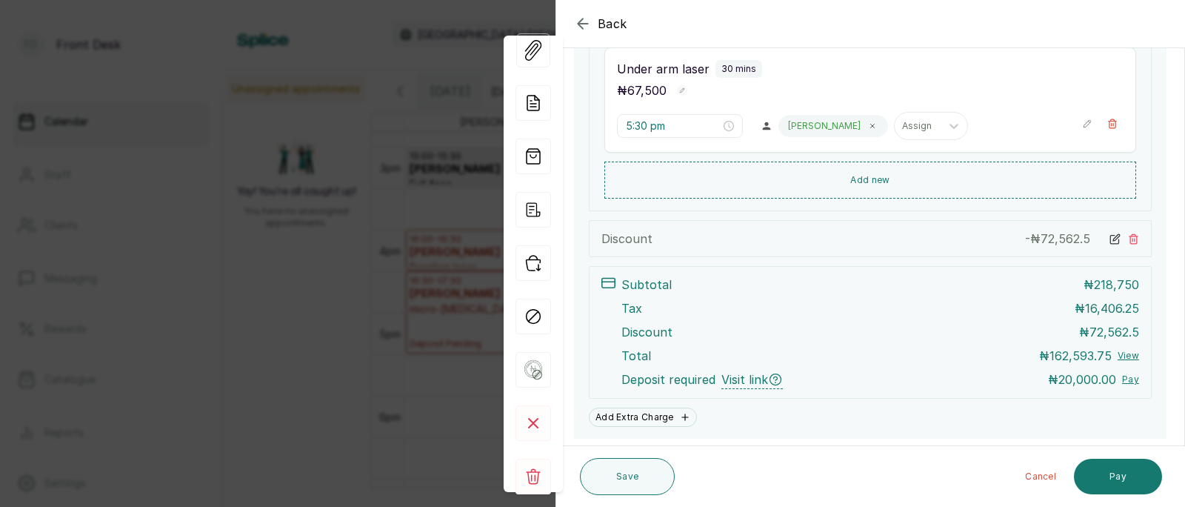
scroll to position [533, 0]
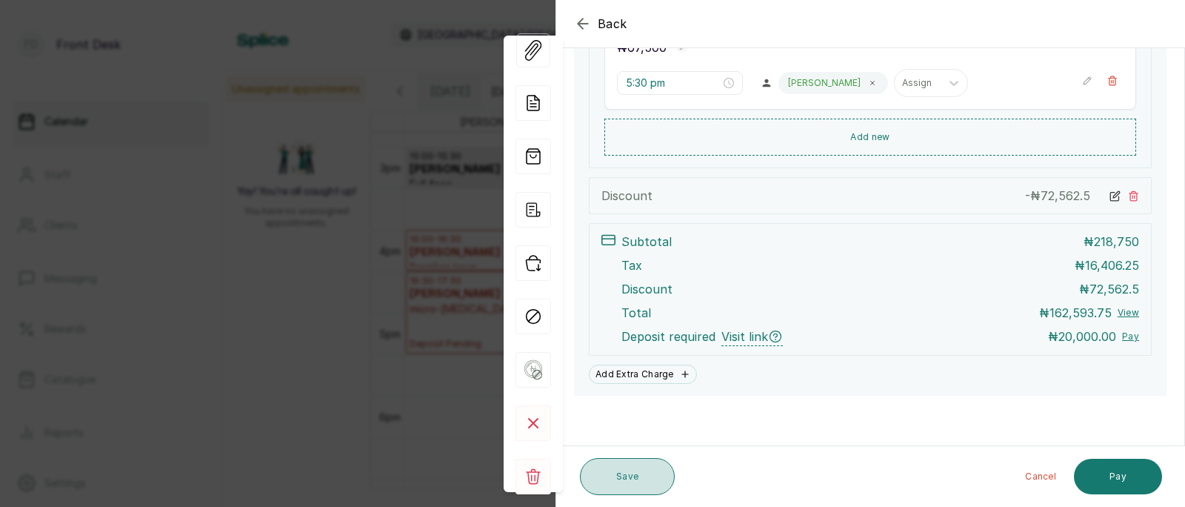
click at [620, 468] on button "Save" at bounding box center [627, 476] width 95 height 37
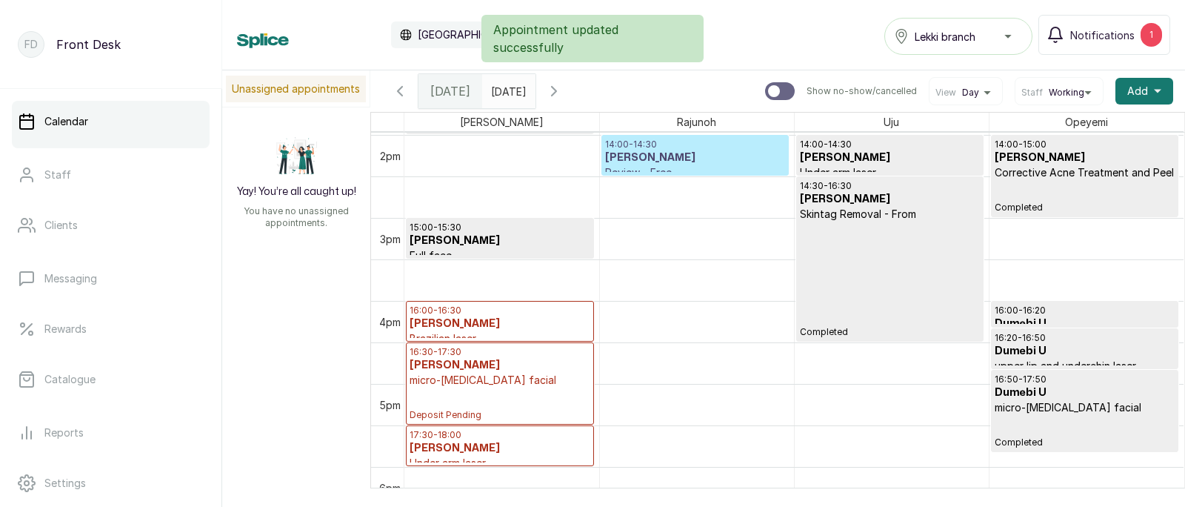
scroll to position [1190, 0]
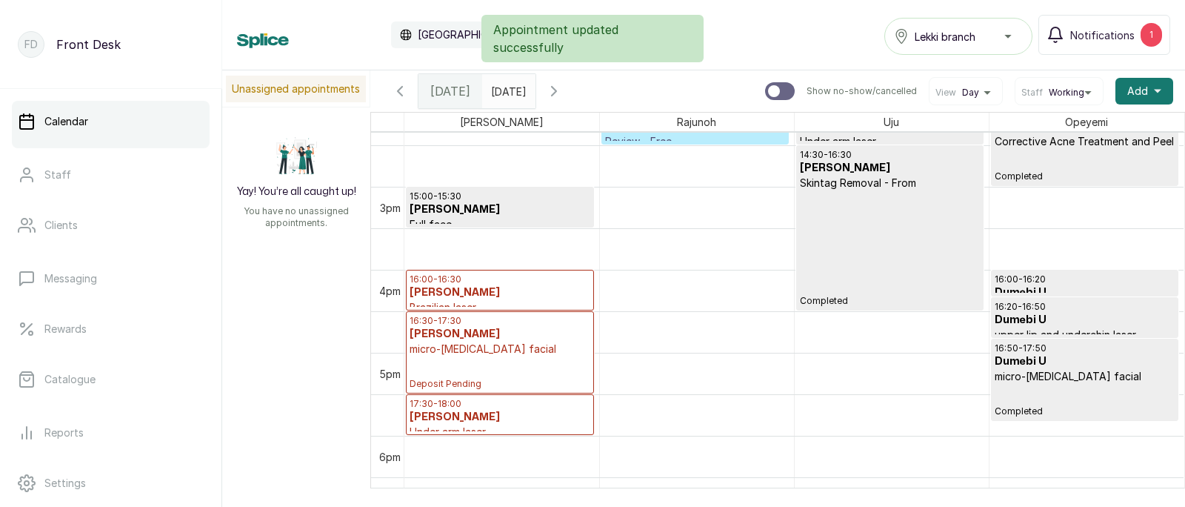
click at [478, 337] on h3 "[PERSON_NAME]" at bounding box center [500, 334] width 181 height 15
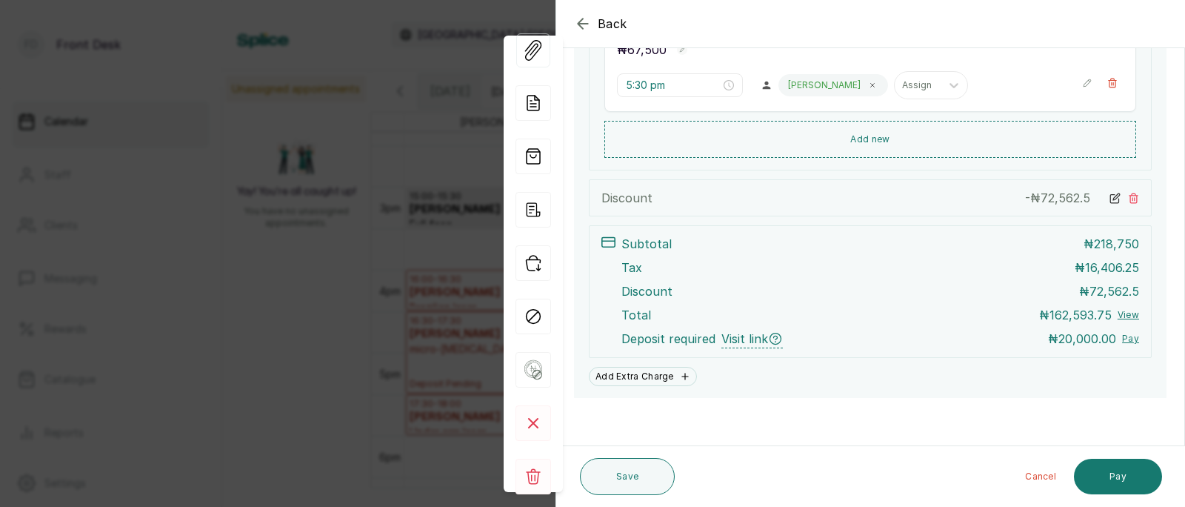
scroll to position [533, 0]
click at [534, 99] on icon at bounding box center [534, 101] width 9 height 11
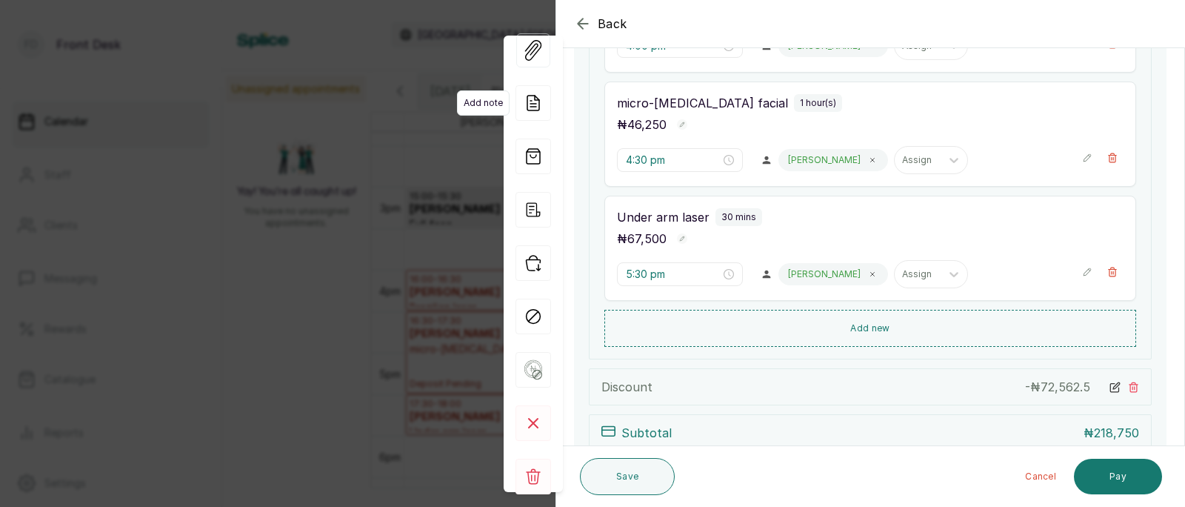
scroll to position [724, 0]
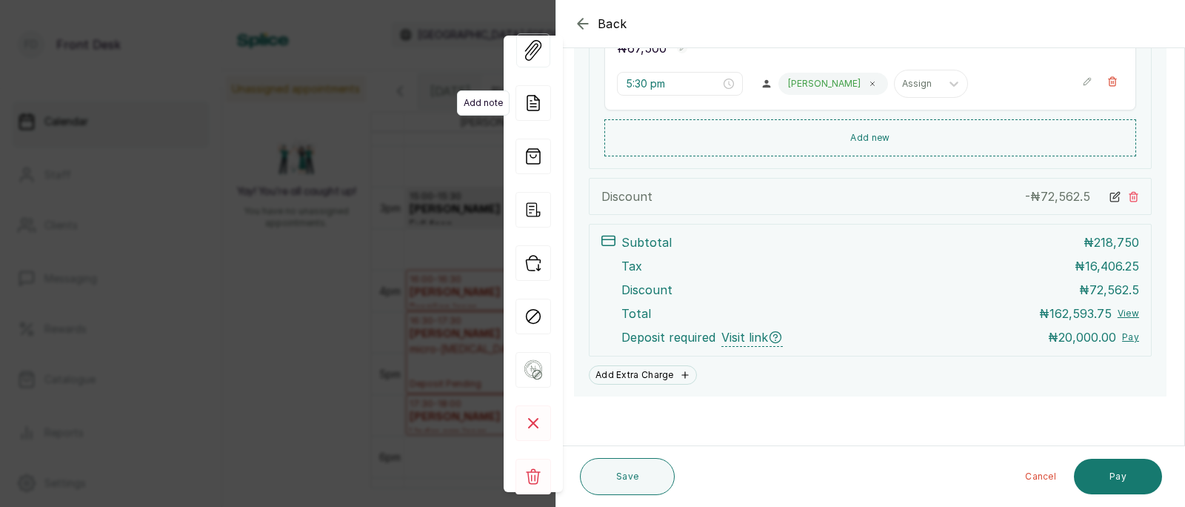
click at [534, 99] on icon at bounding box center [534, 101] width 9 height 11
click at [531, 103] on icon at bounding box center [534, 103] width 36 height 36
click at [530, 213] on icon "button" at bounding box center [534, 210] width 36 height 36
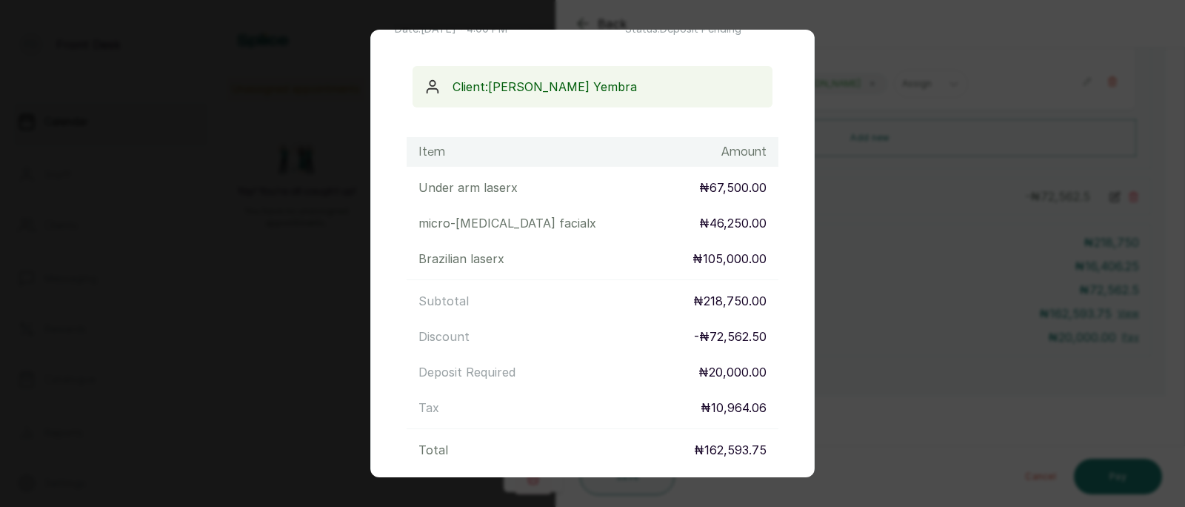
scroll to position [259, 0]
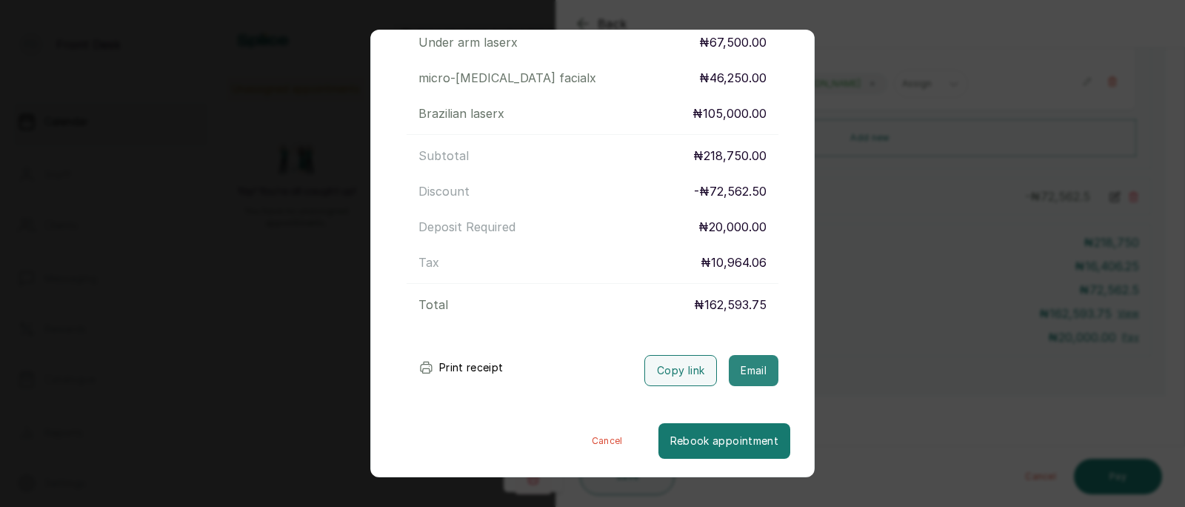
click at [754, 380] on button "Email" at bounding box center [754, 370] width 50 height 31
click at [882, 313] on div "Transaction Details Booking ID: # SPI8nseu Date: [DATE] ・ 4:00 PM Billed to: [P…" at bounding box center [592, 253] width 1185 height 507
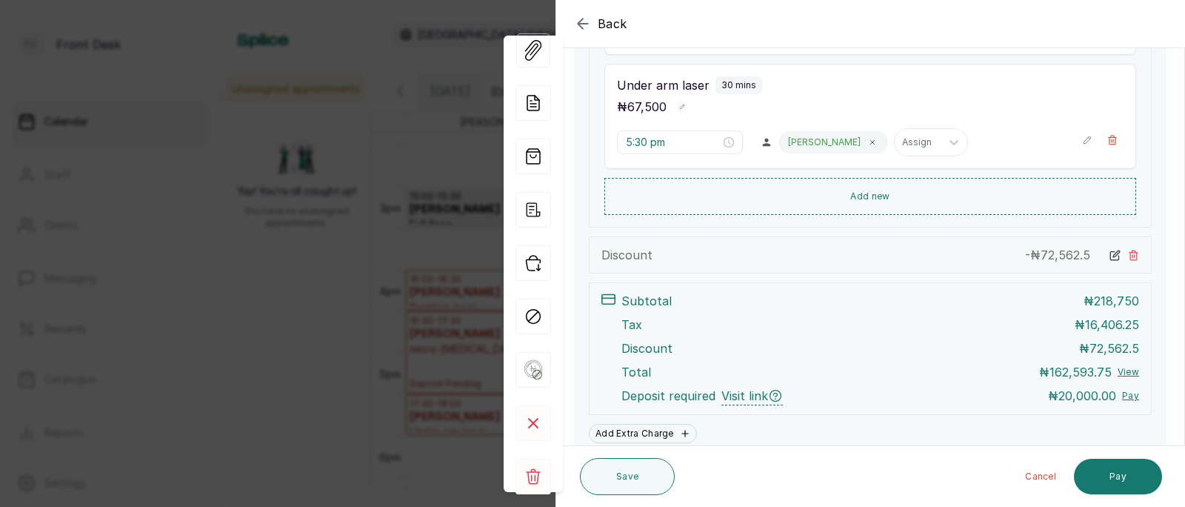
scroll to position [724, 0]
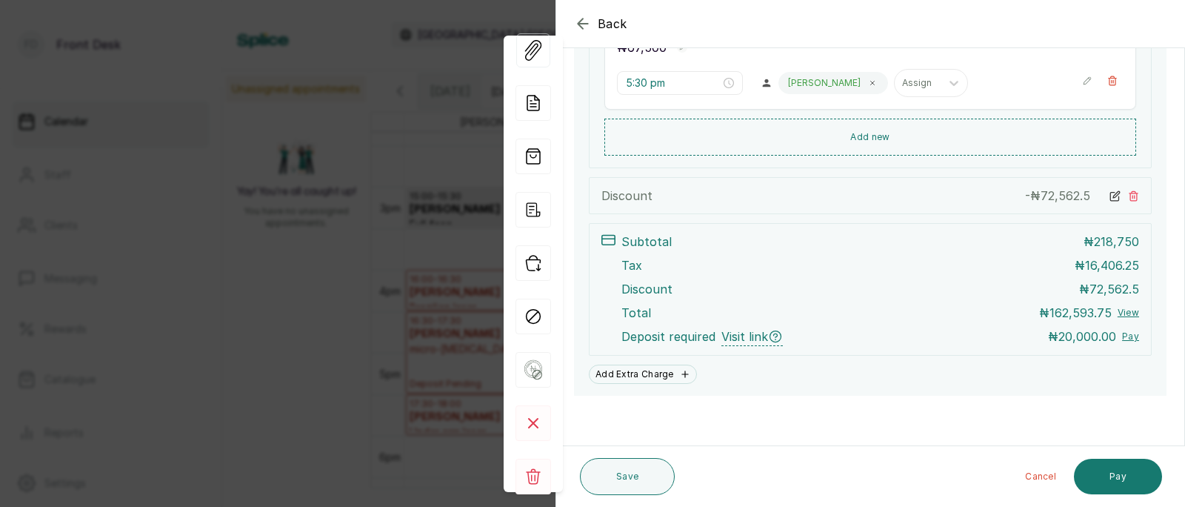
click at [740, 327] on span "Visit link" at bounding box center [752, 336] width 61 height 19
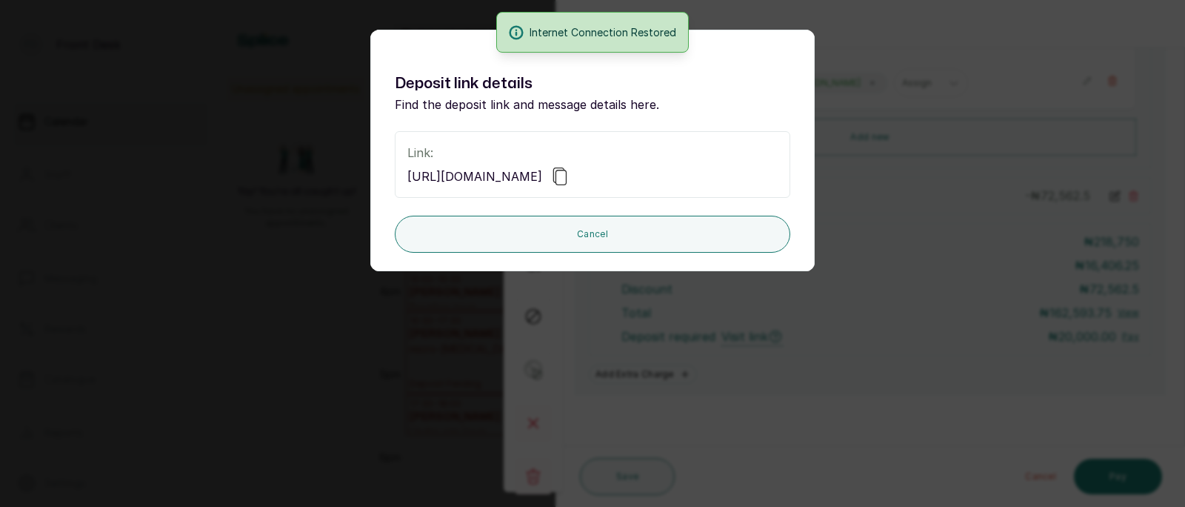
click at [873, 177] on div "Deposit link details Find the deposit link and message details here. Link: [URL…" at bounding box center [592, 253] width 1185 height 507
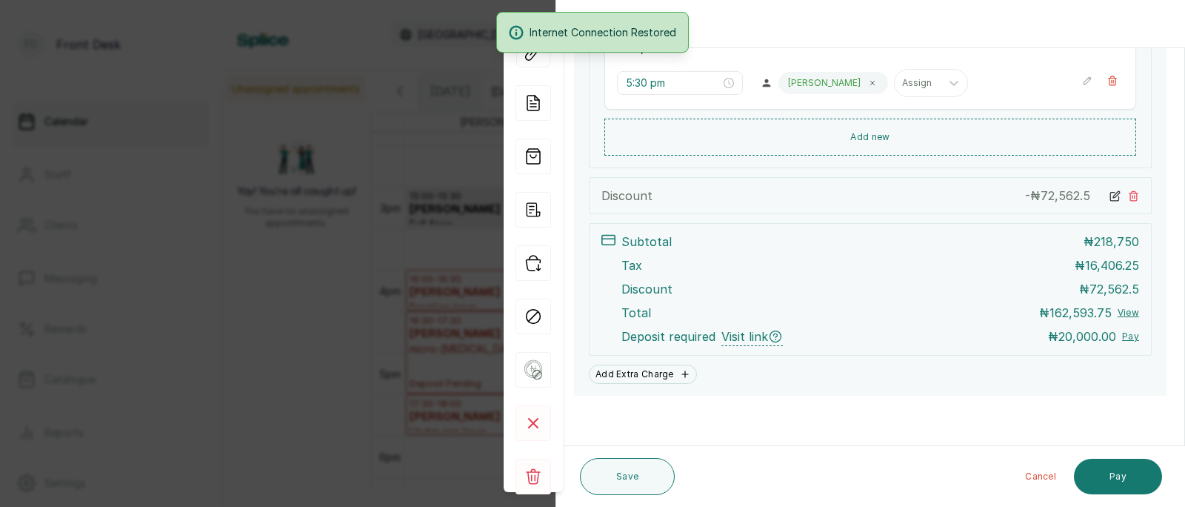
click at [341, 320] on div "Back Appointment Details Edit appointment 🚶 Walk-in (booked by Front Desk) Make…" at bounding box center [592, 253] width 1185 height 507
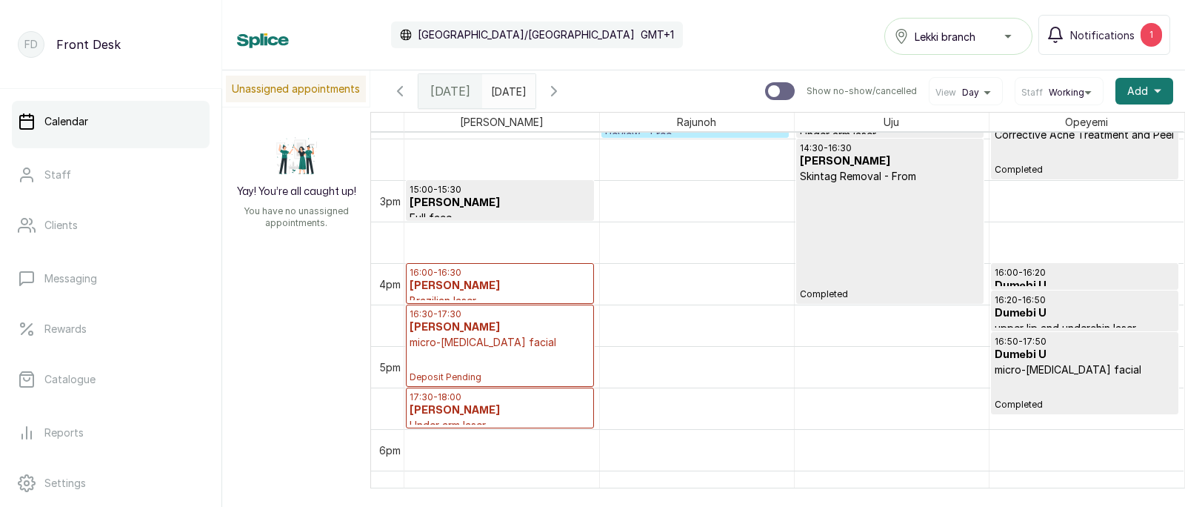
scroll to position [1205, 0]
